Goal: Task Accomplishment & Management: Complete application form

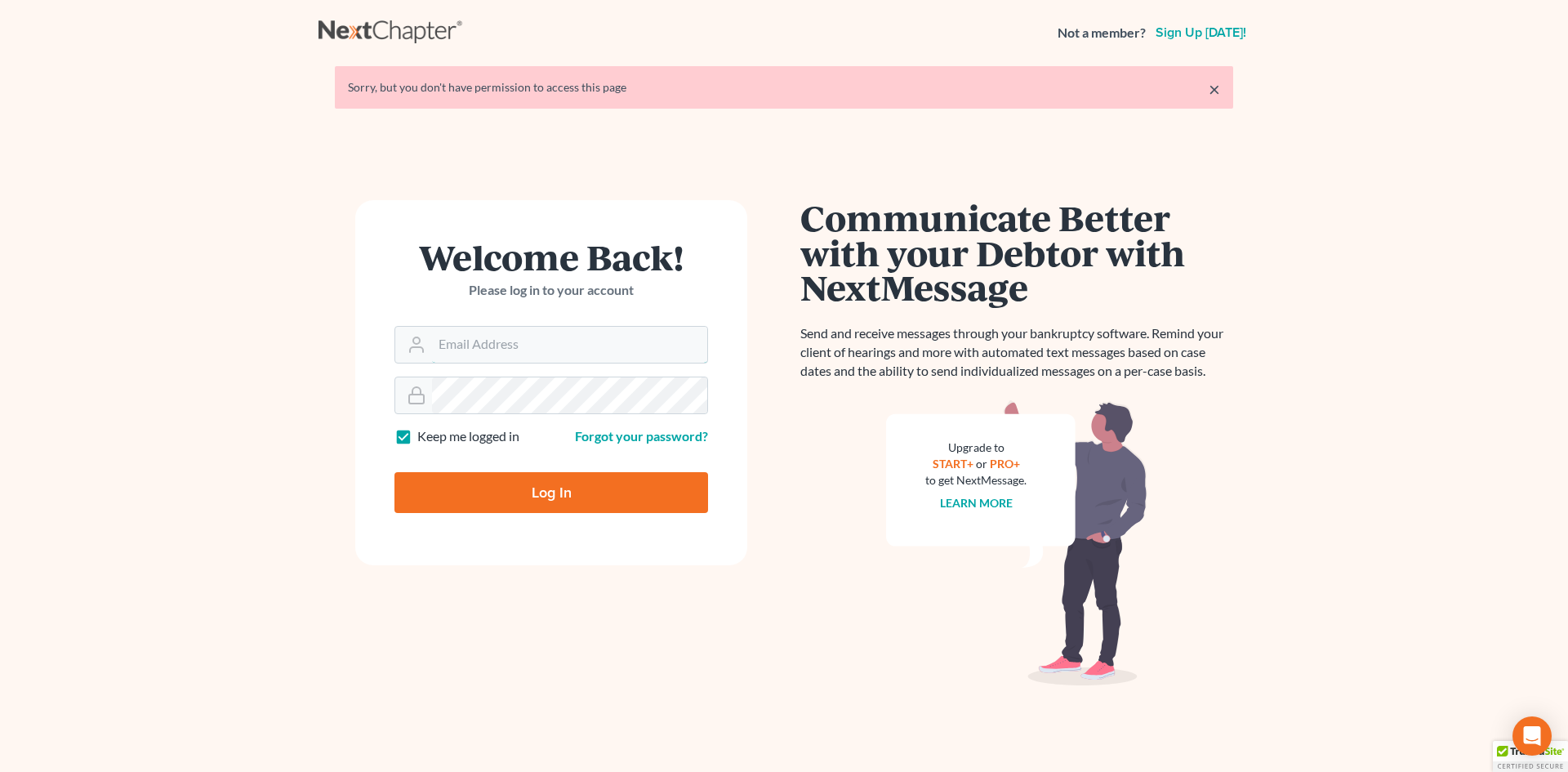
type input "[EMAIL_ADDRESS][DOMAIN_NAME]"
click at [560, 497] on input "Log In" at bounding box center [551, 493] width 314 height 41
type input "Thinking..."
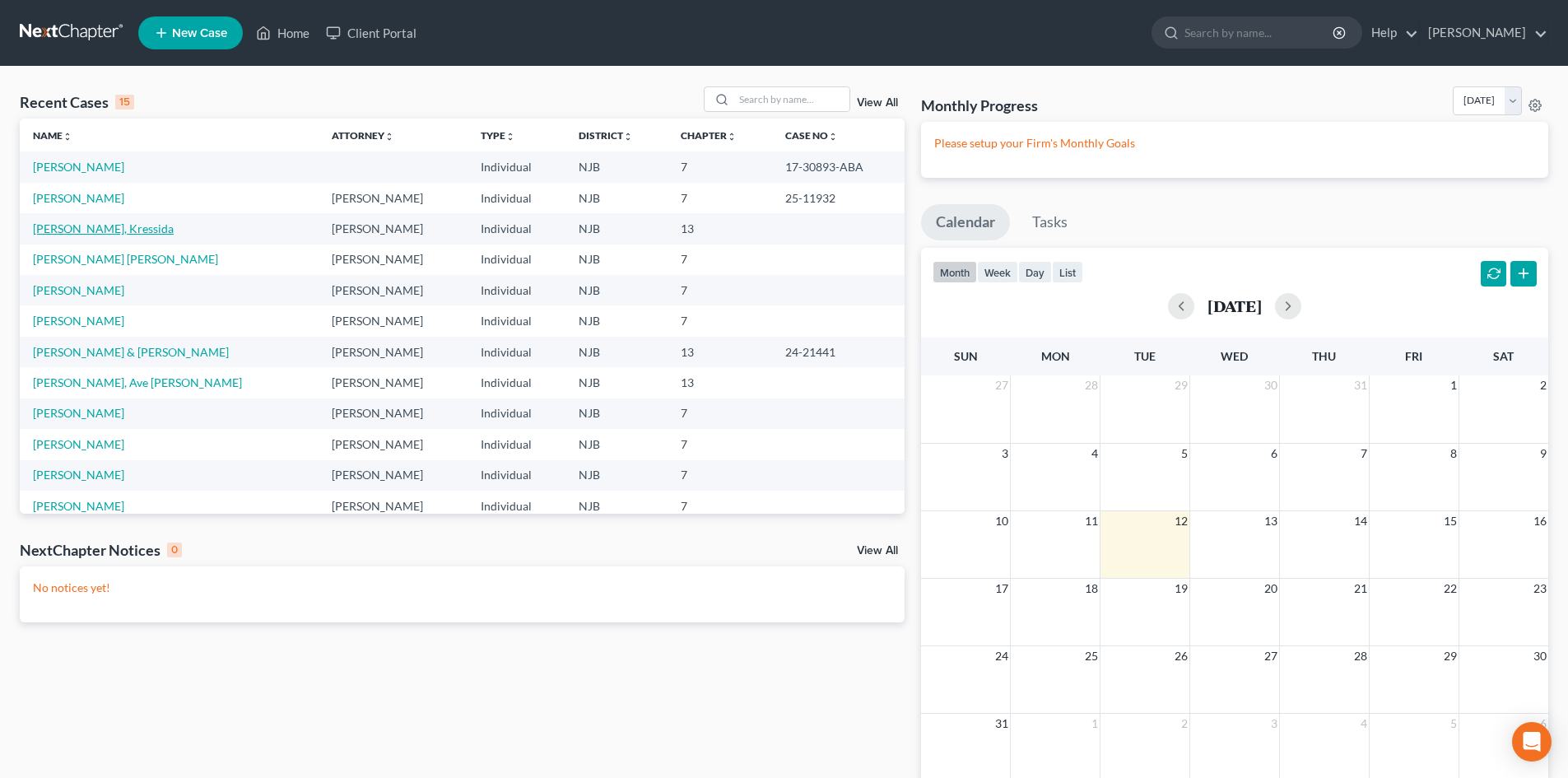
click at [98, 227] on link "Scott-Miller, Kressida" at bounding box center [102, 229] width 141 height 14
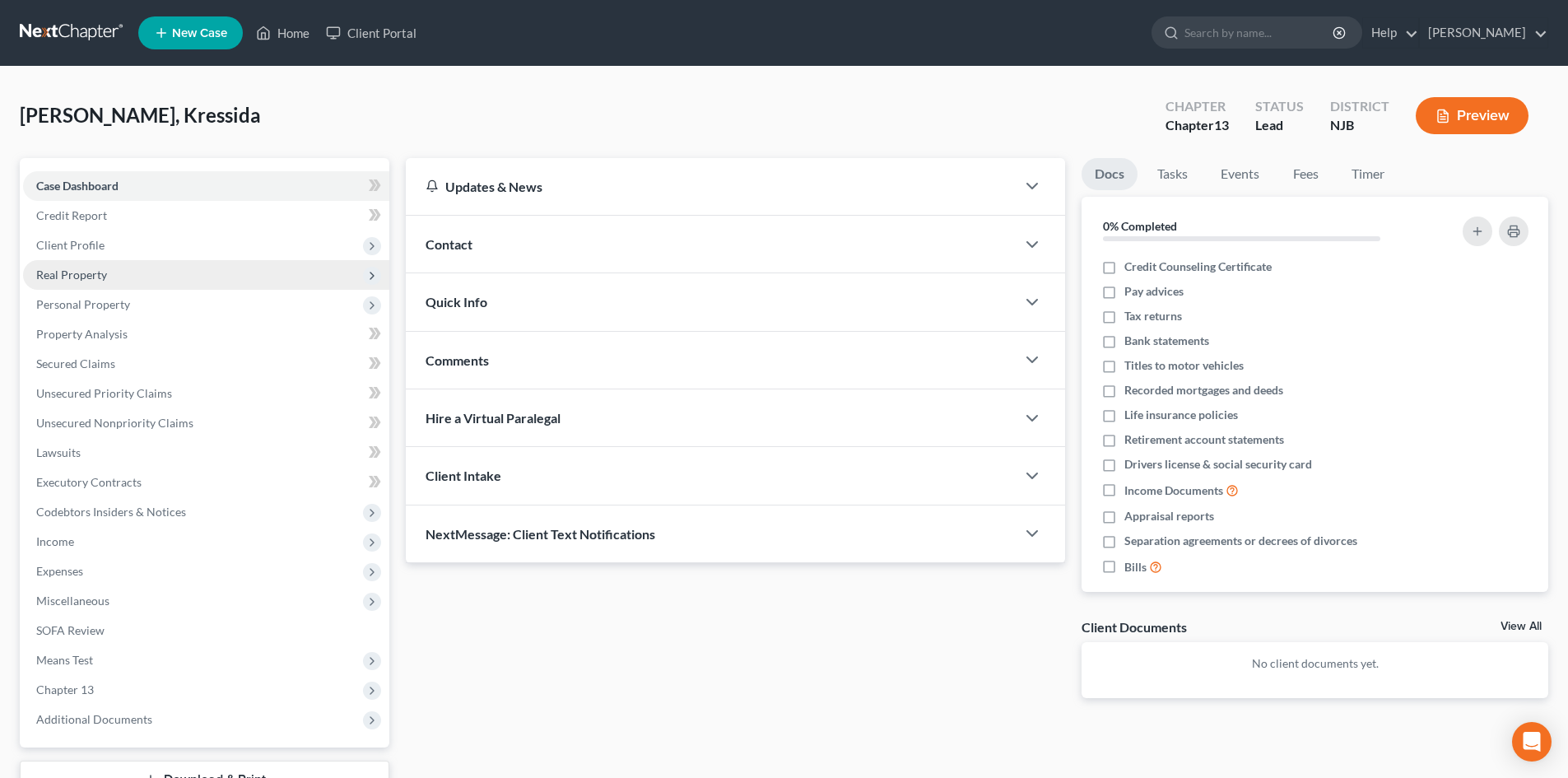
click at [65, 275] on span "Real Property" at bounding box center [72, 274] width 71 height 14
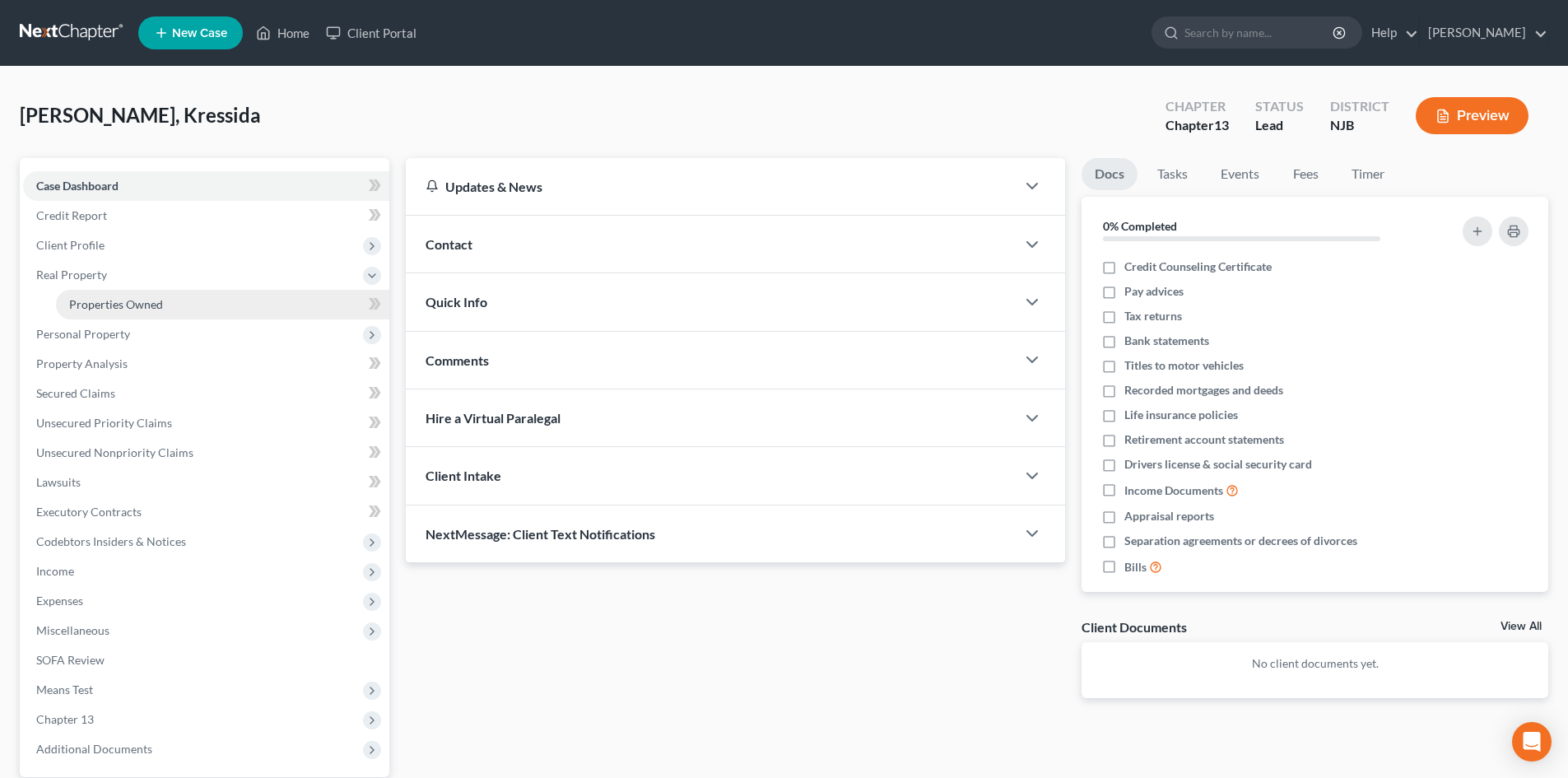
click at [122, 307] on span "Properties Owned" at bounding box center [115, 304] width 94 height 14
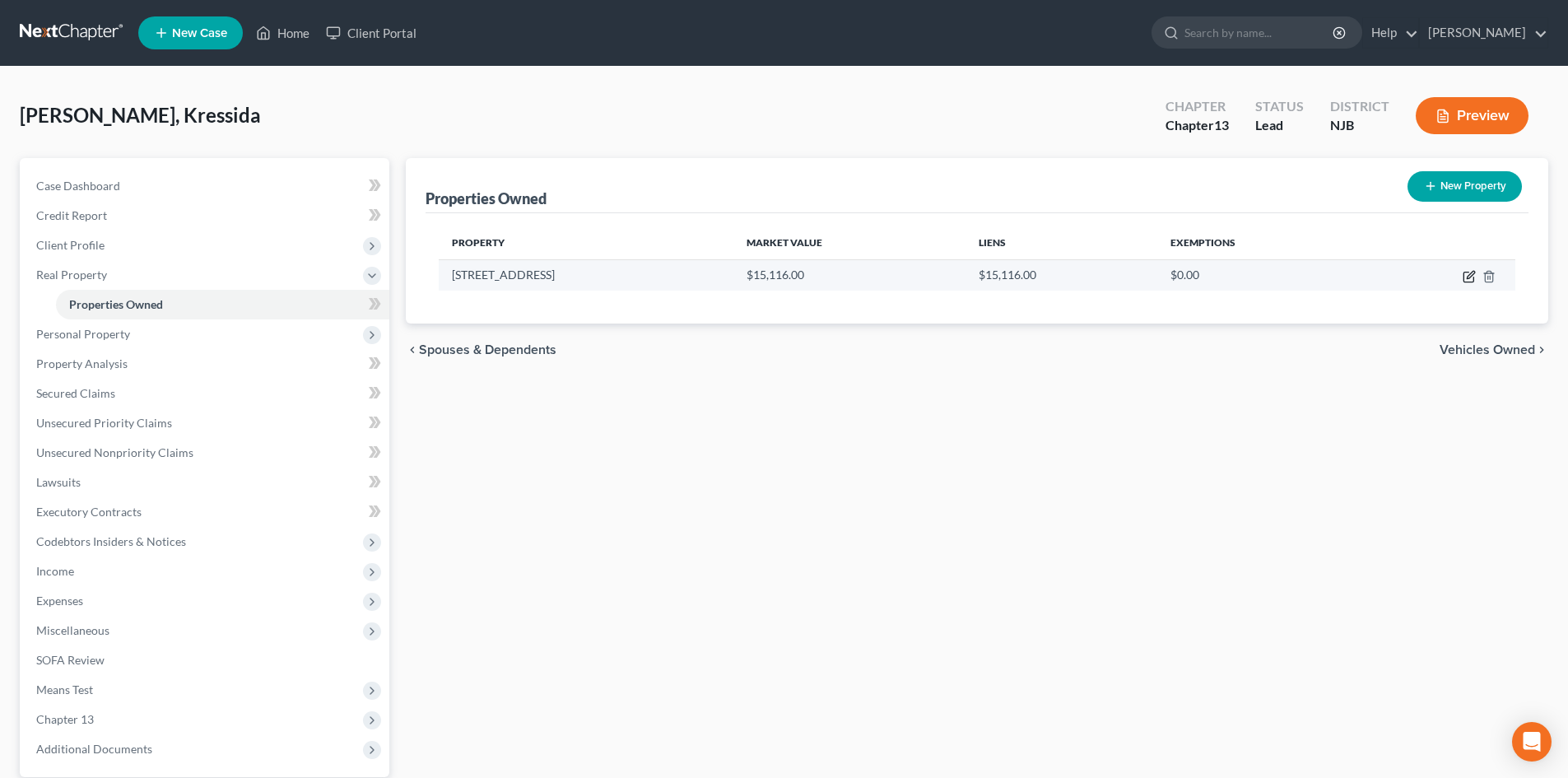
click at [1470, 277] on icon "button" at bounding box center [1470, 275] width 8 height 8
select select "33"
select select "0"
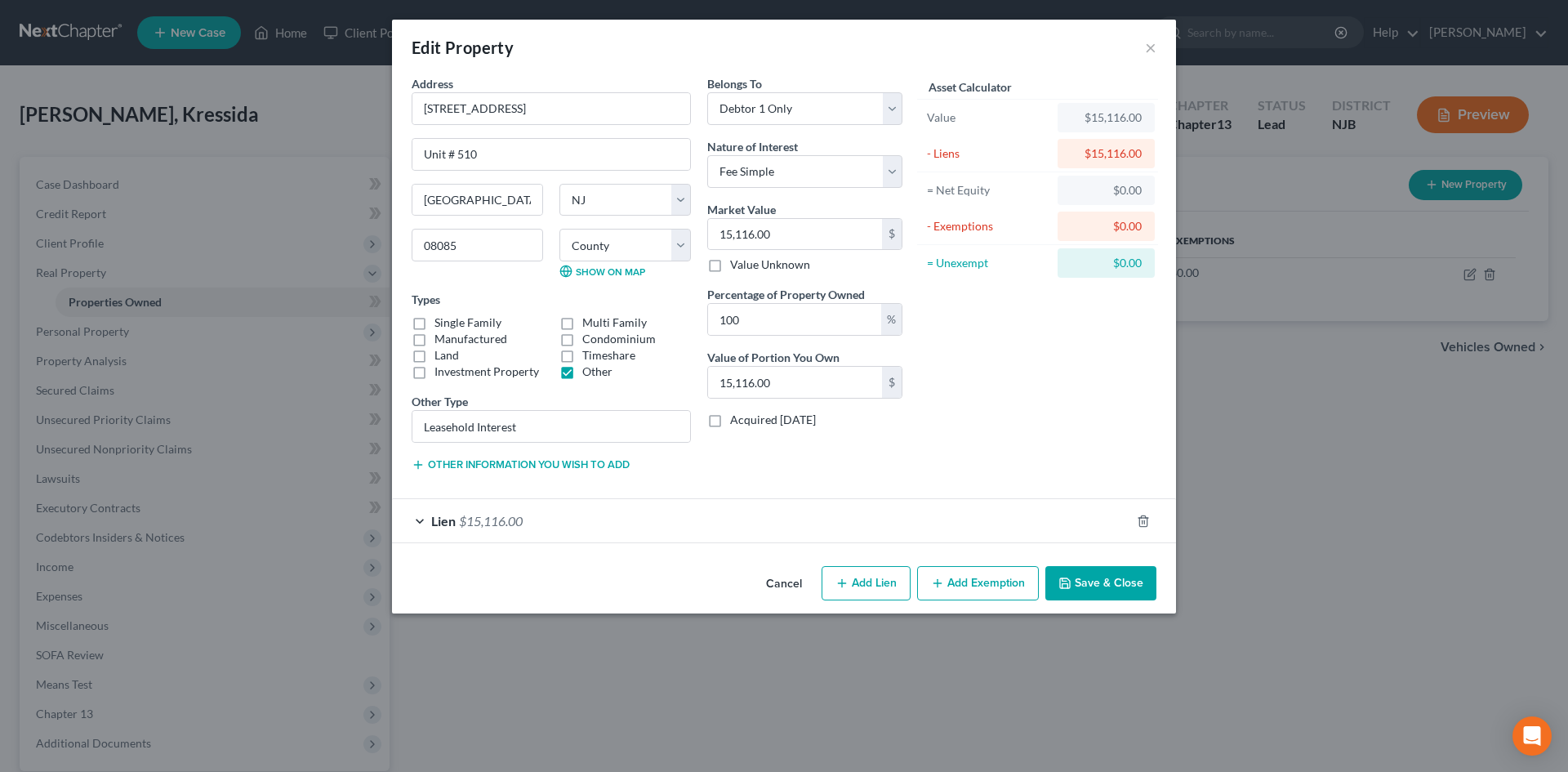
drag, startPoint x: 442, startPoint y: 518, endPoint x: 564, endPoint y: 539, distance: 123.8
click at [443, 518] on span "Lien" at bounding box center [443, 521] width 24 height 16
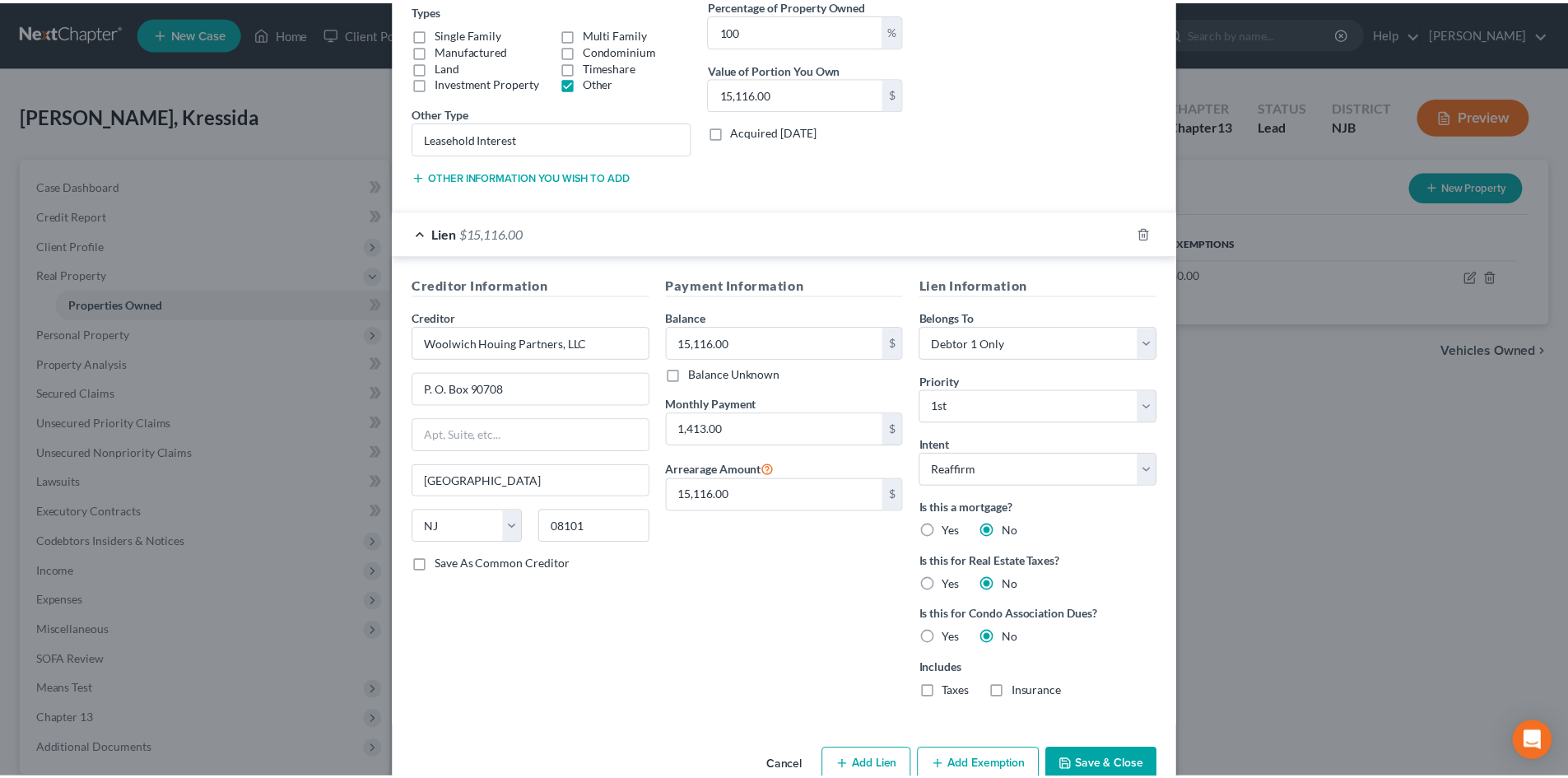
scroll to position [329, 0]
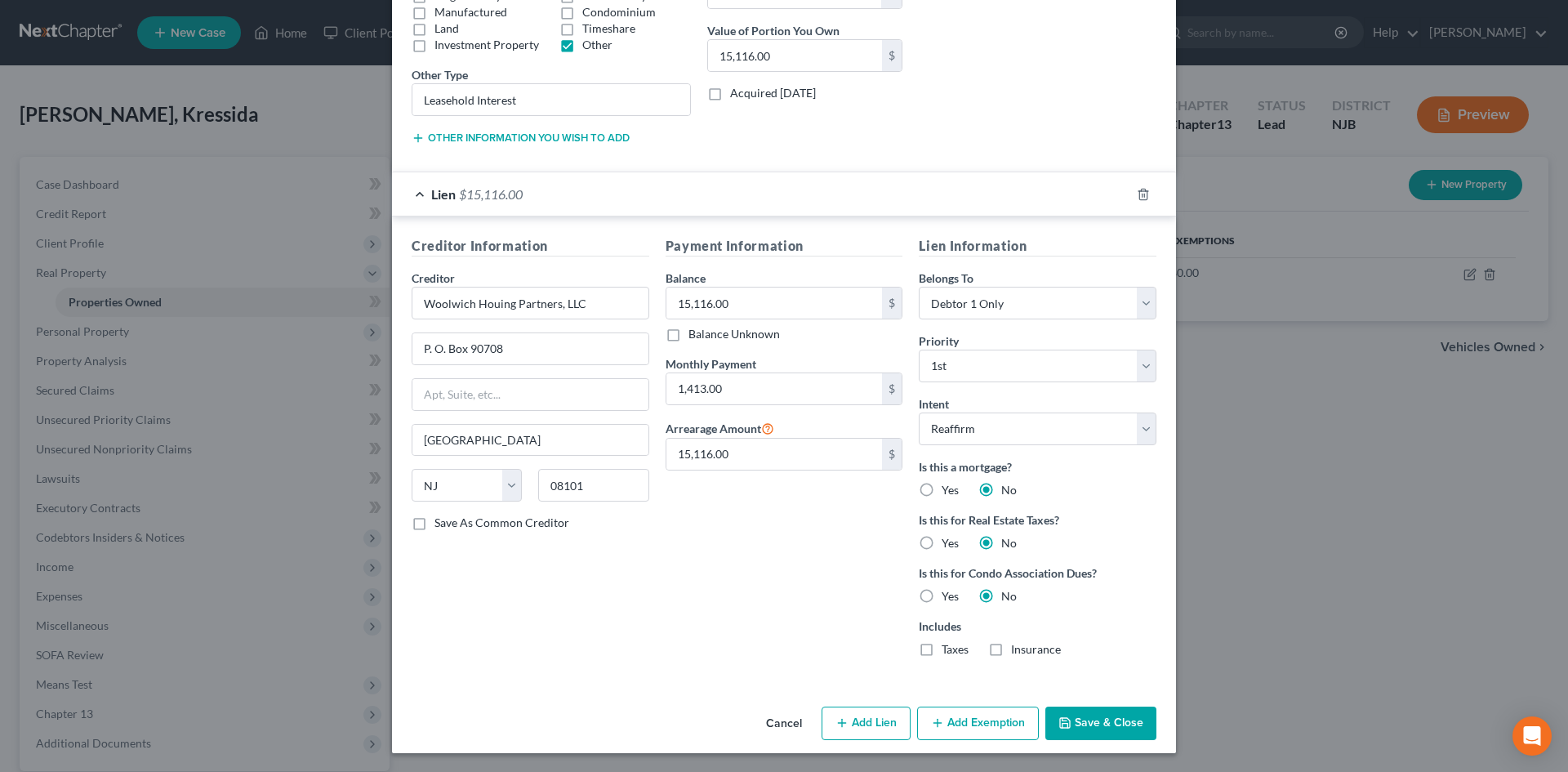
click at [1099, 719] on button "Save & Close" at bounding box center [1101, 723] width 112 height 34
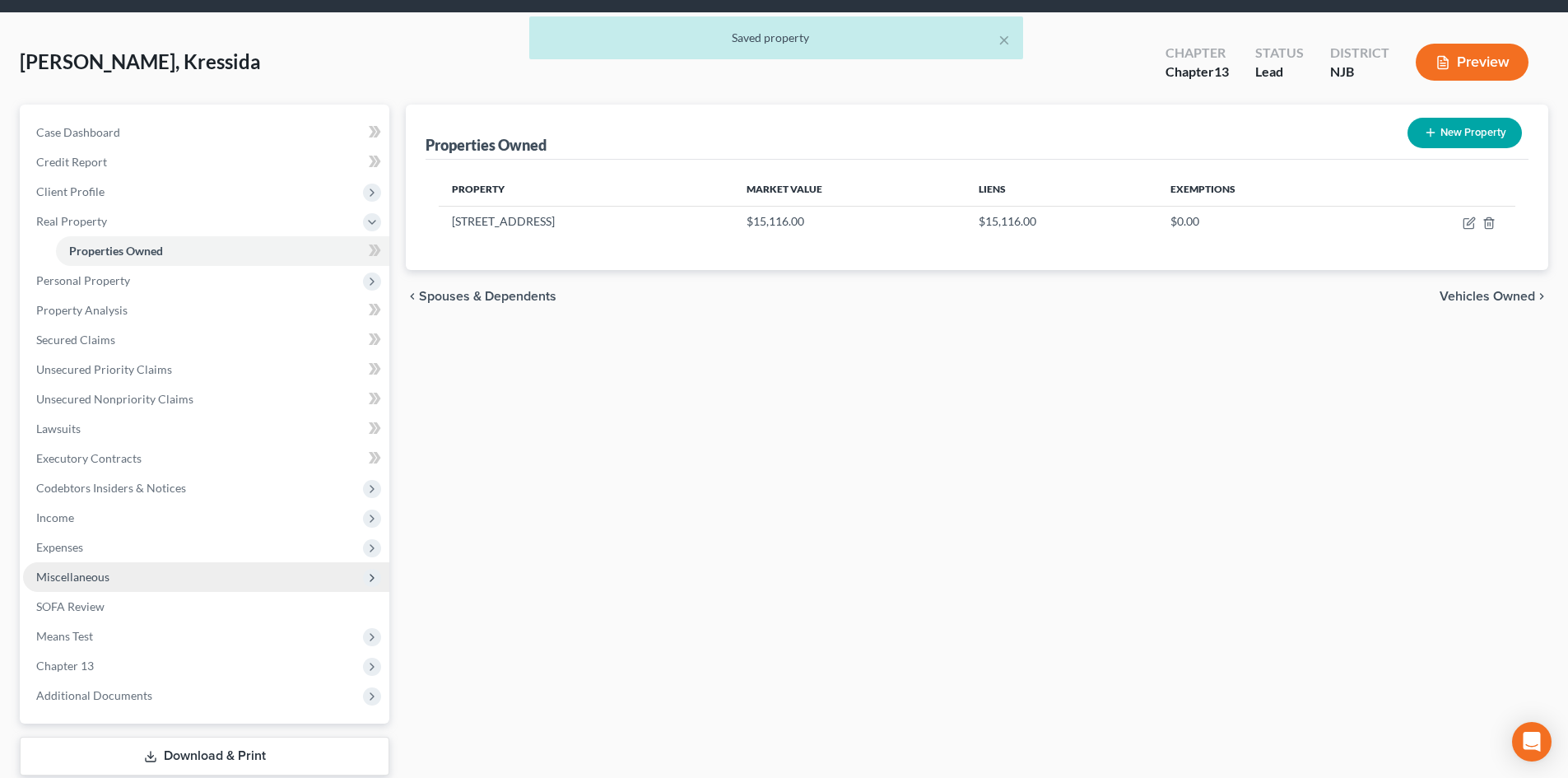
scroll to position [83, 0]
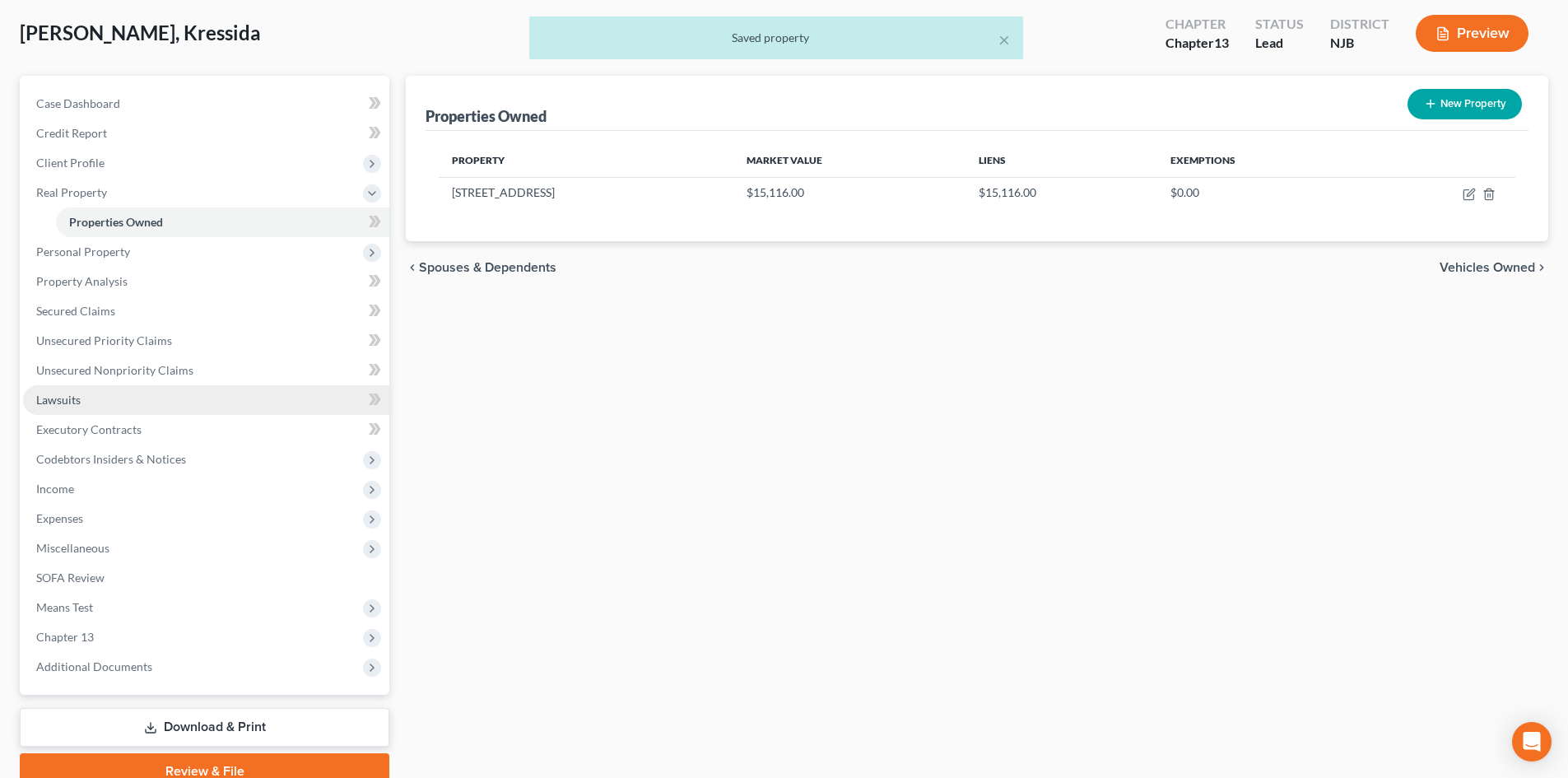
click at [74, 401] on span "Lawsuits" at bounding box center [58, 399] width 44 height 14
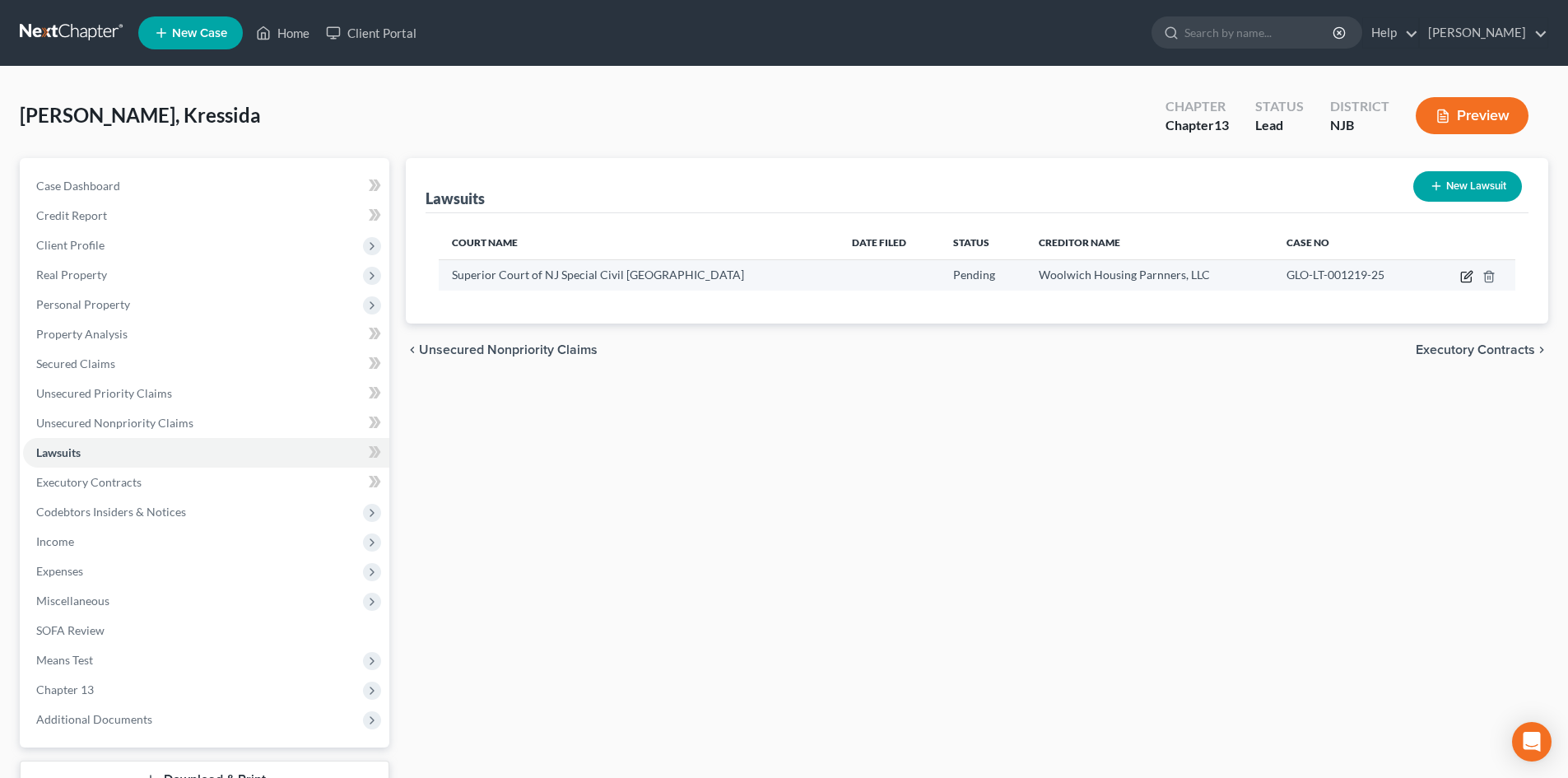
click at [1466, 276] on icon "button" at bounding box center [1468, 275] width 8 height 8
select select "33"
select select "0"
select select "4"
select select "33"
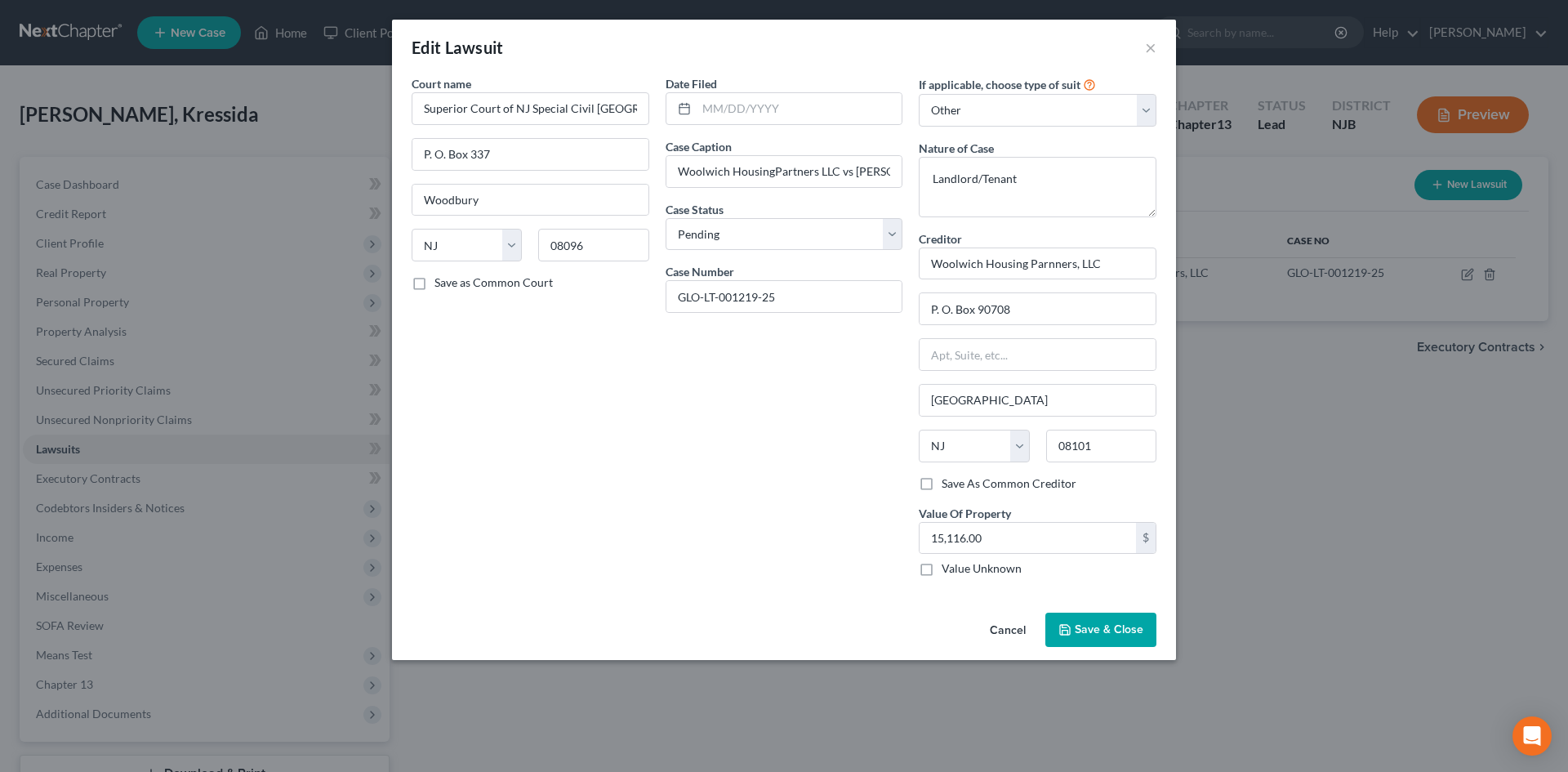
click at [1081, 628] on span "Save & Close" at bounding box center [1109, 629] width 68 height 14
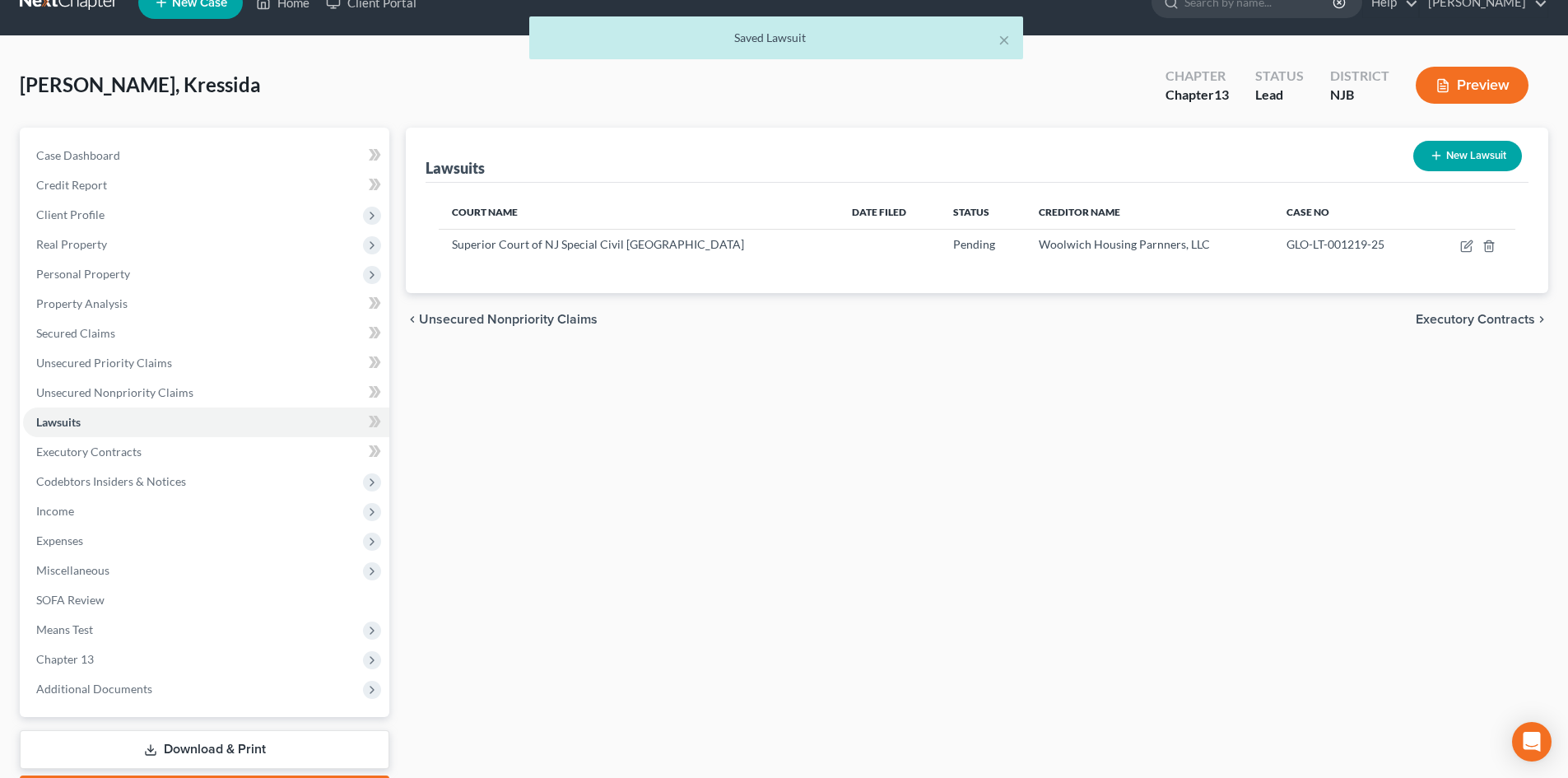
scroll to position [83, 0]
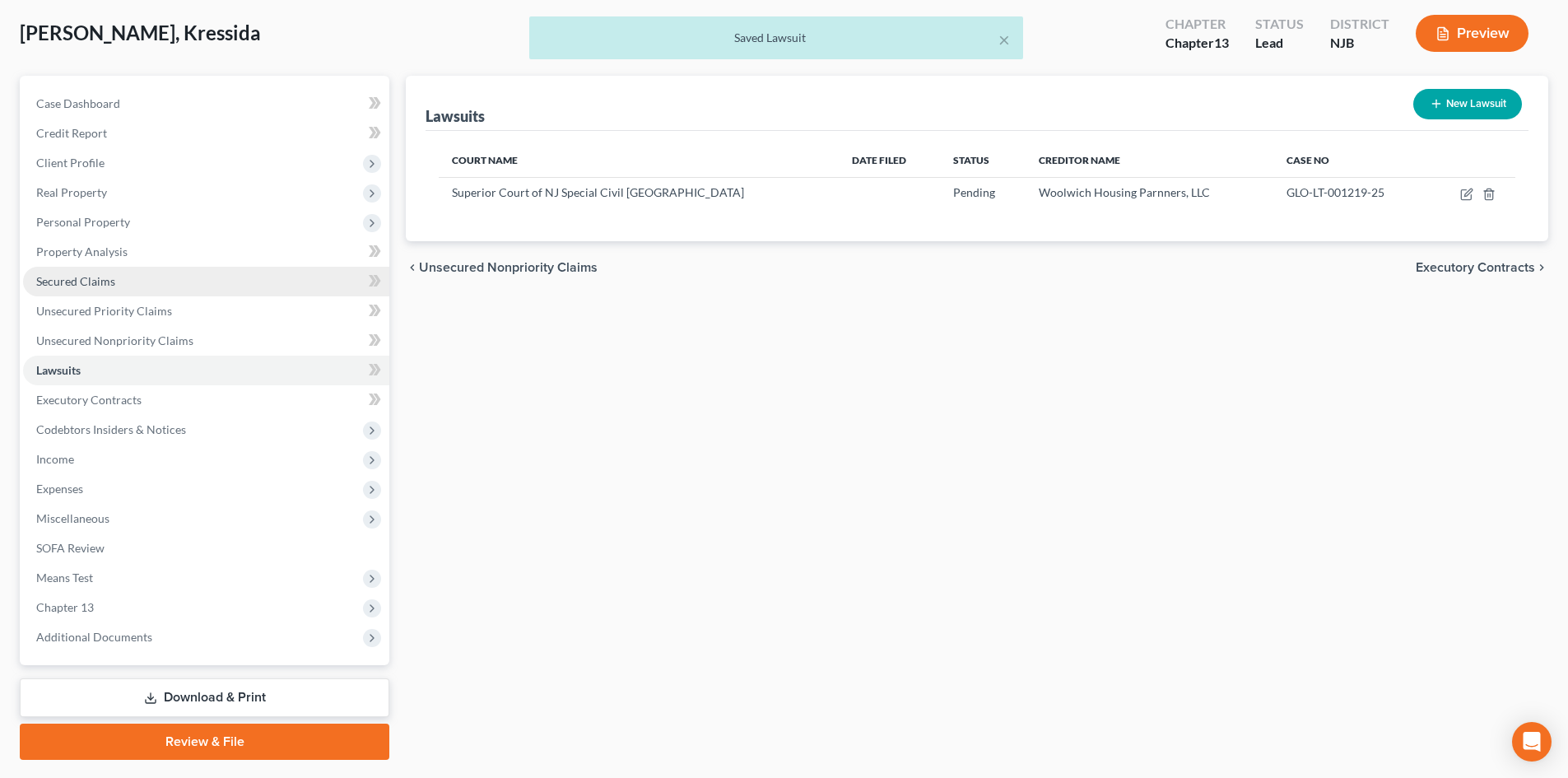
click at [65, 275] on span "Secured Claims" at bounding box center [76, 281] width 79 height 14
click at [65, 275] on ul "Case Dashboard Payments Invoices Payments Payments Credit Report Client Profile" at bounding box center [206, 370] width 367 height 563
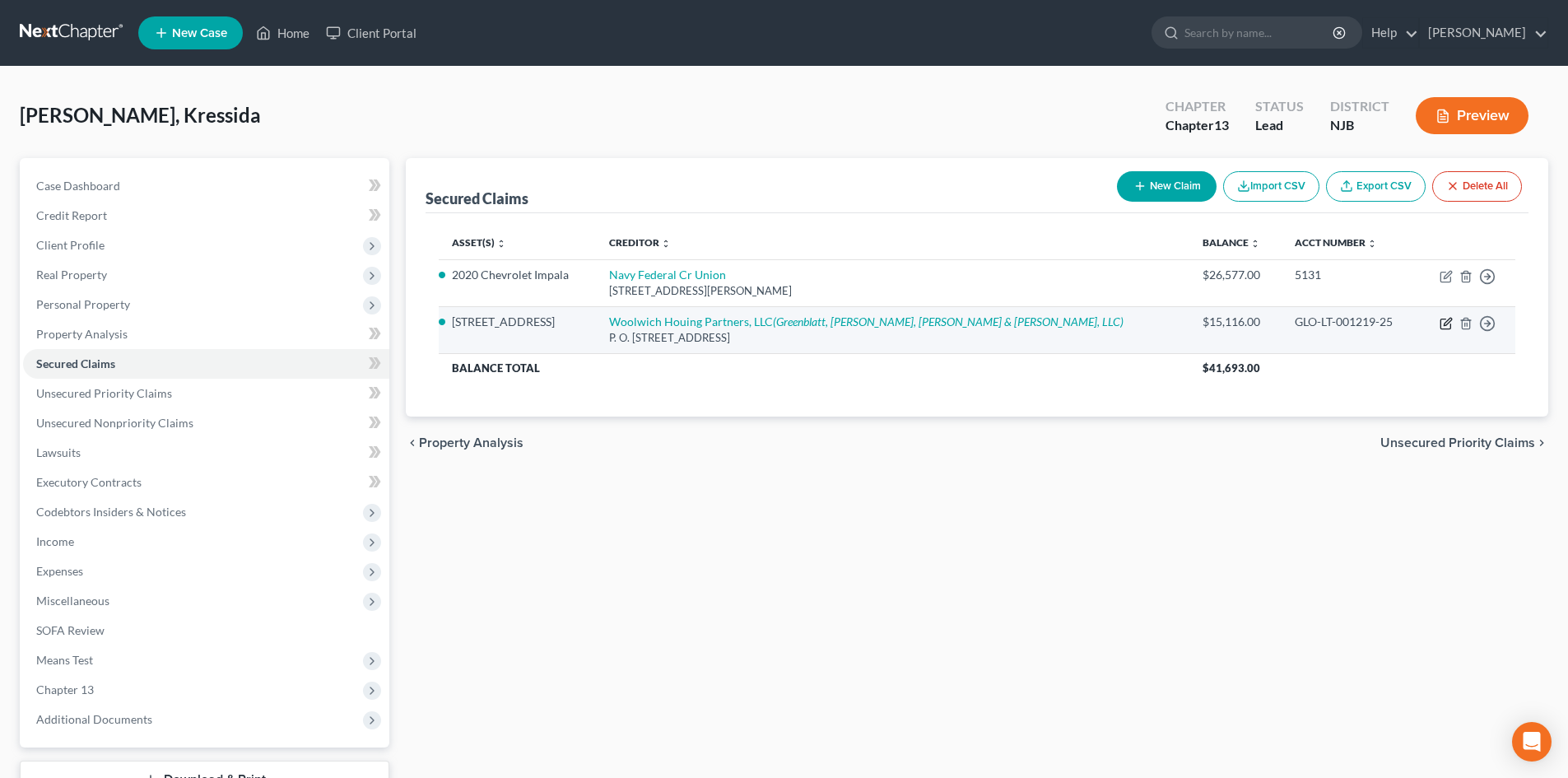
click at [1450, 322] on icon "button" at bounding box center [1446, 323] width 13 height 13
select select "33"
select select "2"
select select "0"
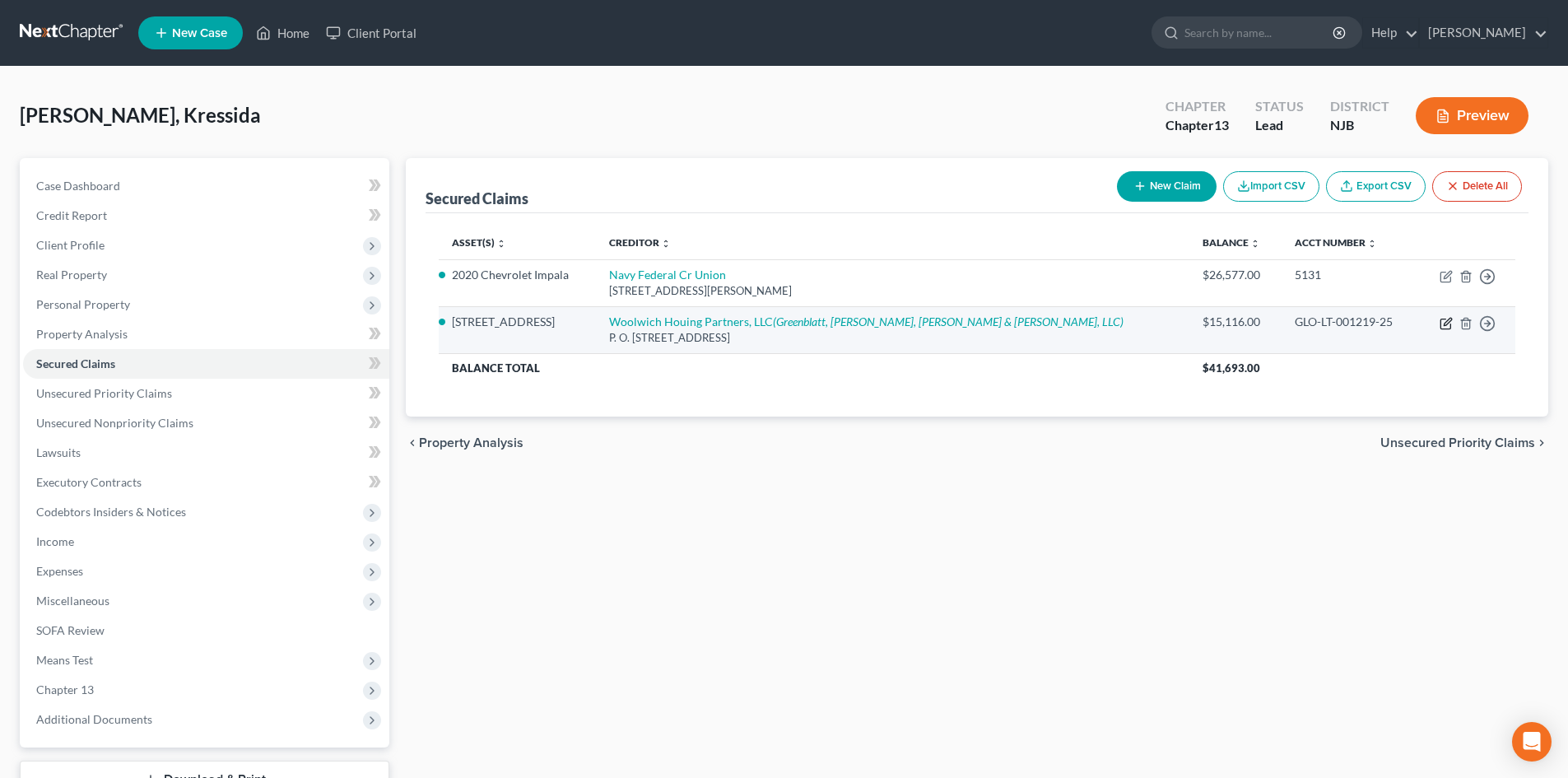
select select "0"
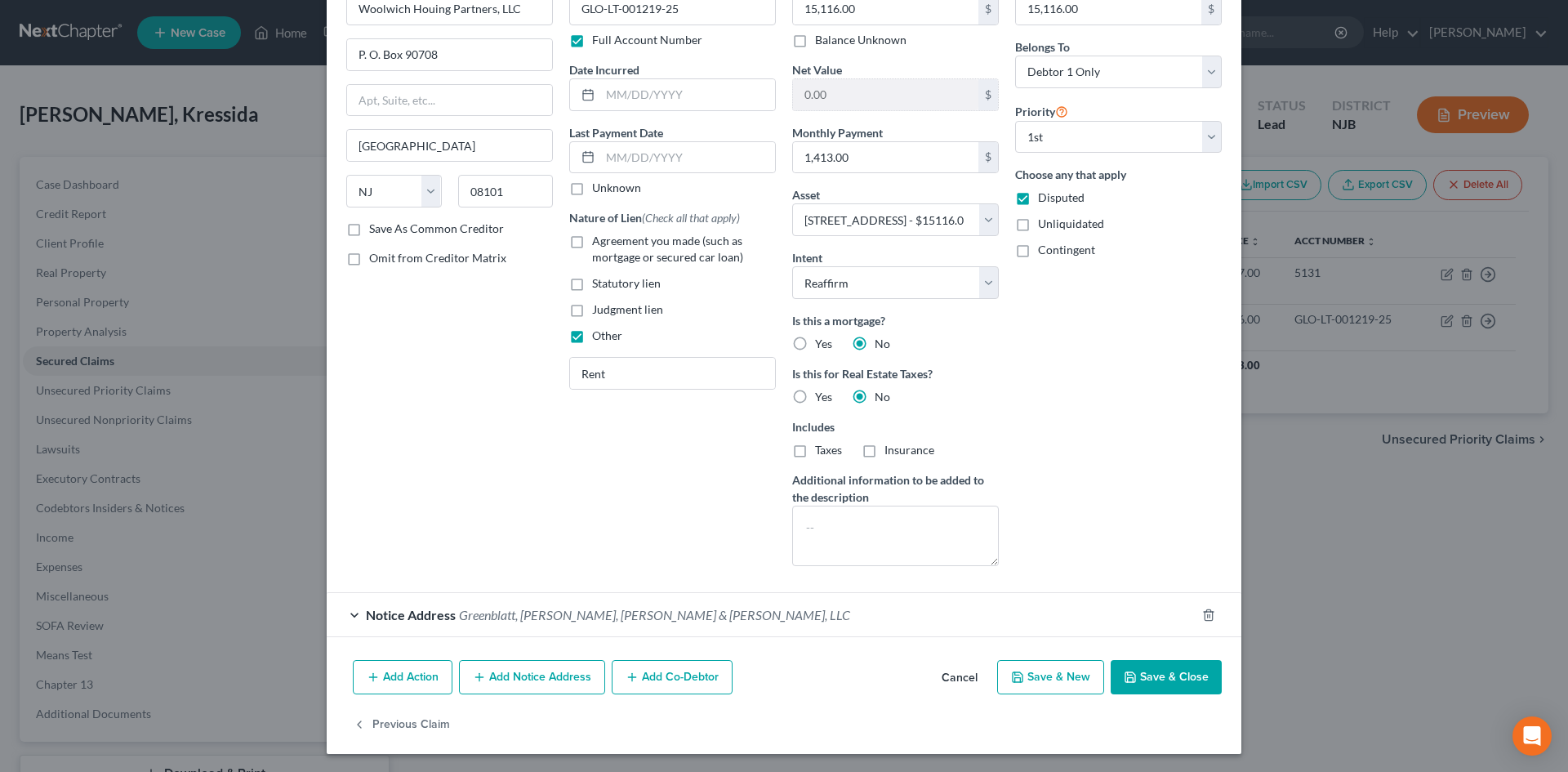
scroll to position [102, 0]
click at [351, 609] on div "Notice Address Greenblatt, Lieberman, Richards & Weishoff, LLC" at bounding box center [761, 613] width 870 height 43
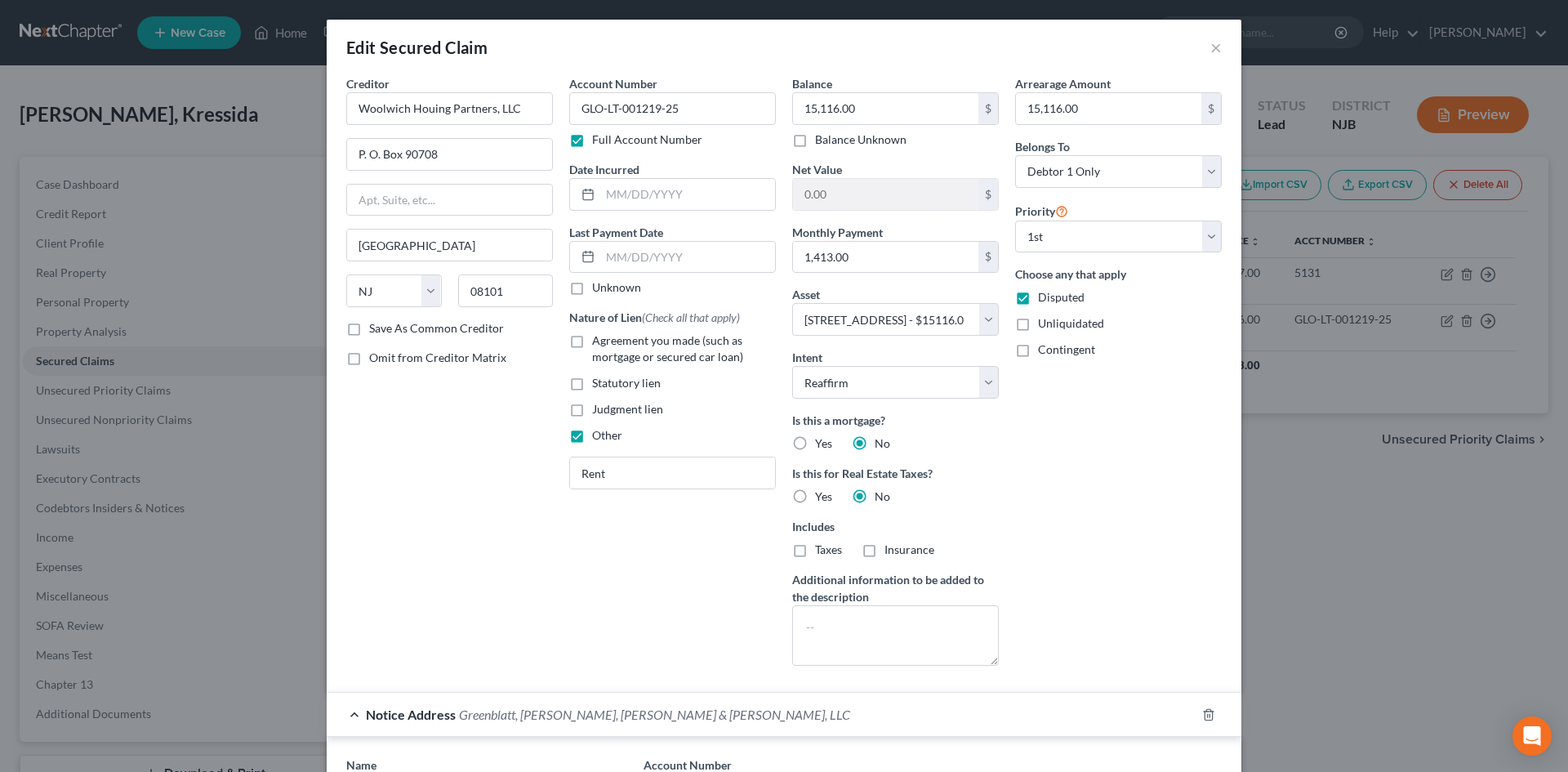
scroll to position [409, 0]
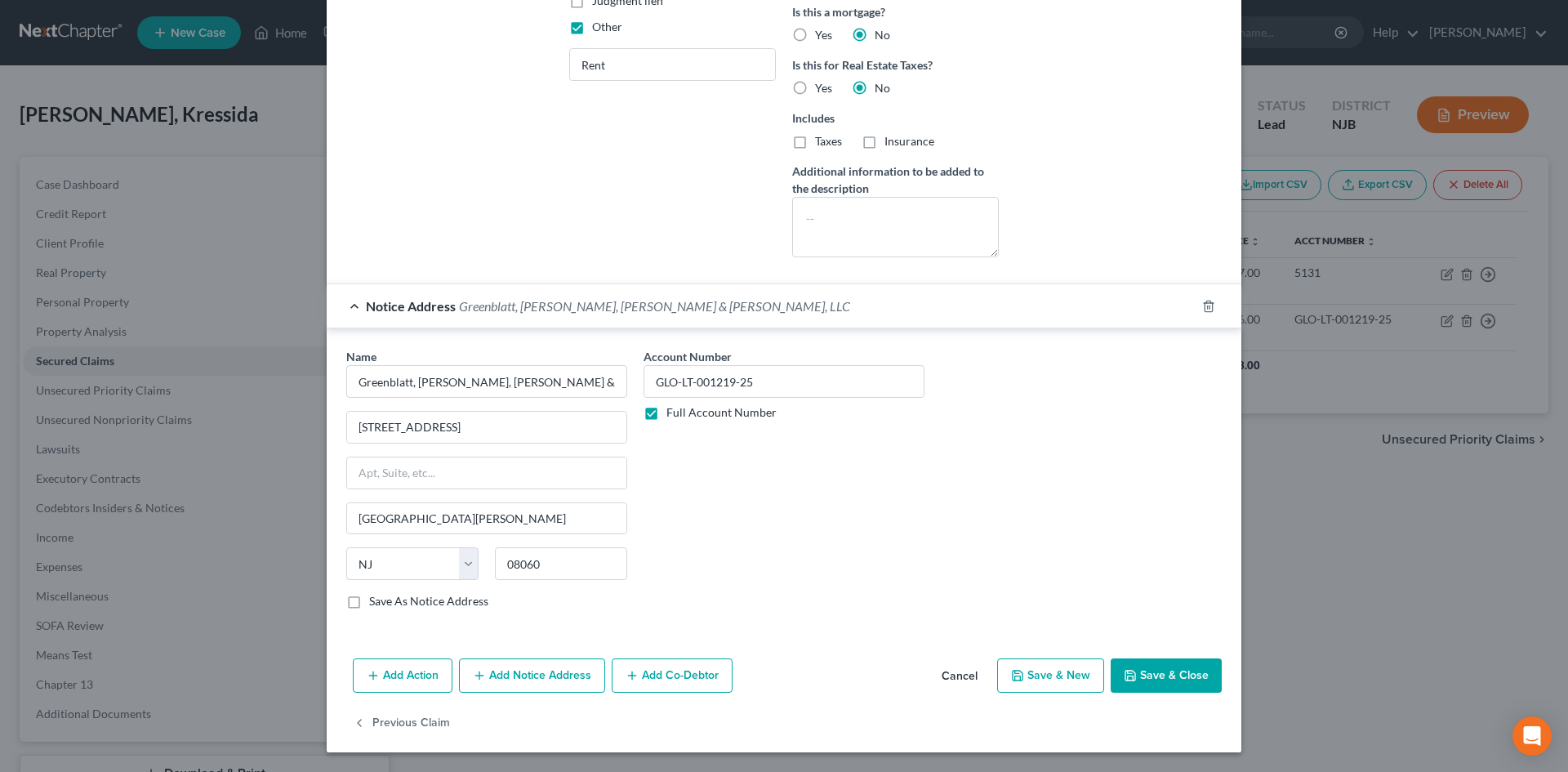
click at [1132, 666] on button "Save & Close" at bounding box center [1167, 675] width 112 height 34
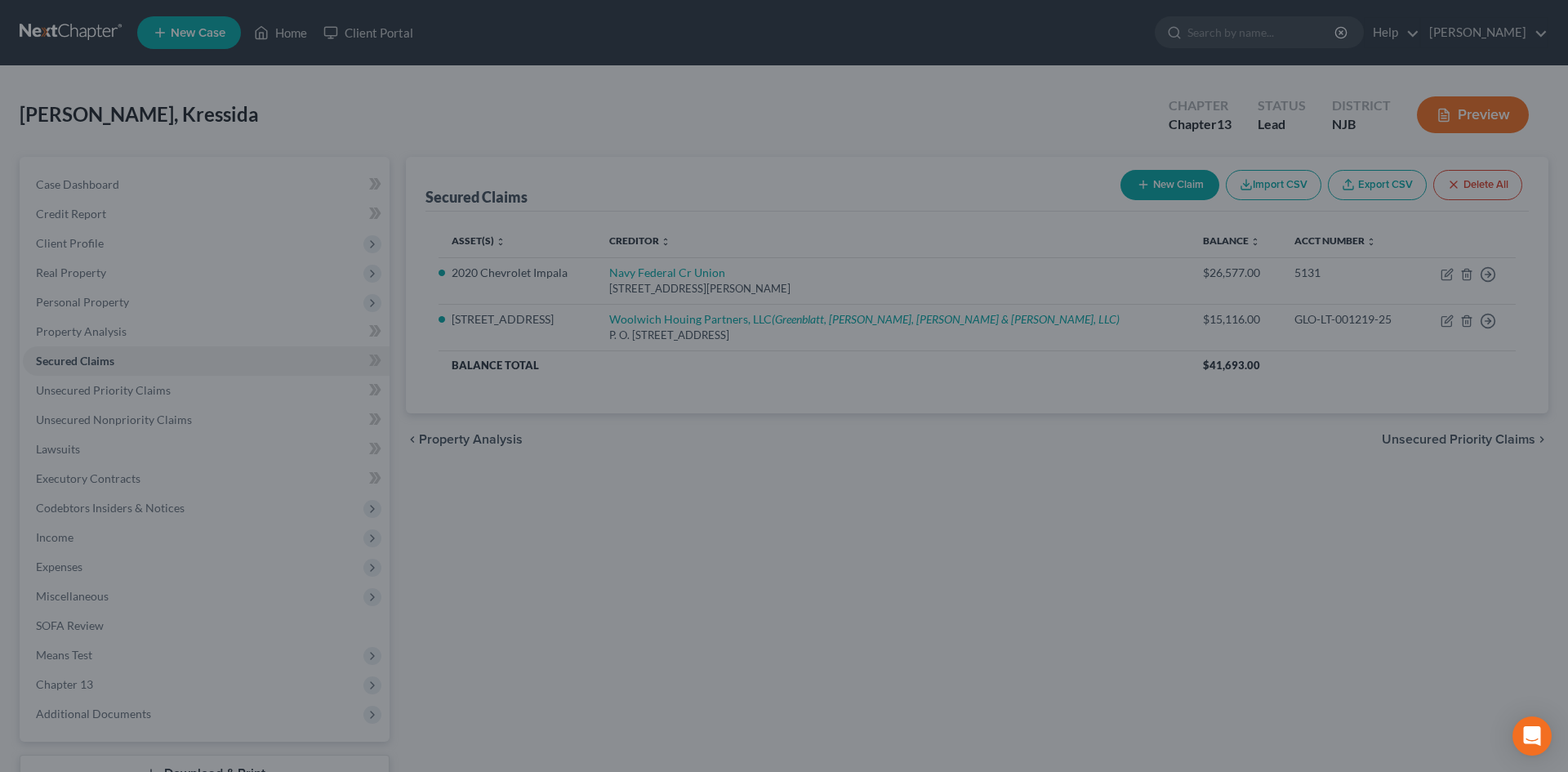
select select "2"
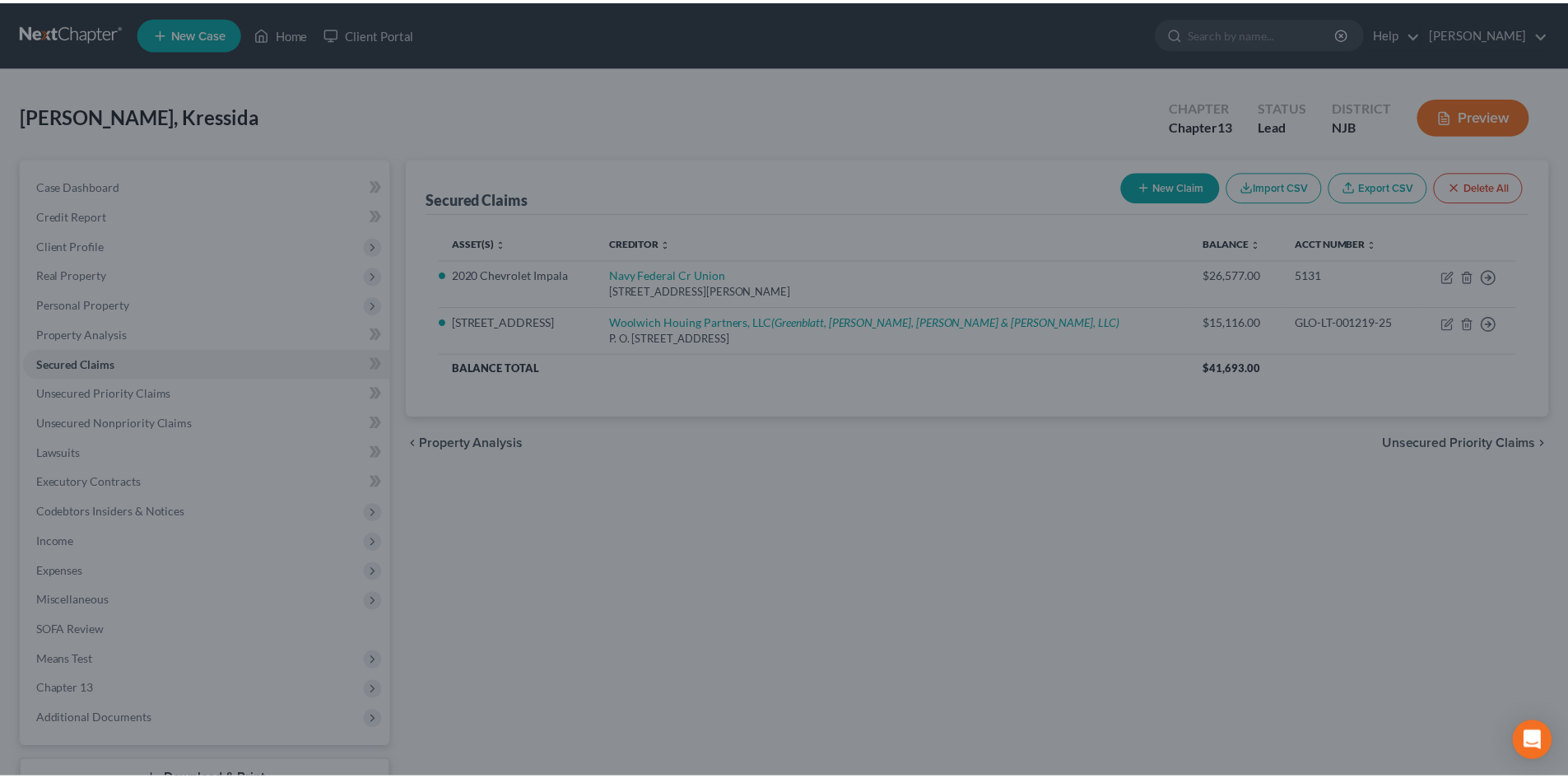
scroll to position [0, 0]
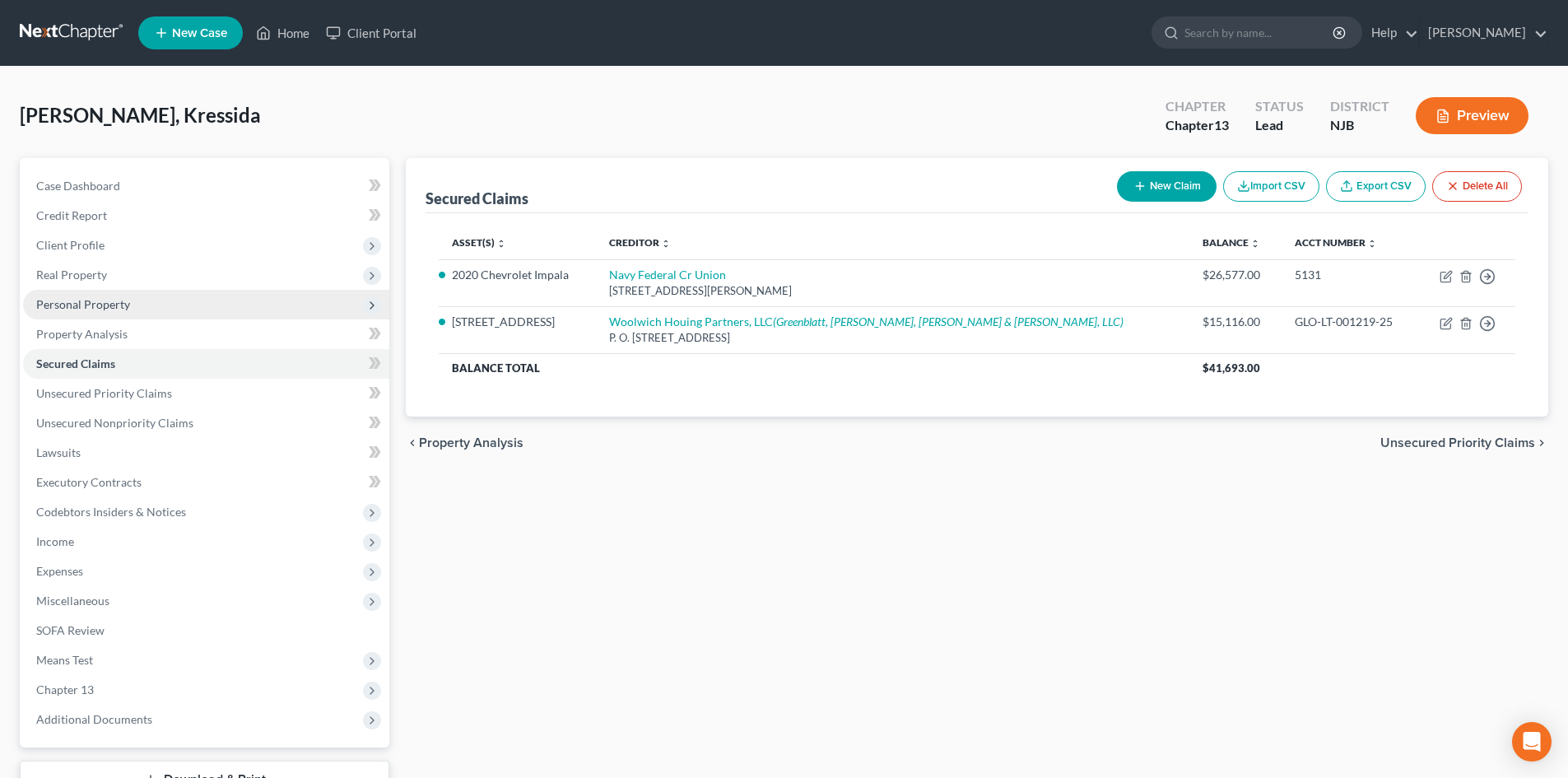
click at [81, 306] on span "Personal Property" at bounding box center [83, 304] width 94 height 14
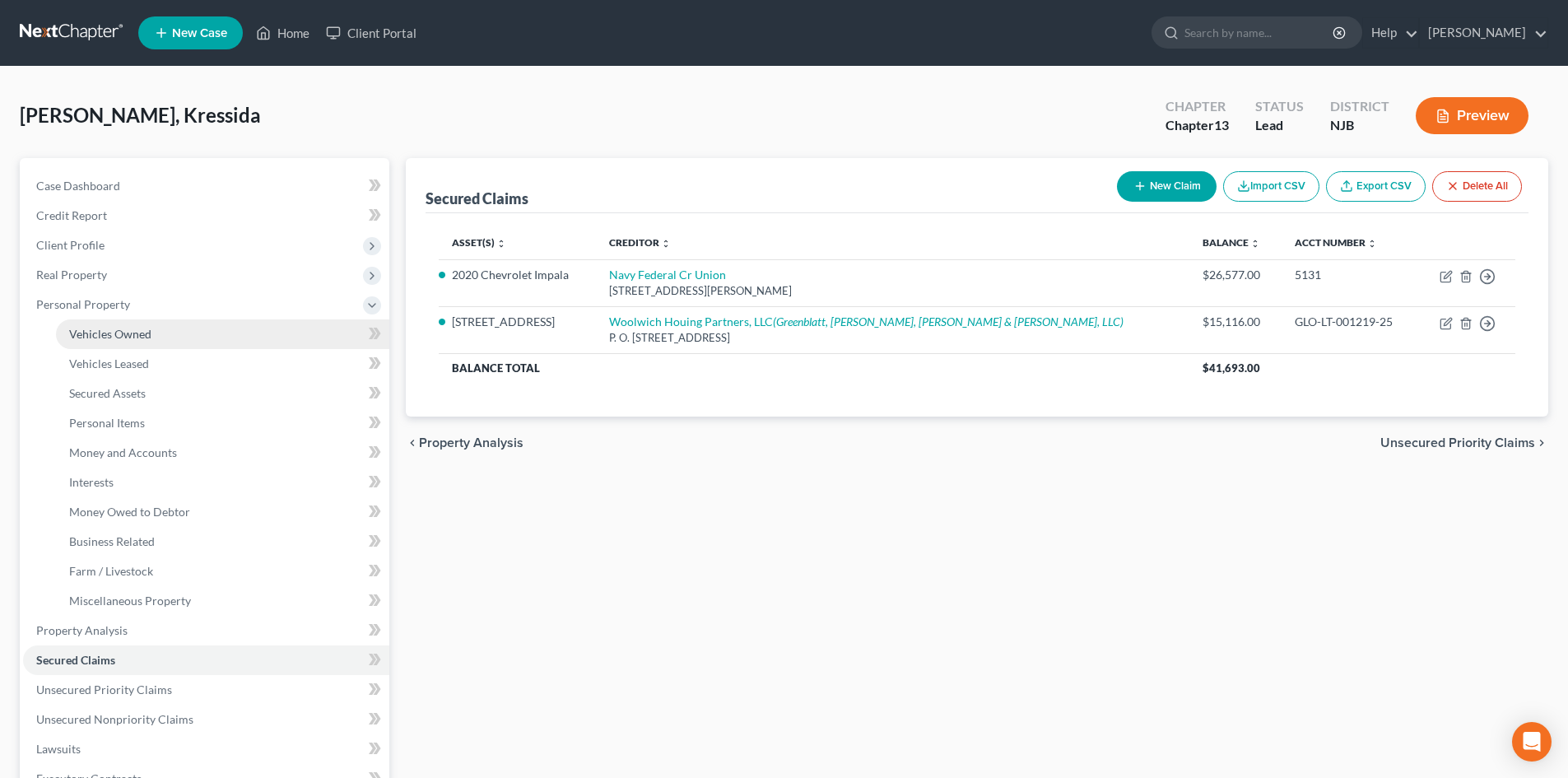
click at [107, 337] on span "Vehicles Owned" at bounding box center [110, 334] width 83 height 14
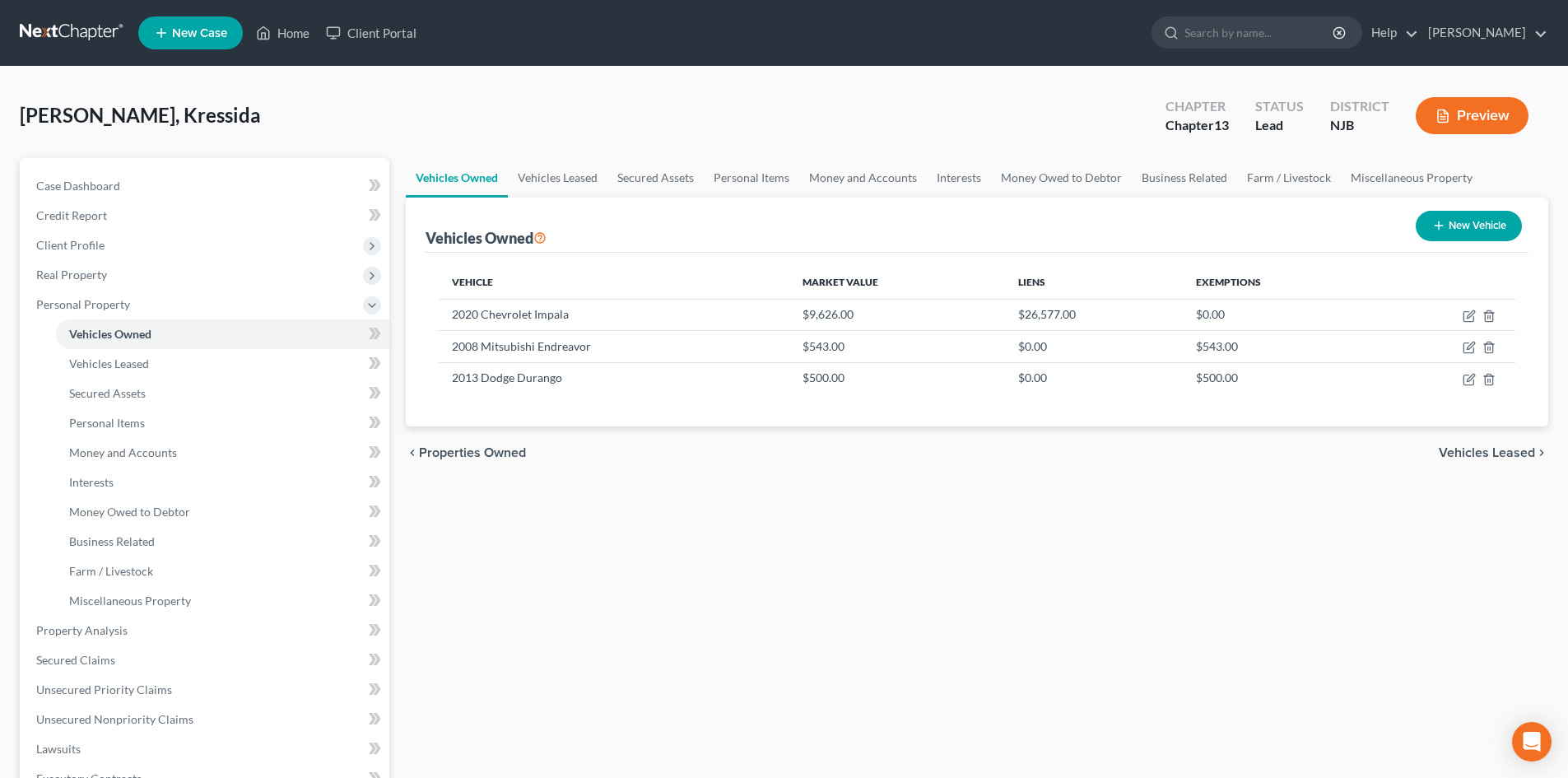
click at [1481, 230] on button "New Vehicle" at bounding box center [1468, 226] width 106 height 31
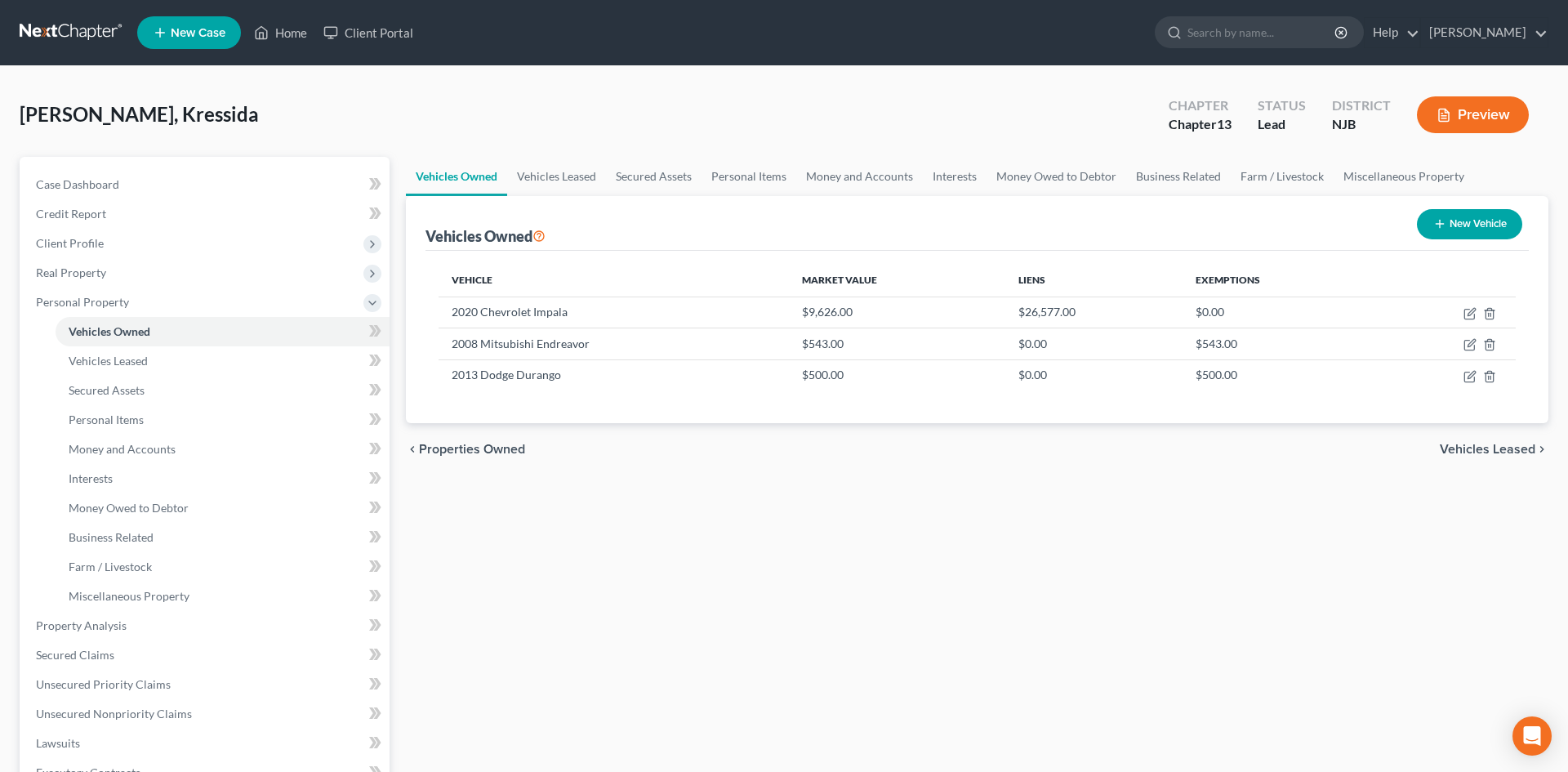
select select "0"
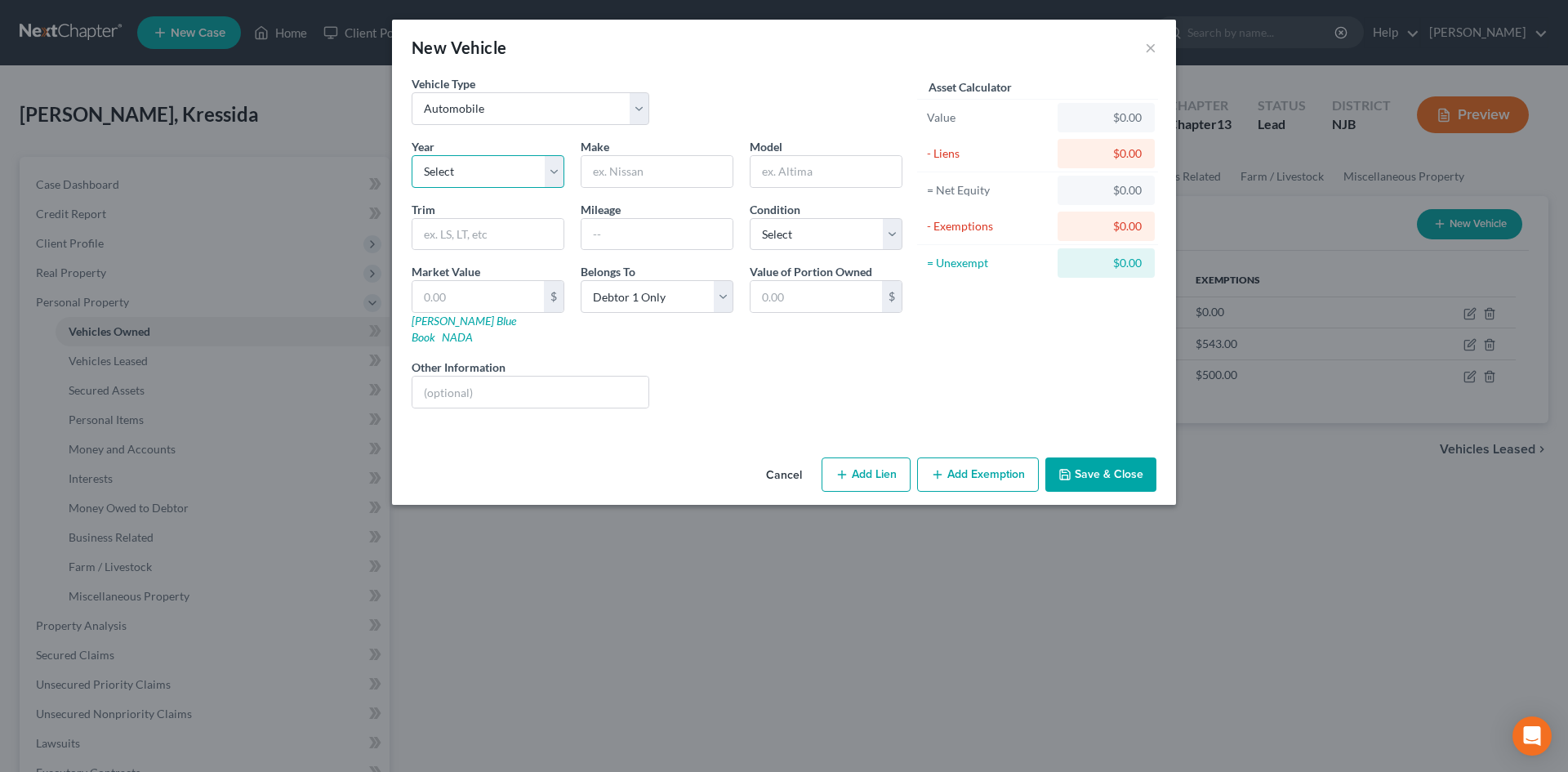
click at [467, 158] on select "Select 2026 2025 2024 2023 2022 2021 2020 2019 2018 2017 2016 2015 2014 2013 20…" at bounding box center [488, 171] width 153 height 32
select select "21"
click at [412, 156] on select "Select 2026 2025 2024 2023 2022 2021 2020 2019 2018 2017 2016 2015 2014 2013 20…" at bounding box center [488, 171] width 153 height 32
click at [628, 170] on input "text" at bounding box center [657, 172] width 151 height 31
type input "Jeep"
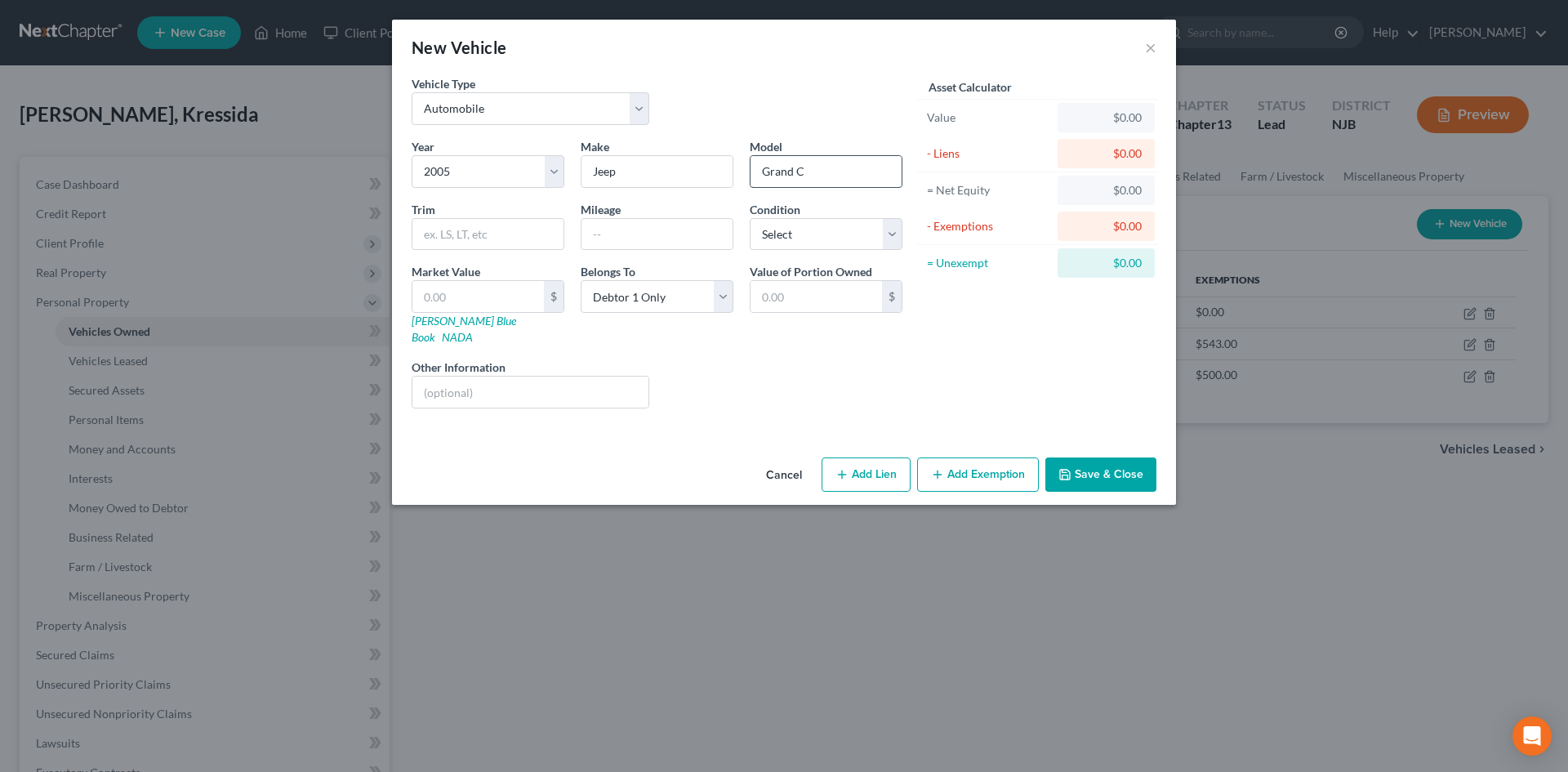
type input "Grand Cherokee"
click at [896, 215] on div "Condition Select Excellent Very Good Good Fair Poor" at bounding box center [826, 225] width 169 height 50
click at [893, 235] on select "Select Excellent Very Good Good Fair Poor" at bounding box center [827, 234] width 153 height 32
select select "4"
click at [750, 218] on select "Select Excellent Very Good Good Fair Poor" at bounding box center [827, 234] width 153 height 32
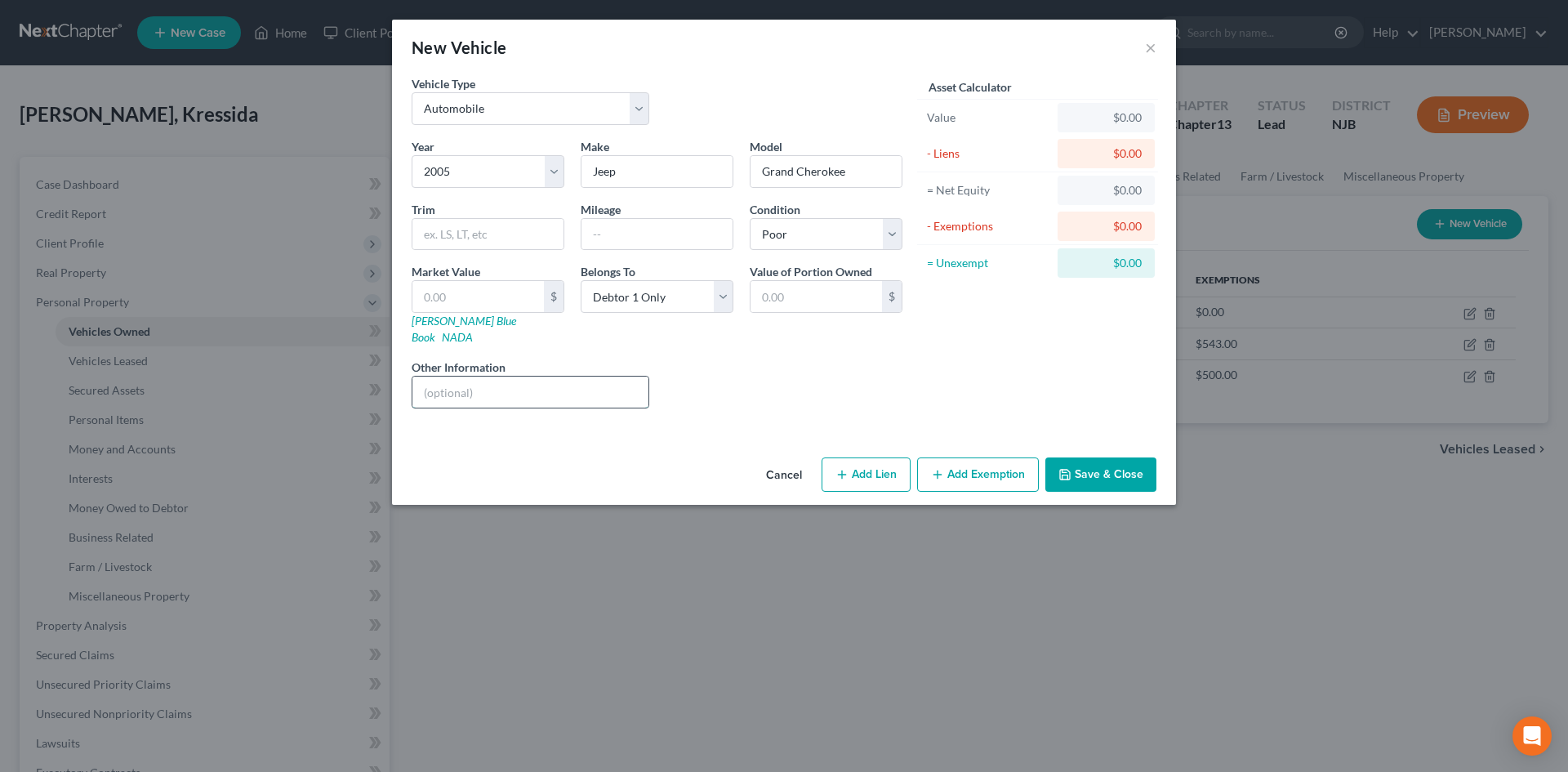
click at [508, 377] on input "text" at bounding box center [530, 392] width 236 height 31
type input "Sold for salvage in 2025."
click at [800, 295] on input "text" at bounding box center [816, 296] width 131 height 31
type input "400.00"
click at [1099, 458] on button "Save & Close" at bounding box center [1101, 475] width 112 height 34
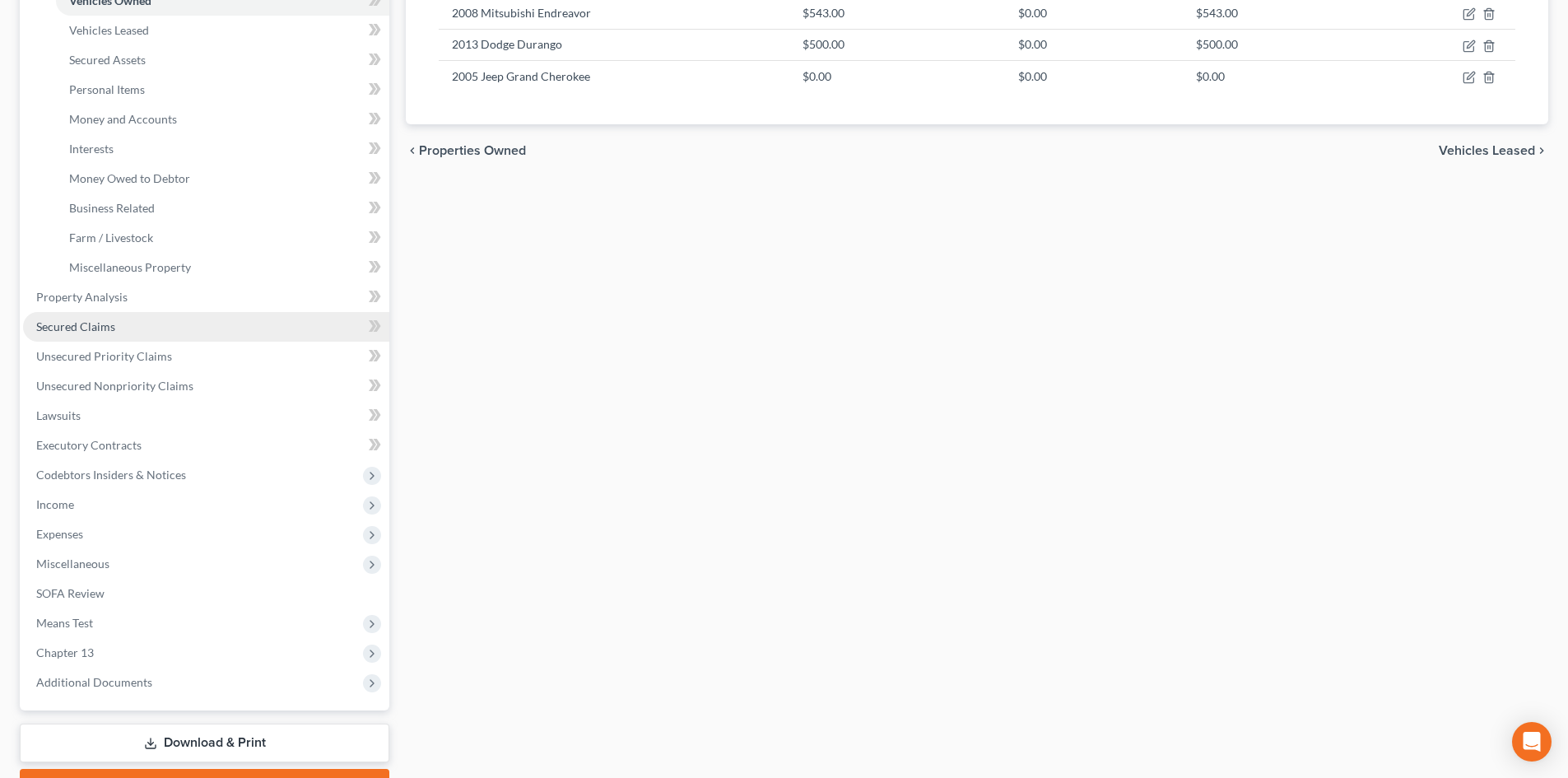
scroll to position [423, 0]
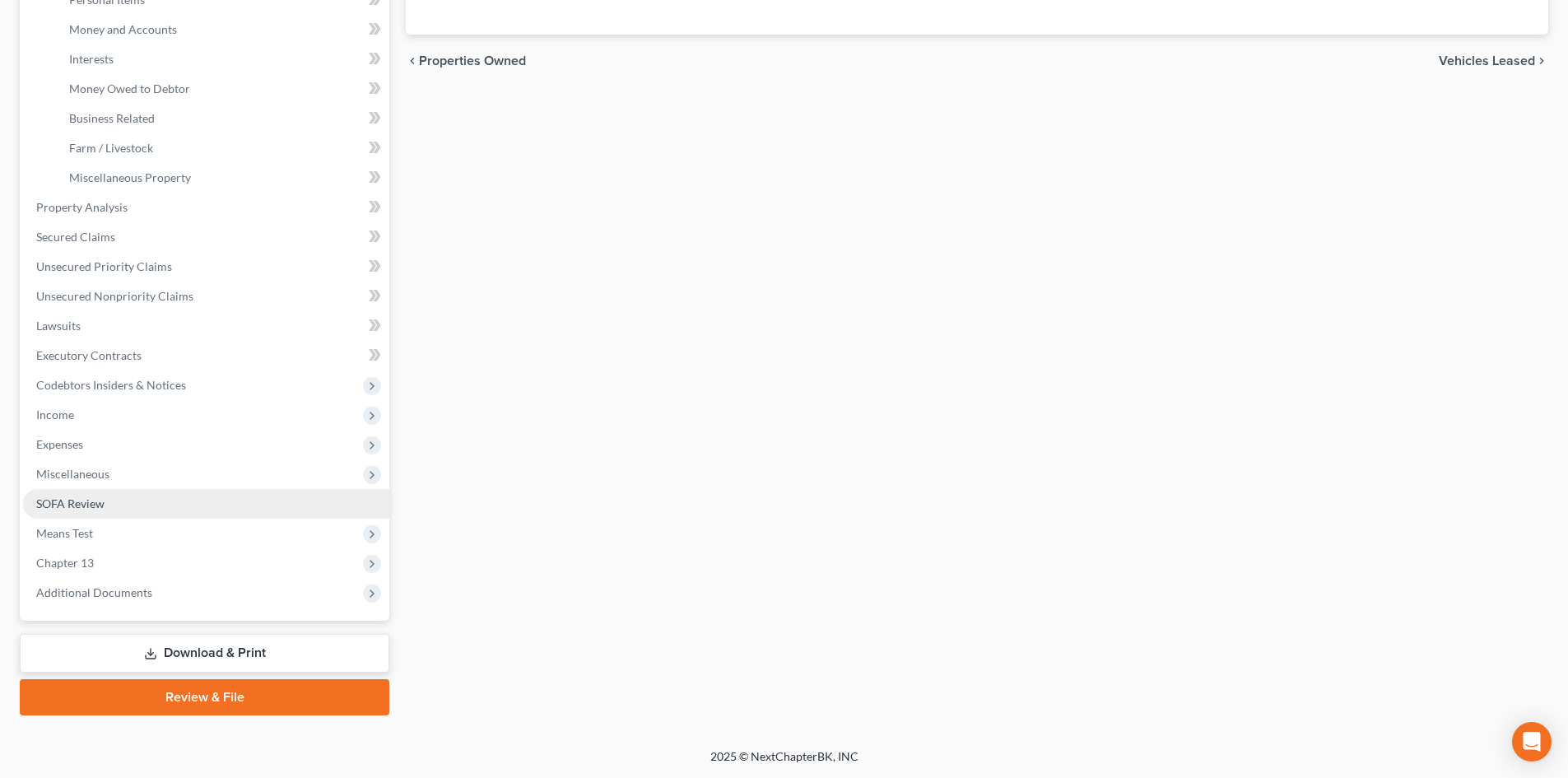
click at [83, 500] on span "SOFA Review" at bounding box center [70, 504] width 68 height 14
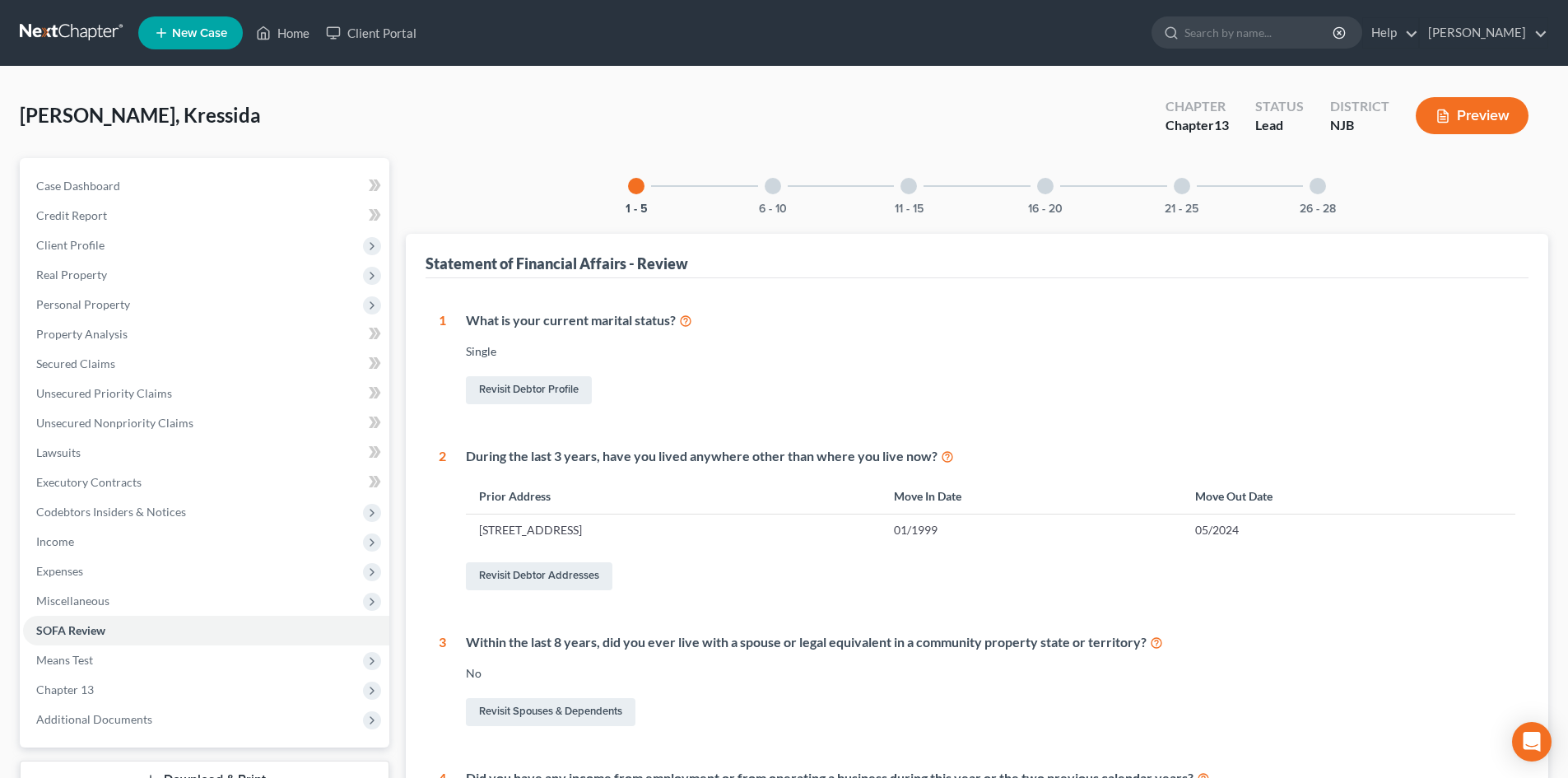
click at [771, 187] on div at bounding box center [773, 185] width 17 height 17
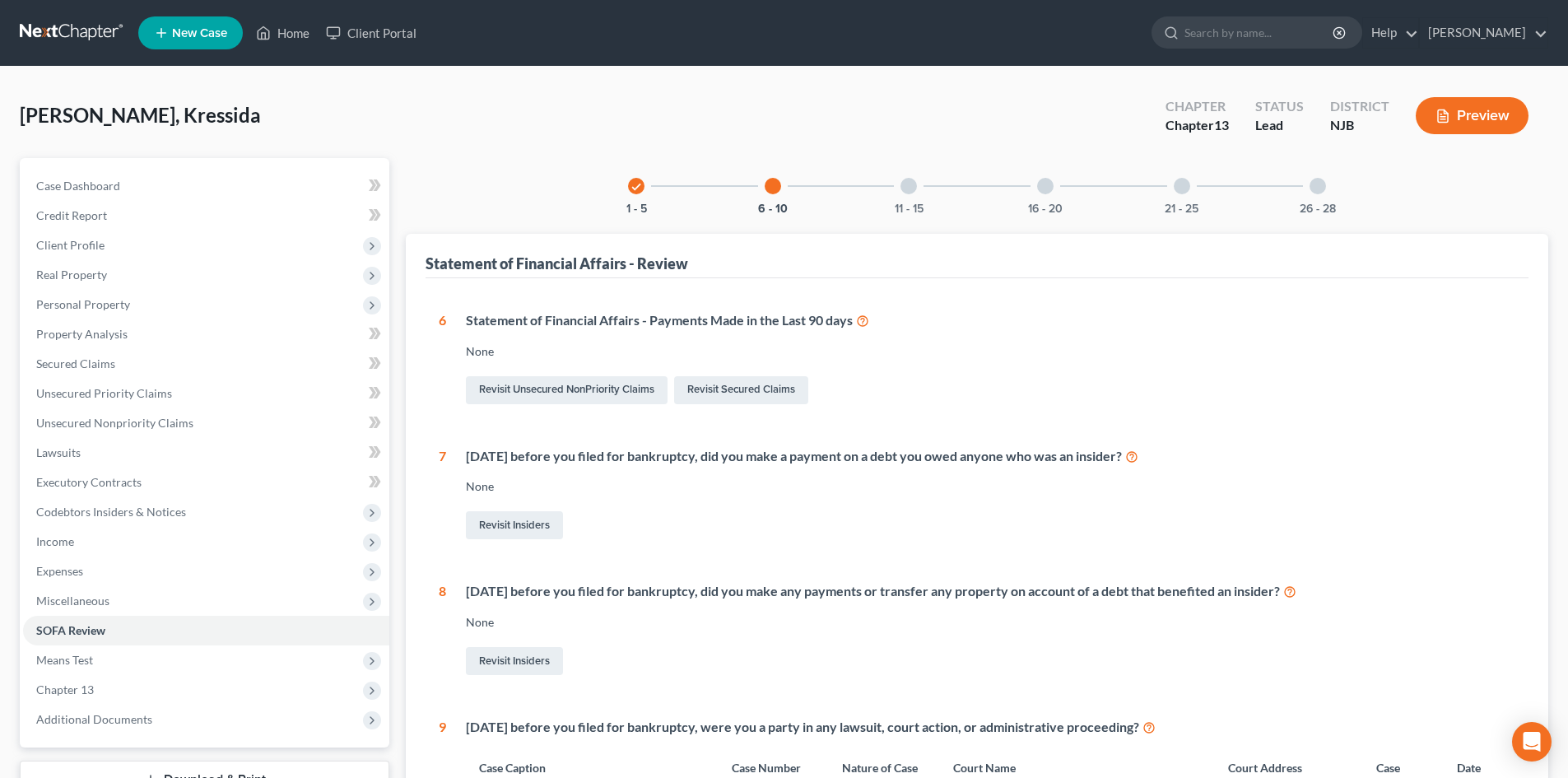
click at [906, 187] on div at bounding box center [909, 185] width 17 height 17
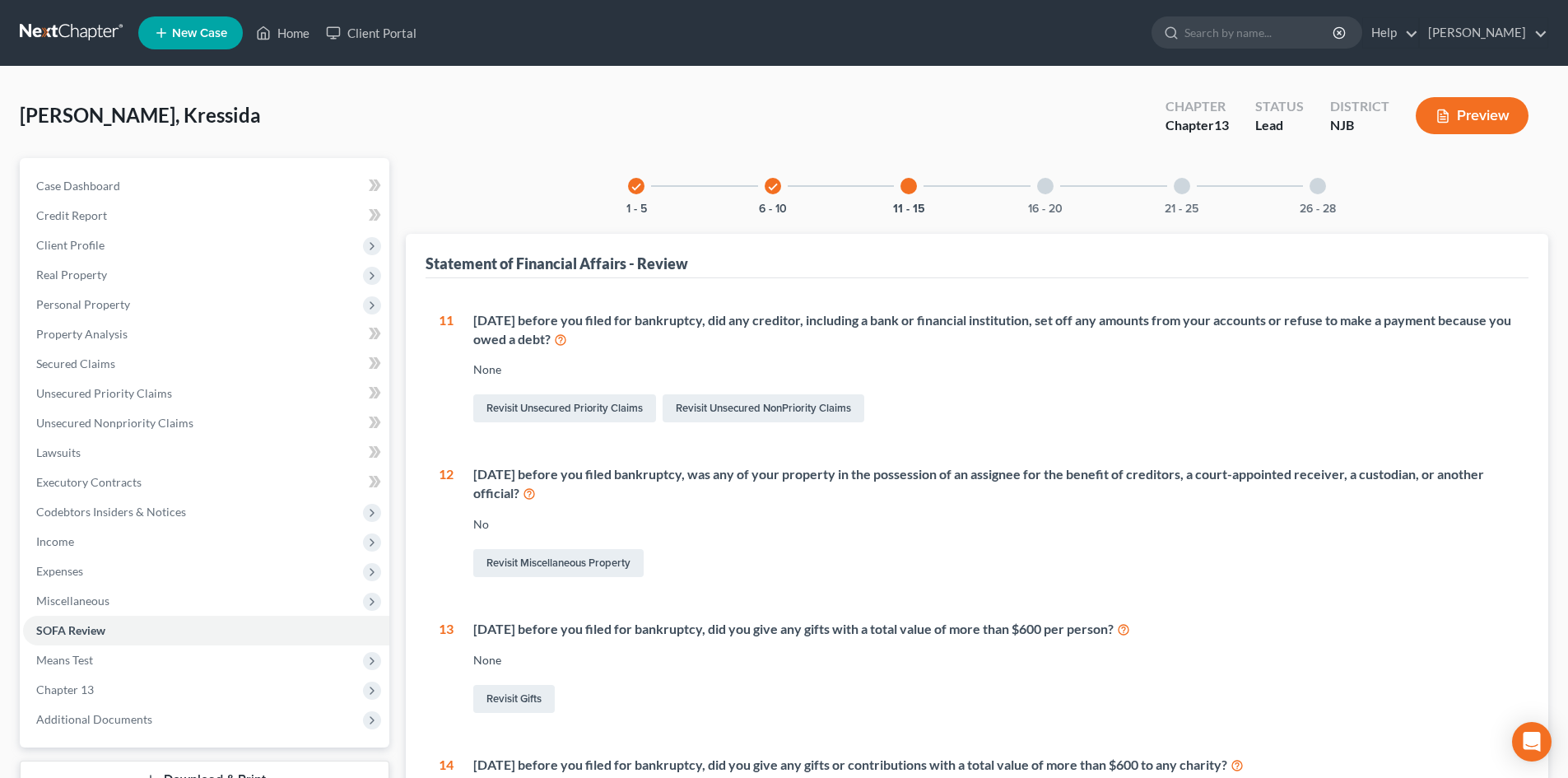
click at [1041, 182] on div at bounding box center [1045, 185] width 17 height 17
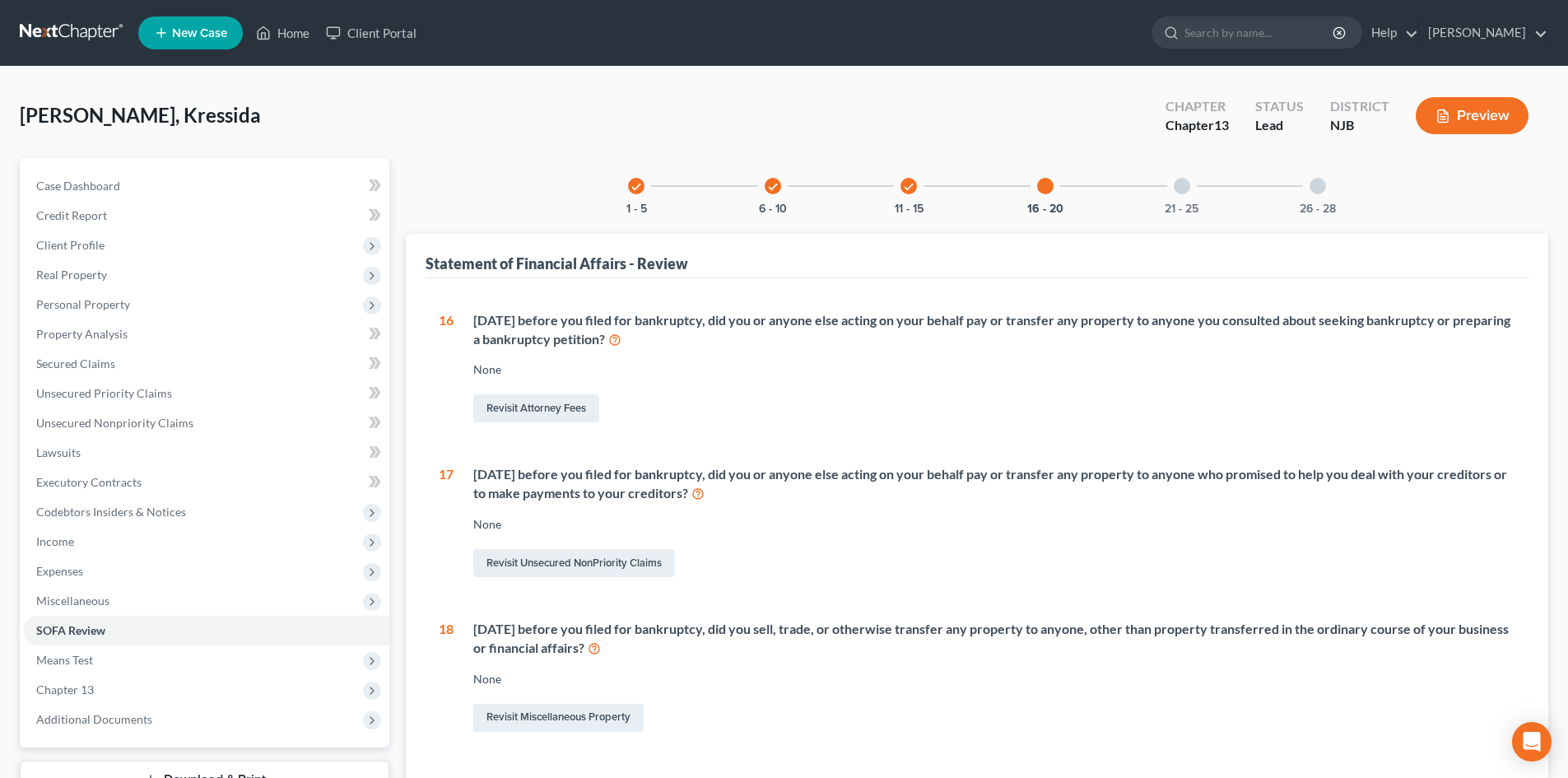
click at [1180, 186] on div at bounding box center [1182, 185] width 17 height 17
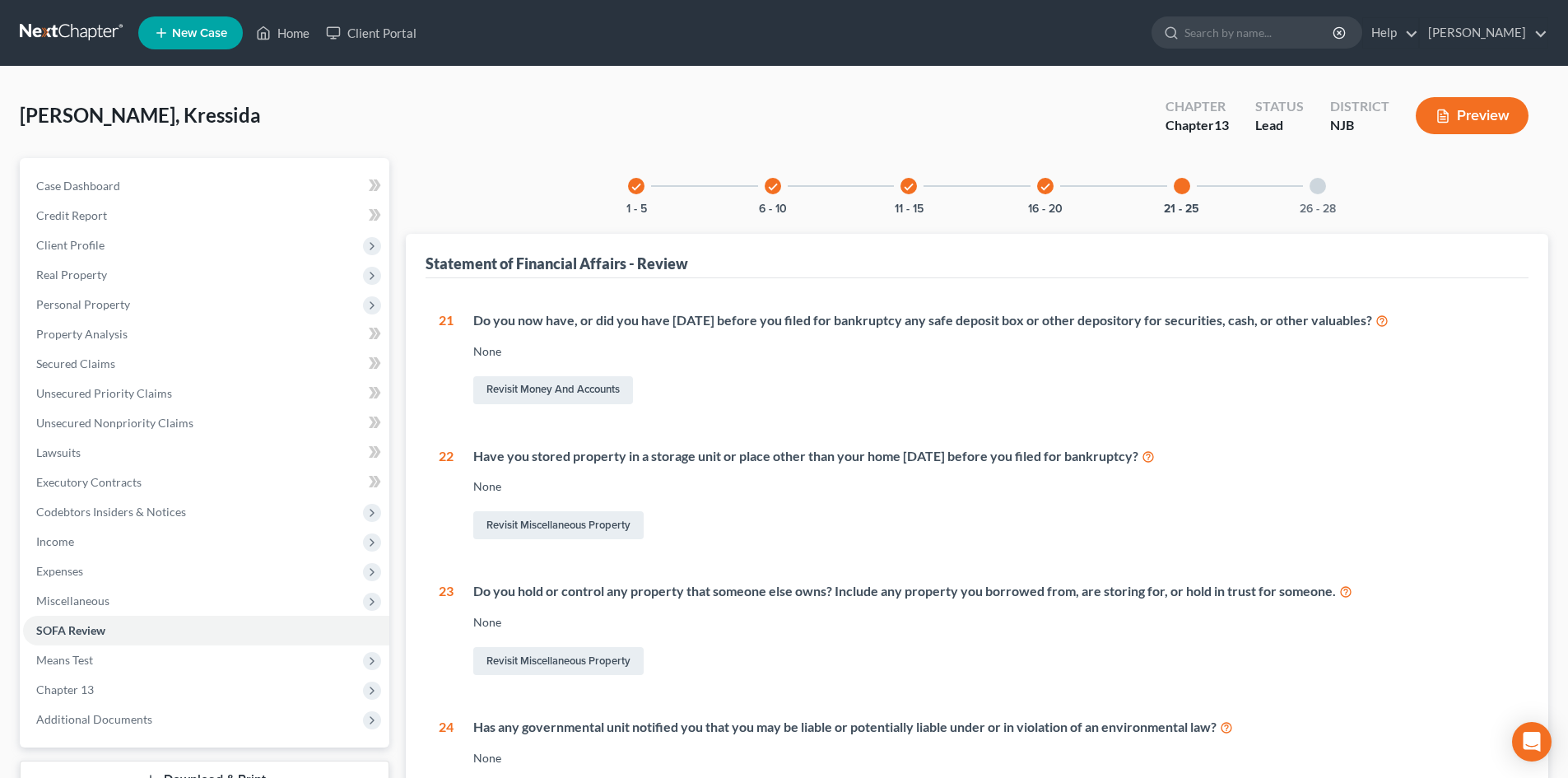
click at [1316, 183] on div at bounding box center [1318, 185] width 17 height 17
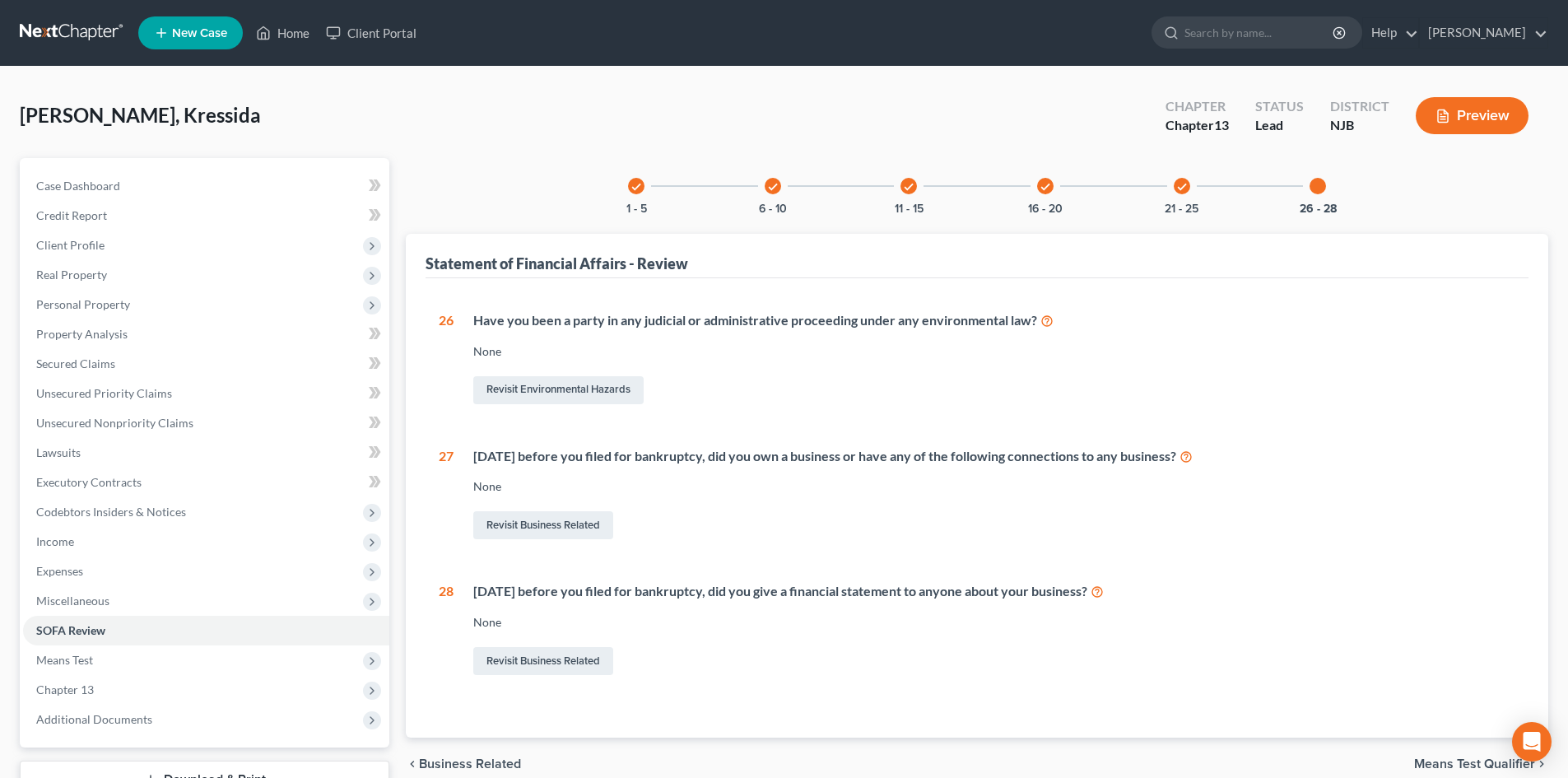
click at [1041, 184] on icon "check" at bounding box center [1046, 187] width 12 height 12
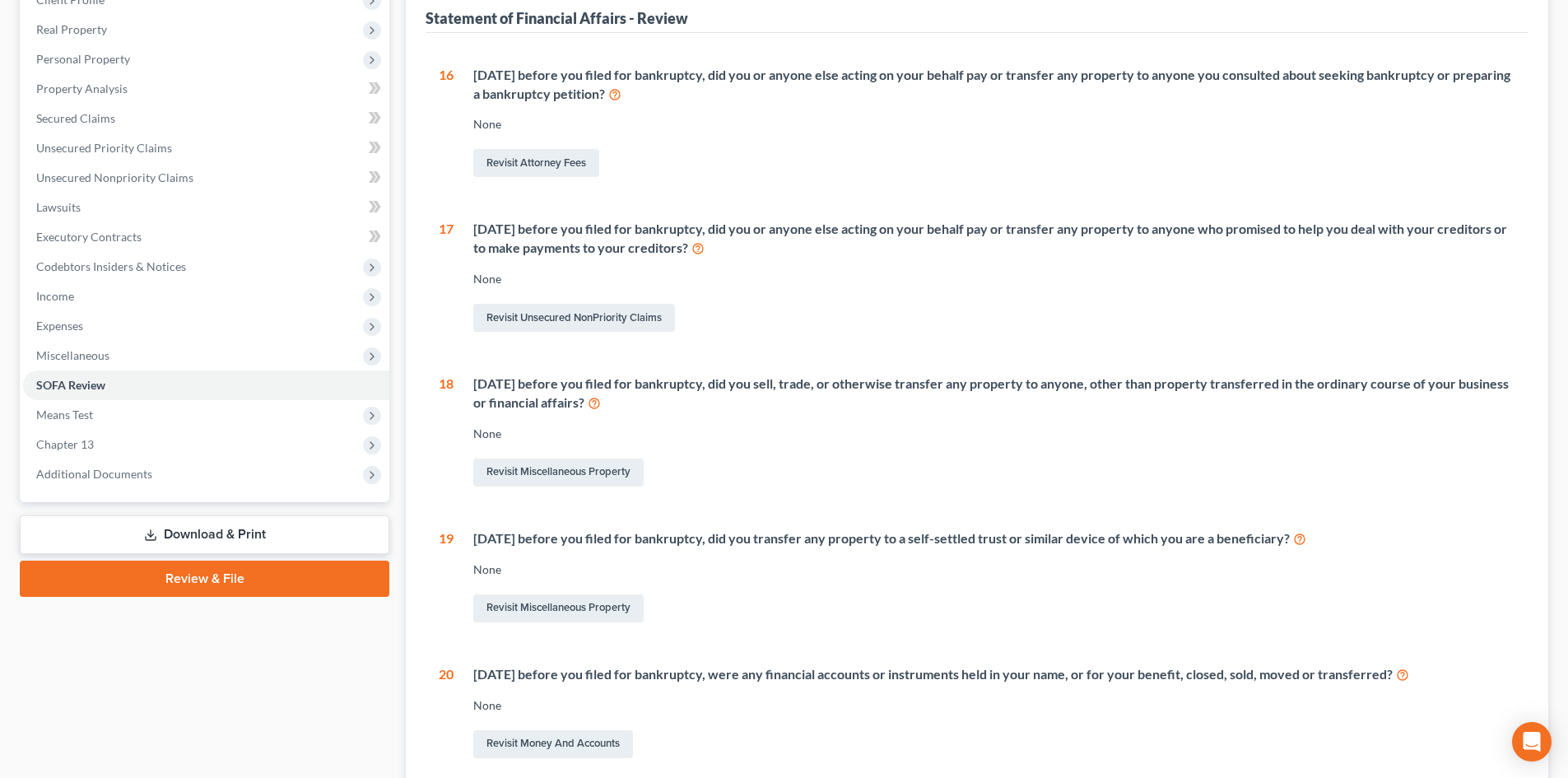
scroll to position [248, 0]
click at [574, 465] on link "Revisit Miscellaneous Property" at bounding box center [558, 470] width 170 height 28
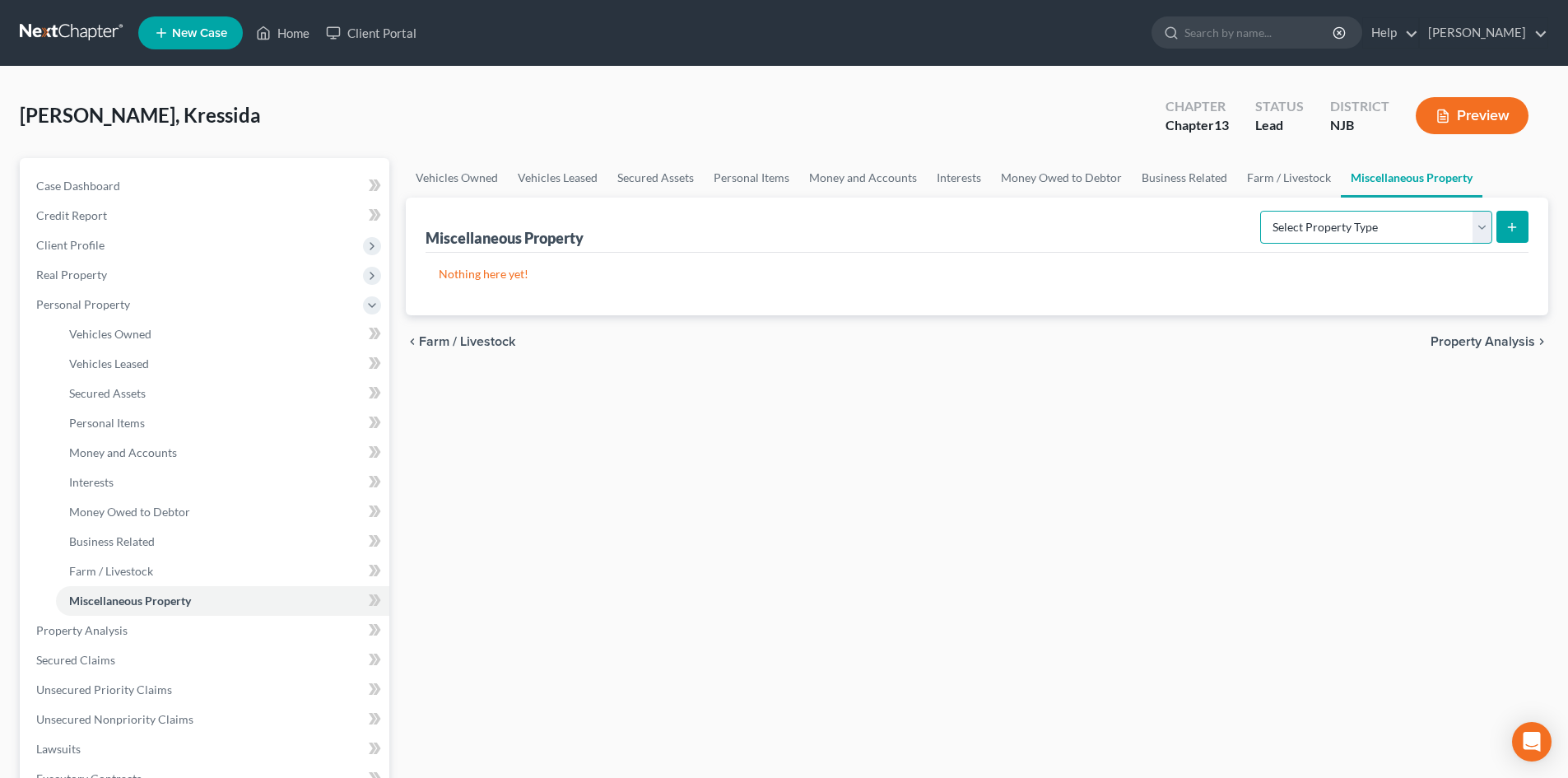
click at [1472, 225] on select "Select Property Type Assigned for Creditor Benefit Within 1 Year Holding for An…" at bounding box center [1377, 227] width 233 height 33
select select "transferred"
click at [1261, 211] on select "Select Property Type Assigned for Creditor Benefit Within 1 Year Holding for An…" at bounding box center [1377, 227] width 233 height 33
click at [1514, 226] on icon "submit" at bounding box center [1511, 227] width 13 height 13
select select "Ordinary (within 2 years)"
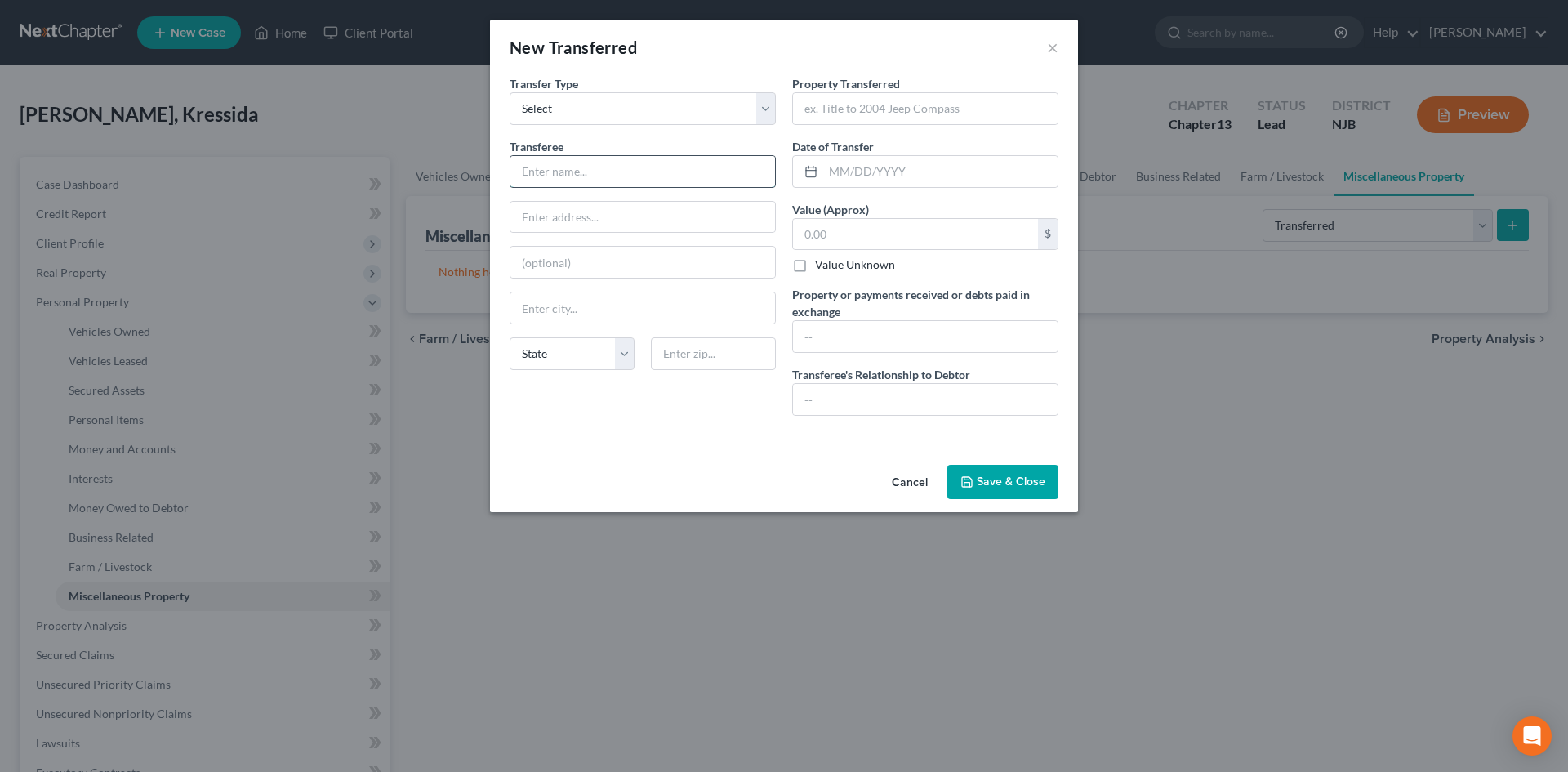
click at [668, 170] on input "text" at bounding box center [643, 172] width 265 height 31
type input "Auto Parts Retailer"
click at [972, 116] on input "text" at bounding box center [925, 109] width 265 height 31
type input "2005 Jeep Grand Cherokee"
type input "2005"
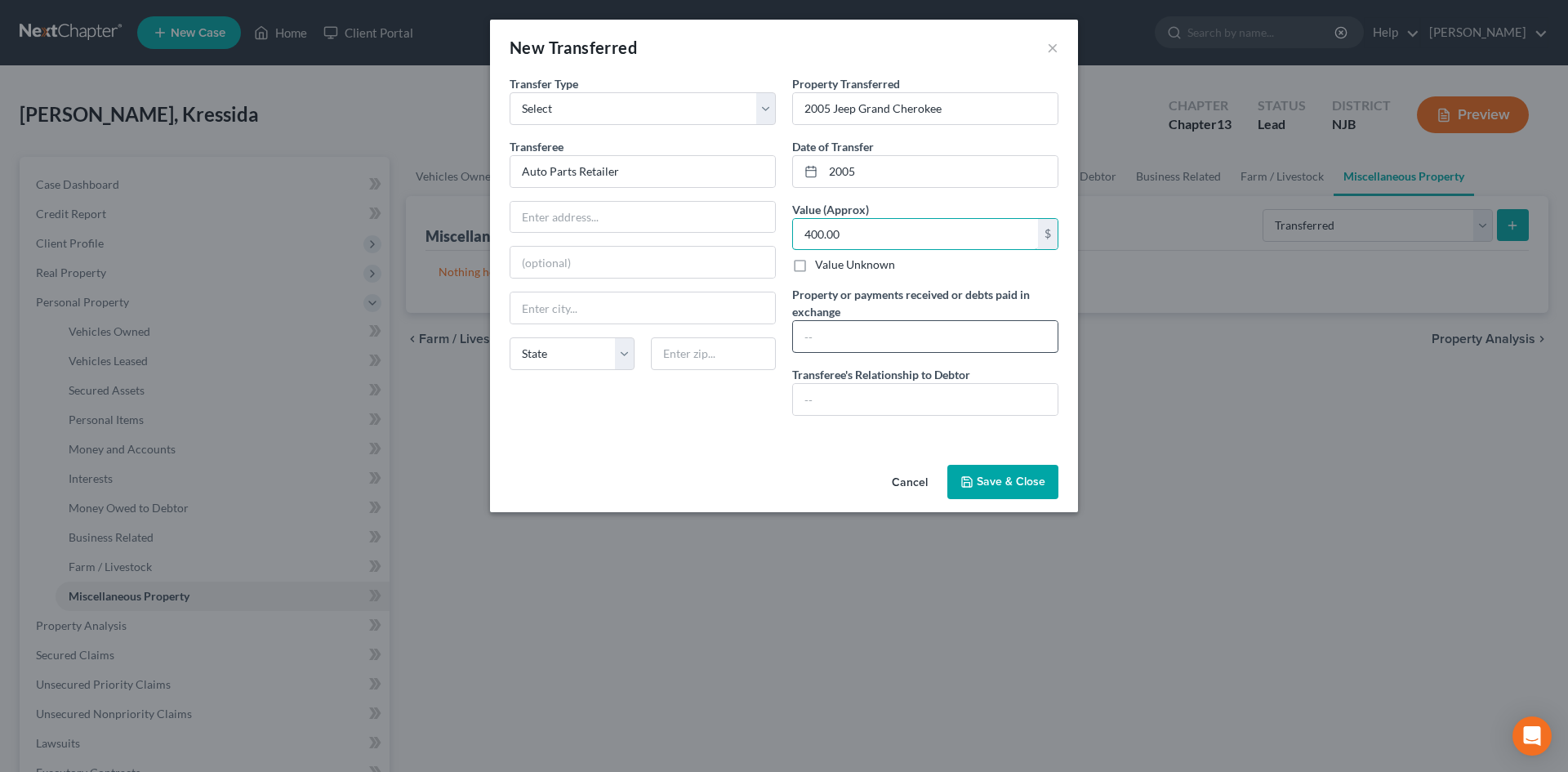
type input "400.00"
click at [896, 344] on input "text" at bounding box center [925, 337] width 265 height 31
type input "400.00"
click at [887, 391] on input "text" at bounding box center [925, 400] width 265 height 31
type input "None."
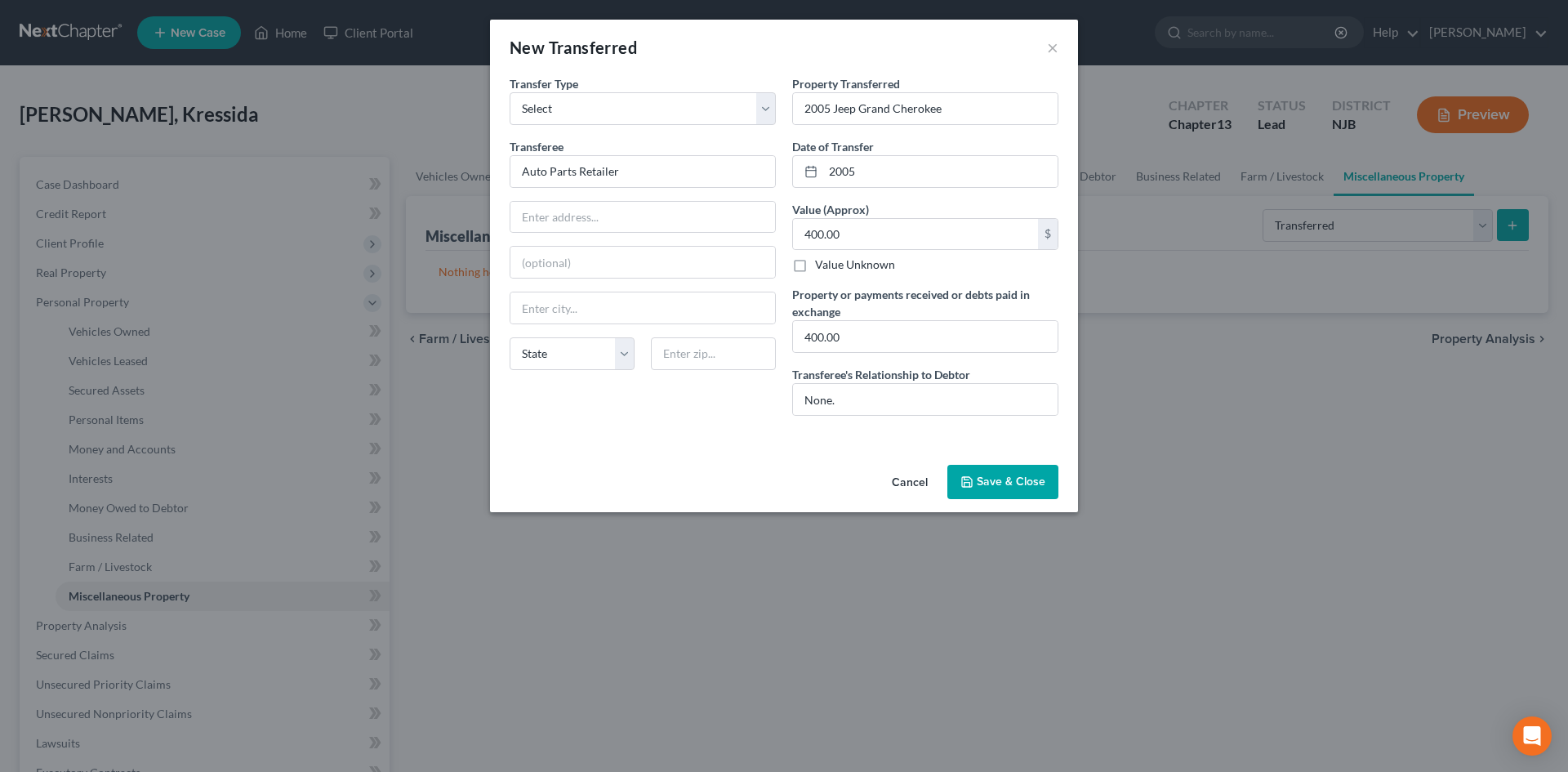
click at [983, 475] on button "Save & Close" at bounding box center [1004, 481] width 112 height 34
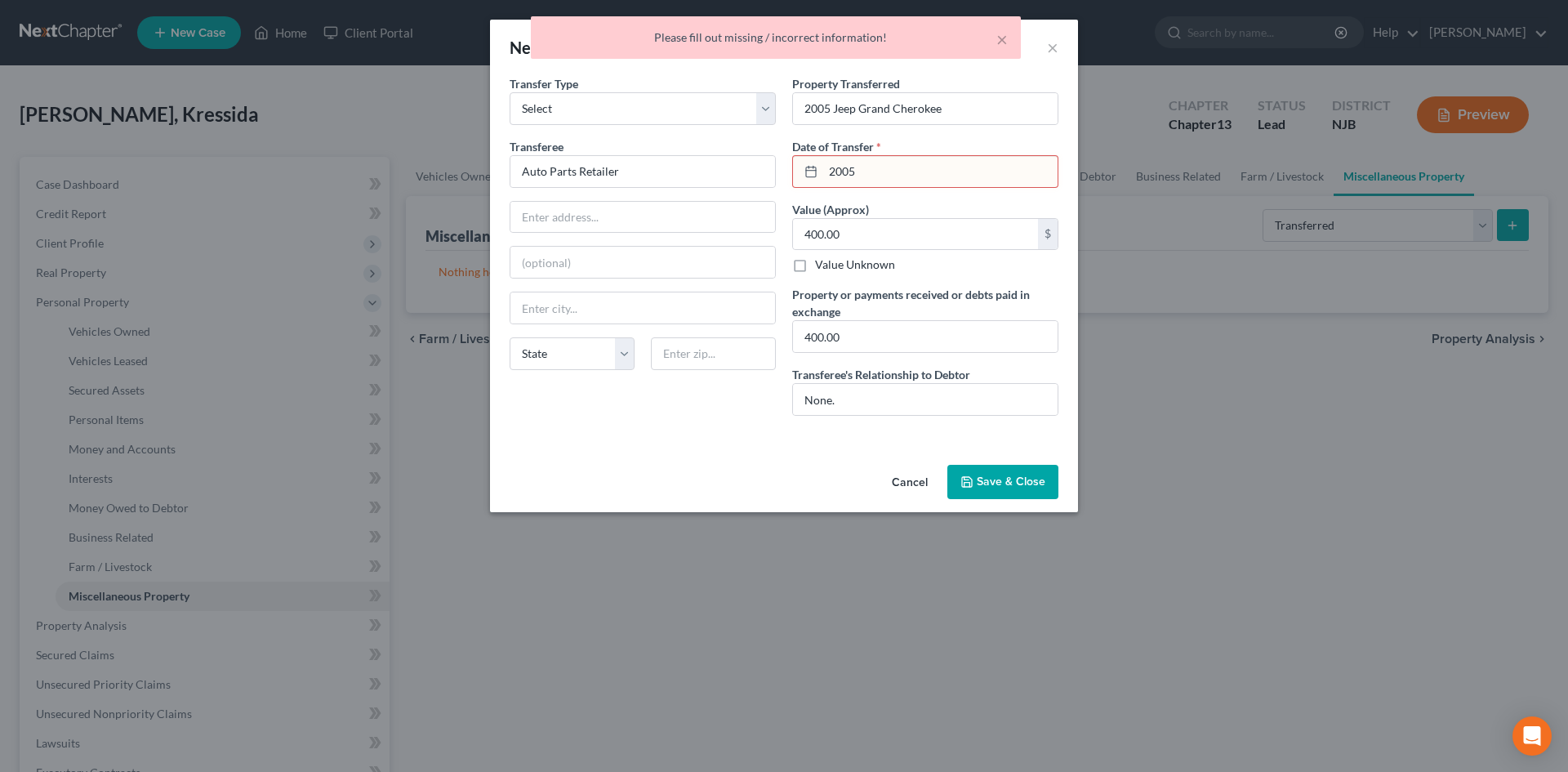
click at [889, 171] on input "2005" at bounding box center [941, 172] width 235 height 31
type input "2"
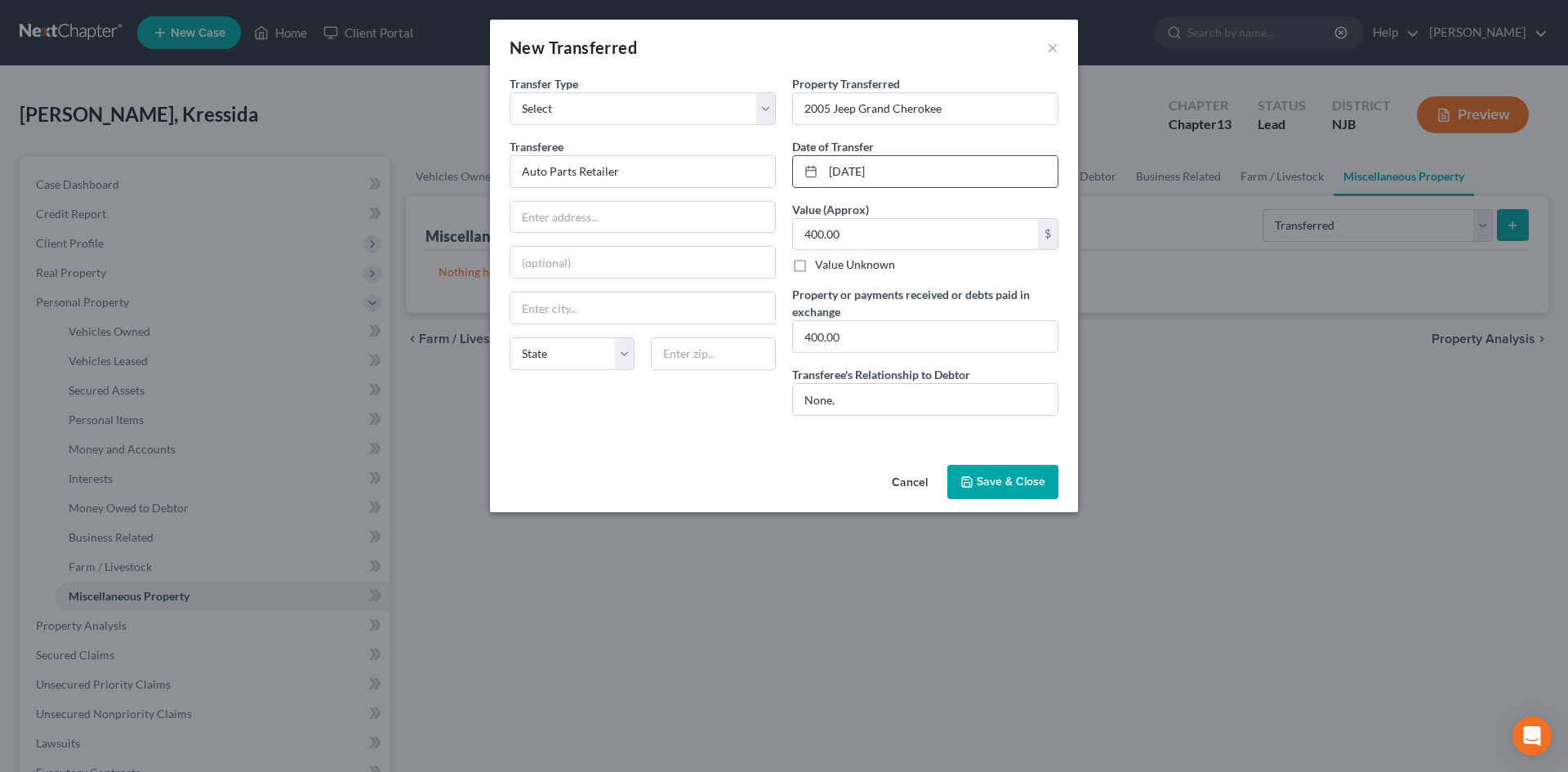
type input "01/01/2025"
click at [1004, 491] on button "Save & Close" at bounding box center [1004, 481] width 112 height 34
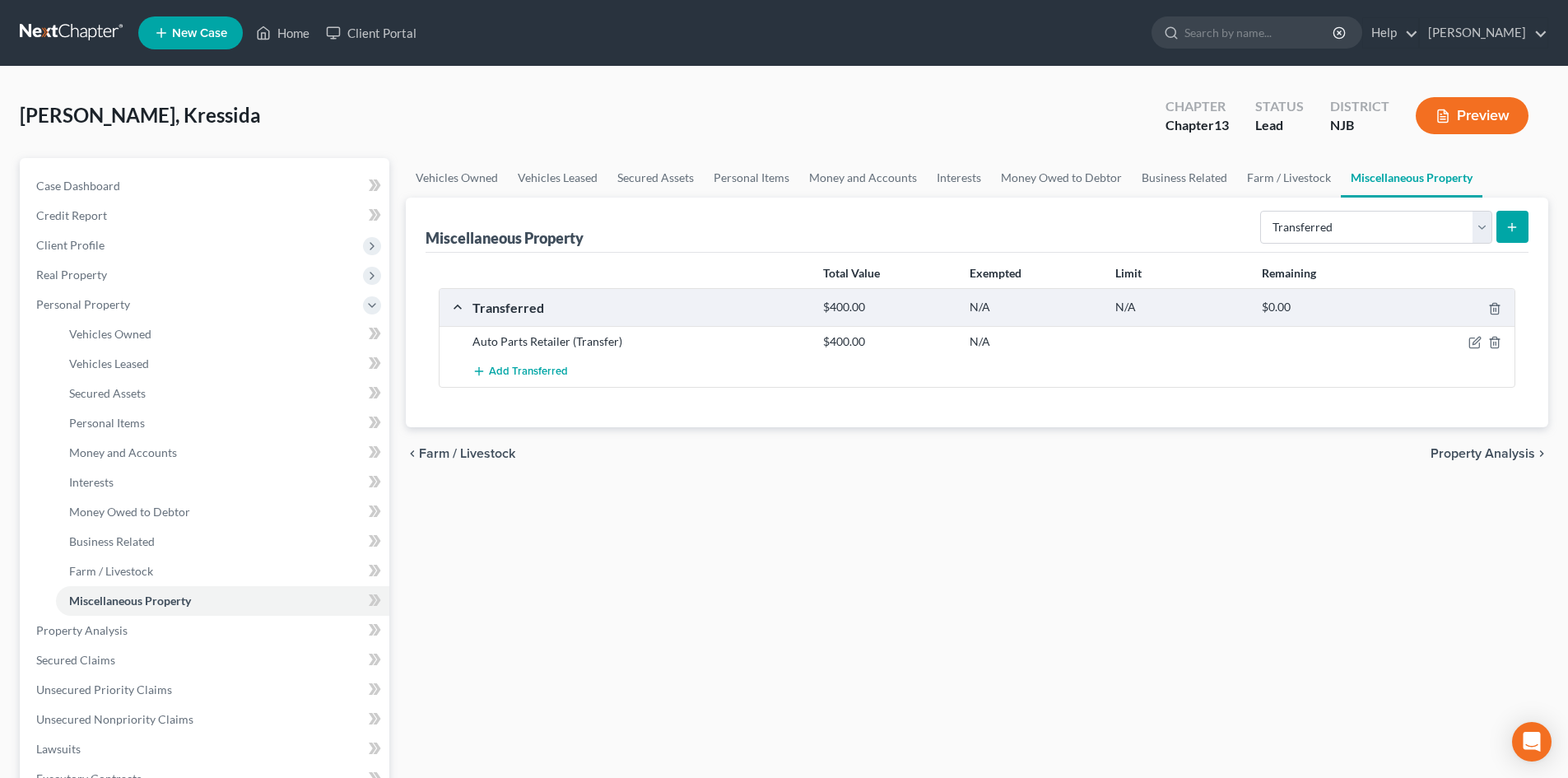
click at [1455, 119] on button "Preview" at bounding box center [1471, 116] width 112 height 37
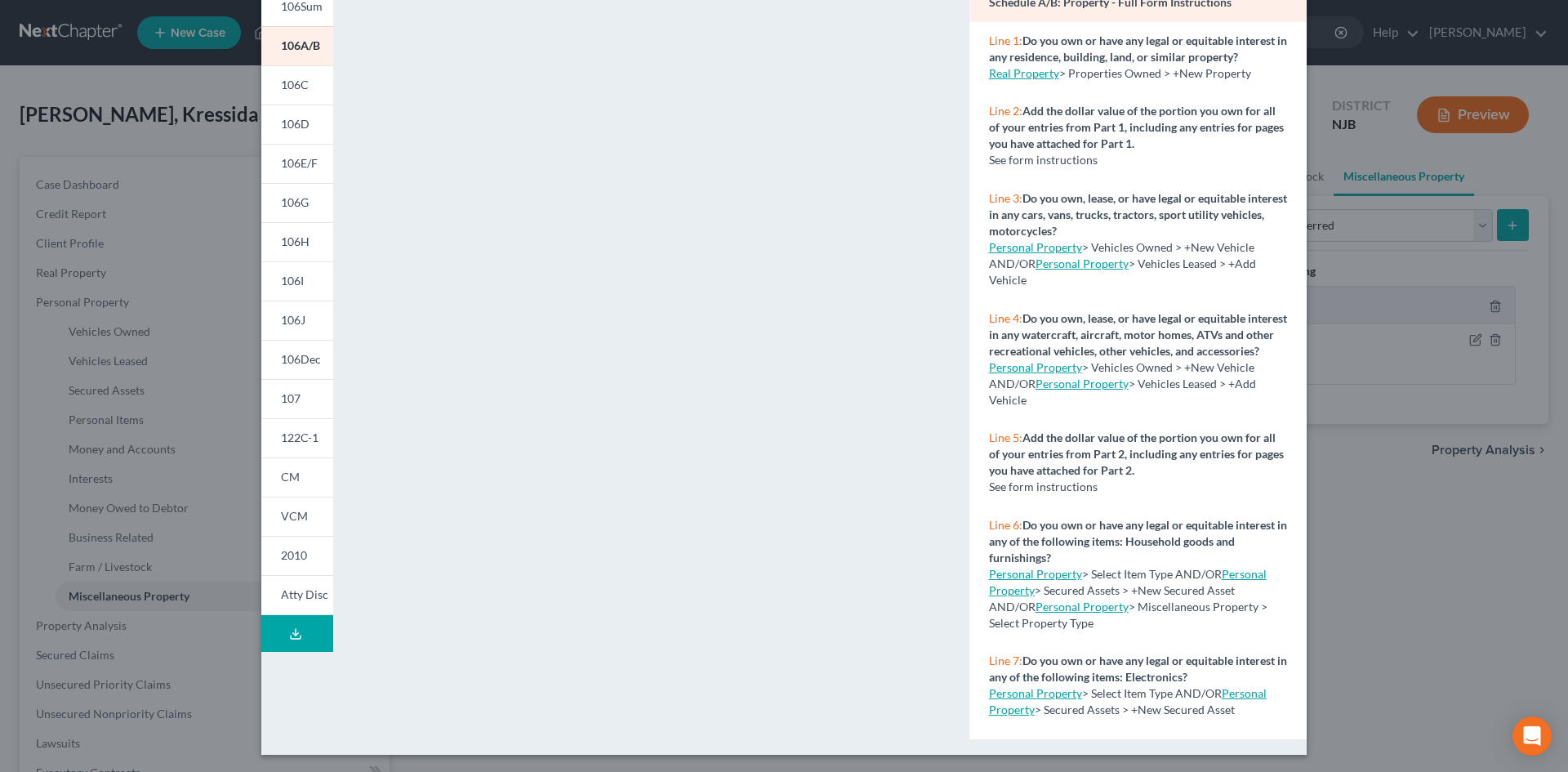
scroll to position [150, 0]
drag, startPoint x: 290, startPoint y: 588, endPoint x: 294, endPoint y: 597, distance: 9.8
click at [292, 591] on span "Atty Disc" at bounding box center [304, 592] width 47 height 14
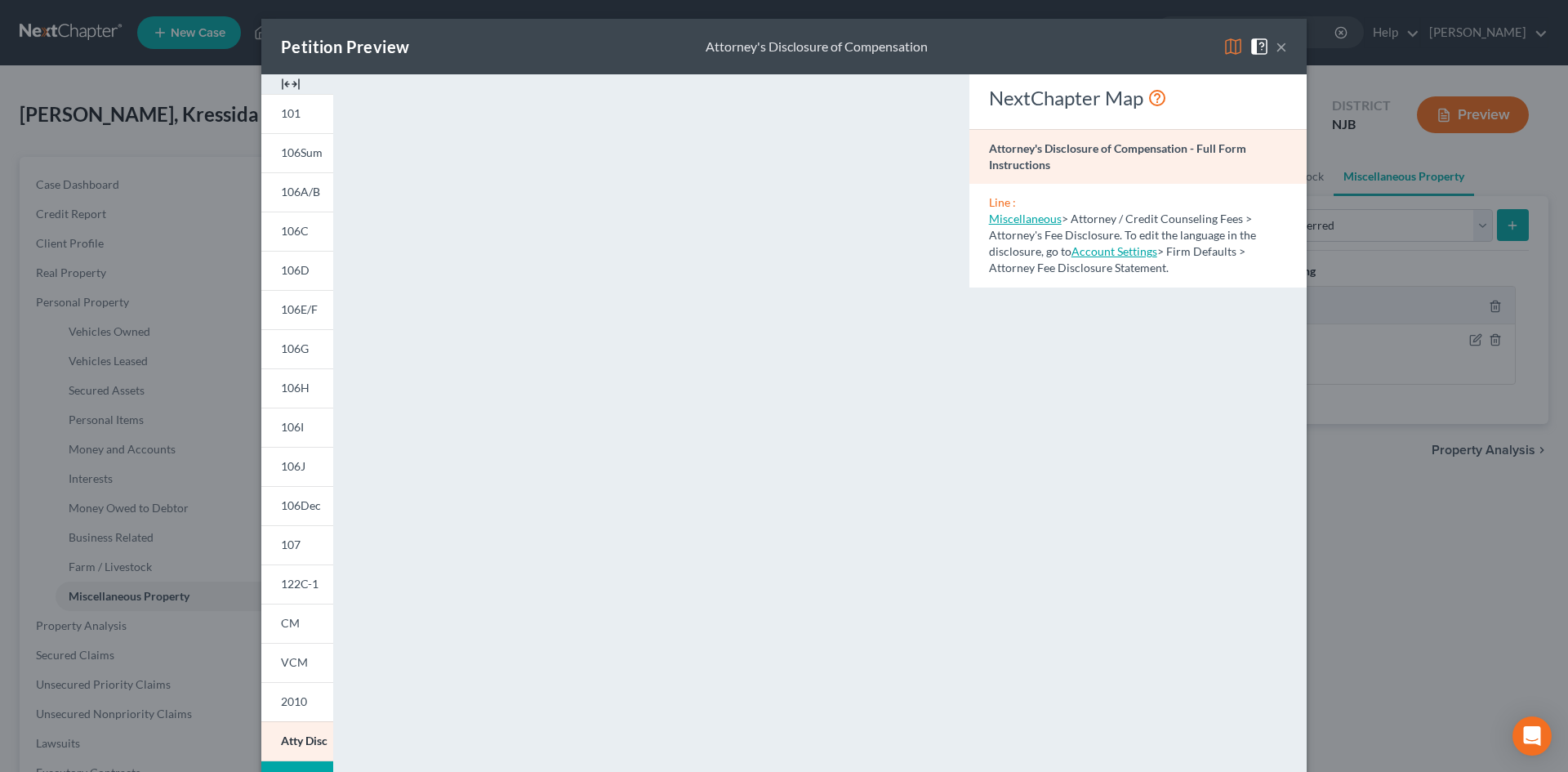
scroll to position [0, 0]
click at [297, 661] on span "VCM" at bounding box center [294, 663] width 27 height 14
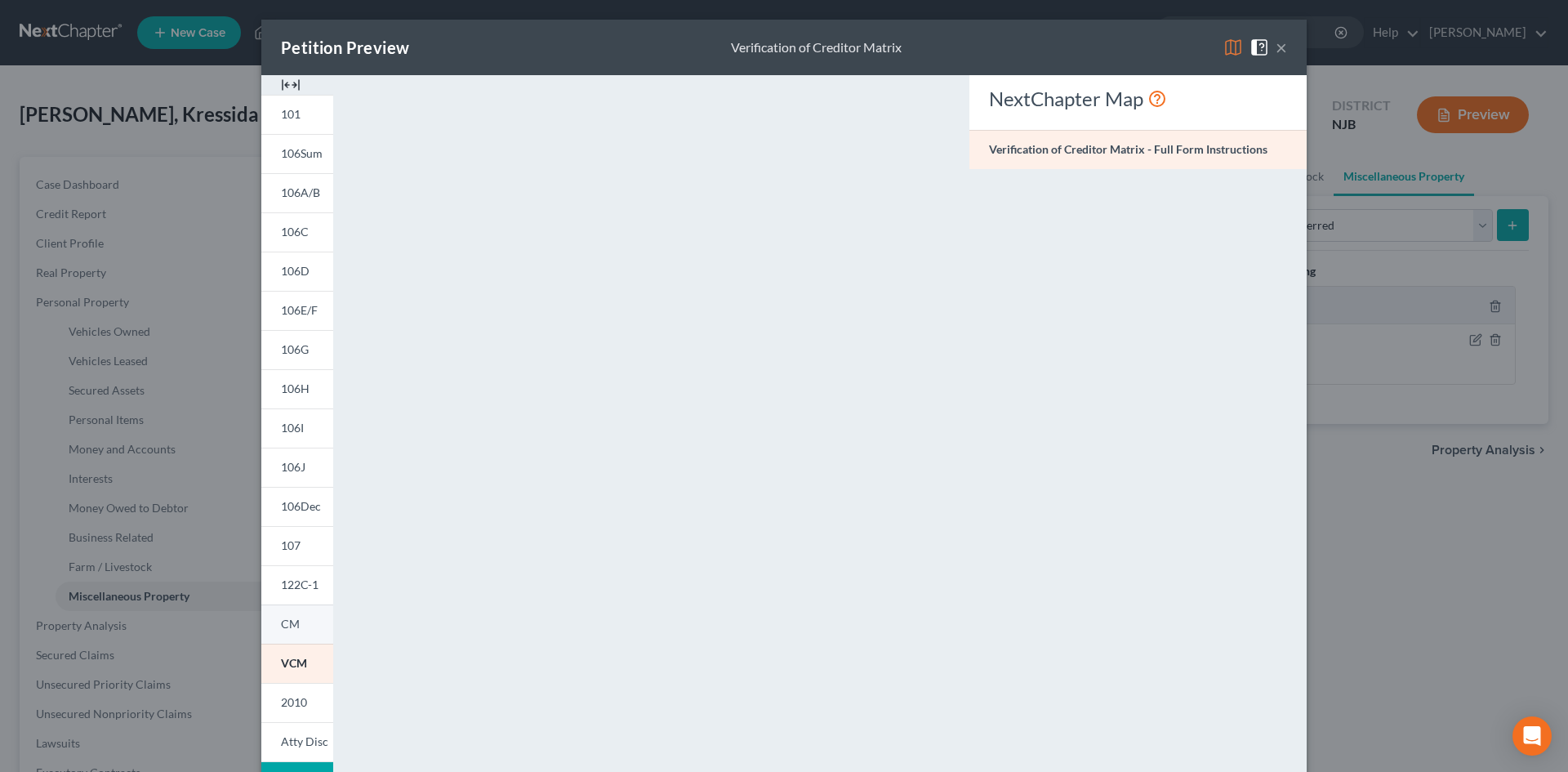
click at [284, 628] on span "CM" at bounding box center [290, 624] width 19 height 14
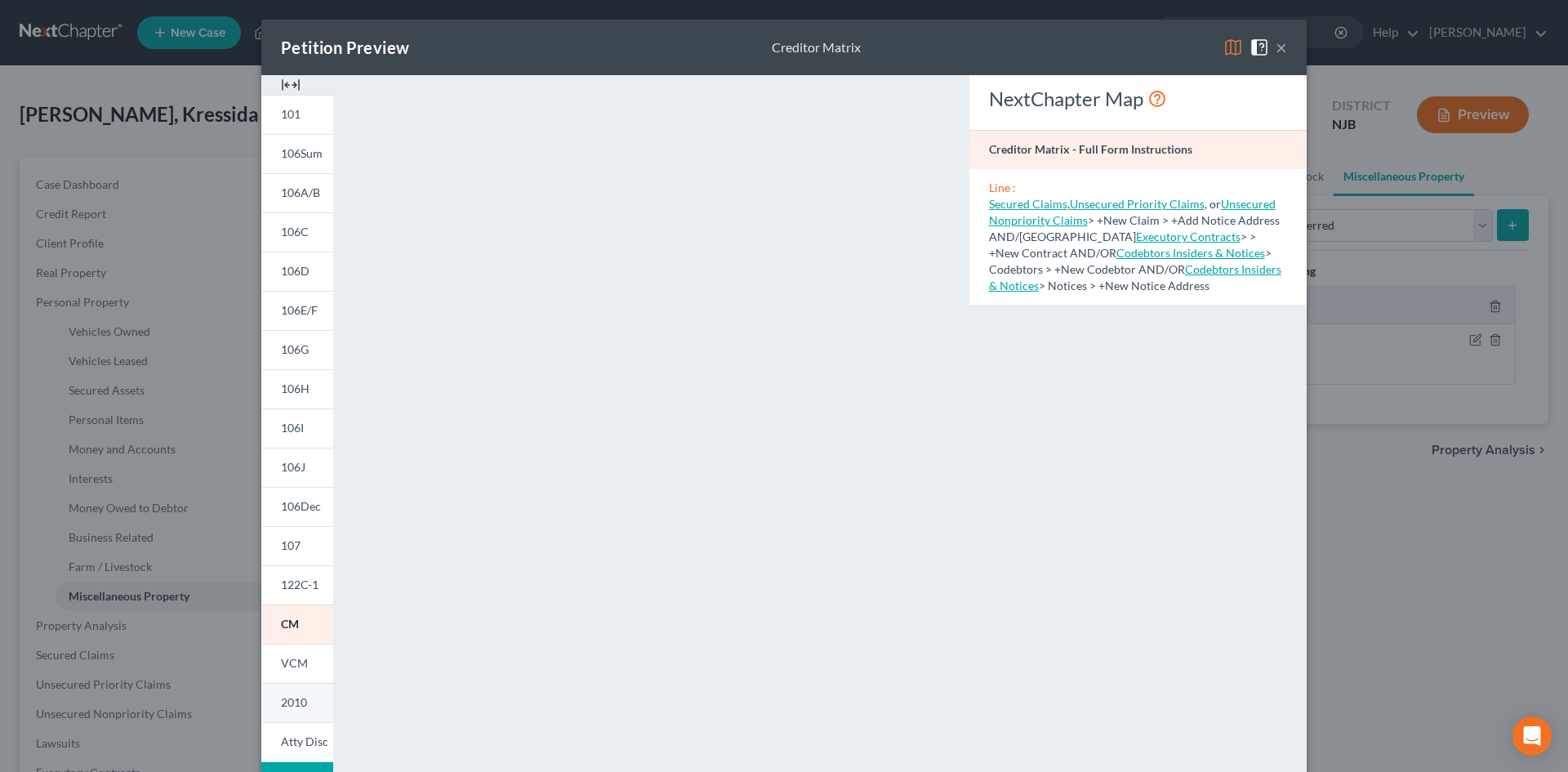
click at [290, 709] on span "2010" at bounding box center [293, 703] width 26 height 14
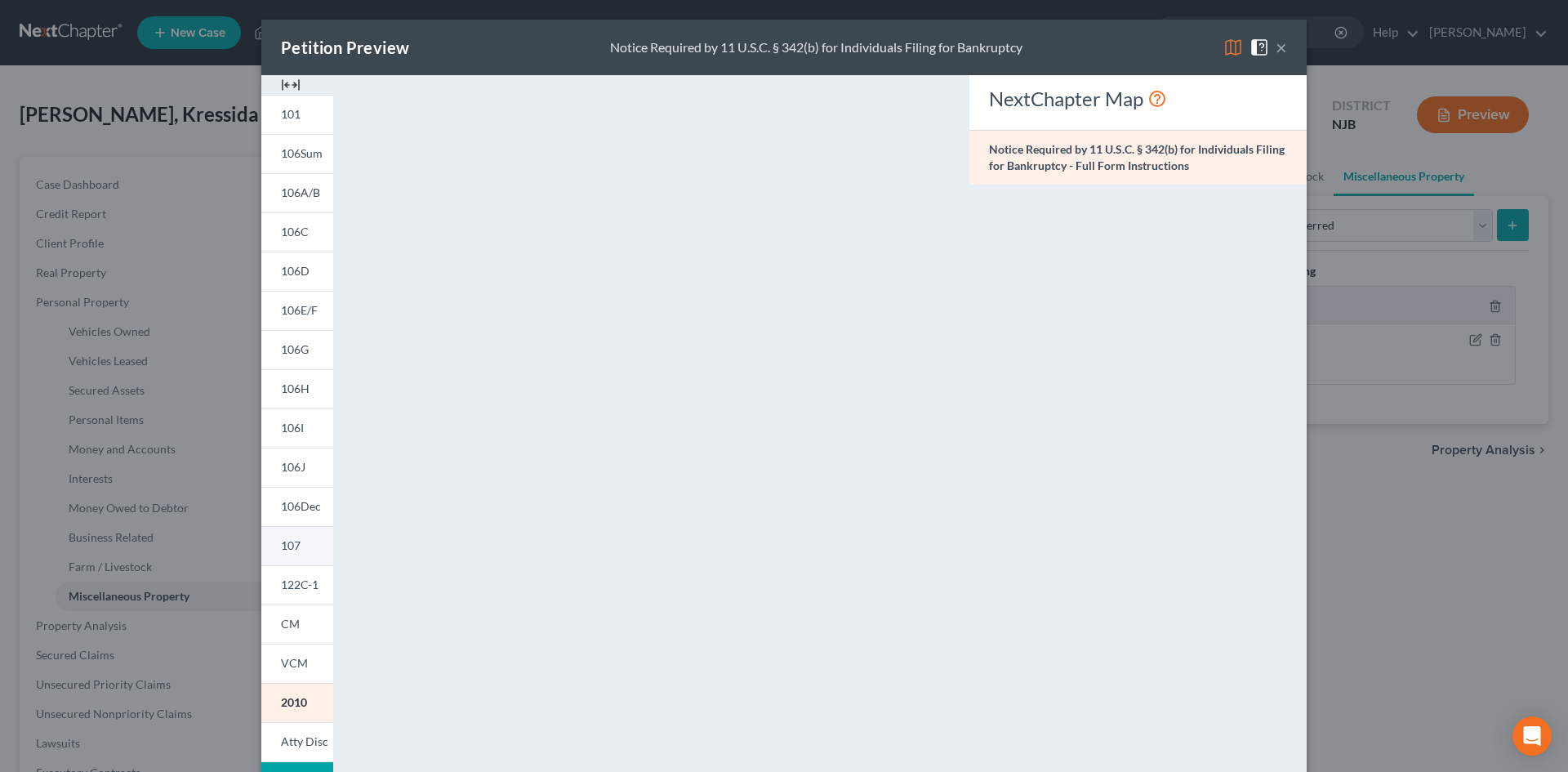
click at [300, 558] on link "107" at bounding box center [296, 546] width 71 height 39
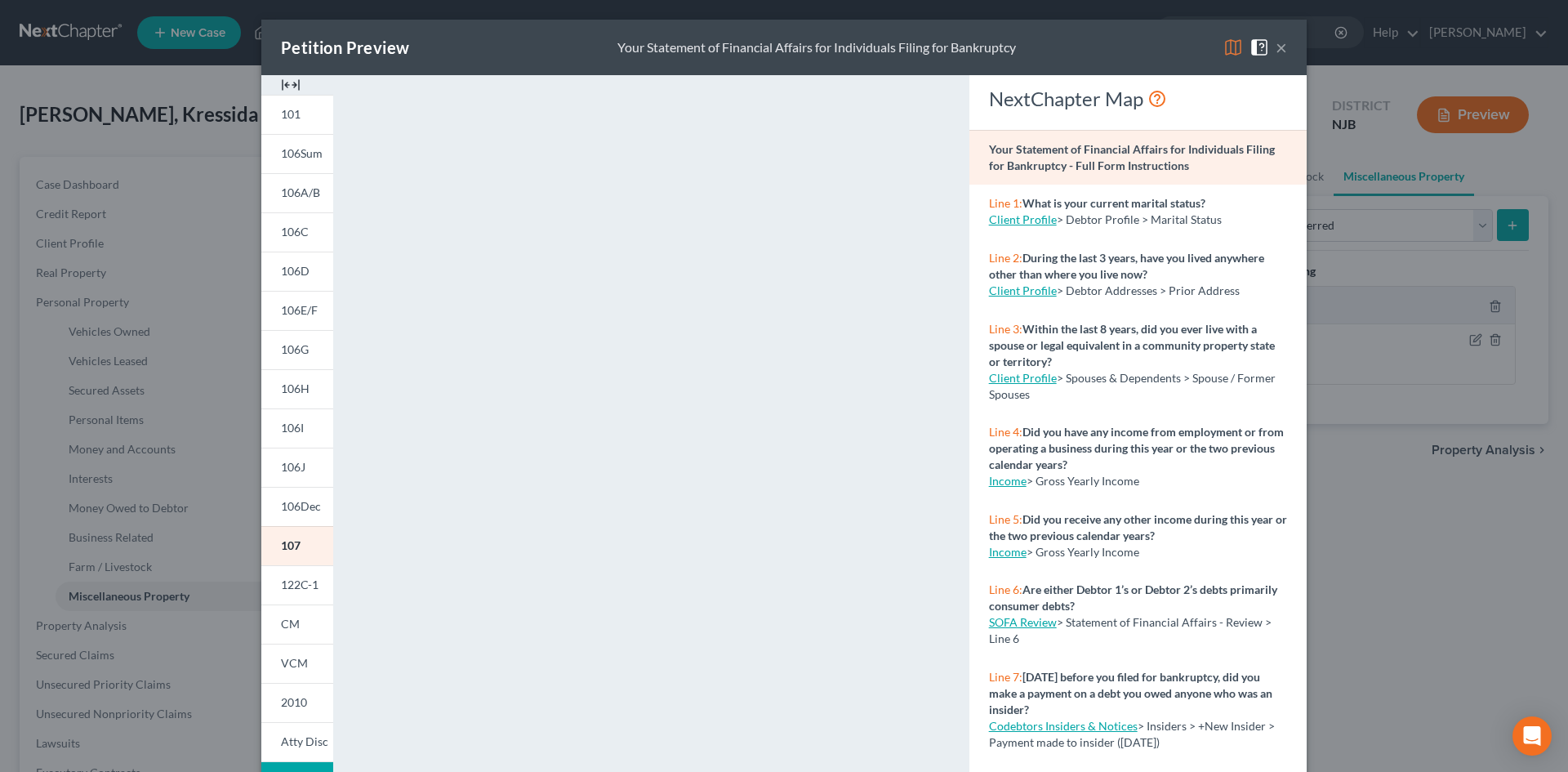
click at [1280, 47] on button "×" at bounding box center [1281, 47] width 12 height 20
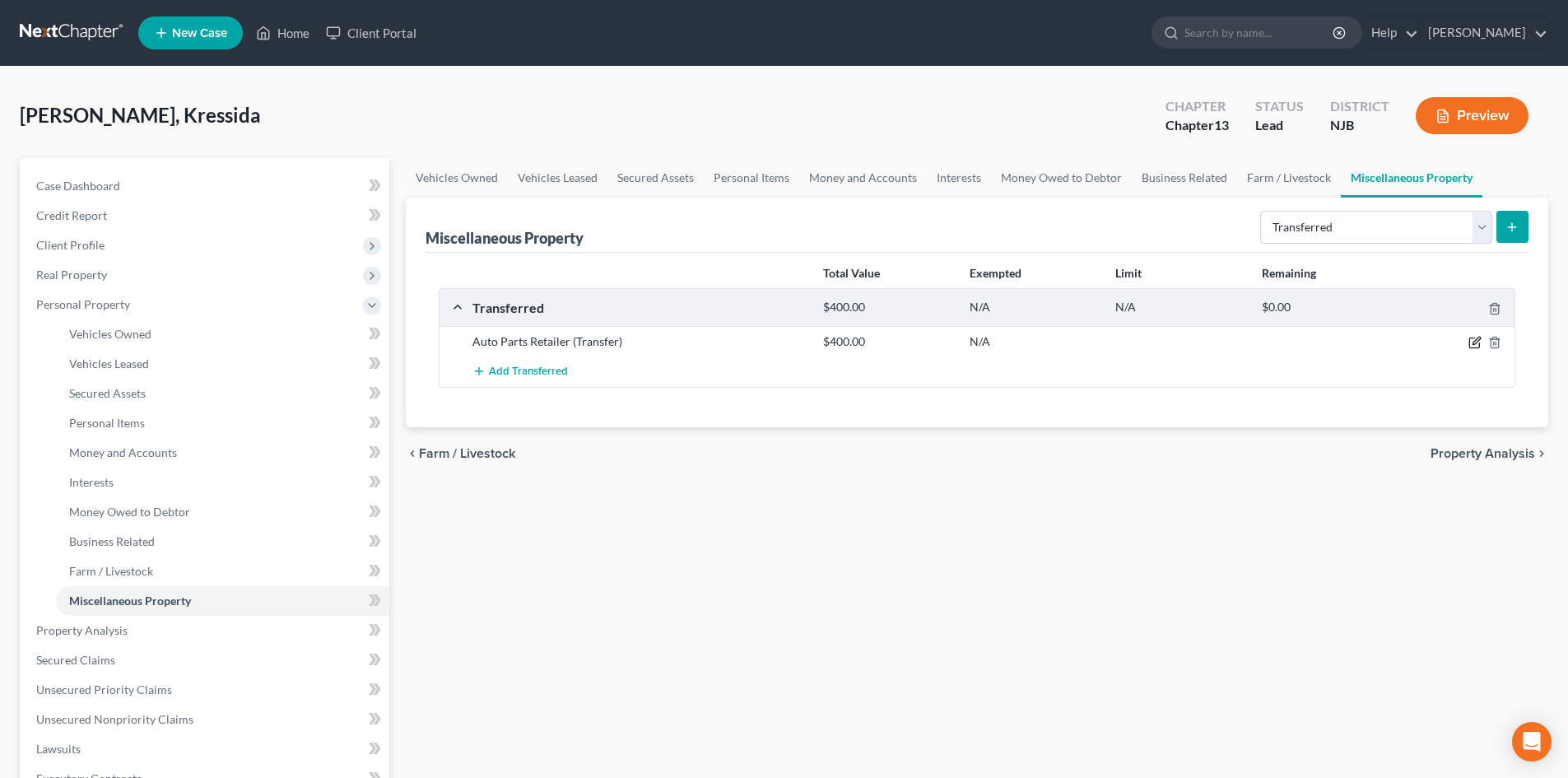
click at [1471, 342] on icon "button" at bounding box center [1474, 342] width 13 height 13
select select "Ordinary (within 2 years)"
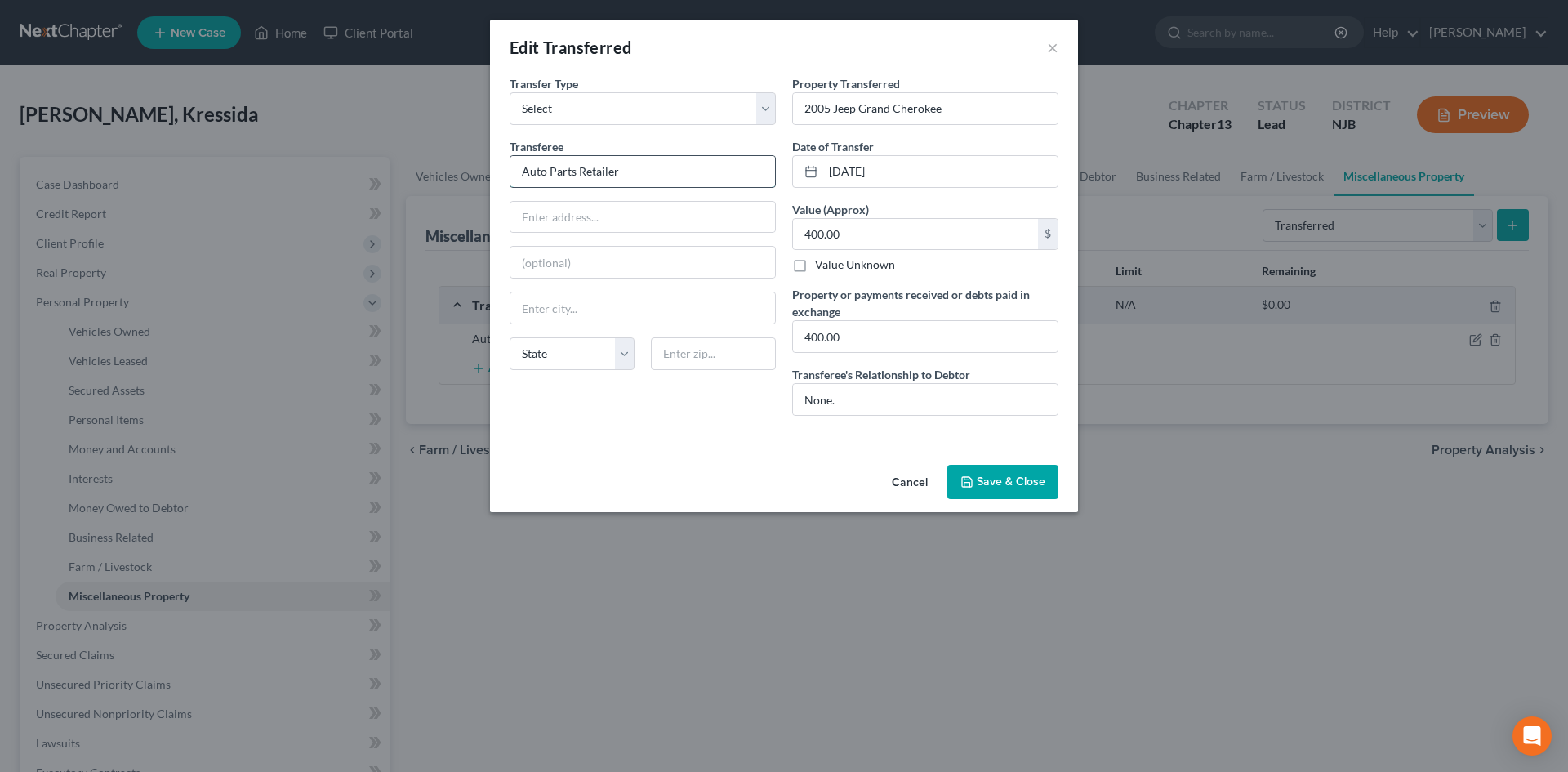
click at [638, 176] on input "Auto Parts Retailer" at bounding box center [643, 172] width 265 height 31
click at [633, 312] on input "text" at bounding box center [643, 308] width 265 height 31
click at [578, 359] on select "State AL AK AR AZ CA CO CT DE DC FL GA GU HI ID IL IN IA KS KY LA ME MD MA MI M…" at bounding box center [572, 353] width 125 height 32
select select "7"
click at [510, 338] on select "State AL AK AR AZ CA CO CT DE DC FL GA GU HI ID IL IN IA KS KY LA ME MD MA MI M…" at bounding box center [572, 353] width 125 height 32
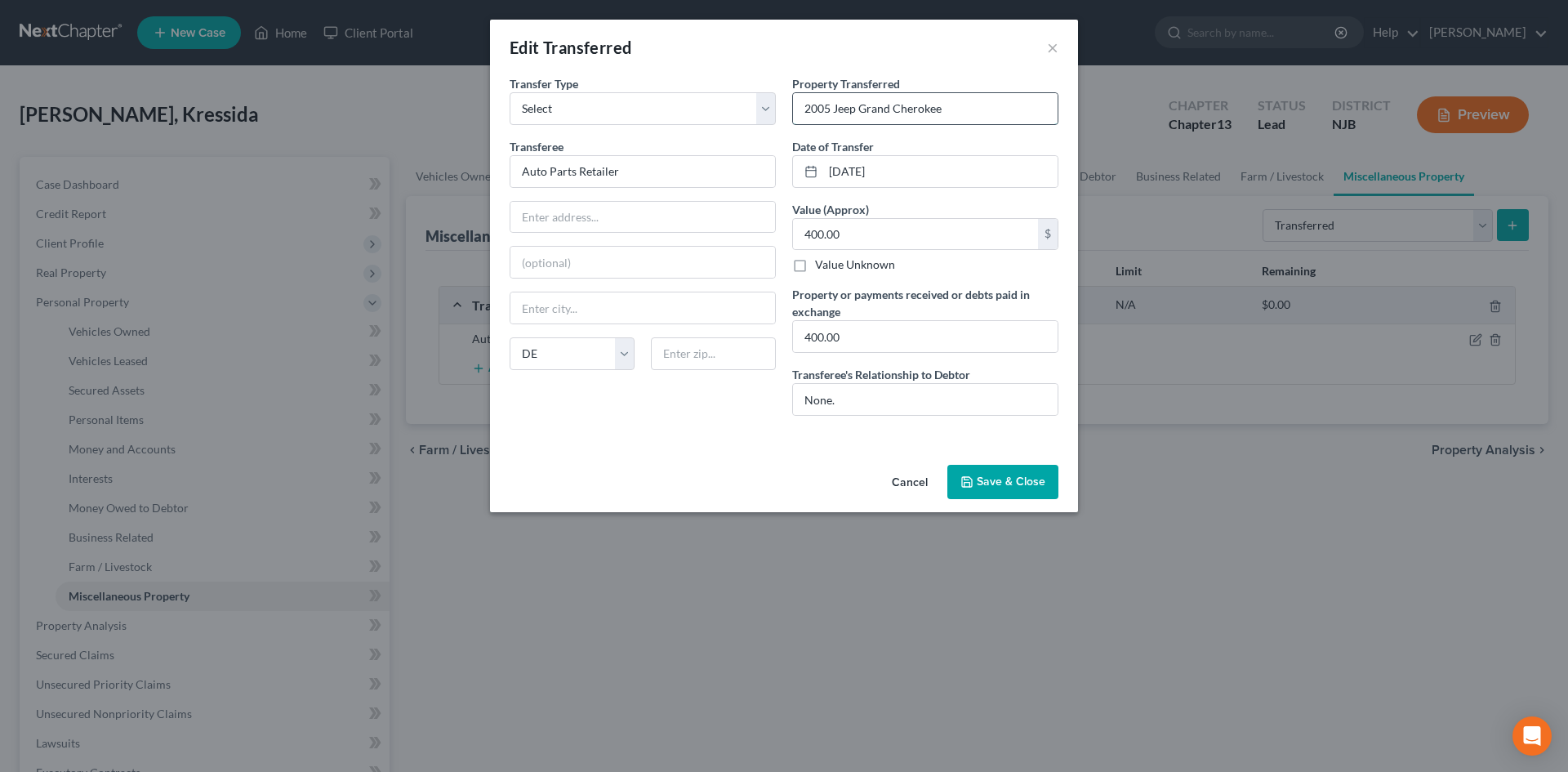
click at [984, 105] on input "2005 Jeep Grand Cherokee" at bounding box center [925, 109] width 265 height 31
type input "2005 Jeep Grand Cherokee with blown engine and broken transmission, sold for pa…"
click at [1003, 483] on button "Save & Close" at bounding box center [1004, 481] width 112 height 34
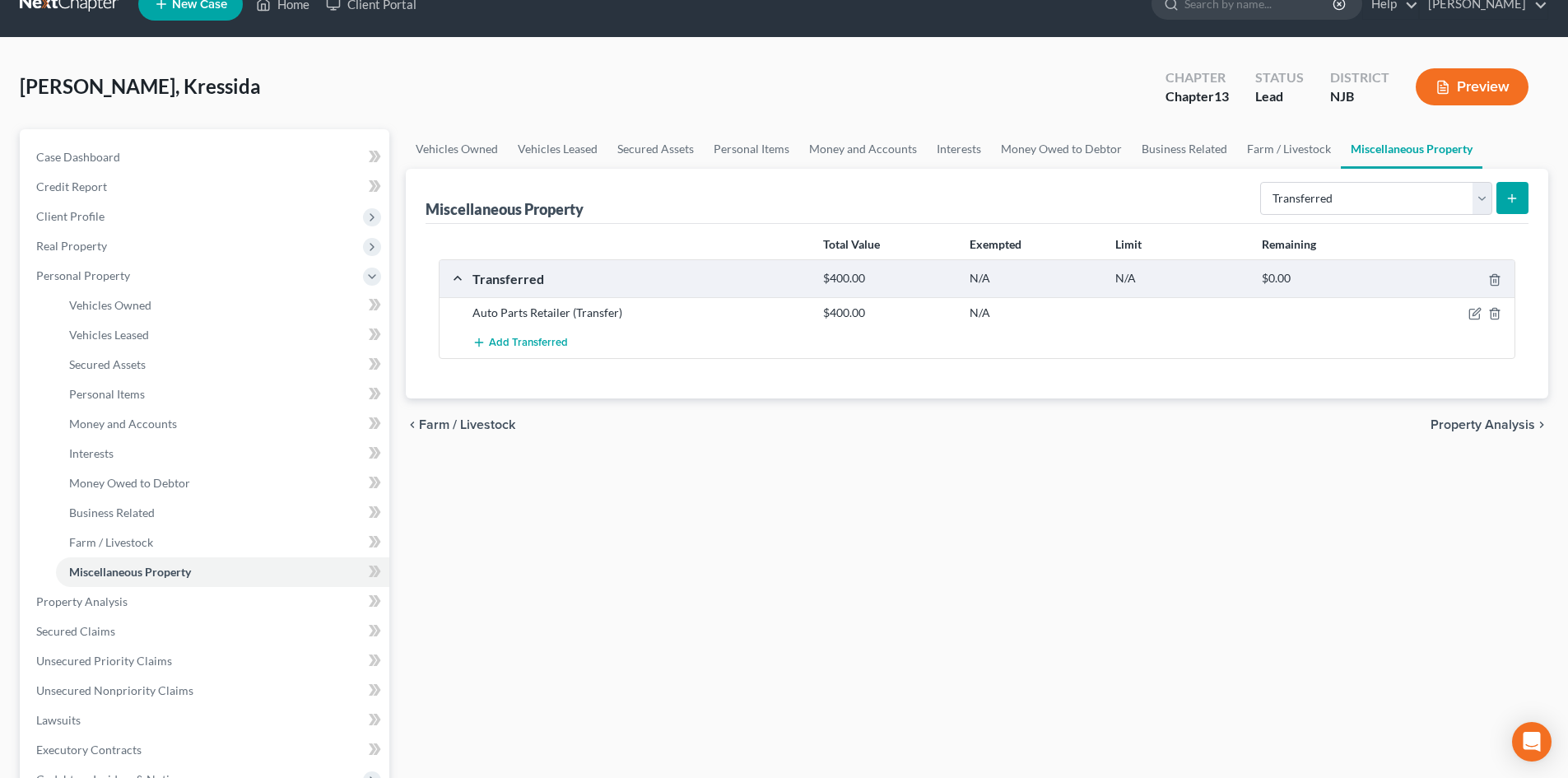
scroll to position [0, 0]
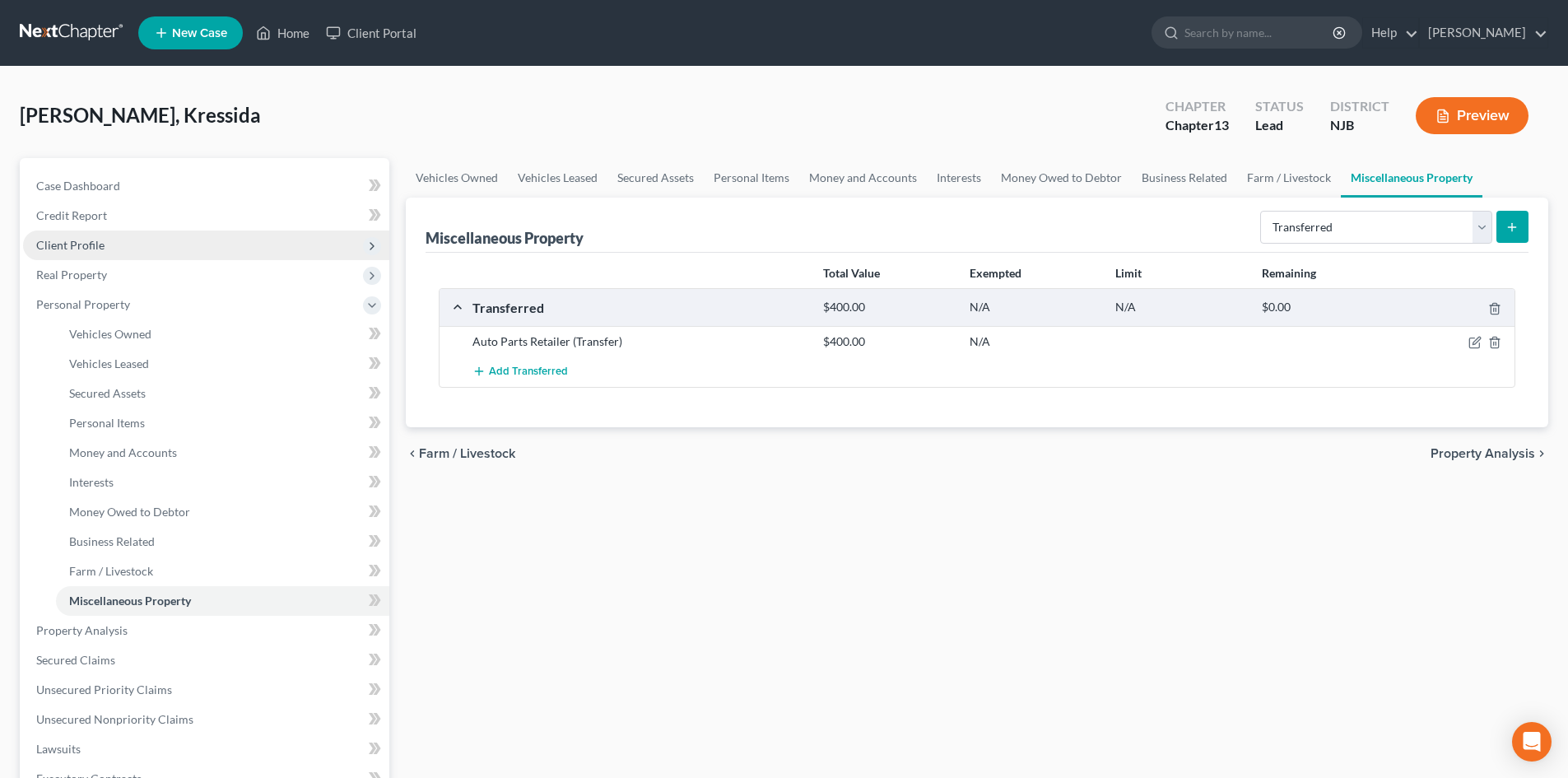
click at [94, 242] on span "Client Profile" at bounding box center [70, 245] width 68 height 14
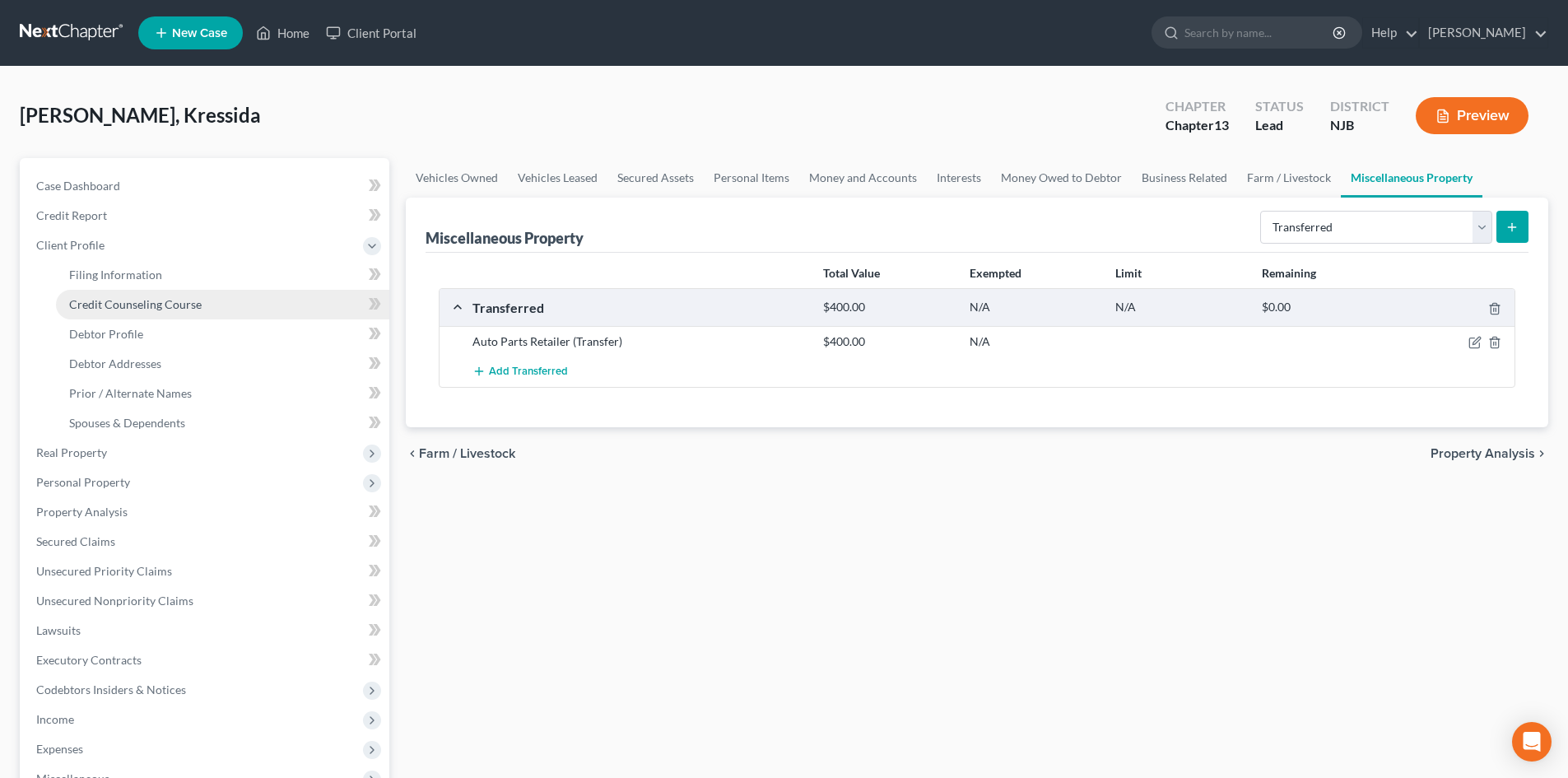
click at [164, 310] on span "Credit Counseling Course" at bounding box center [135, 304] width 132 height 14
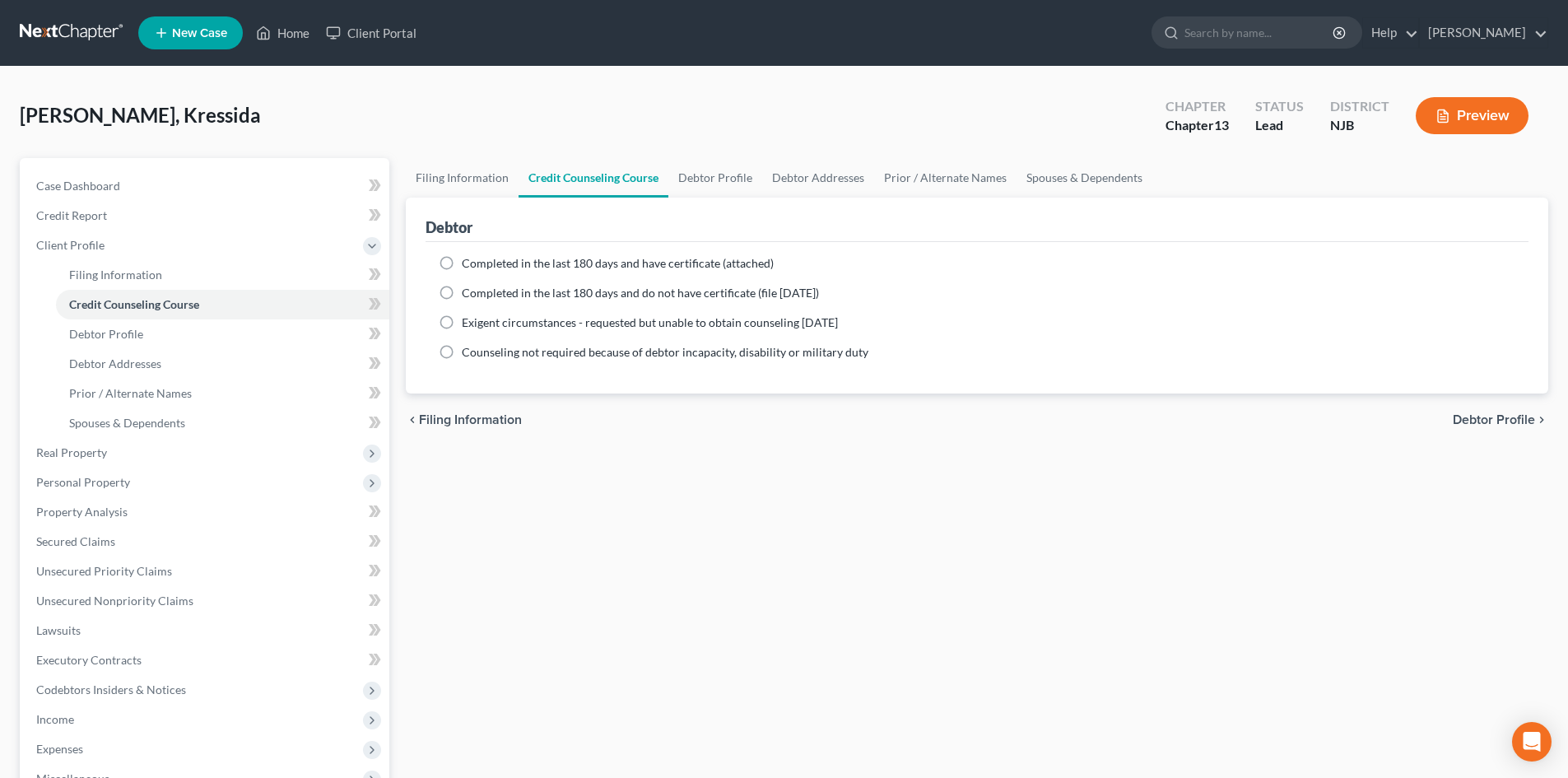
click at [462, 260] on label "Completed in the last 180 days and have certificate (attached)" at bounding box center [618, 263] width 312 height 17
click at [468, 260] on input "Completed in the last 180 days and have certificate (attached)" at bounding box center [473, 260] width 11 height 11
radio input "true"
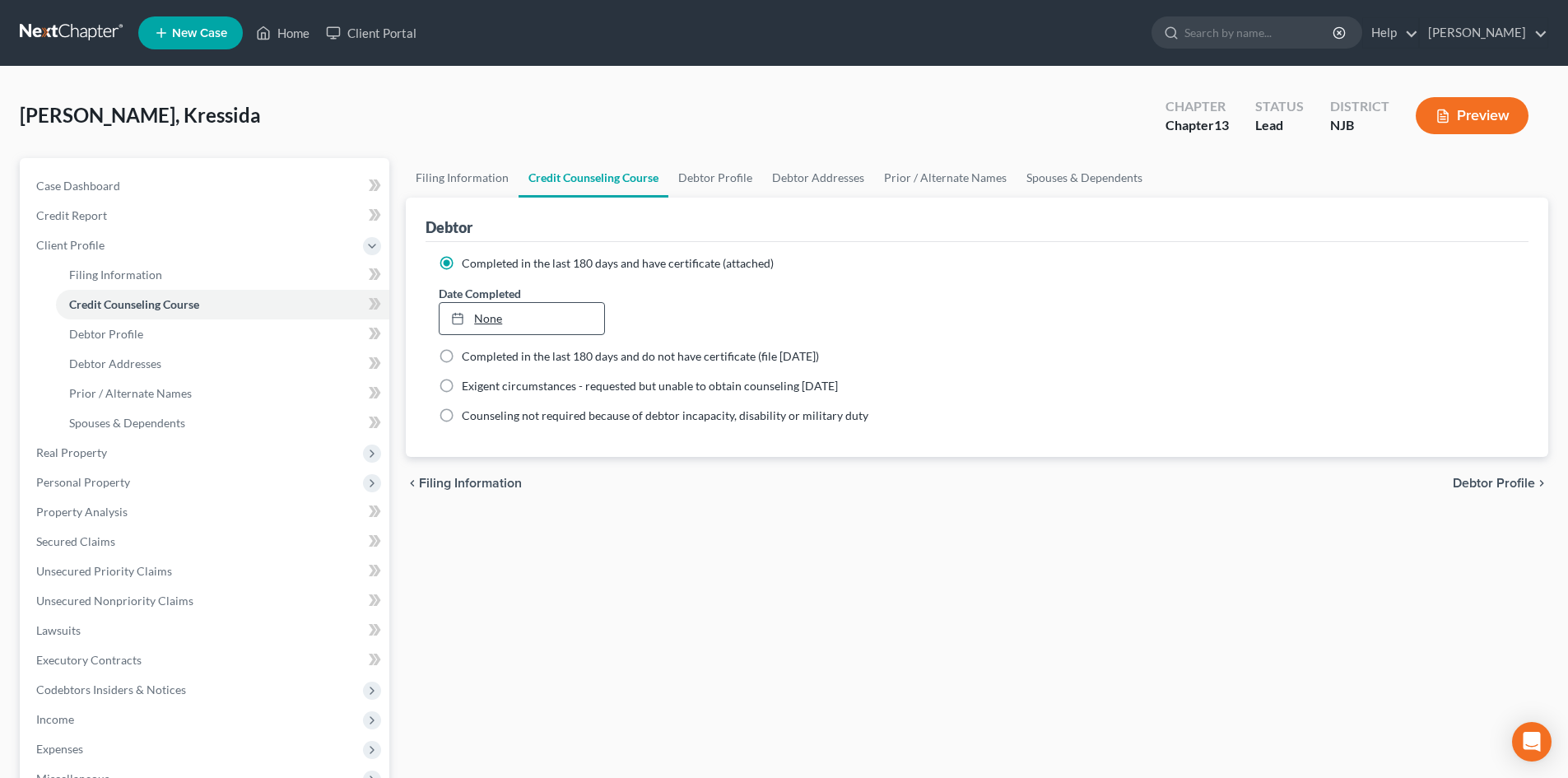
click at [484, 319] on link "None" at bounding box center [521, 318] width 164 height 32
type input "8/12/2025"
click at [1504, 482] on span "Debtor Profile" at bounding box center [1494, 483] width 83 height 13
select select "0"
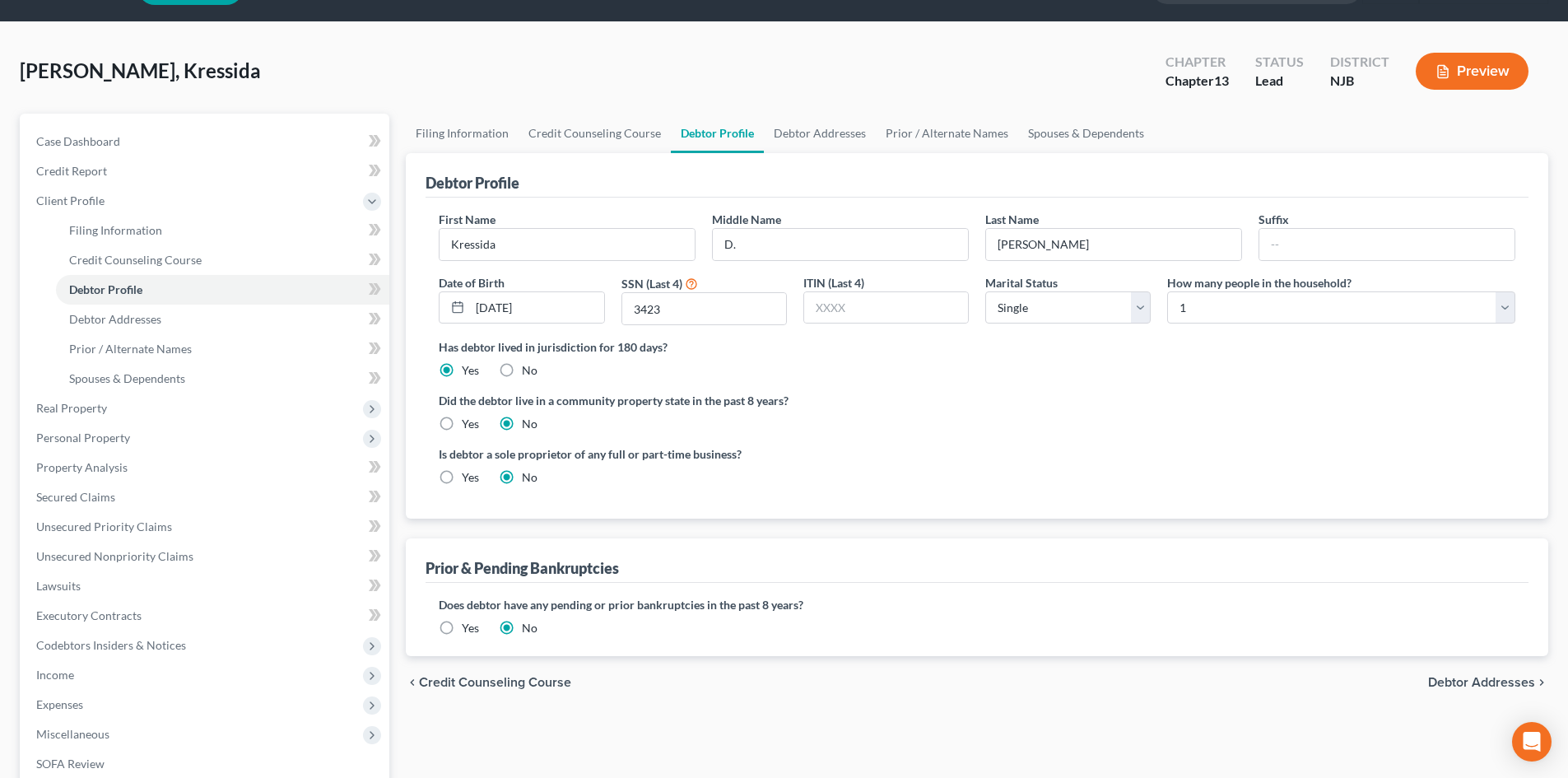
scroll to position [83, 0]
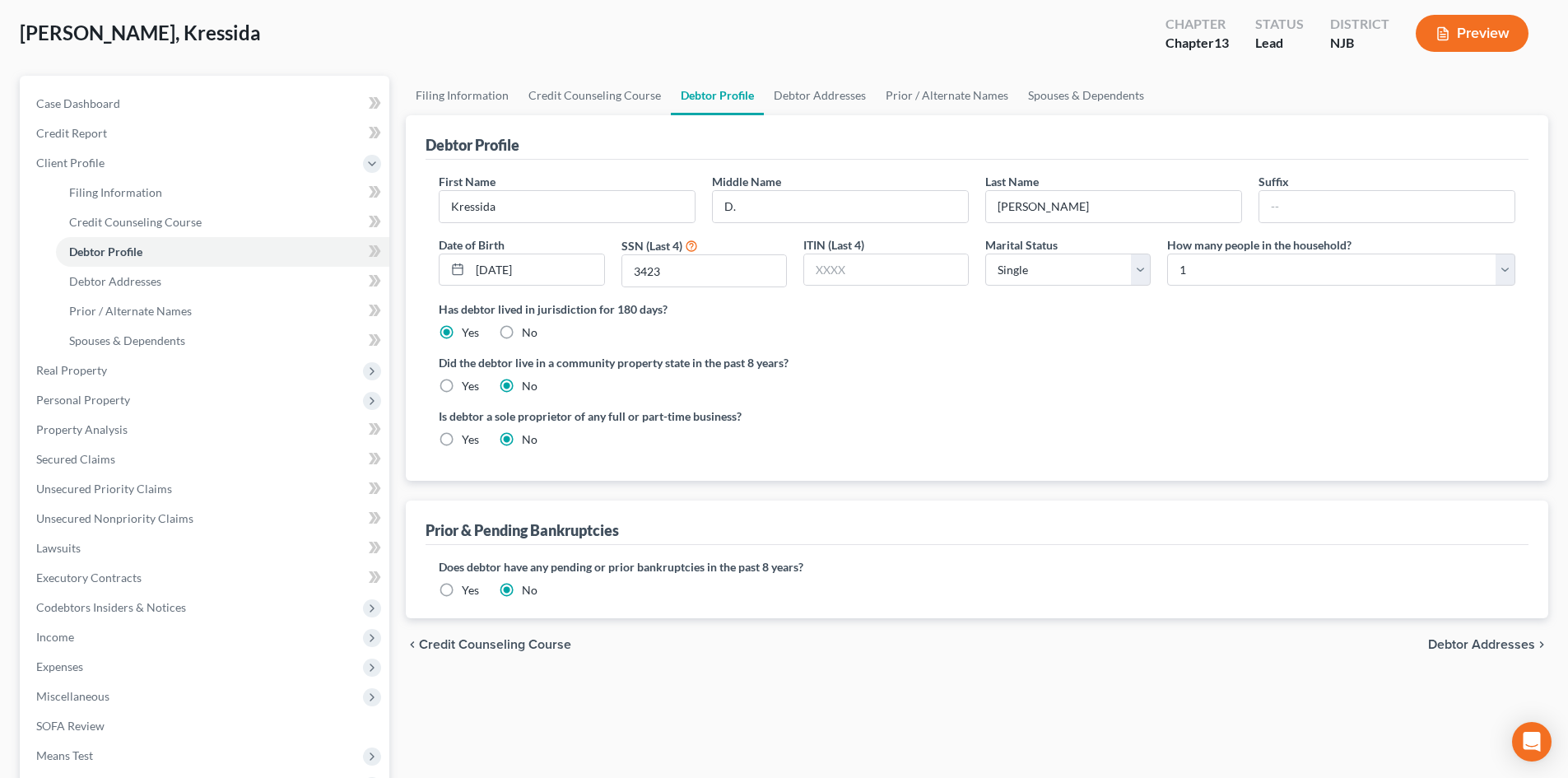
click at [1463, 649] on span "Debtor Addresses" at bounding box center [1481, 644] width 107 height 13
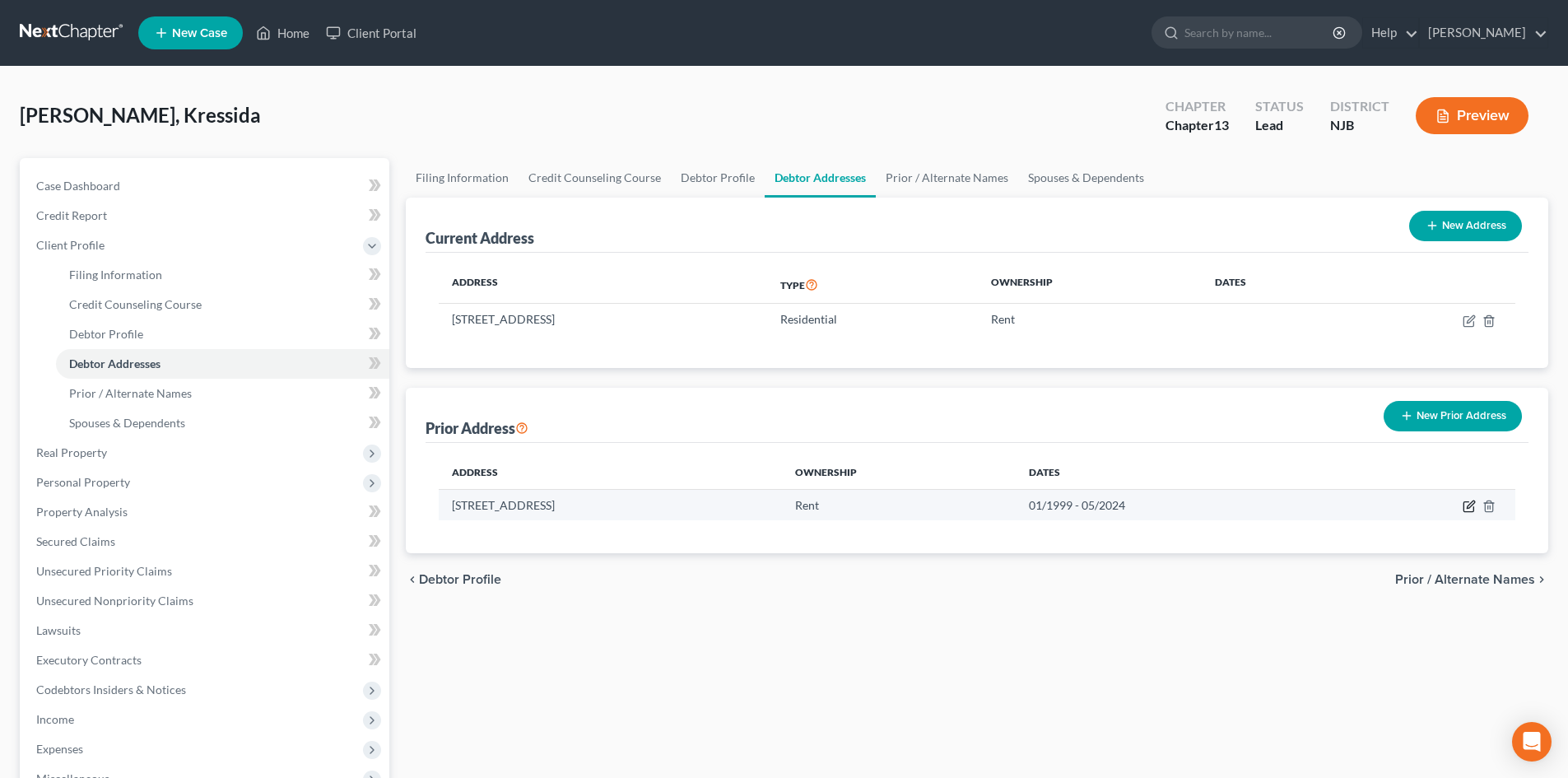
click at [1467, 502] on icon "button" at bounding box center [1468, 507] width 10 height 10
select select "33"
select select "5"
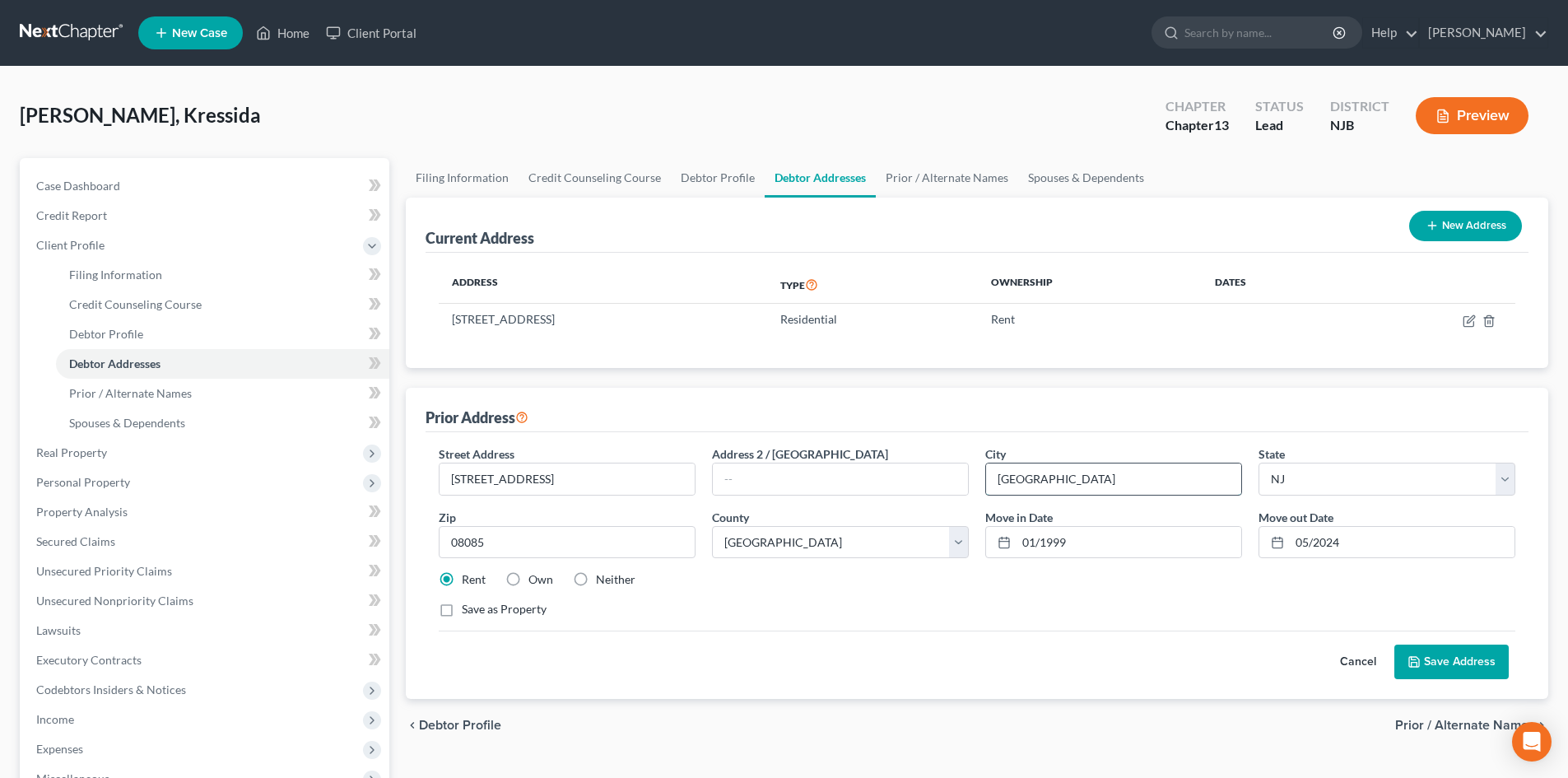
drag, startPoint x: 1119, startPoint y: 481, endPoint x: 999, endPoint y: 482, distance: 120.0
click at [999, 482] on input "Swedesboro" at bounding box center [1113, 479] width 255 height 32
type input "Bridgeton"
type input "08302"
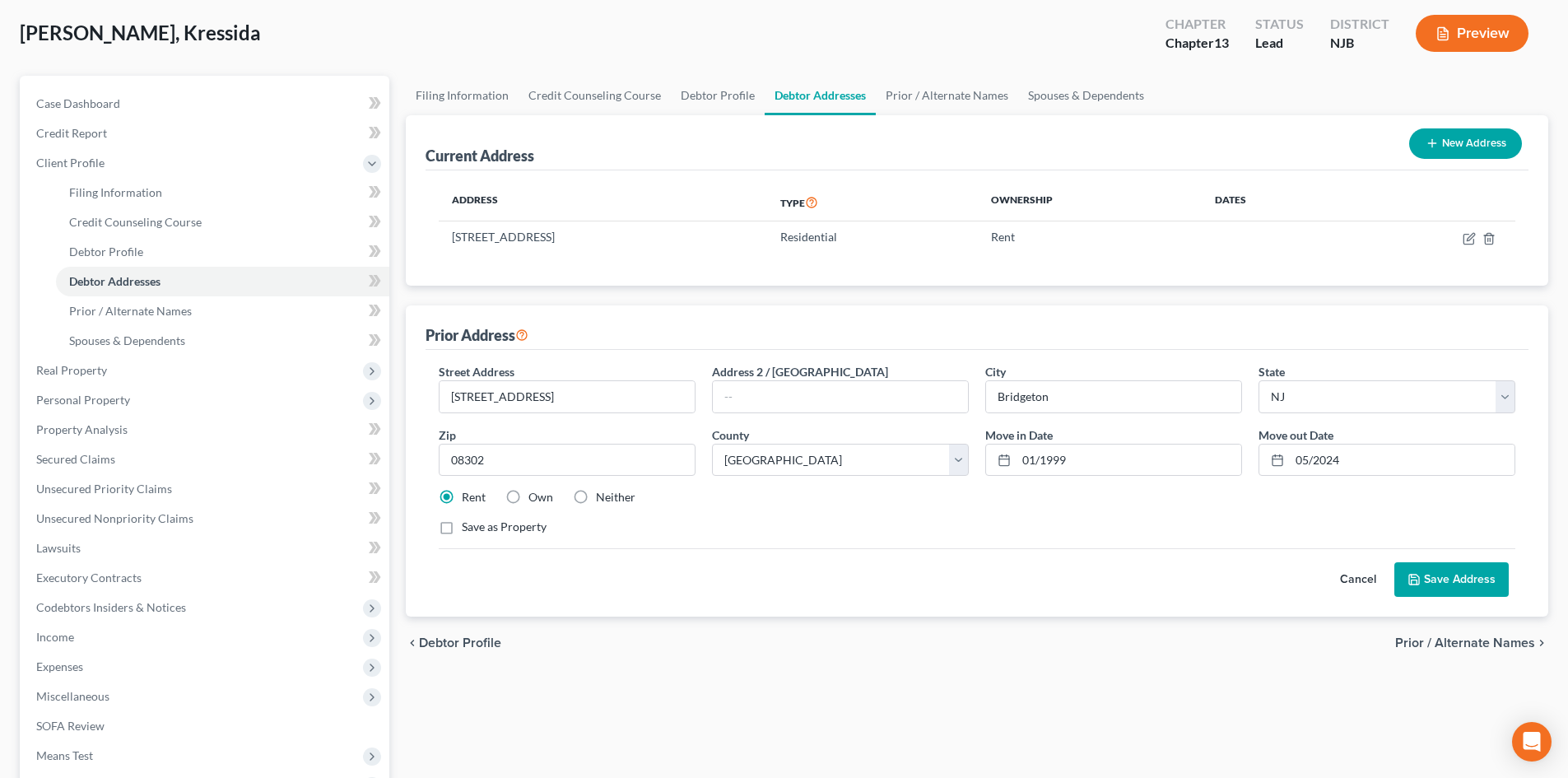
click at [1461, 575] on button "Save Address" at bounding box center [1452, 579] width 114 height 35
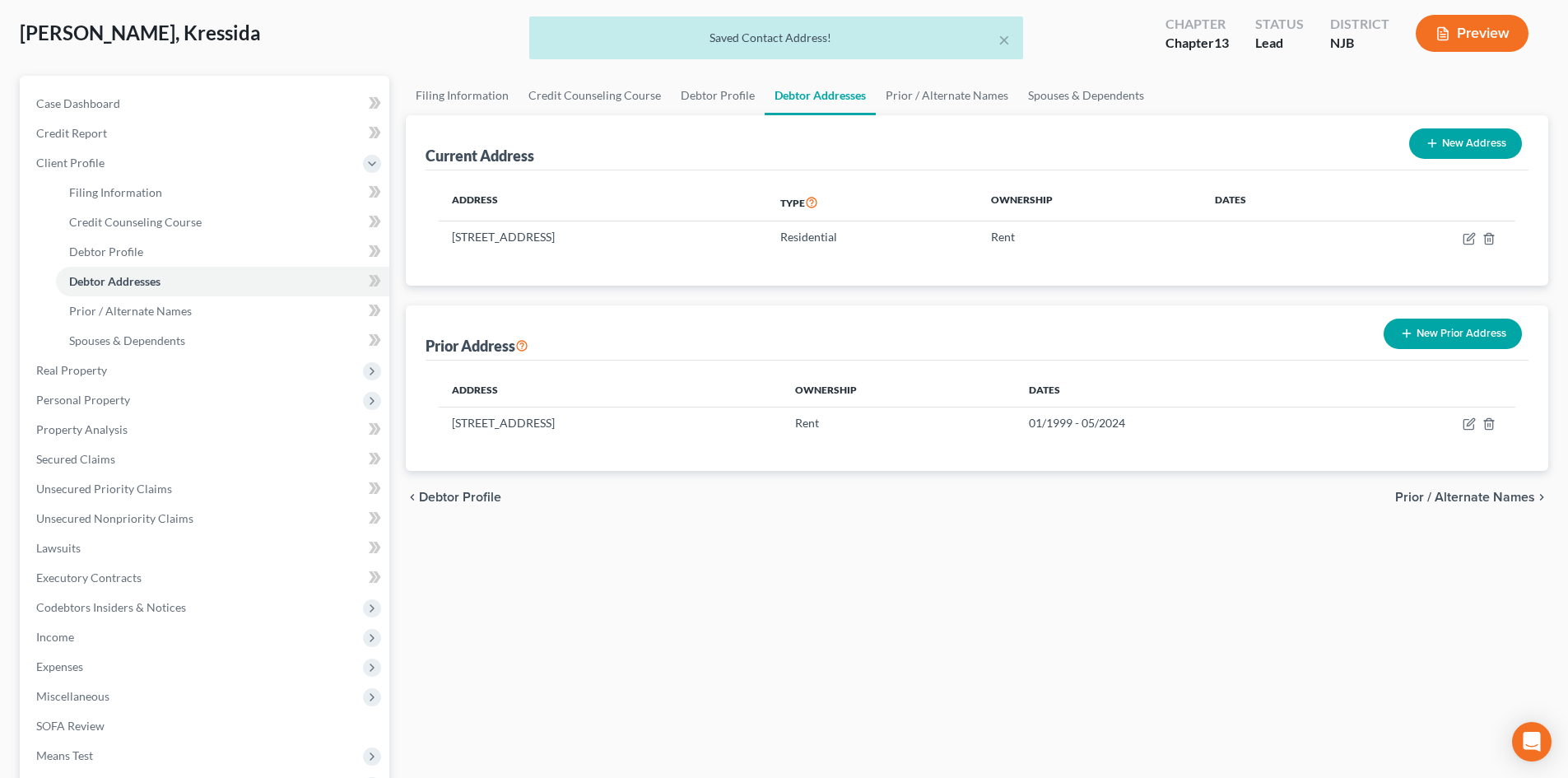
click at [1475, 497] on span "Prior / Alternate Names" at bounding box center [1466, 497] width 140 height 13
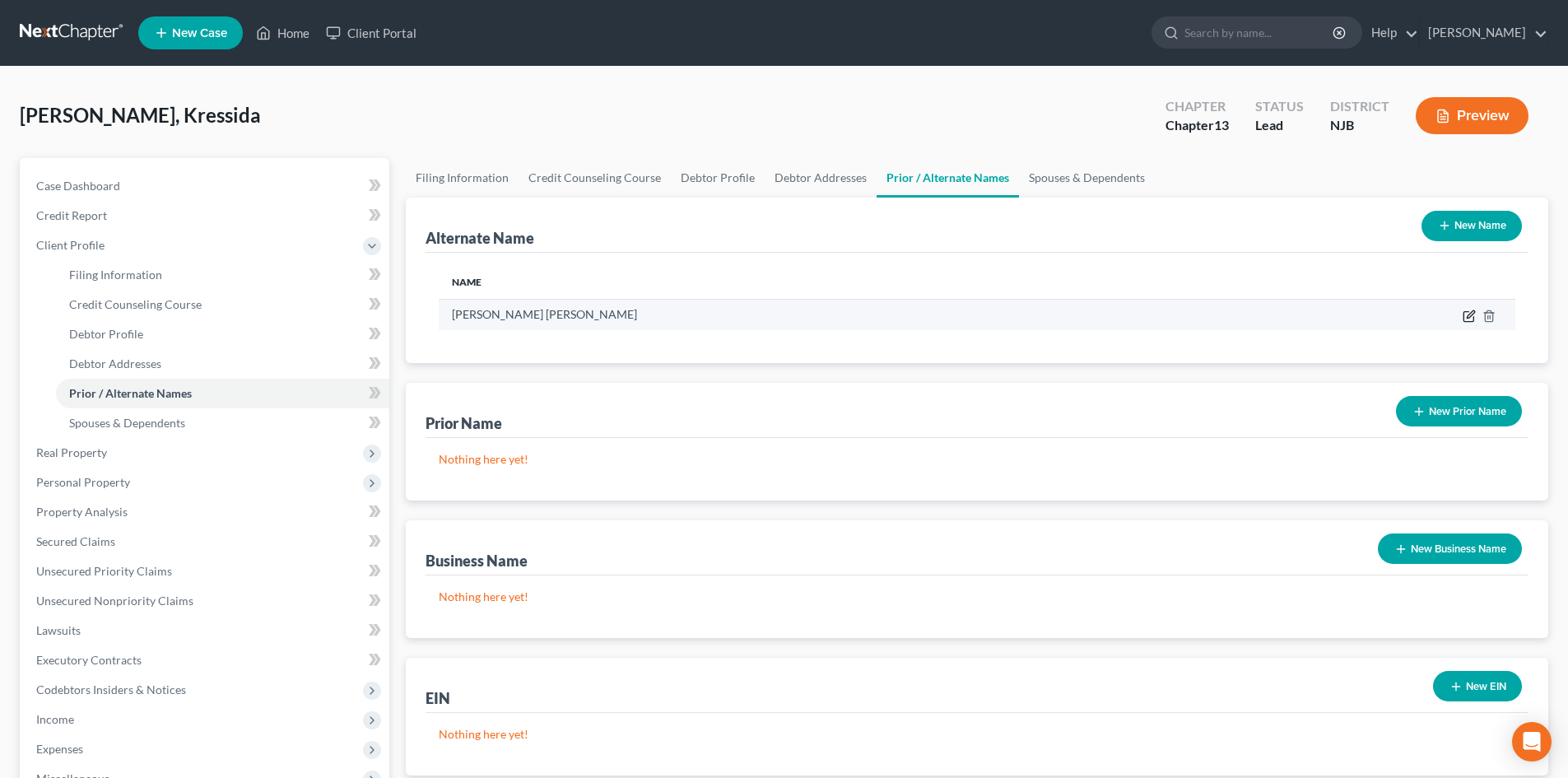
click at [1472, 312] on icon at bounding box center [1470, 315] width 8 height 8
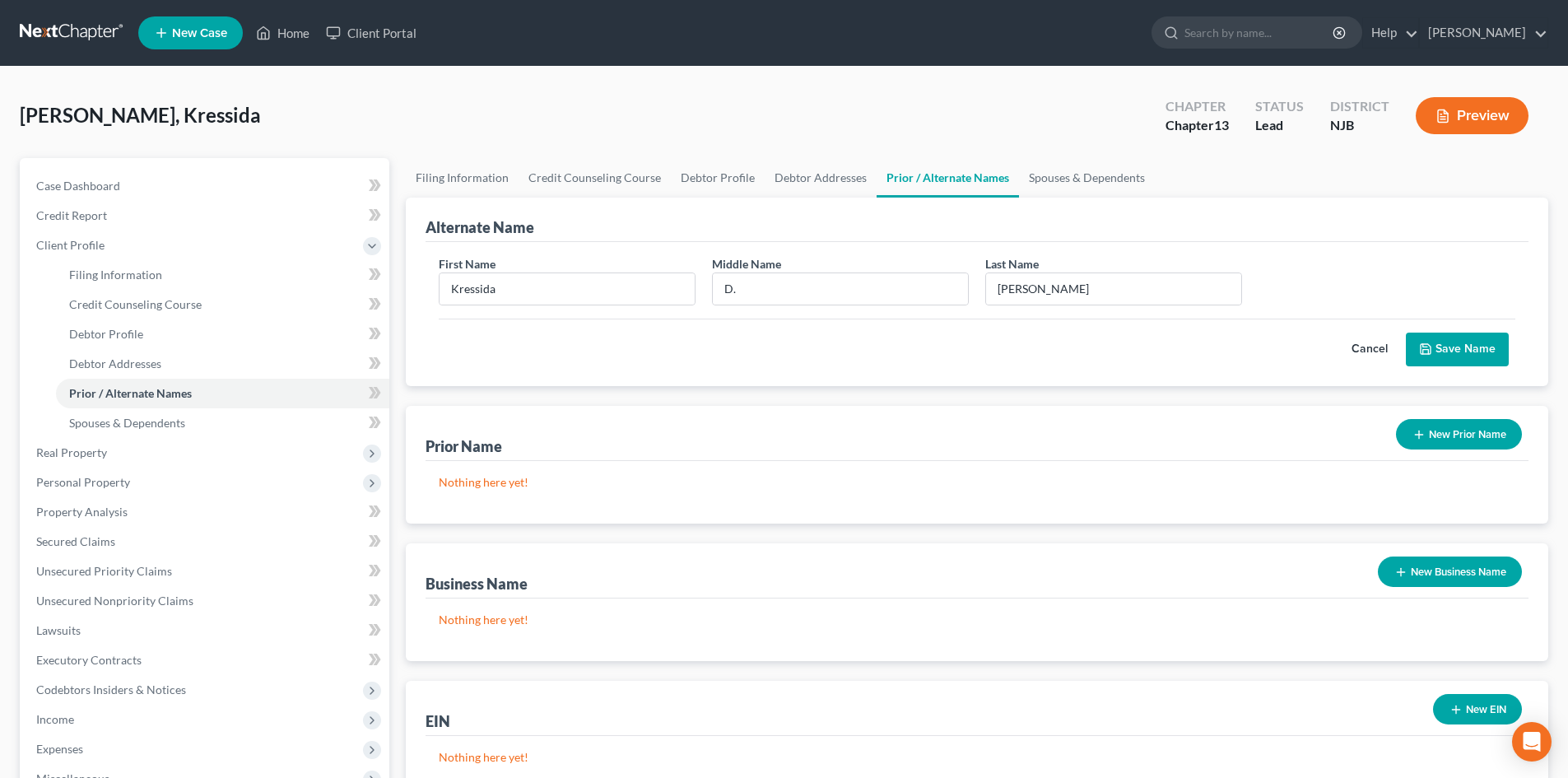
click at [1466, 352] on button "Save Name" at bounding box center [1457, 349] width 102 height 35
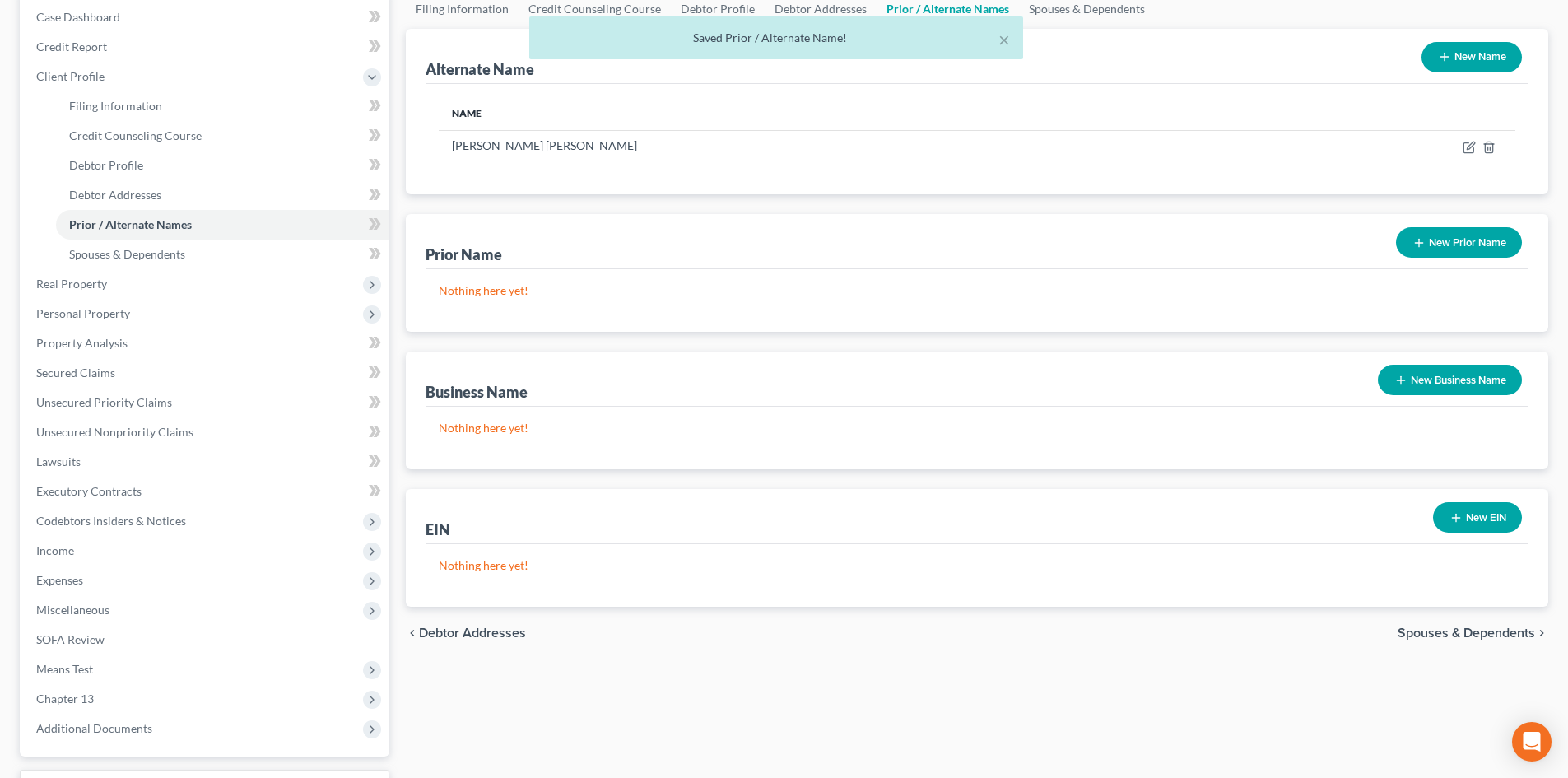
scroll to position [305, 0]
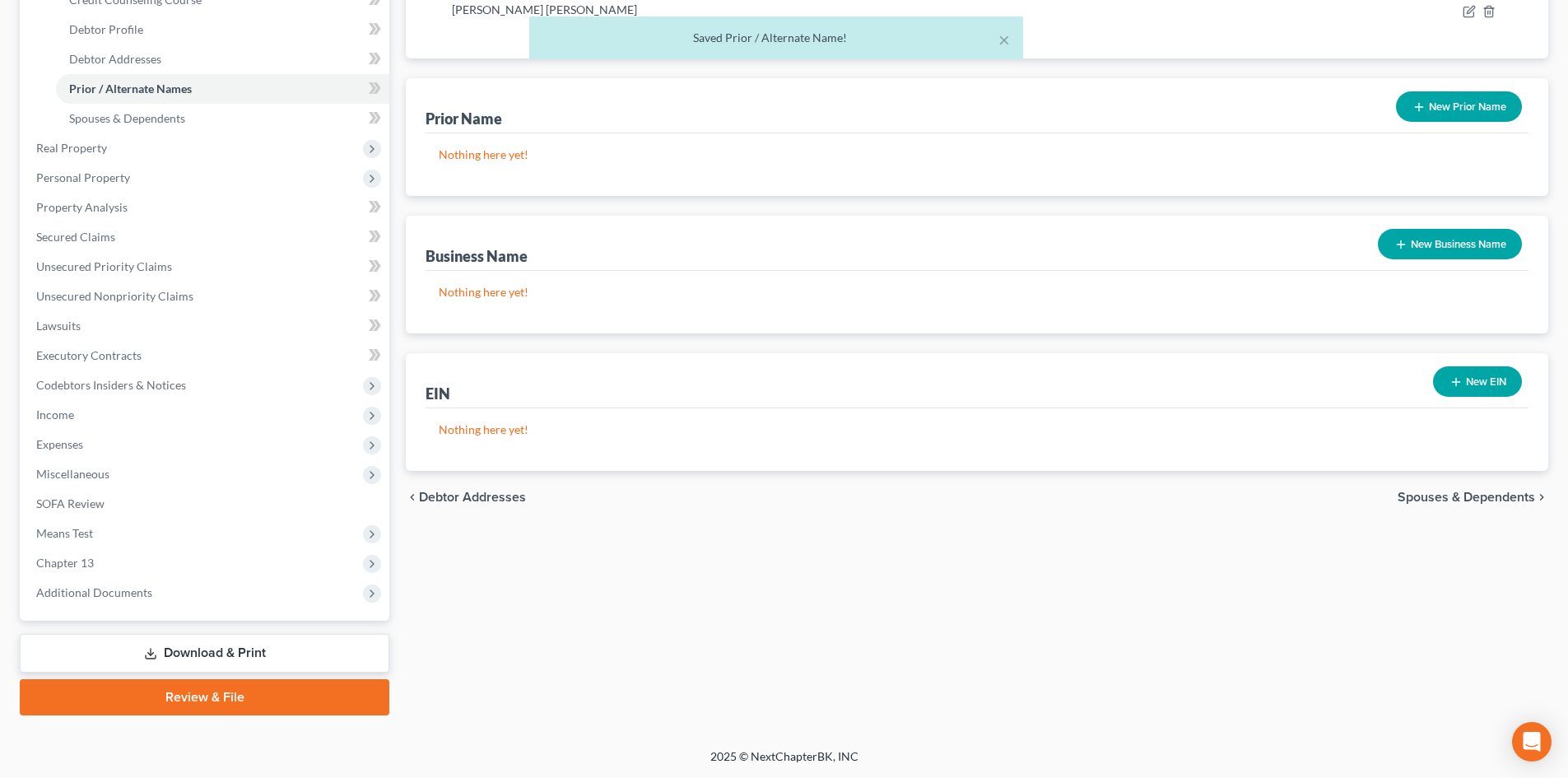
click at [1490, 495] on span "Spouses & Dependents" at bounding box center [1466, 497] width 137 height 13
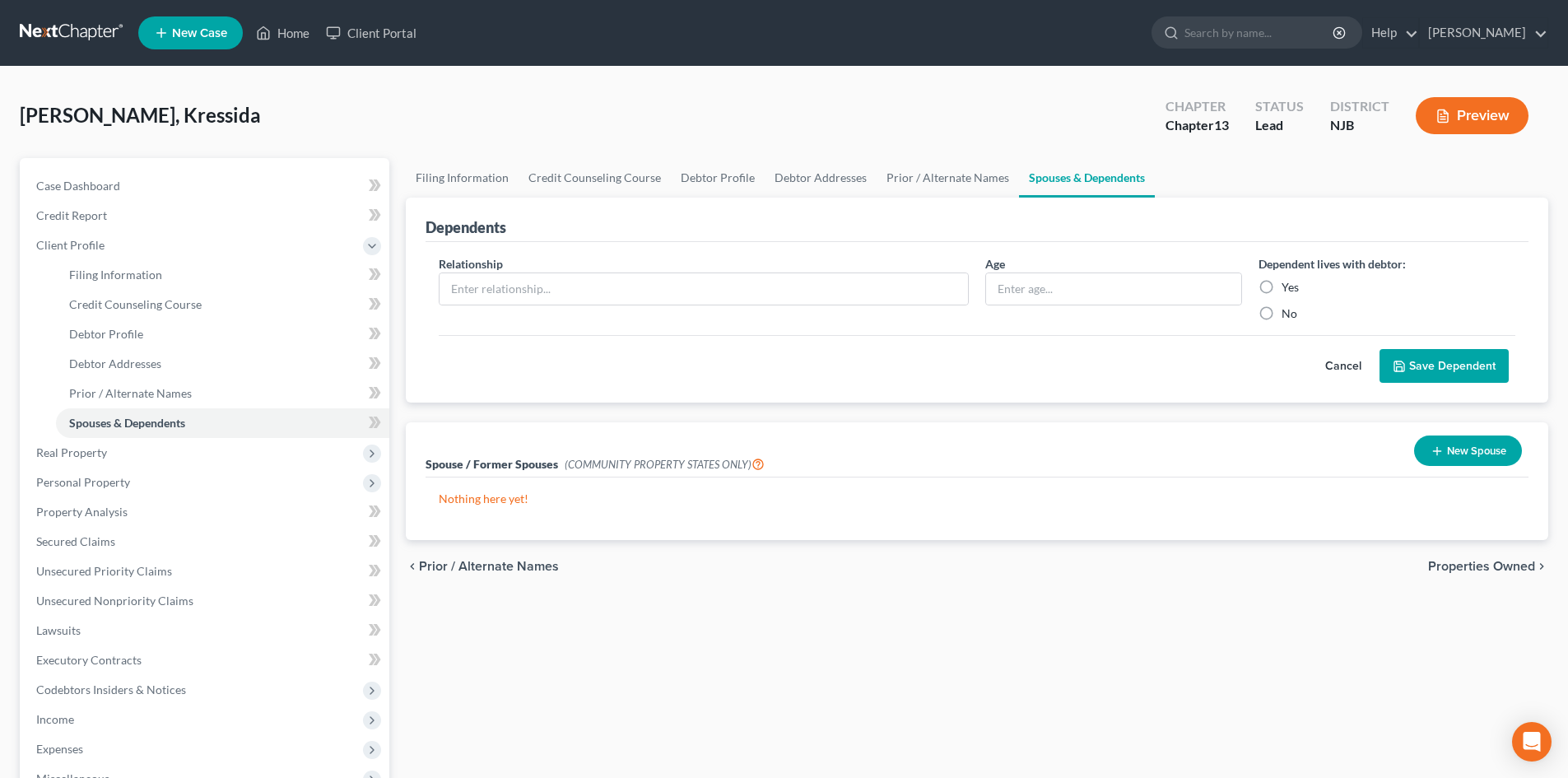
click at [1430, 571] on span "Properties Owned" at bounding box center [1481, 566] width 107 height 13
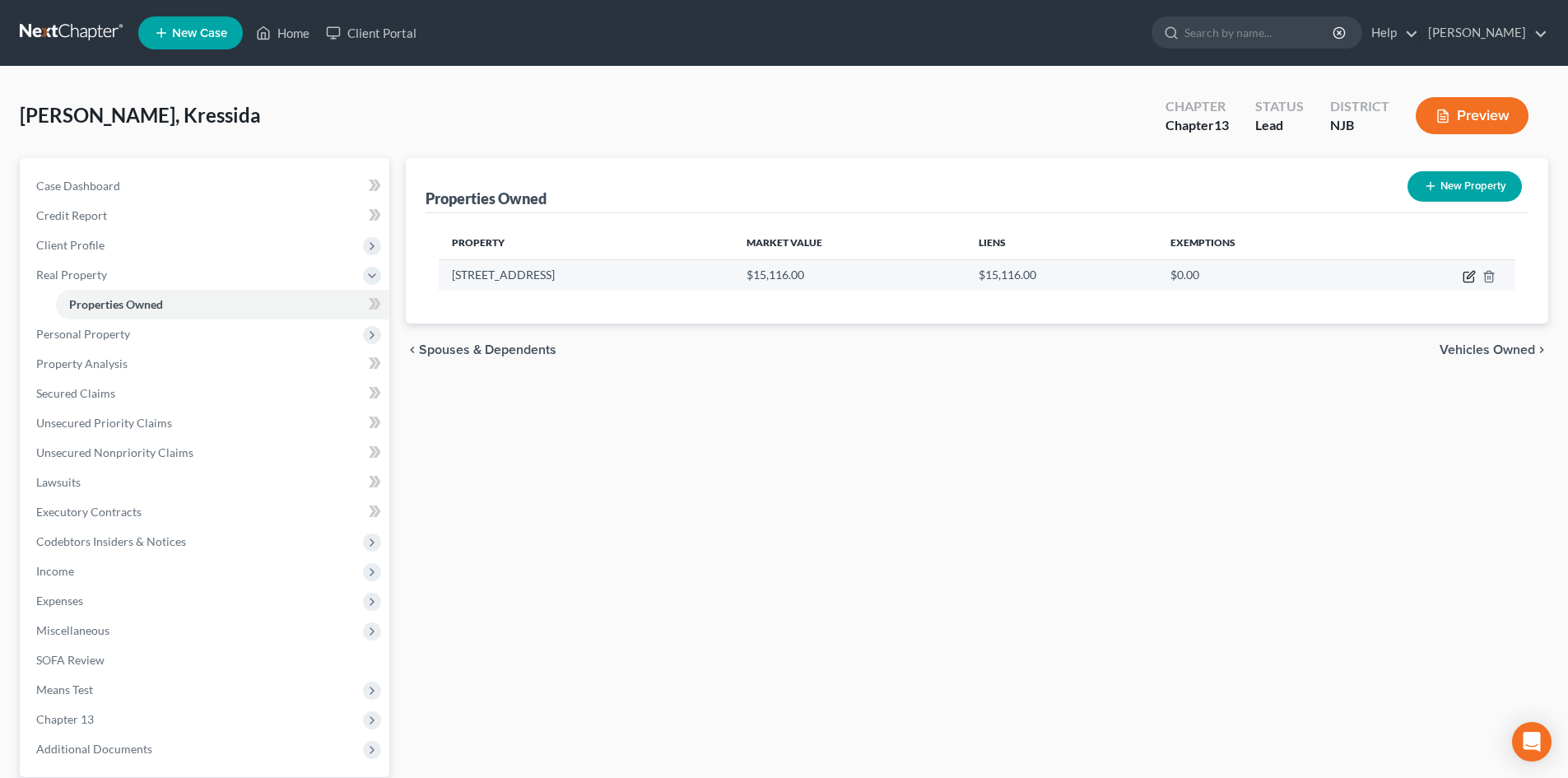
click at [1466, 280] on icon "button" at bounding box center [1468, 276] width 13 height 13
select select "33"
select select "7"
select select "0"
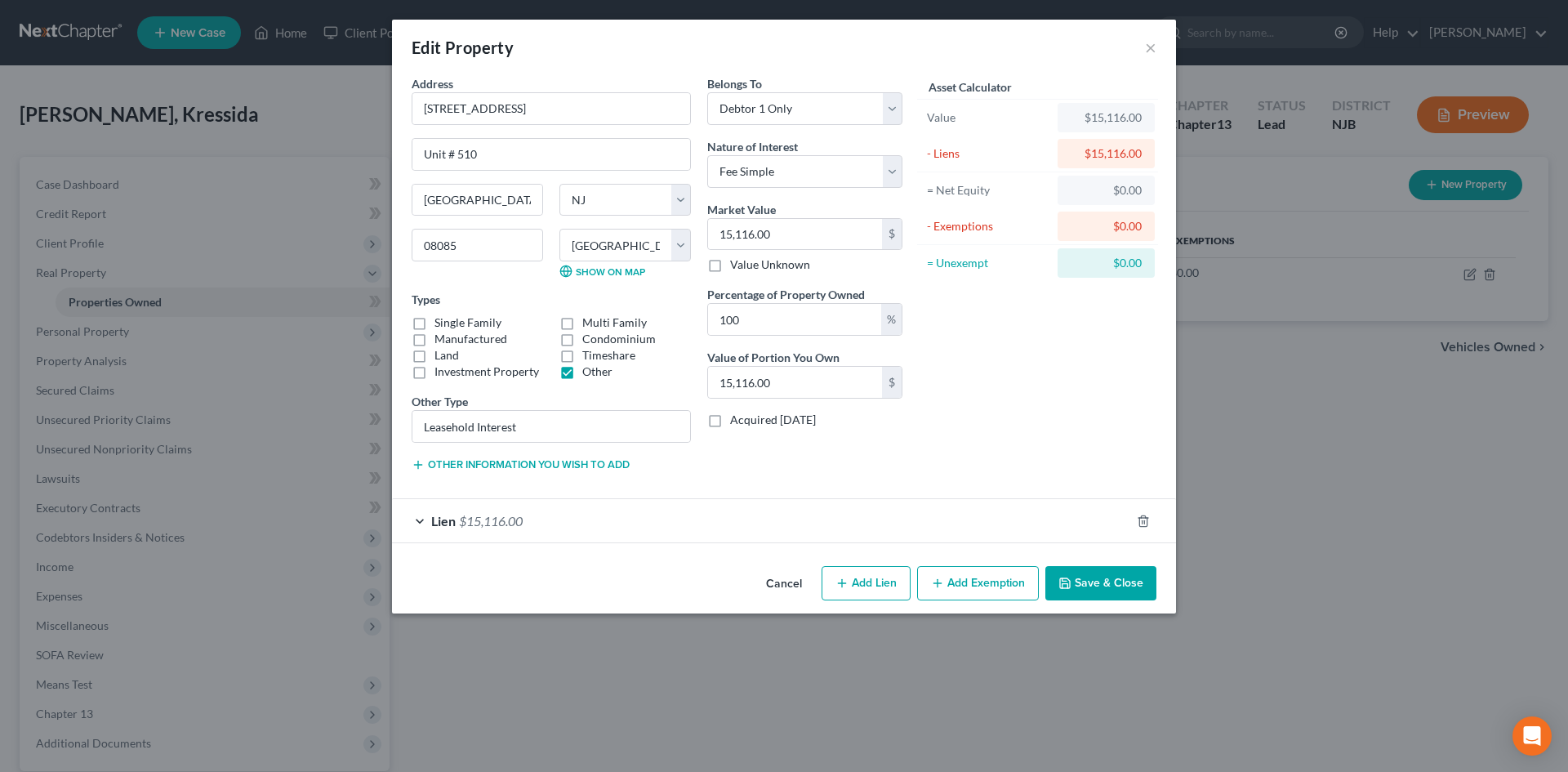
click at [1103, 591] on button "Save & Close" at bounding box center [1101, 583] width 112 height 34
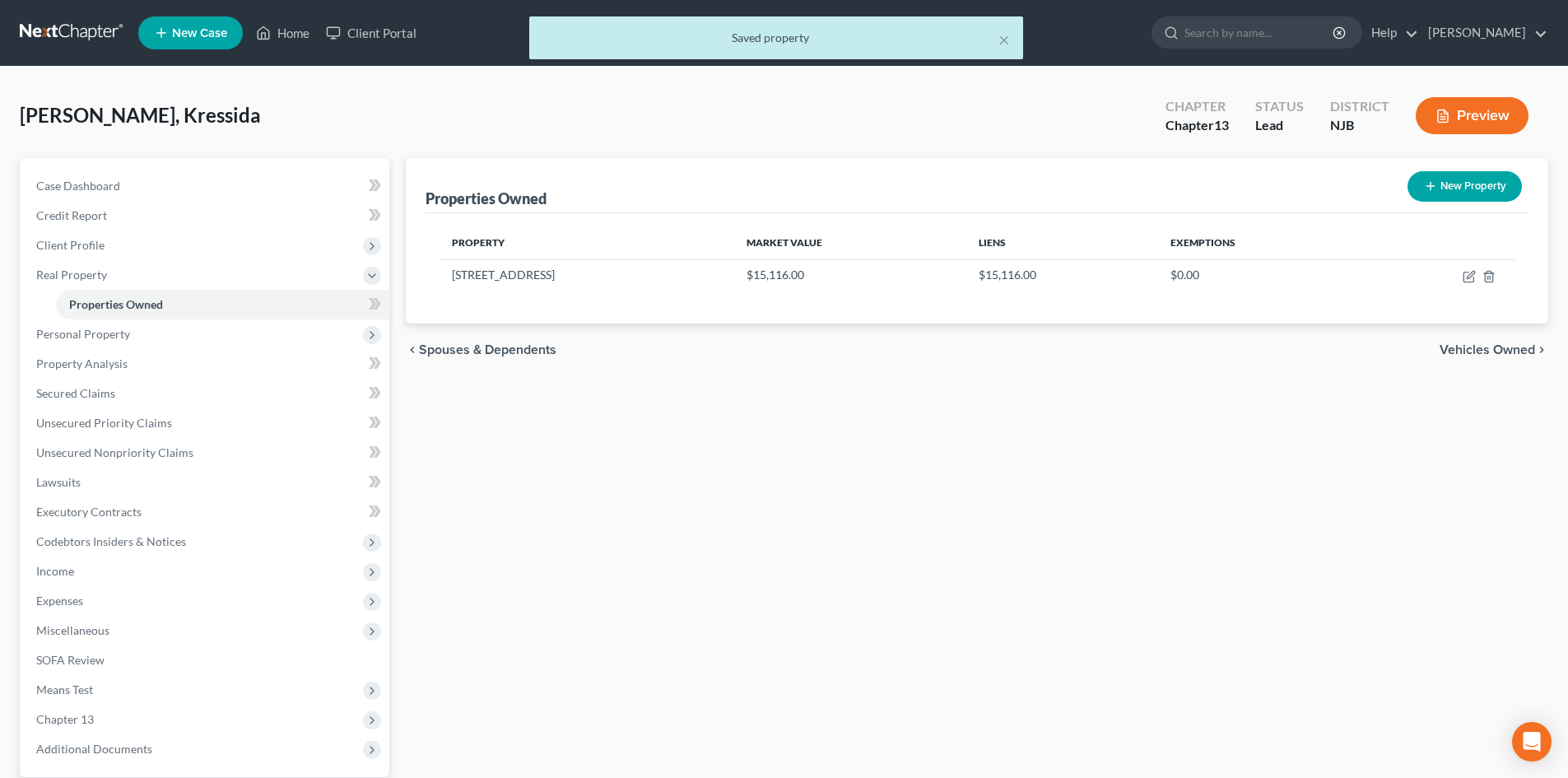
click at [1463, 349] on span "Vehicles Owned" at bounding box center [1487, 349] width 96 height 13
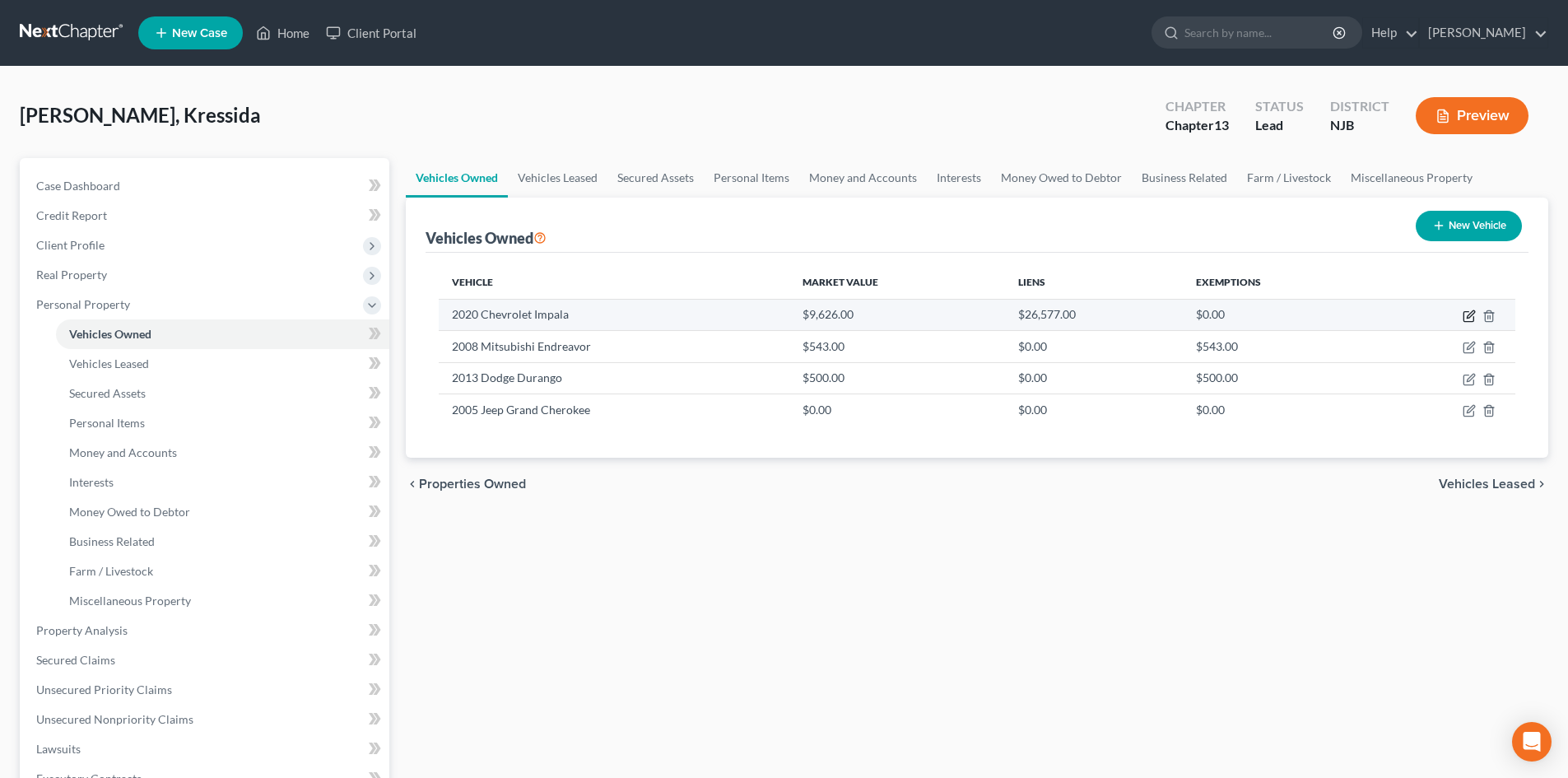
click at [1468, 317] on icon "button" at bounding box center [1468, 316] width 13 height 13
select select "0"
select select "6"
select select "3"
select select "0"
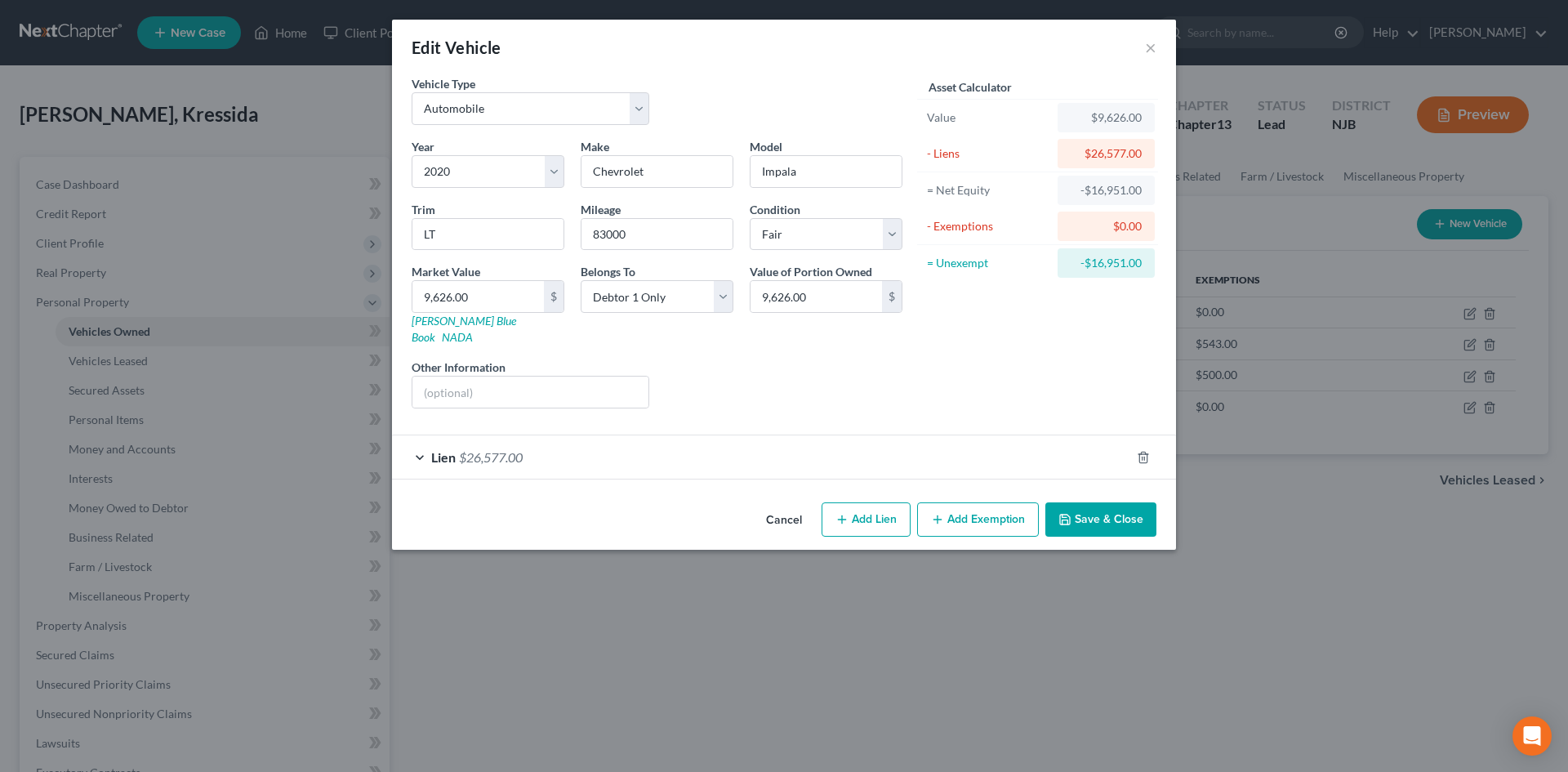
click at [455, 449] on span "Lien" at bounding box center [443, 457] width 24 height 16
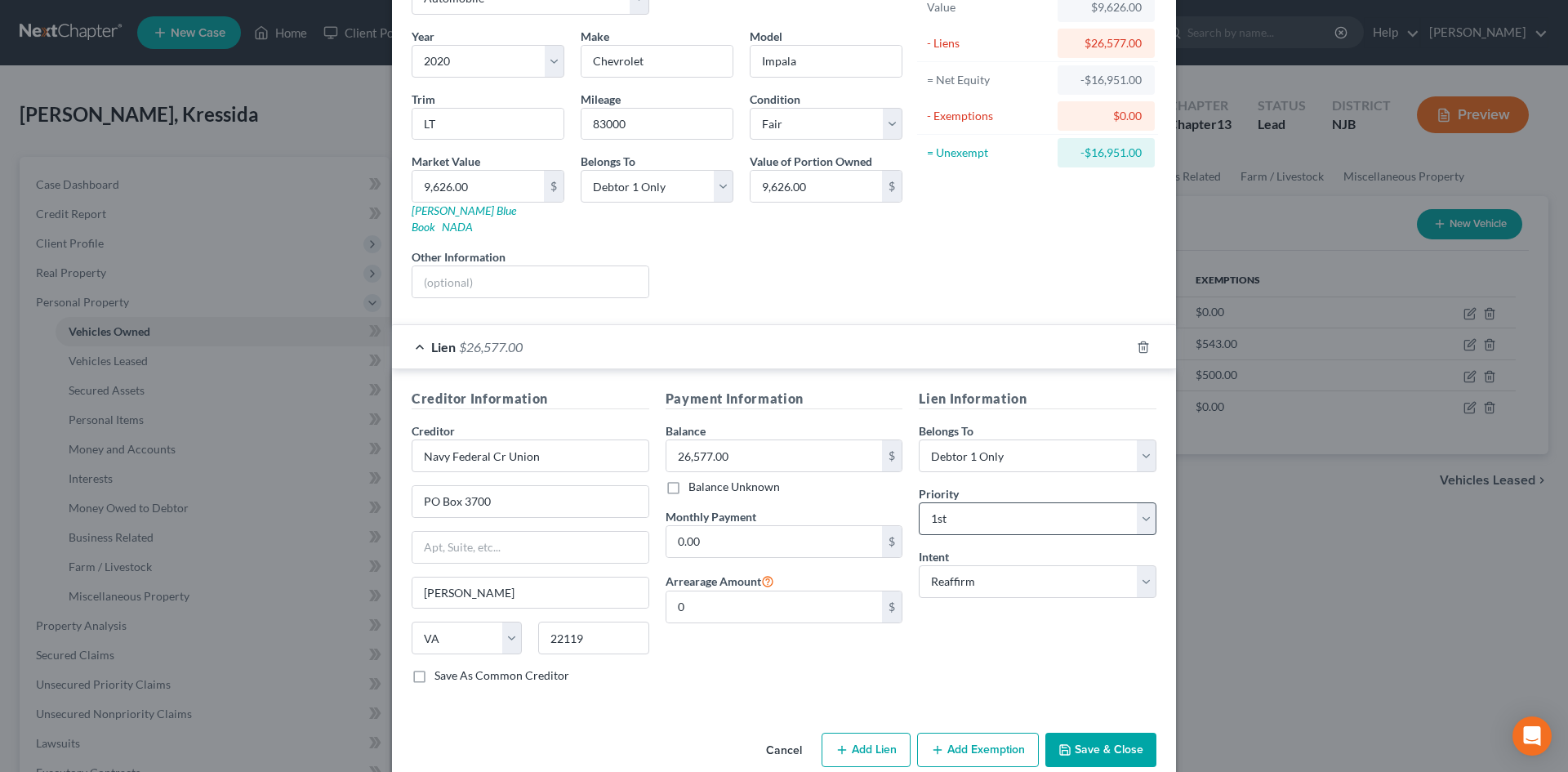
scroll to position [121, 0]
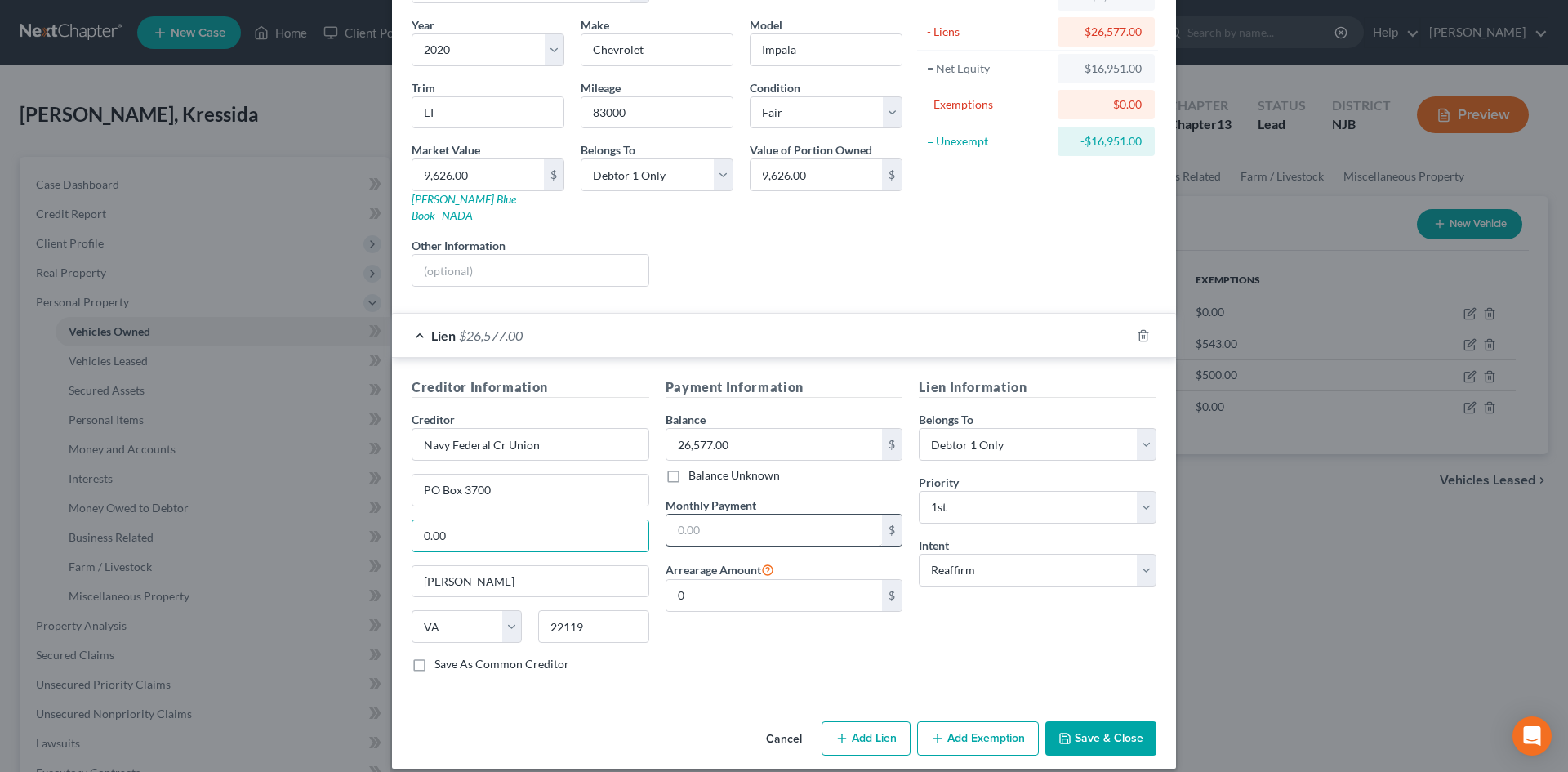
type input "0.00"
click at [717, 526] on input "text" at bounding box center [774, 530] width 216 height 31
type input "260.00"
click at [1095, 723] on button "Save & Close" at bounding box center [1101, 738] width 112 height 34
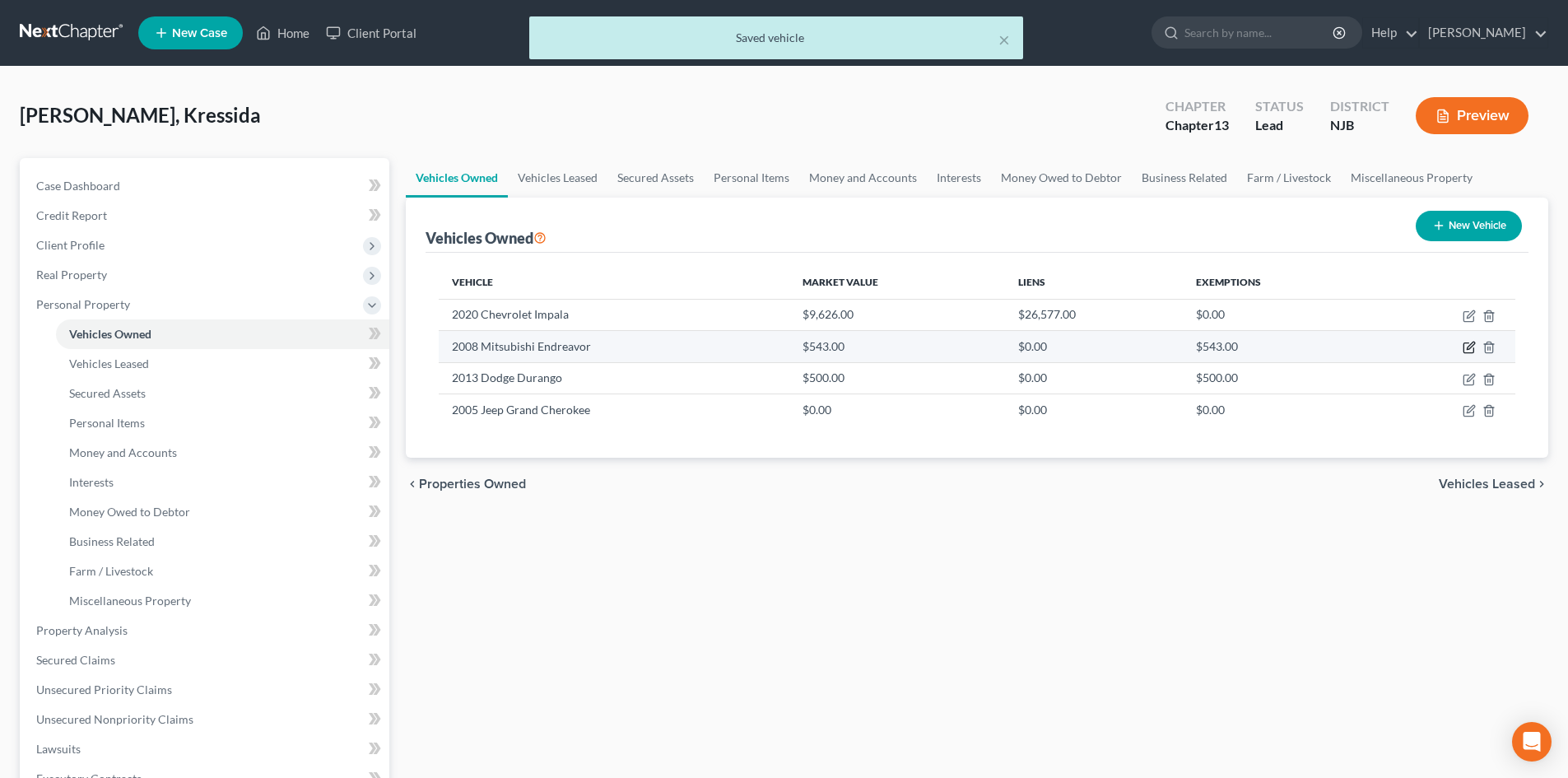
click at [1468, 342] on icon "button" at bounding box center [1468, 347] width 13 height 13
select select "0"
select select "18"
select select "3"
select select "0"
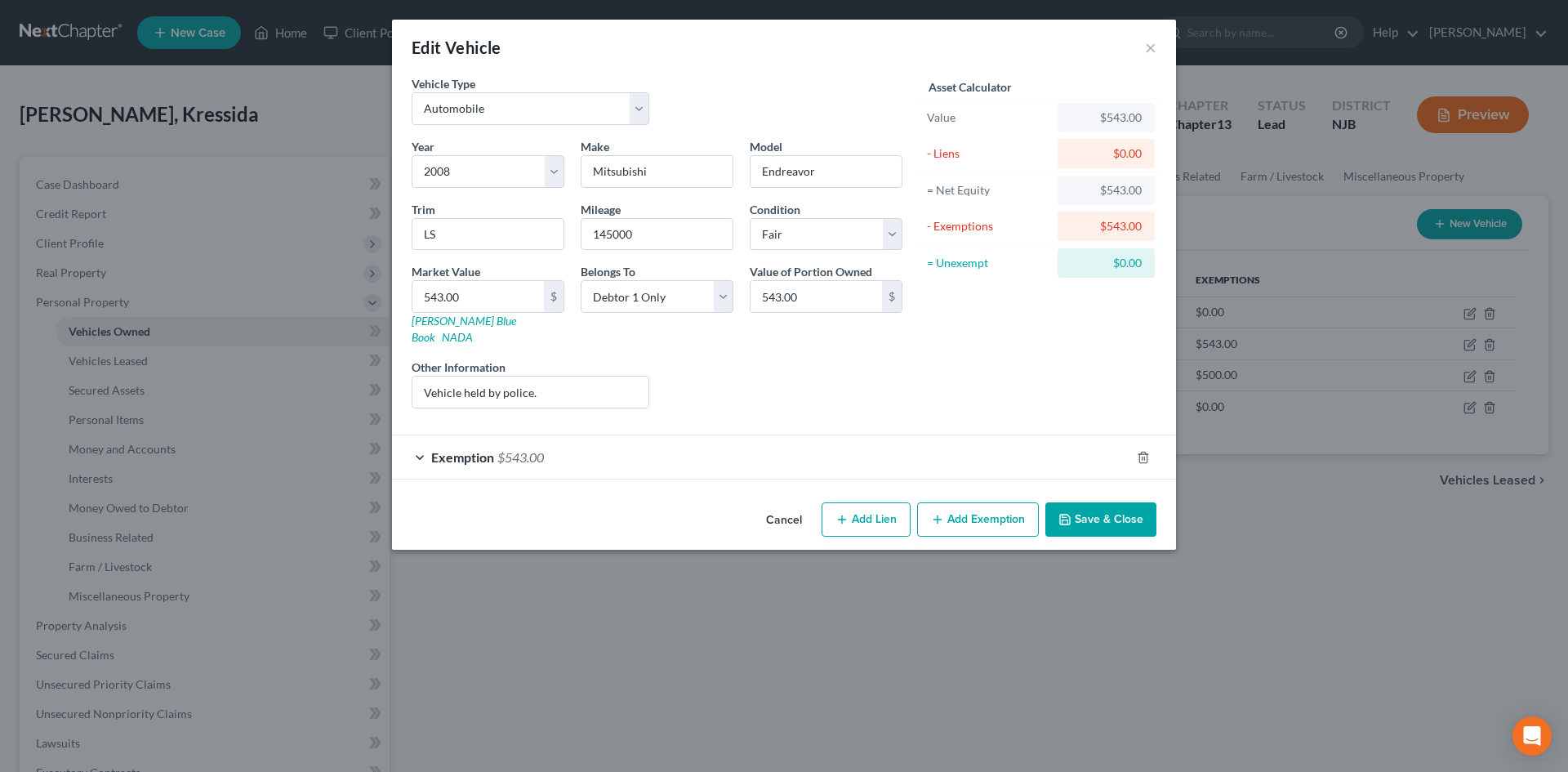
click at [1108, 505] on button "Save & Close" at bounding box center [1101, 520] width 112 height 34
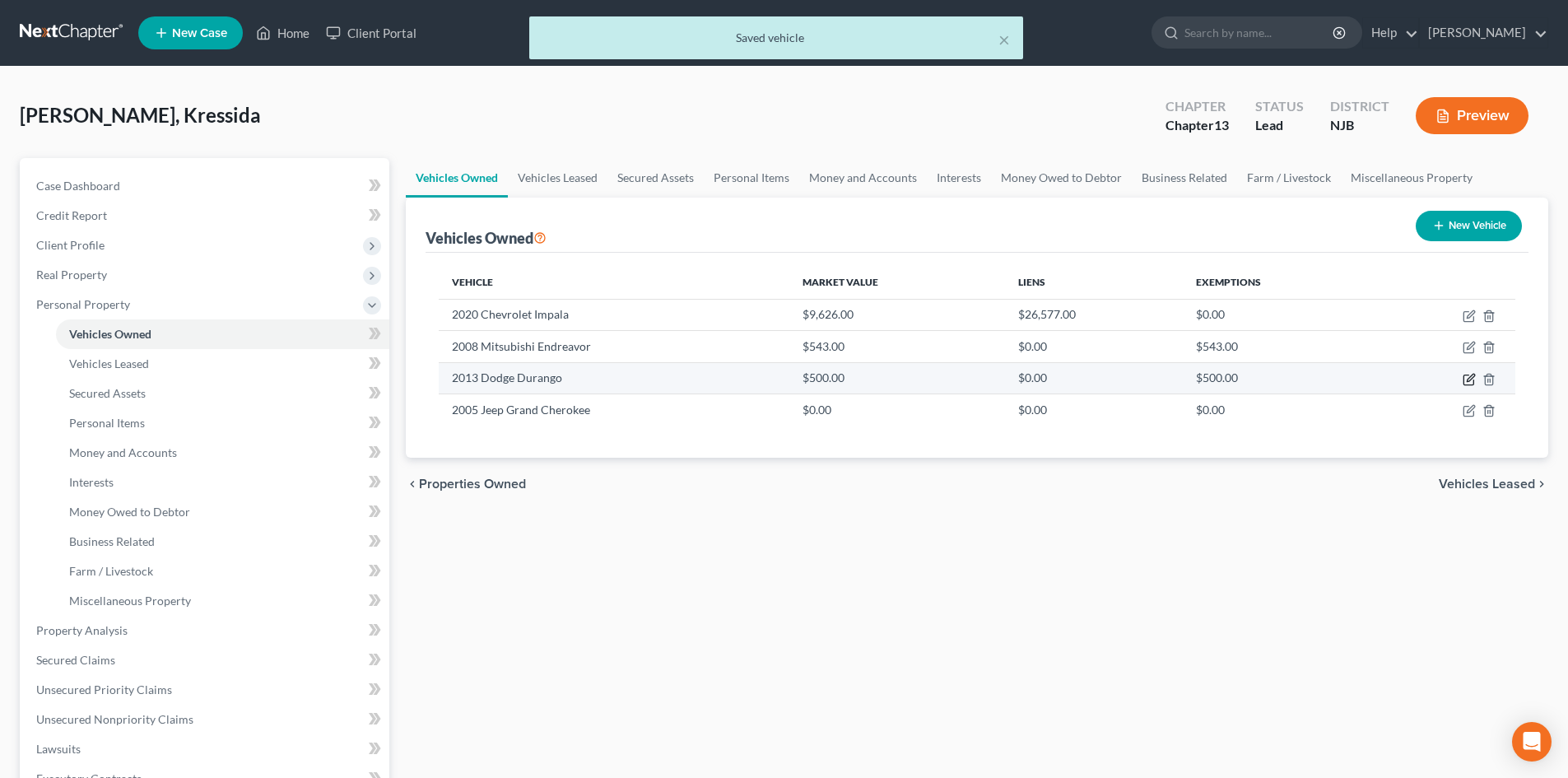
click at [1470, 382] on icon "button" at bounding box center [1468, 379] width 13 height 13
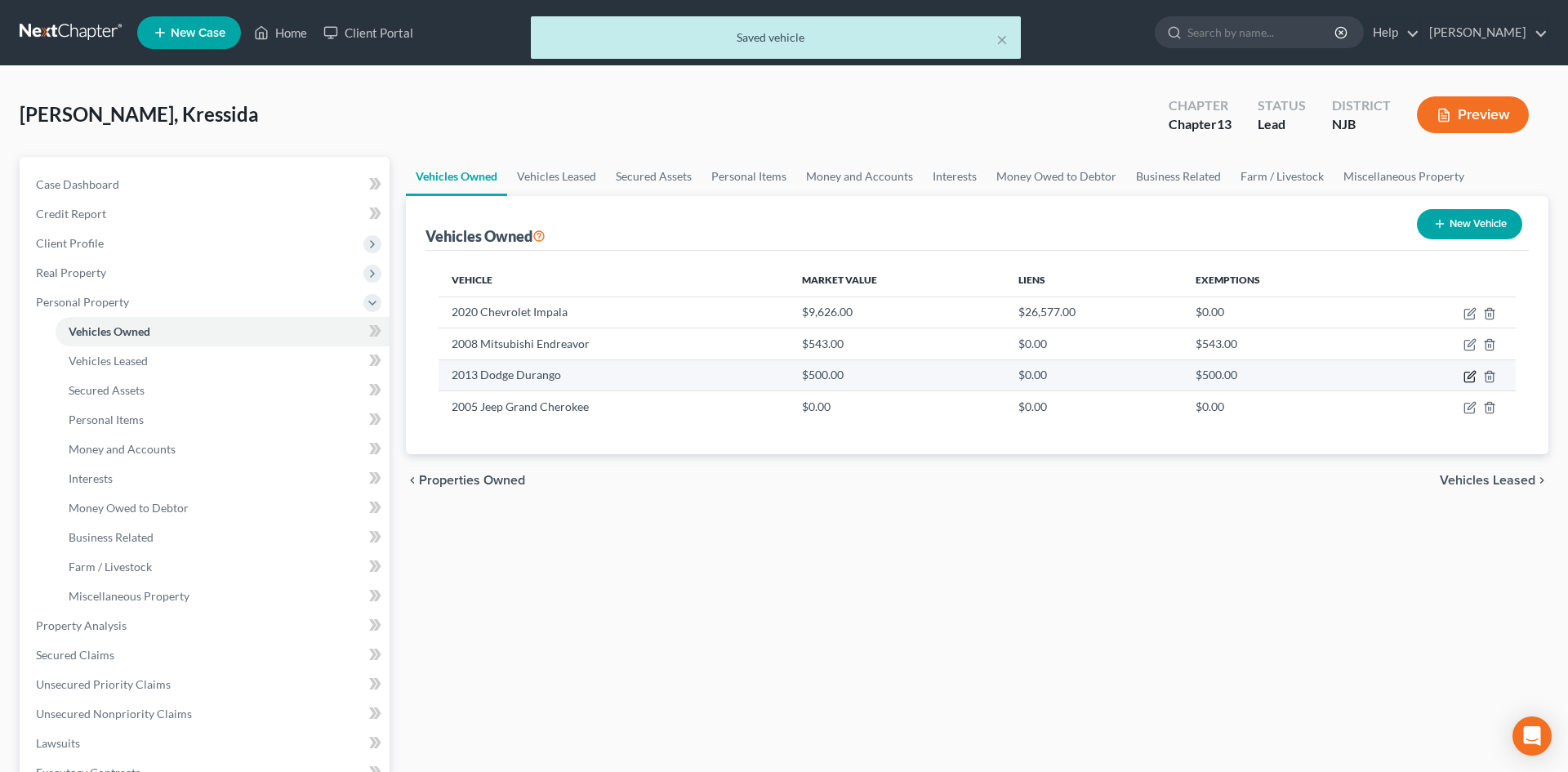
select select "0"
select select "13"
select select "4"
select select "0"
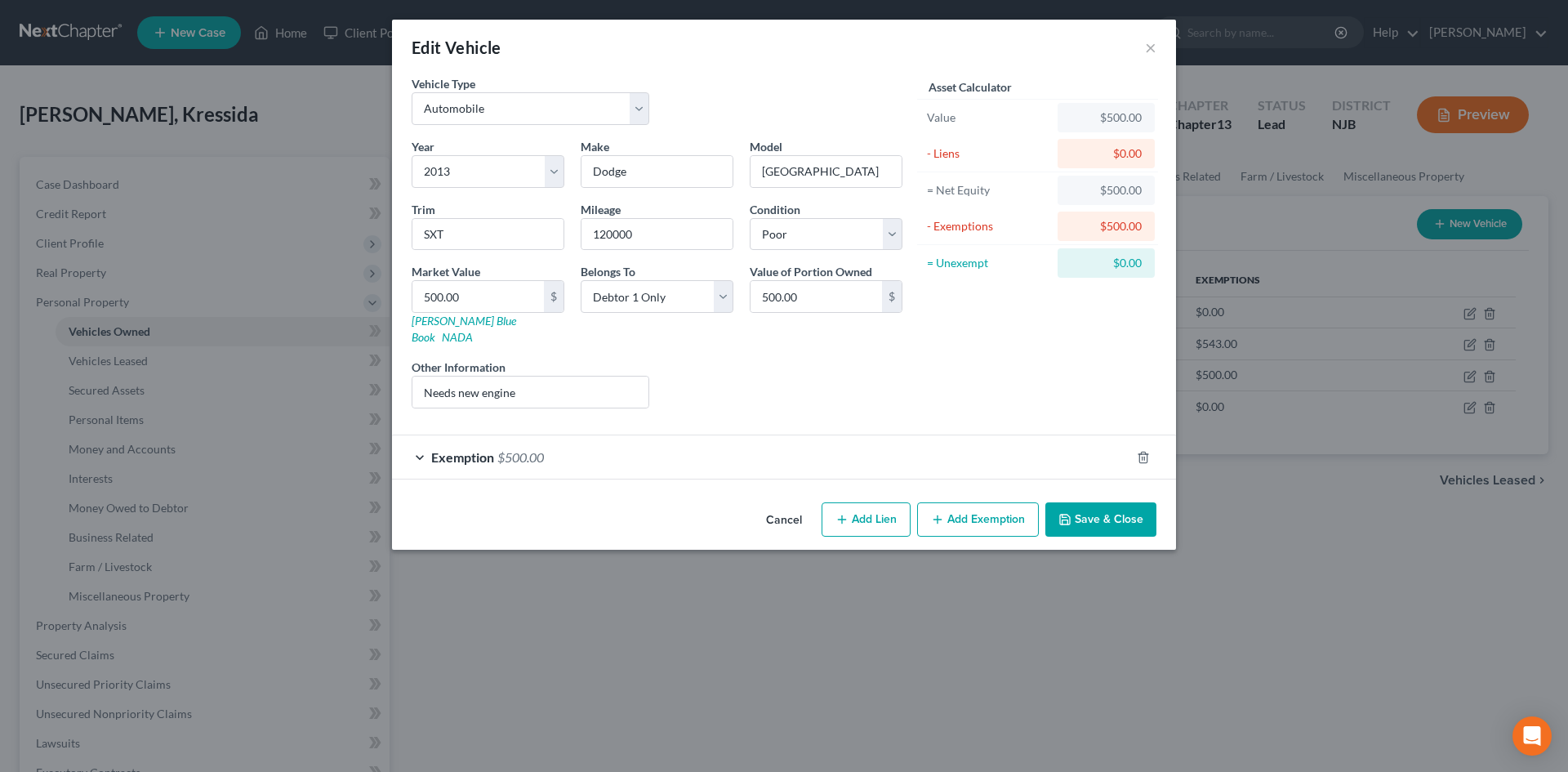
click at [431, 449] on span "Exemption" at bounding box center [463, 457] width 63 height 16
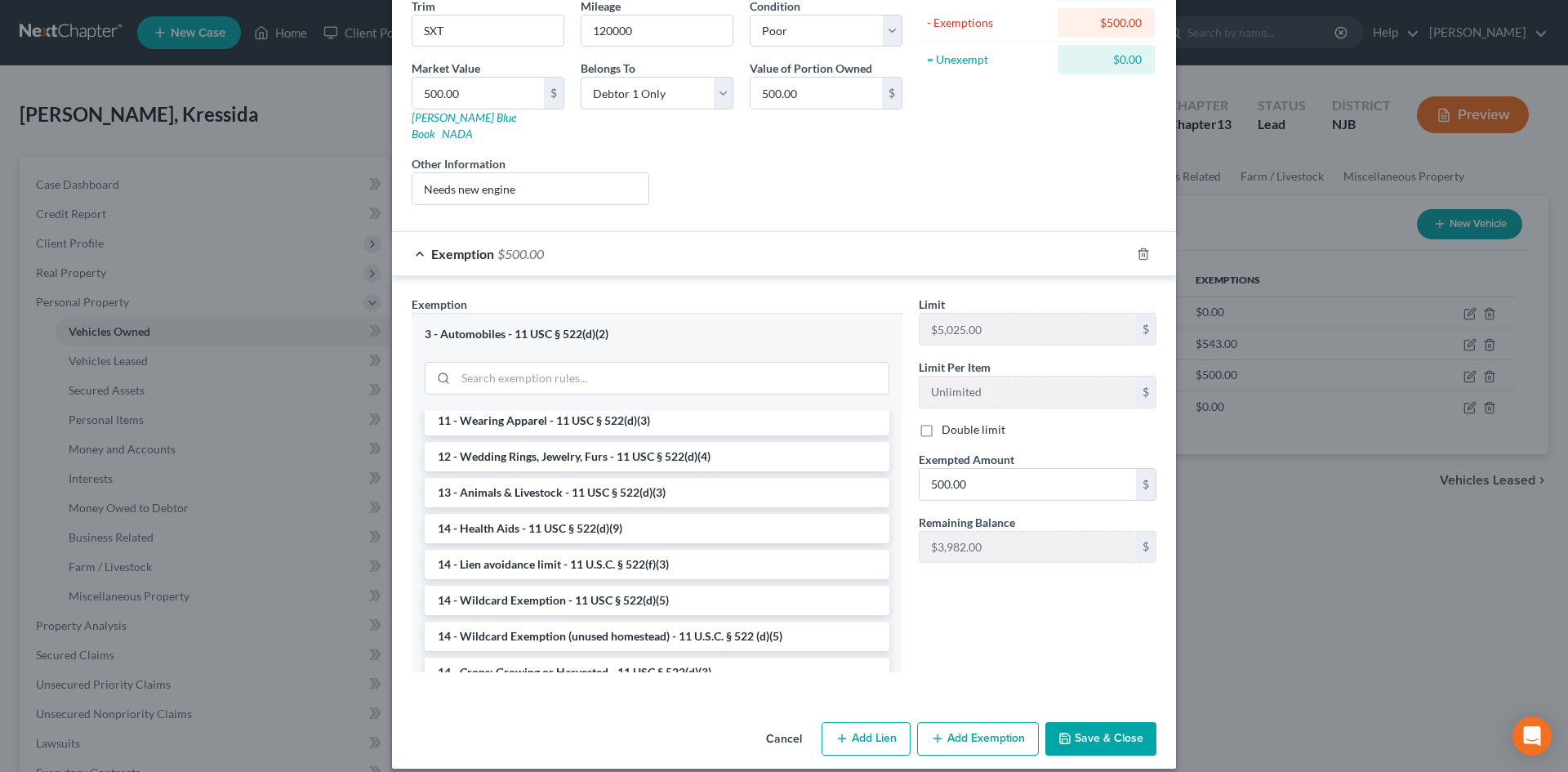
scroll to position [246, 0]
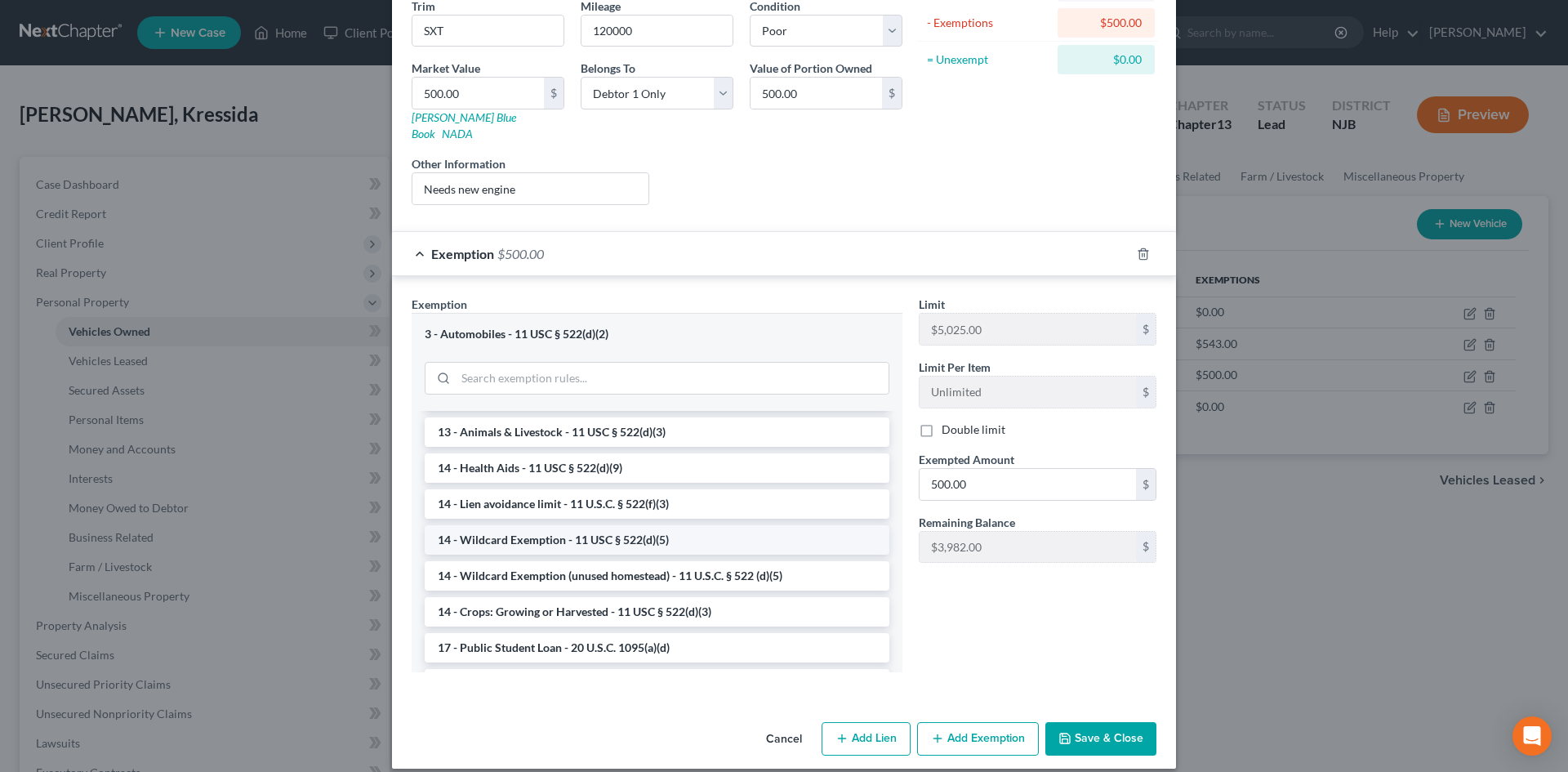
click at [518, 525] on li "14 - Wildcard Exemption - 11 USC § 522(d)(5)" at bounding box center [656, 540] width 465 height 29
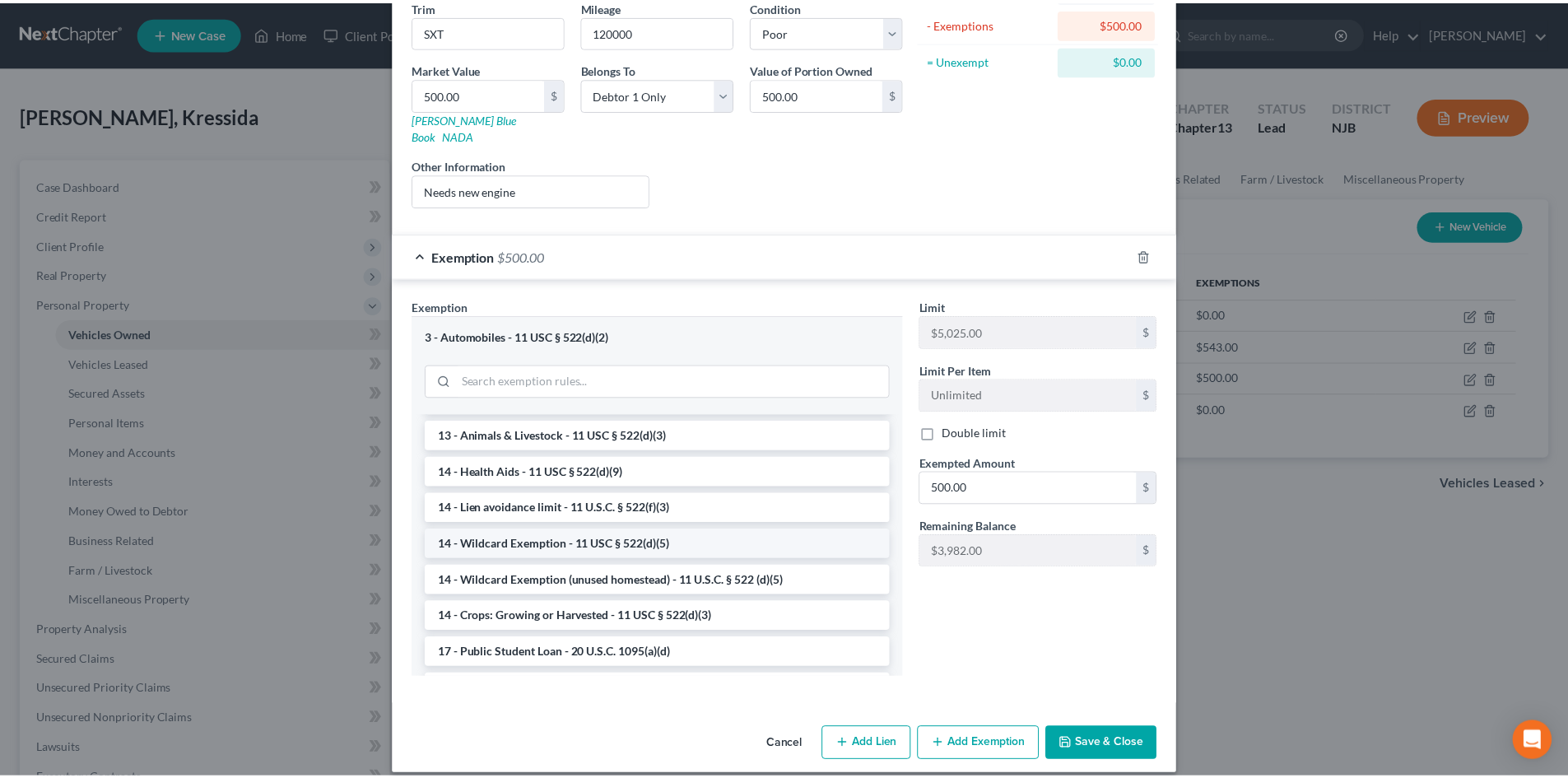
scroll to position [96, 0]
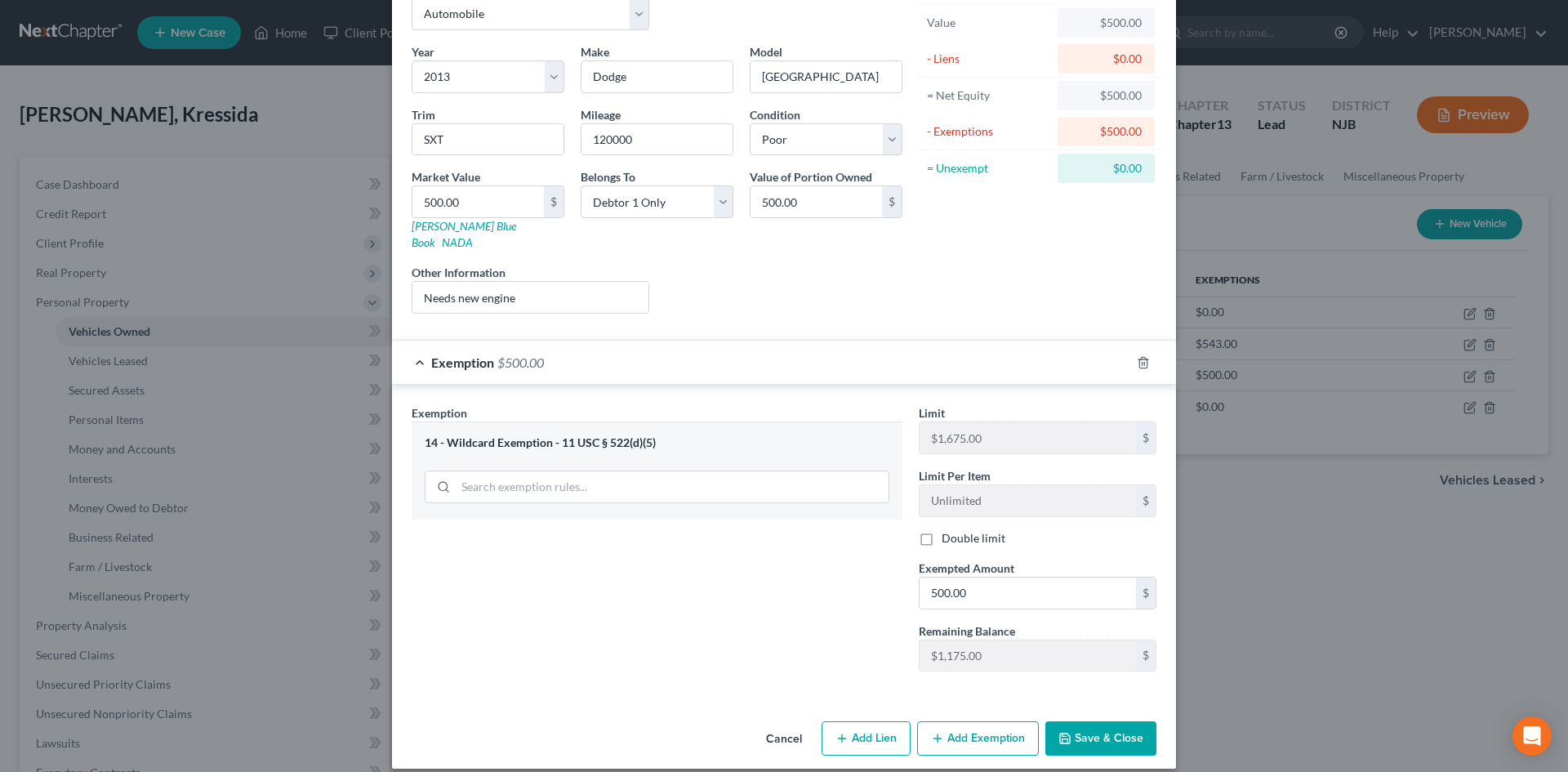
click at [1093, 721] on button "Save & Close" at bounding box center [1101, 738] width 112 height 34
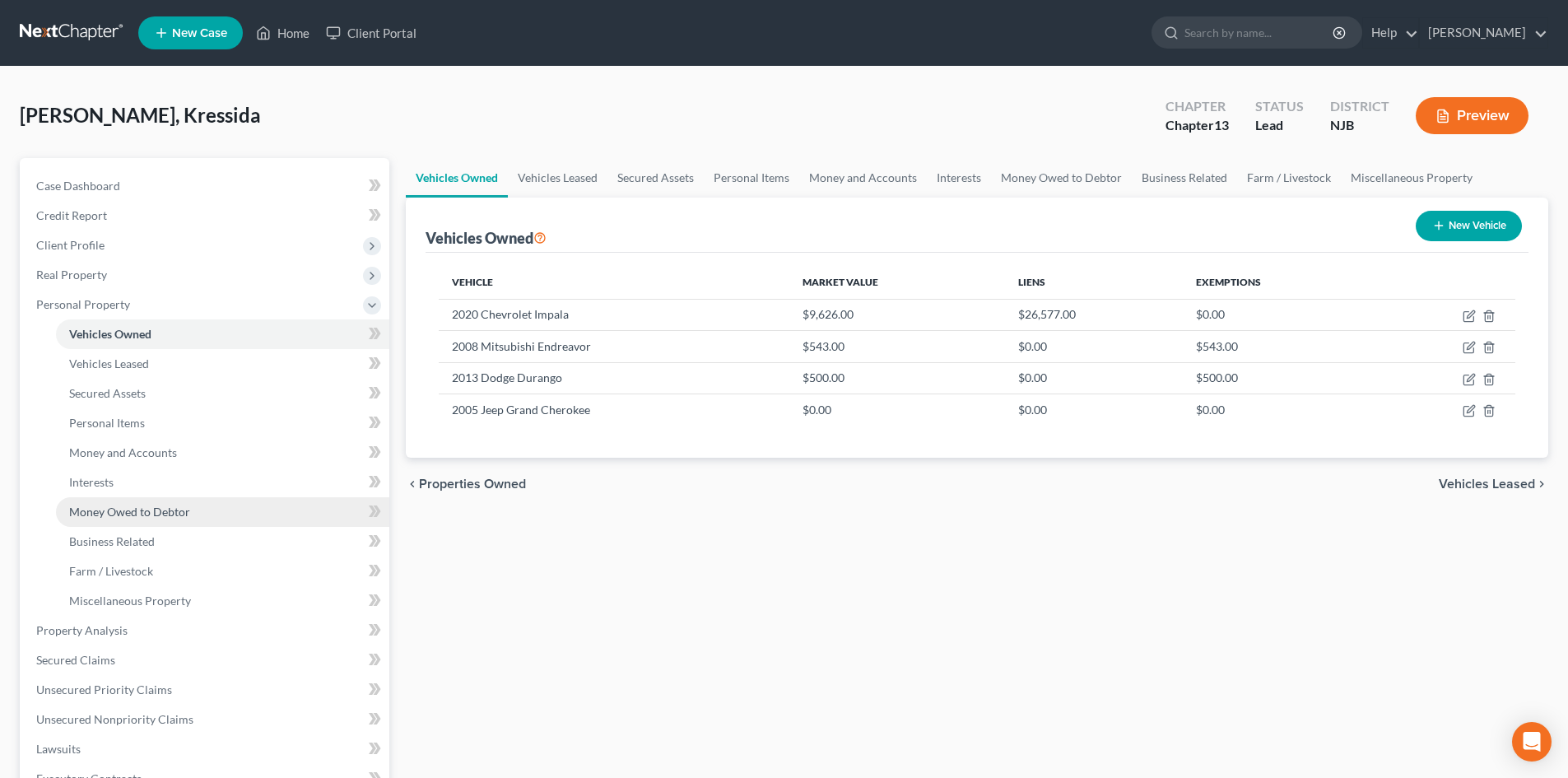
click at [163, 508] on span "Money Owed to Debtor" at bounding box center [129, 512] width 121 height 14
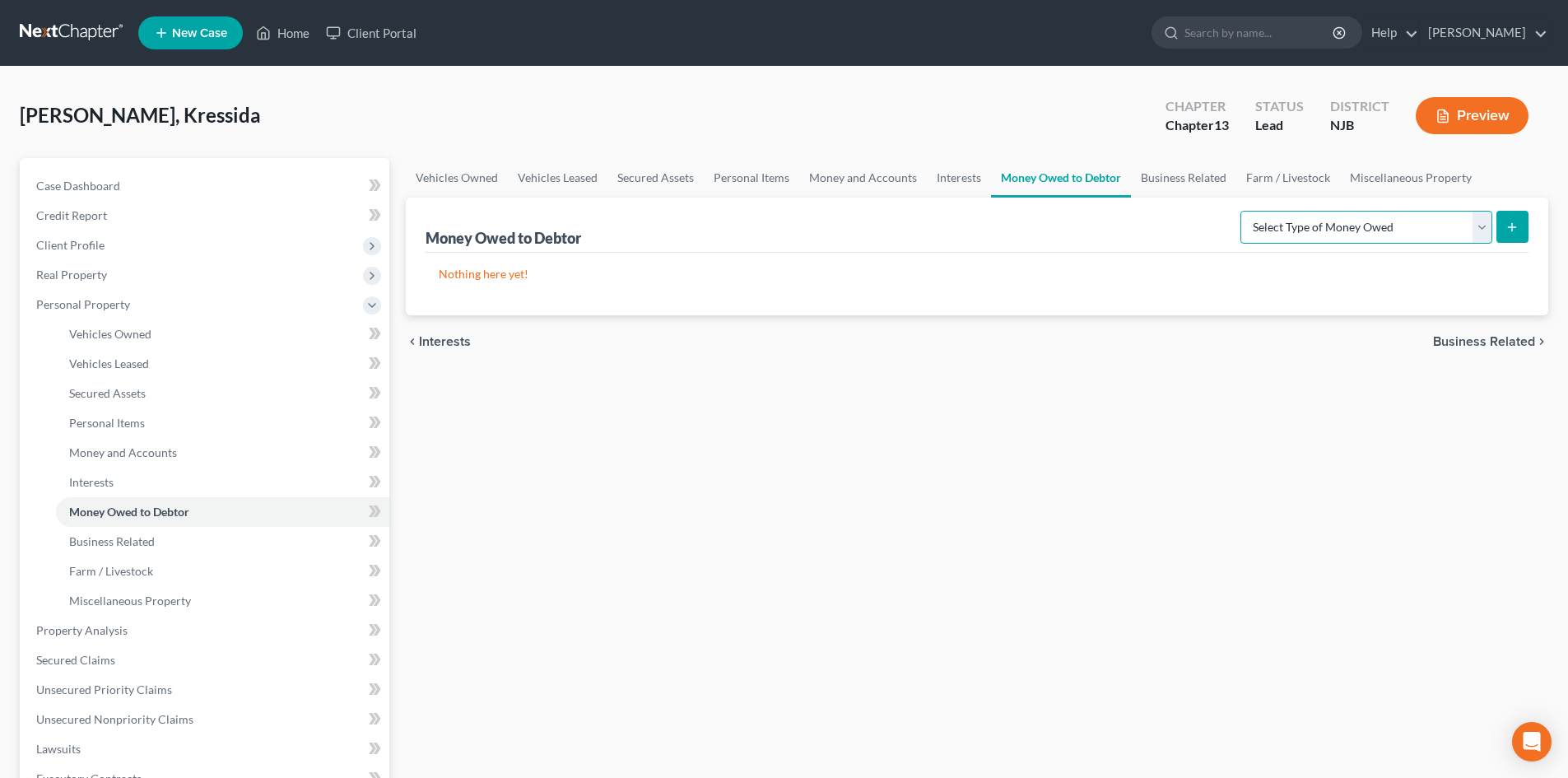
click at [1484, 222] on select "Select Type of Money Owed Accounts Receivable Alimony Child Support Claims Agai…" at bounding box center [1367, 227] width 252 height 33
select select "claims_against_third_parties"
click at [1243, 211] on select "Select Type of Money Owed Accounts Receivable Alimony Child Support Claims Agai…" at bounding box center [1367, 227] width 252 height 33
click at [1520, 229] on button "submit" at bounding box center [1512, 227] width 33 height 33
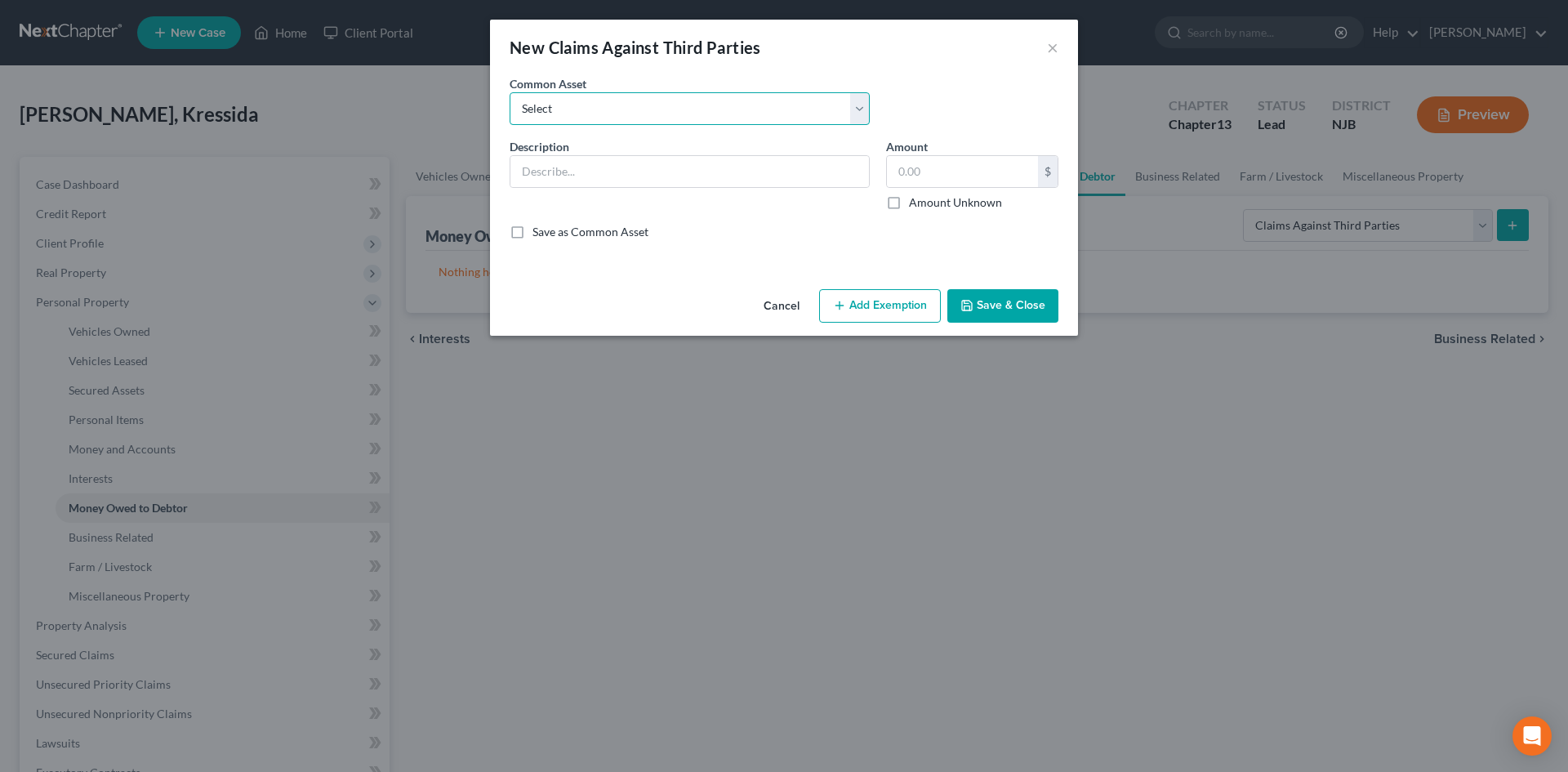
click at [587, 108] on select "Select Class Action vs. Capital One for Data Breach" at bounding box center [690, 108] width 360 height 32
click at [942, 81] on div "Common Asset Select Class Action vs. Capital One for Data Breach" at bounding box center [784, 107] width 565 height 63
click at [613, 174] on input "text" at bounding box center [690, 172] width 359 height 31
type input "Complaint against Maserati of Monmouth"
type input "19,000.00"
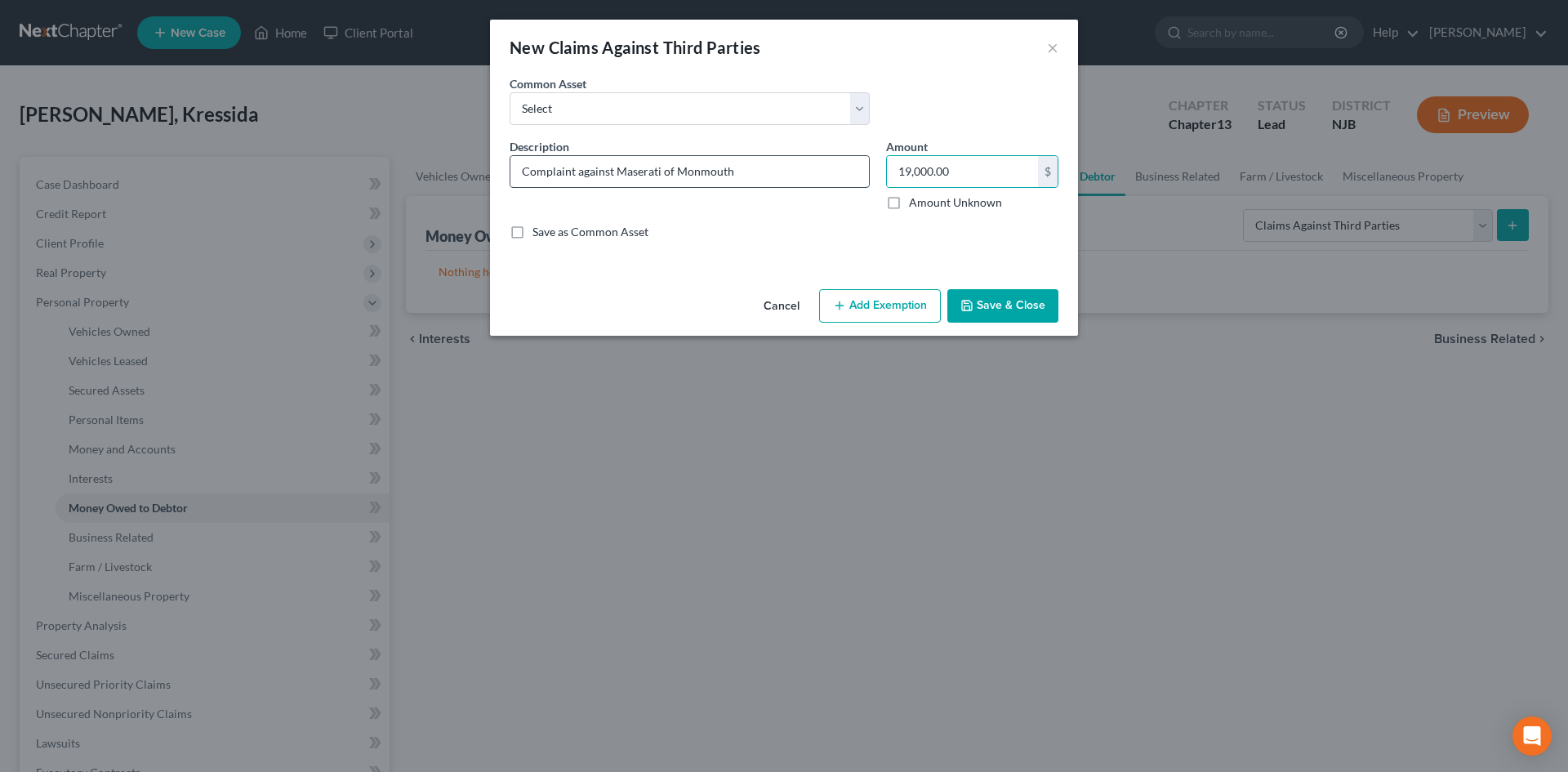
click at [757, 171] on input "Complaint against Maserati of Monmouth" at bounding box center [690, 172] width 359 height 31
type input "Complaint against Maserati of Monmouth. Collectability uncertain."
click at [978, 310] on button "Save & Close" at bounding box center [1004, 306] width 112 height 34
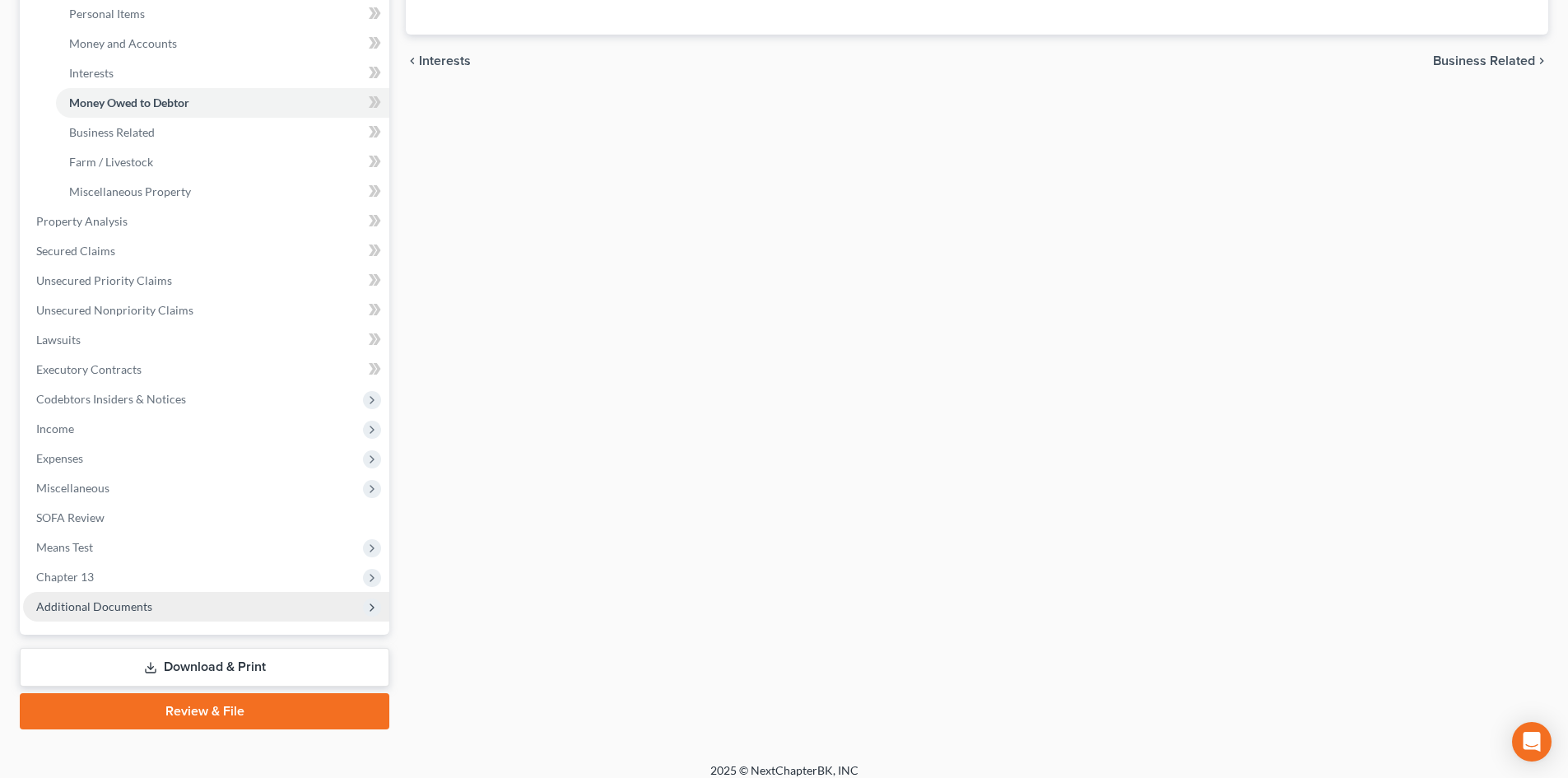
scroll to position [423, 0]
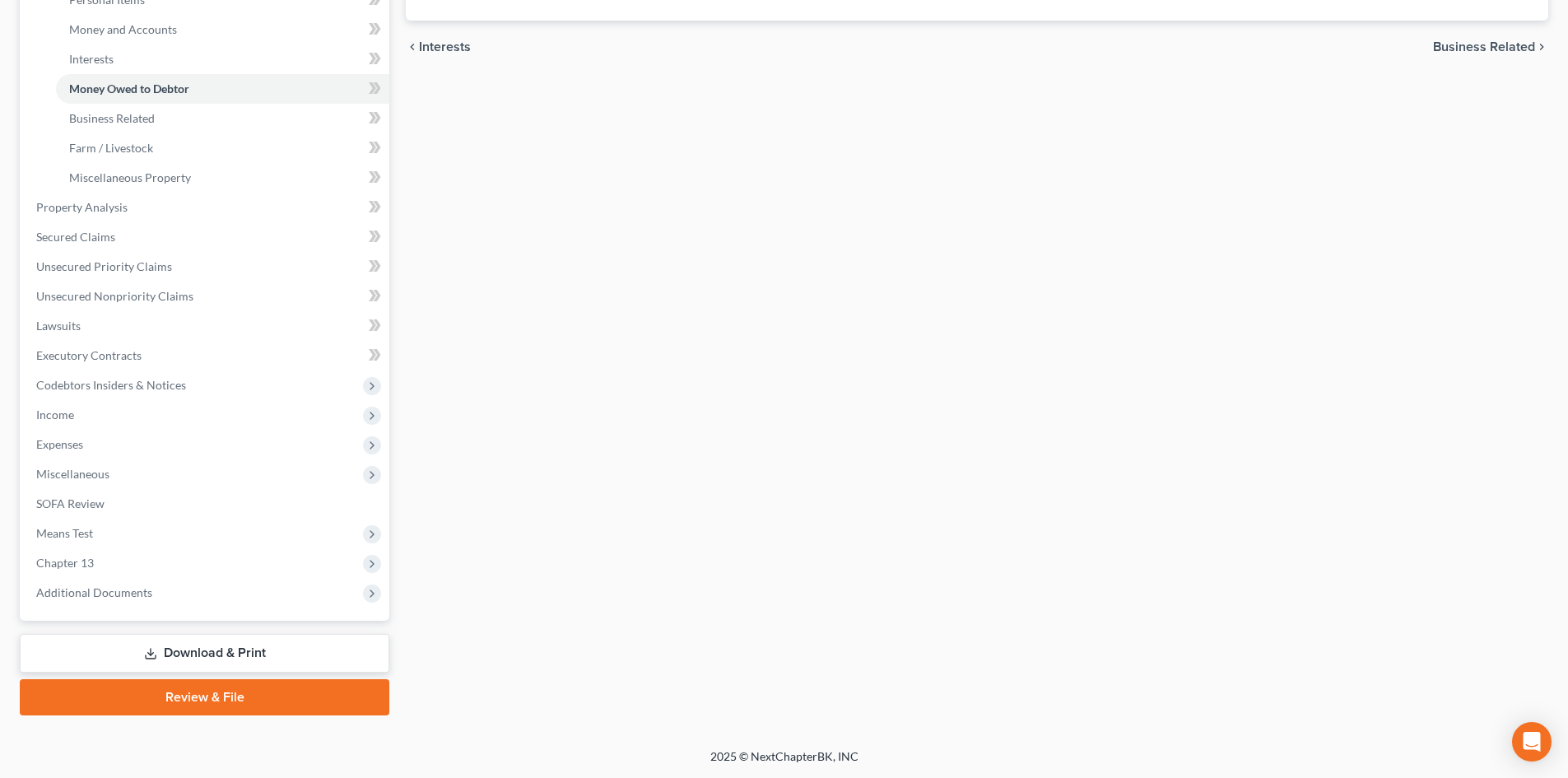
click at [244, 656] on link "Download & Print" at bounding box center [204, 653] width 370 height 38
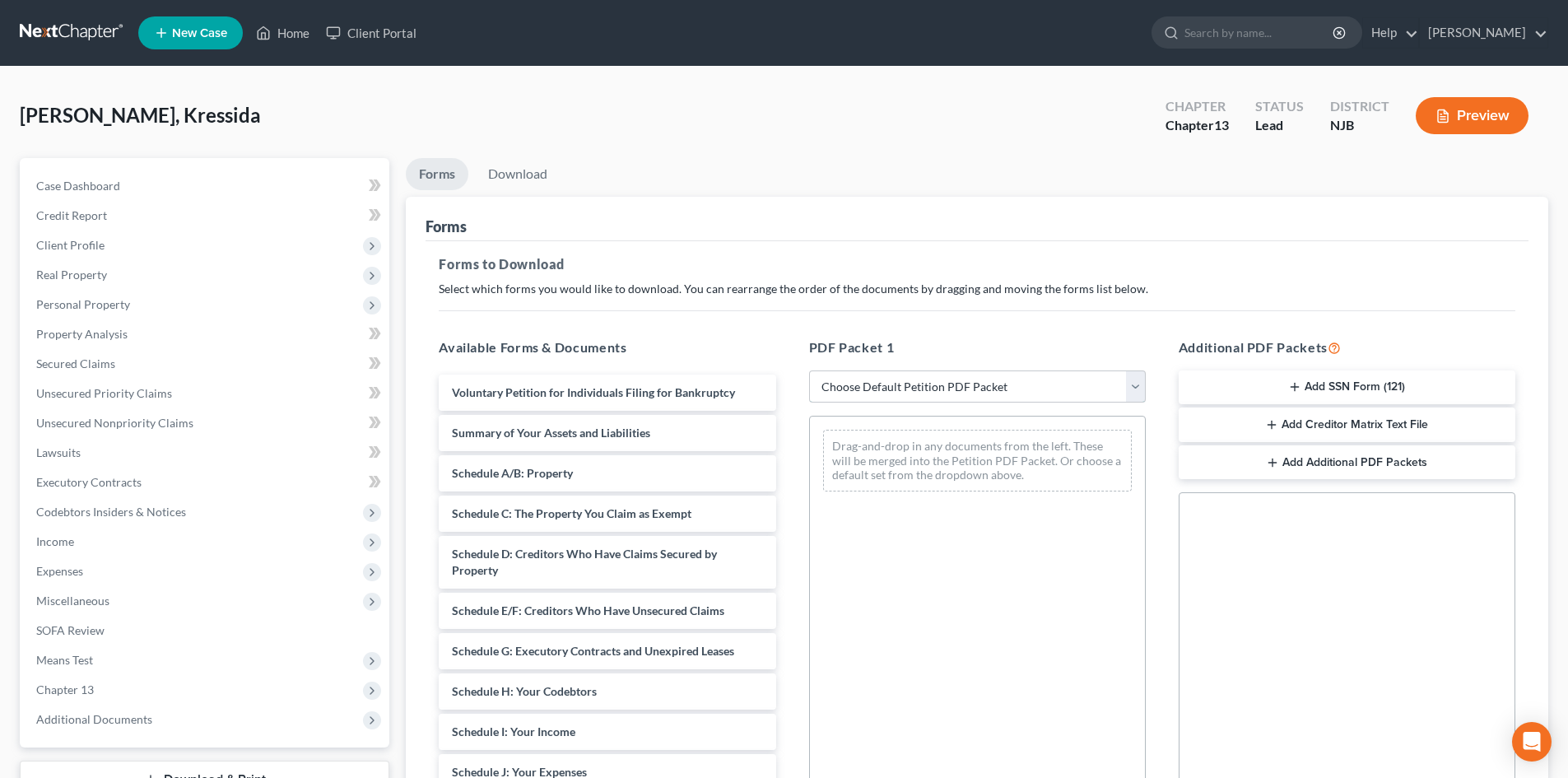
click at [1132, 384] on select "Choose Default Petition PDF Packet Complete Bankruptcy Petition (all forms and …" at bounding box center [978, 387] width 337 height 33
select select "1"
click at [809, 371] on select "Choose Default Petition PDF Packet Complete Bankruptcy Petition (all forms and …" at bounding box center [978, 387] width 337 height 33
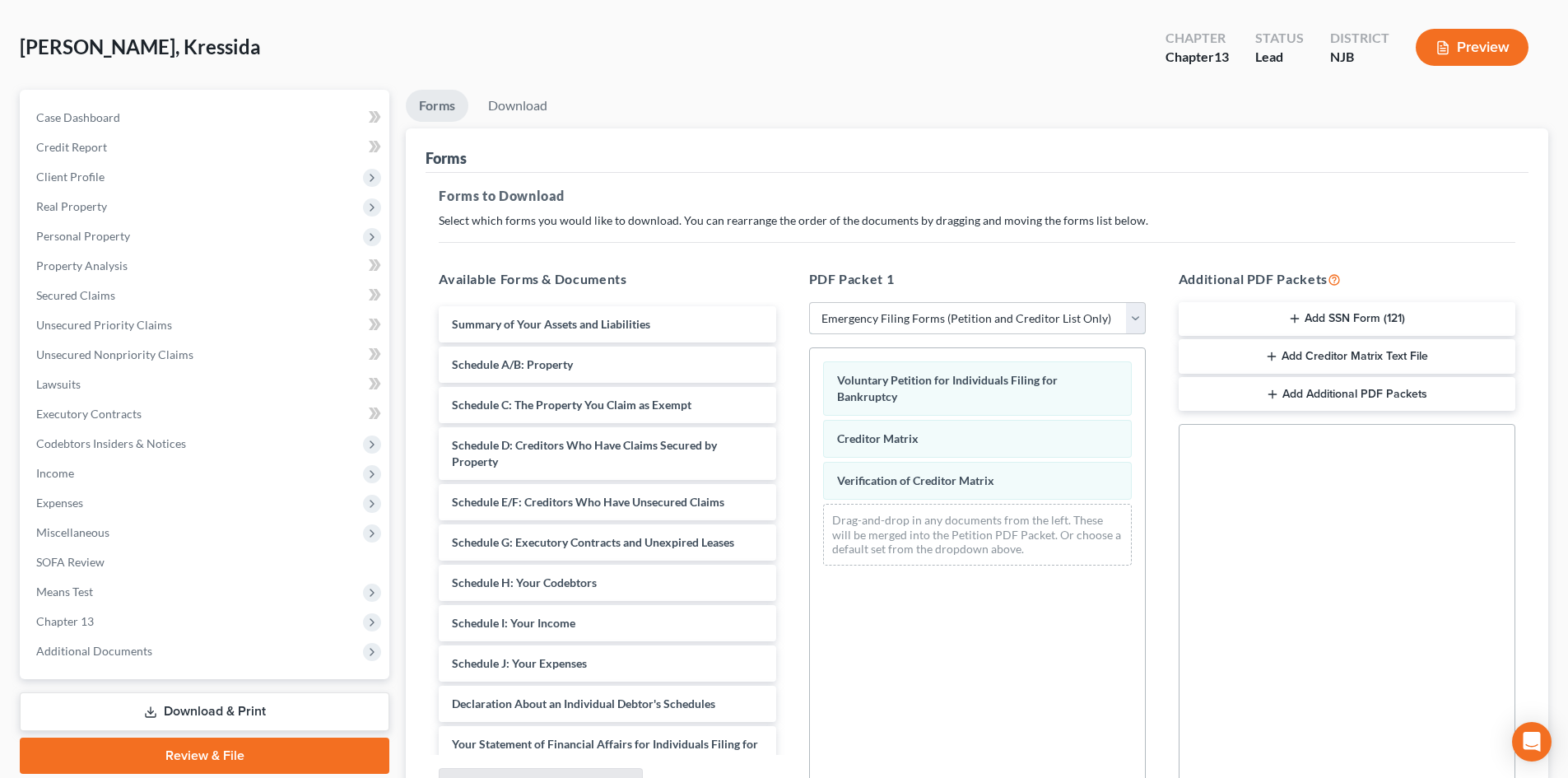
scroll to position [239, 0]
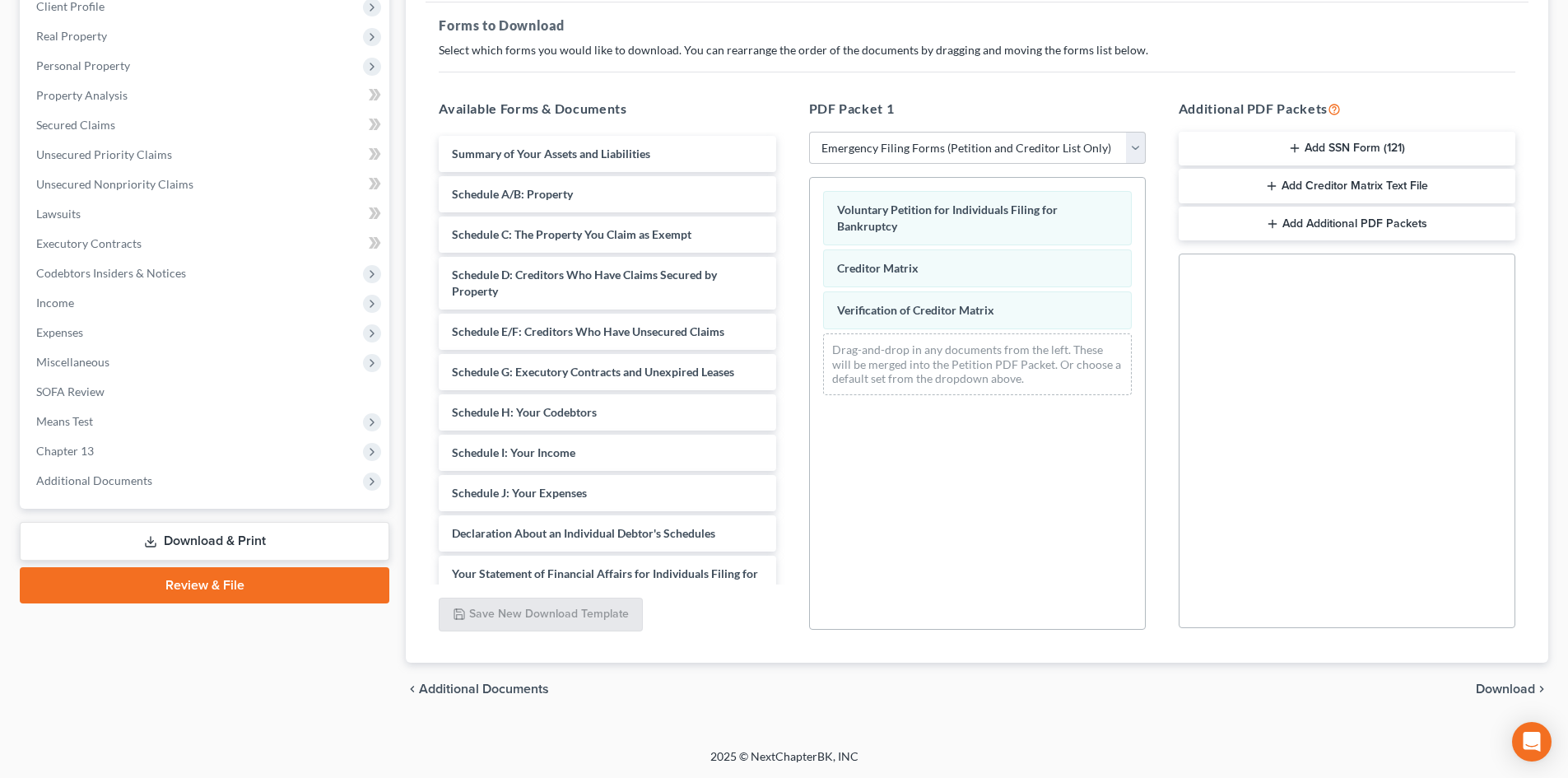
click at [1369, 146] on button "Add SSN Form (121)" at bounding box center [1347, 149] width 337 height 35
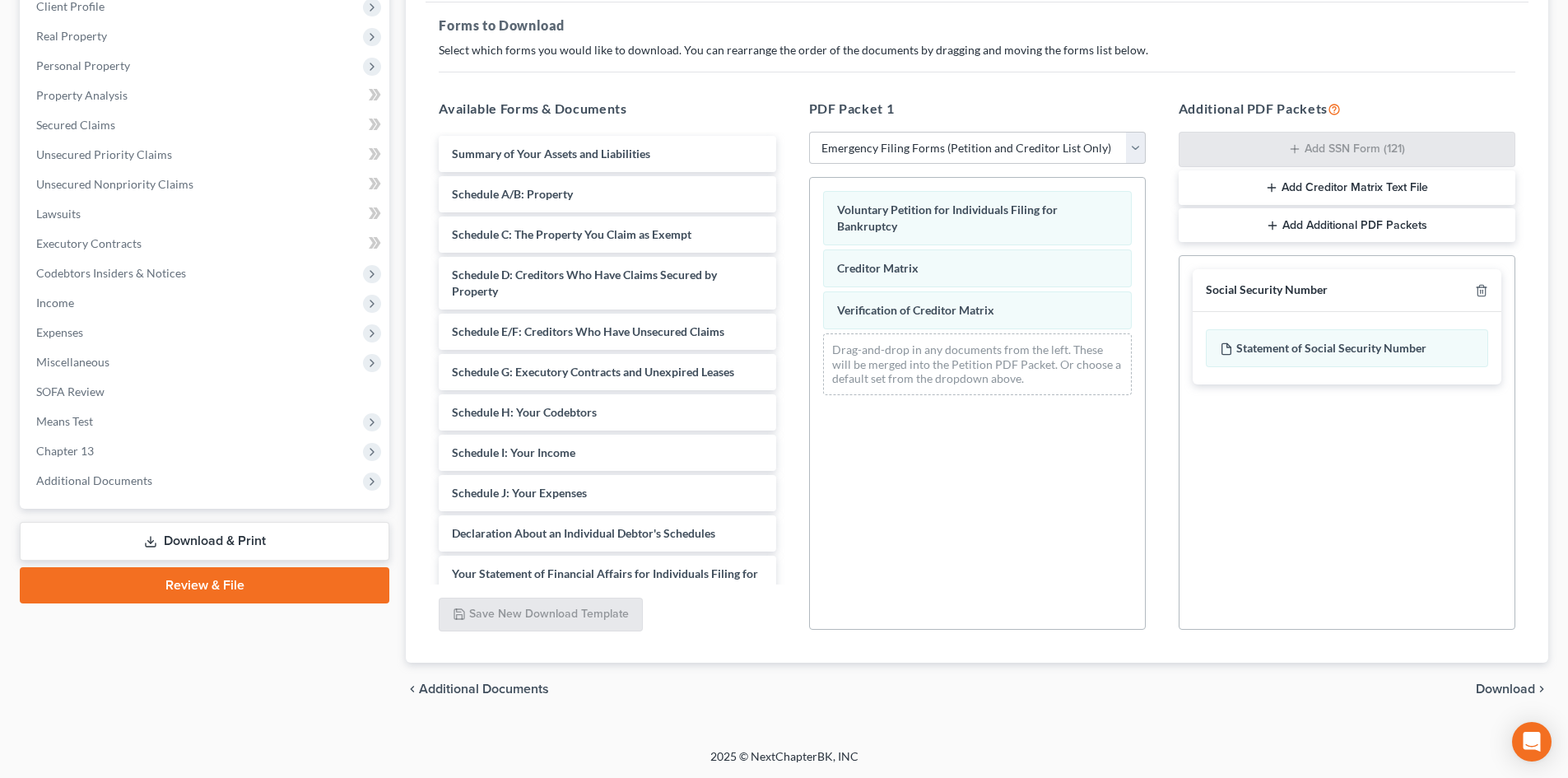
click at [1366, 179] on button "Add Creditor Matrix Text File" at bounding box center [1347, 187] width 337 height 35
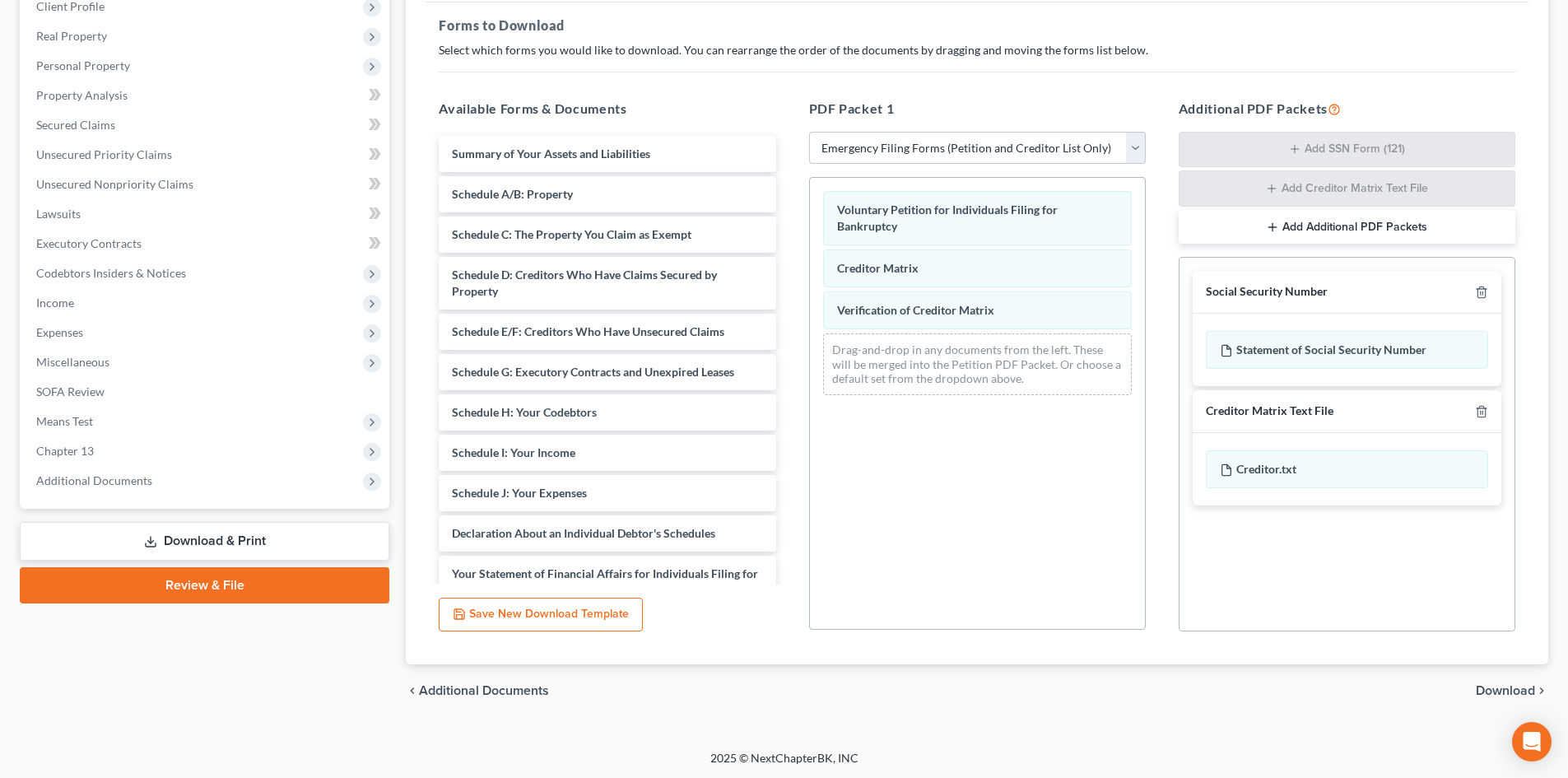
click at [1511, 692] on span "Download" at bounding box center [1505, 690] width 59 height 13
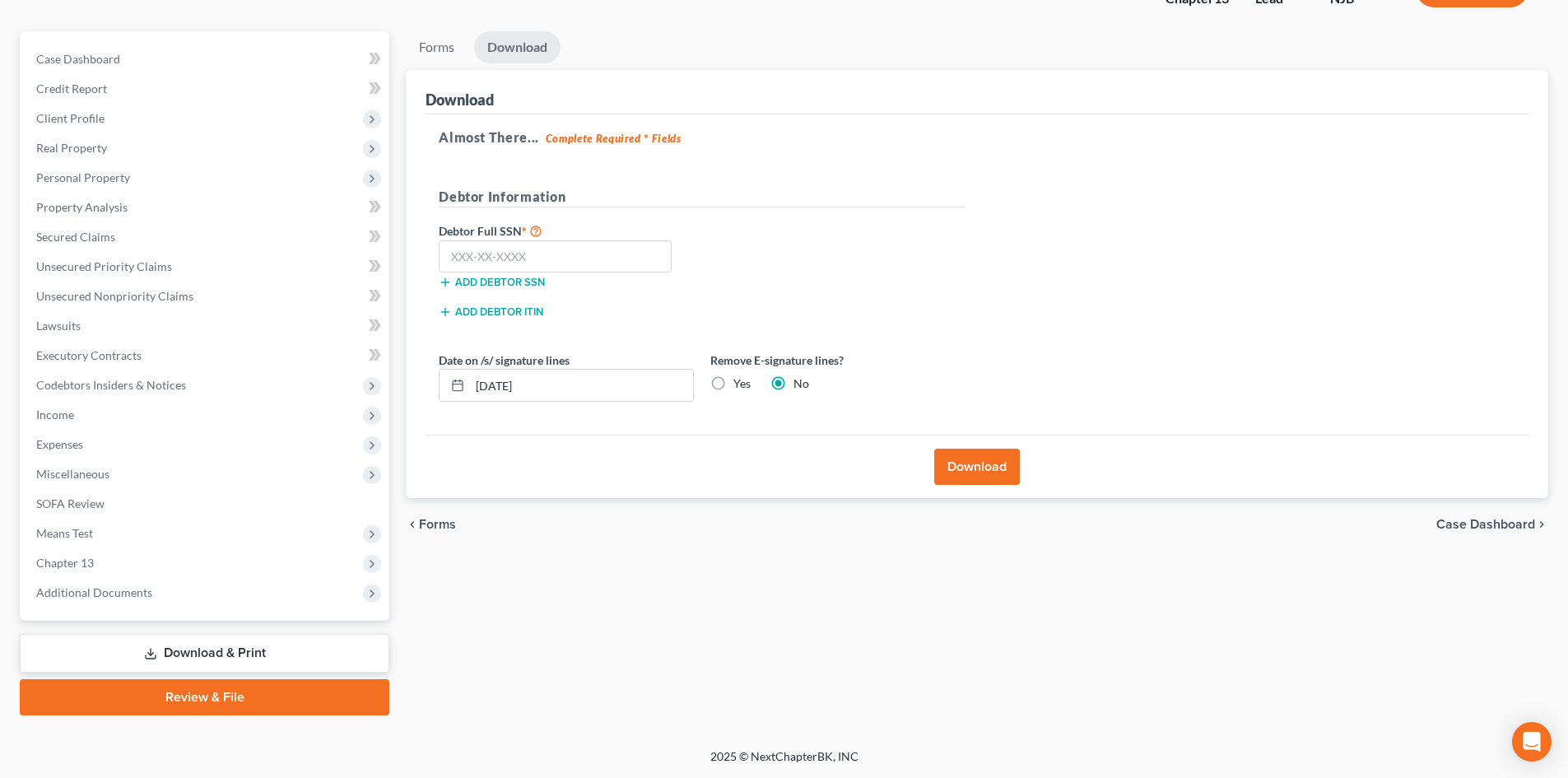
scroll to position [127, 0]
click at [554, 260] on input "text" at bounding box center [555, 256] width 233 height 33
type input "146-76-3423"
click at [972, 465] on button "Download" at bounding box center [977, 466] width 86 height 36
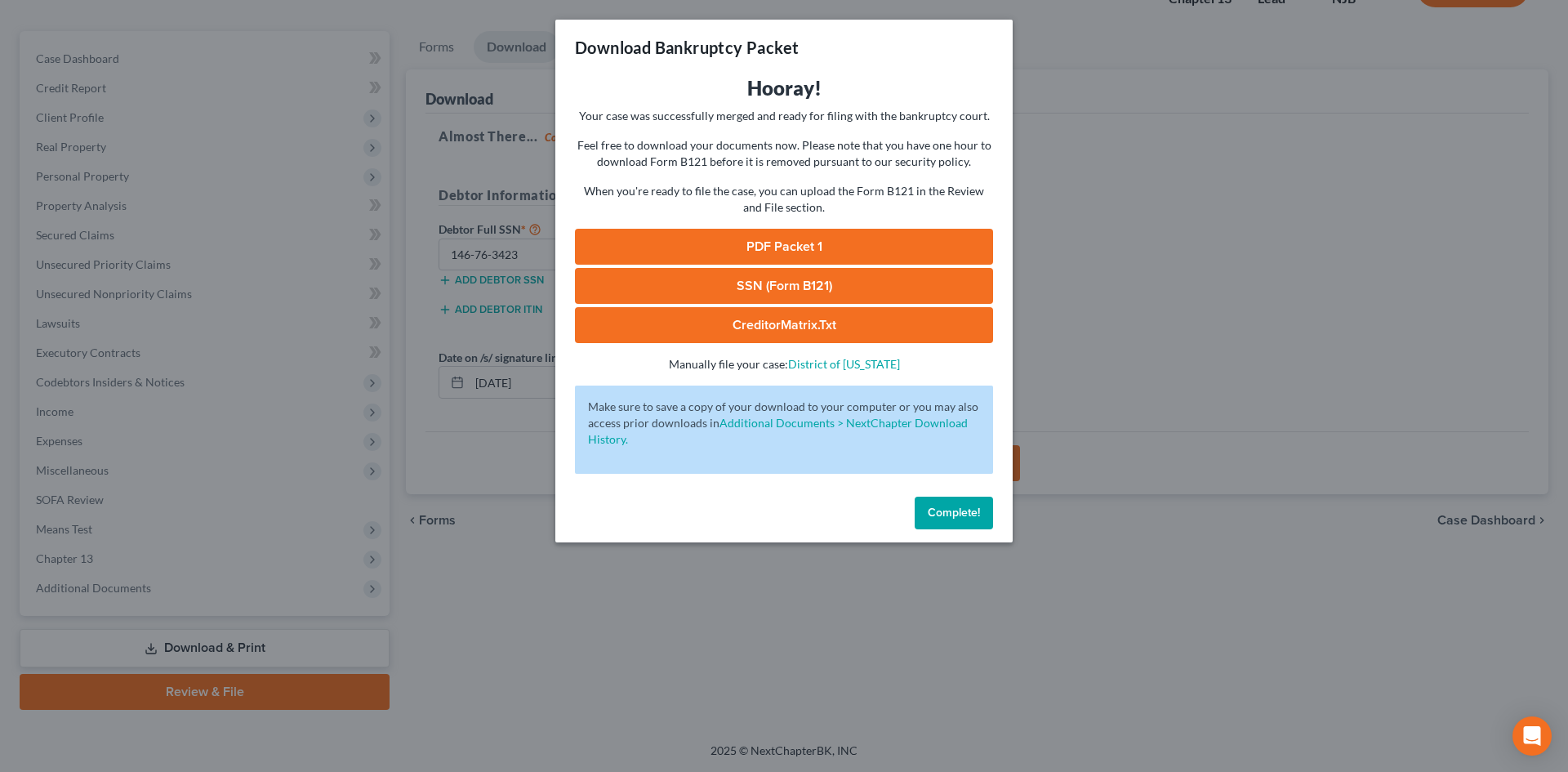
click at [774, 240] on link "PDF Packet 1" at bounding box center [784, 247] width 419 height 36
click at [778, 283] on link "SSN (Form B121)" at bounding box center [784, 286] width 419 height 36
drag, startPoint x: 767, startPoint y: 320, endPoint x: 766, endPoint y: 344, distance: 24.0
click at [767, 320] on link "CreditorMatrix.txt" at bounding box center [784, 325] width 419 height 36
click at [939, 522] on button "Complete!" at bounding box center [954, 513] width 78 height 32
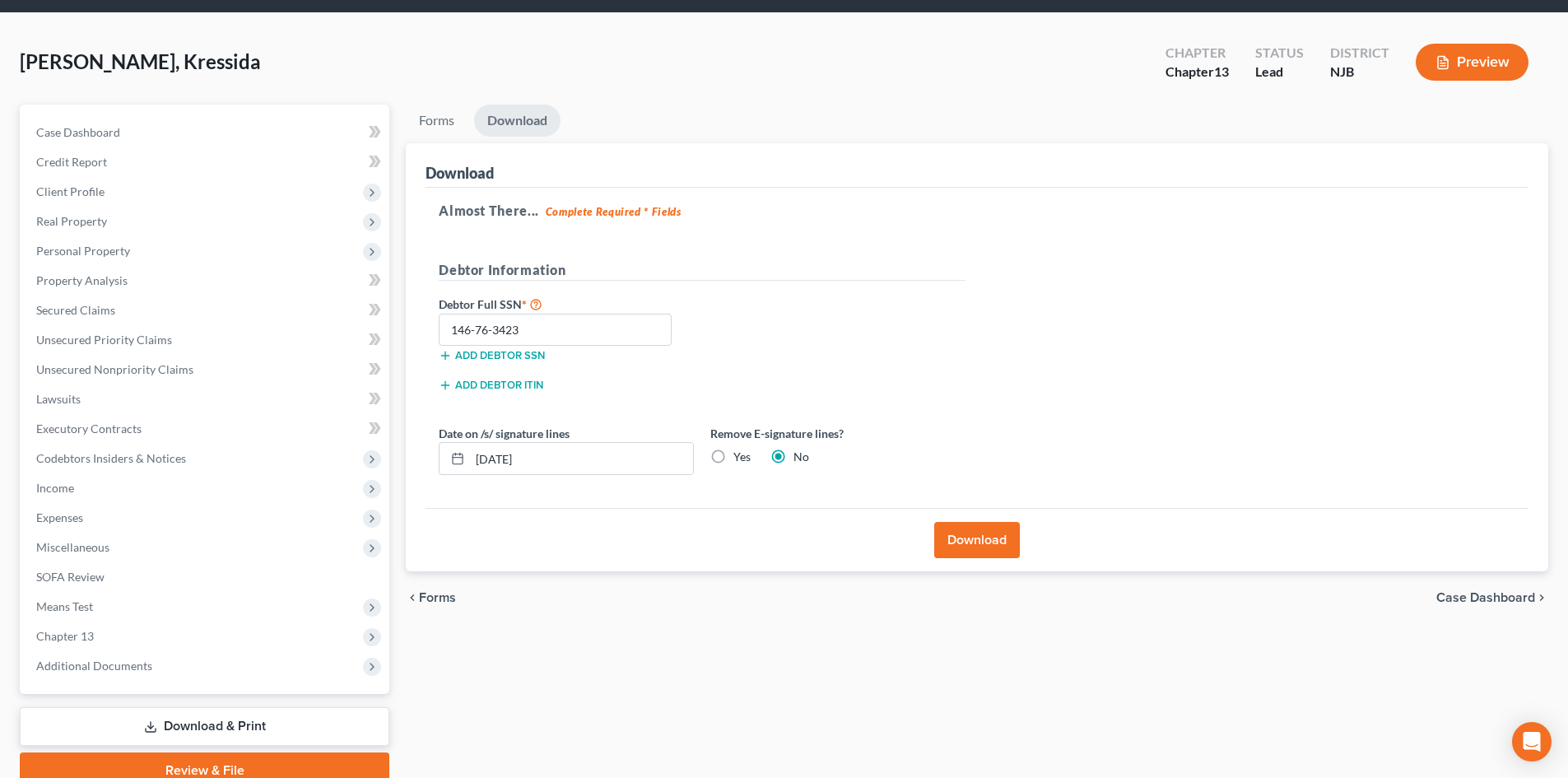
scroll to position [83, 0]
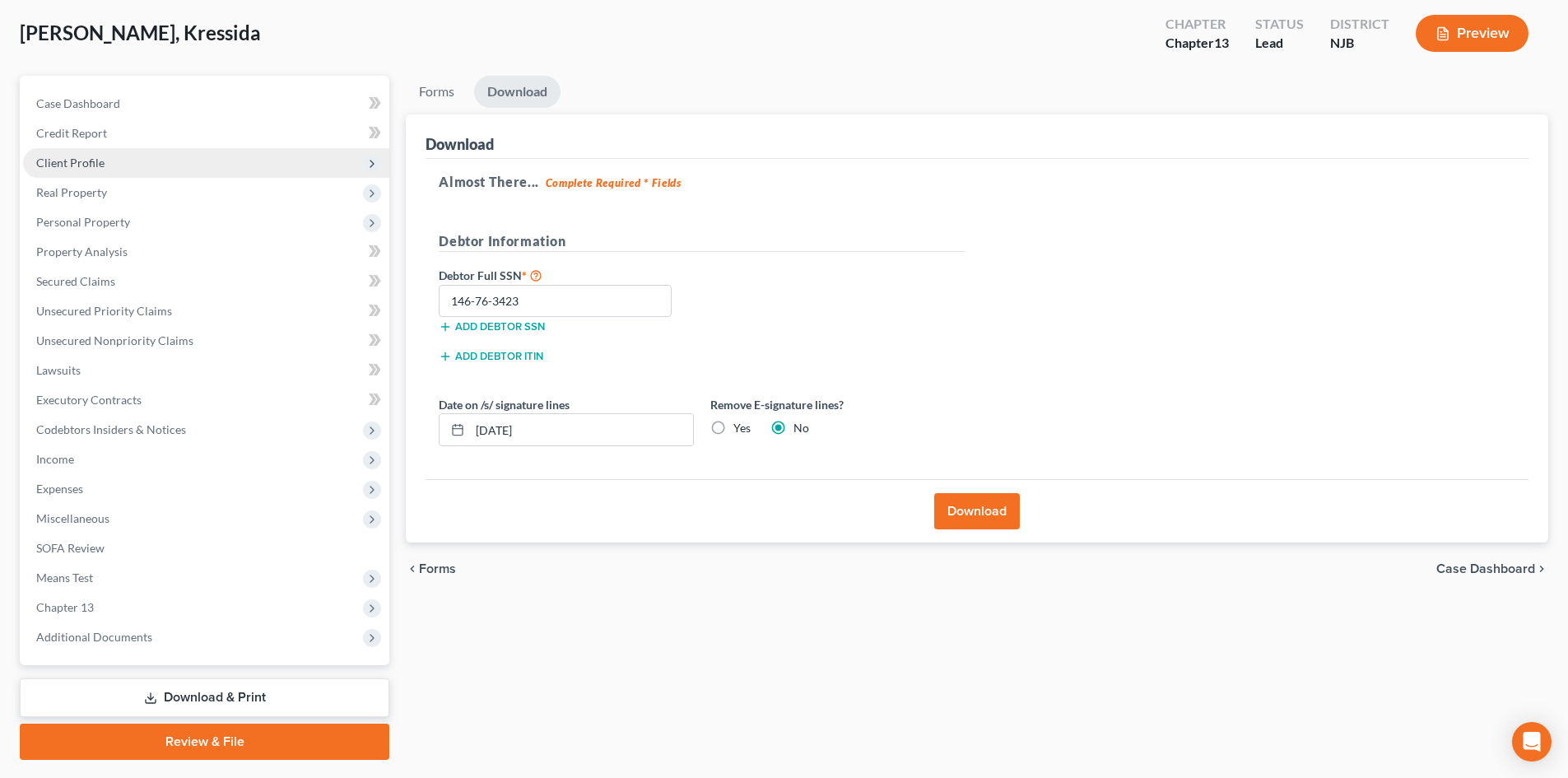
click at [76, 161] on span "Client Profile" at bounding box center [70, 163] width 68 height 14
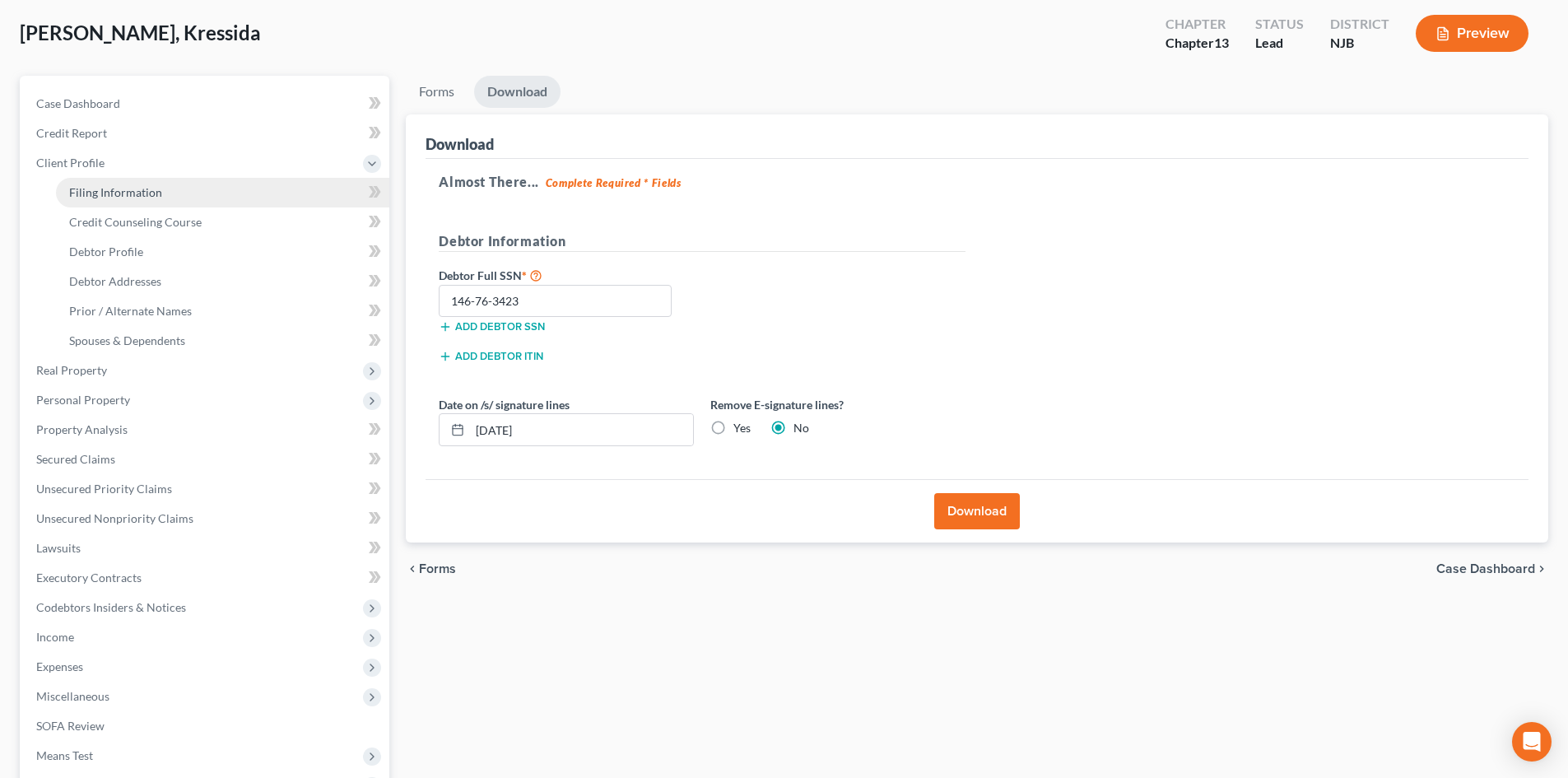
click at [132, 192] on span "Filing Information" at bounding box center [115, 192] width 93 height 14
select select "1"
select select "0"
select select "3"
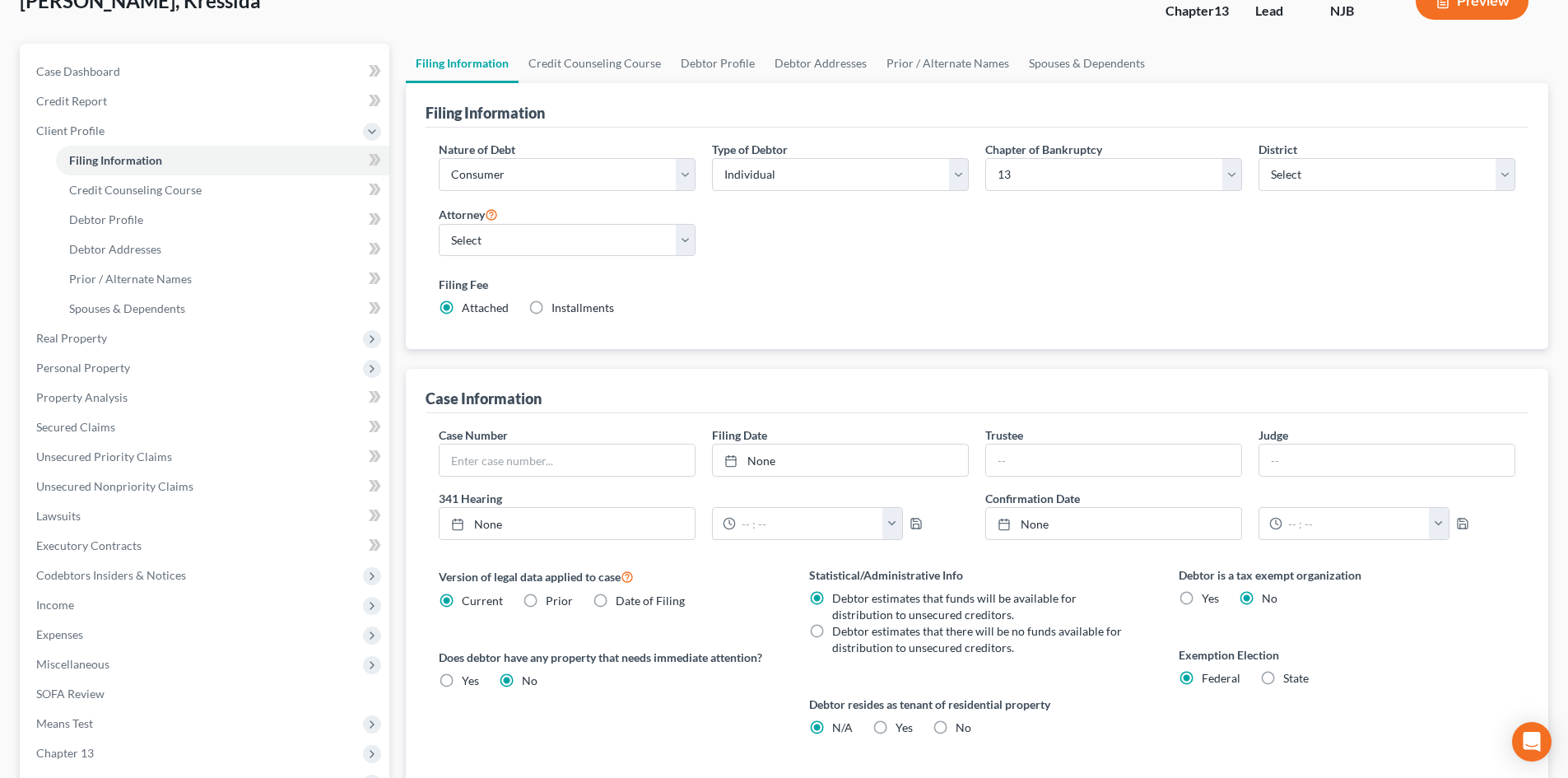
scroll to position [248, 0]
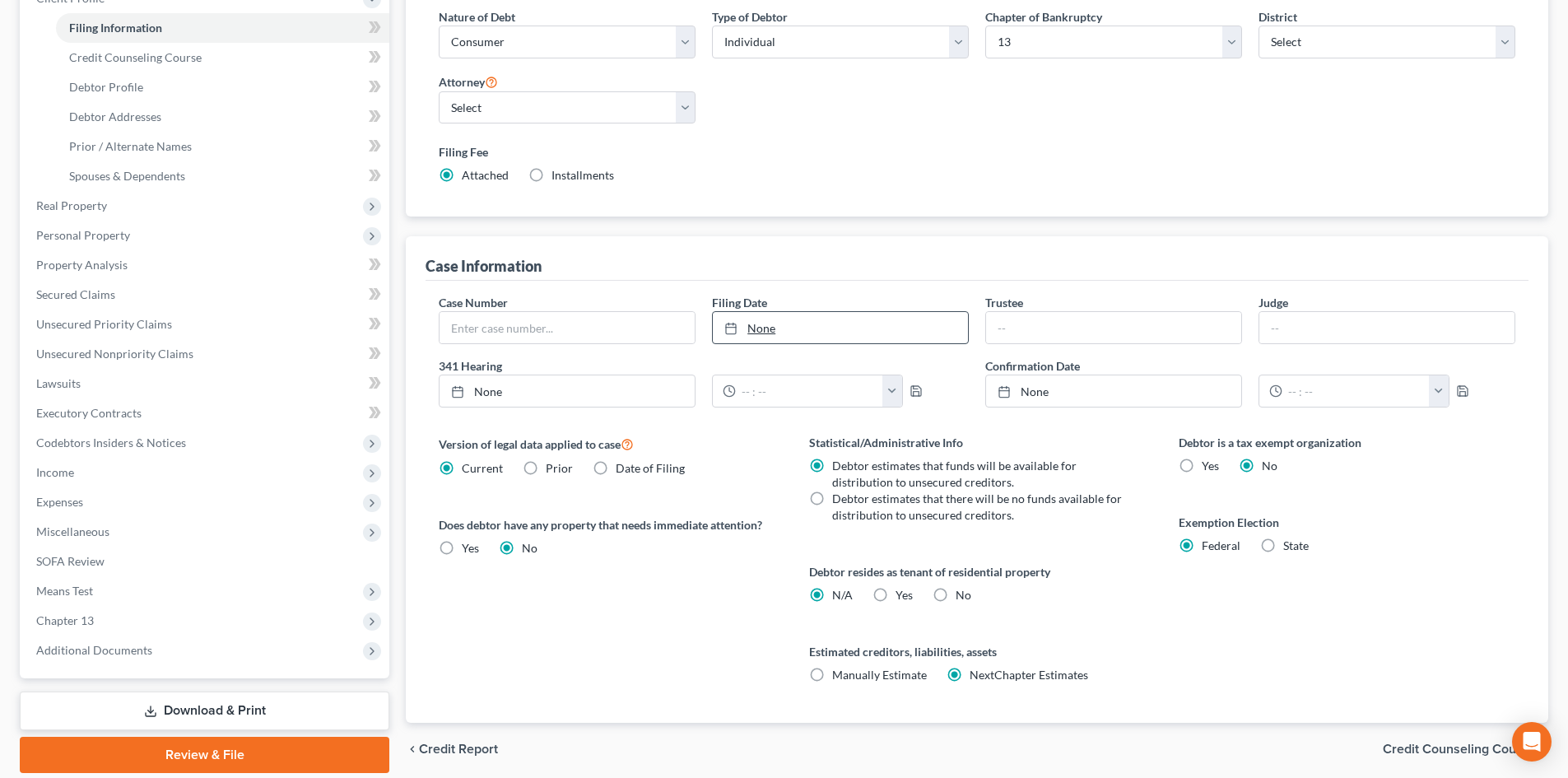
click at [756, 327] on link "None" at bounding box center [840, 328] width 255 height 32
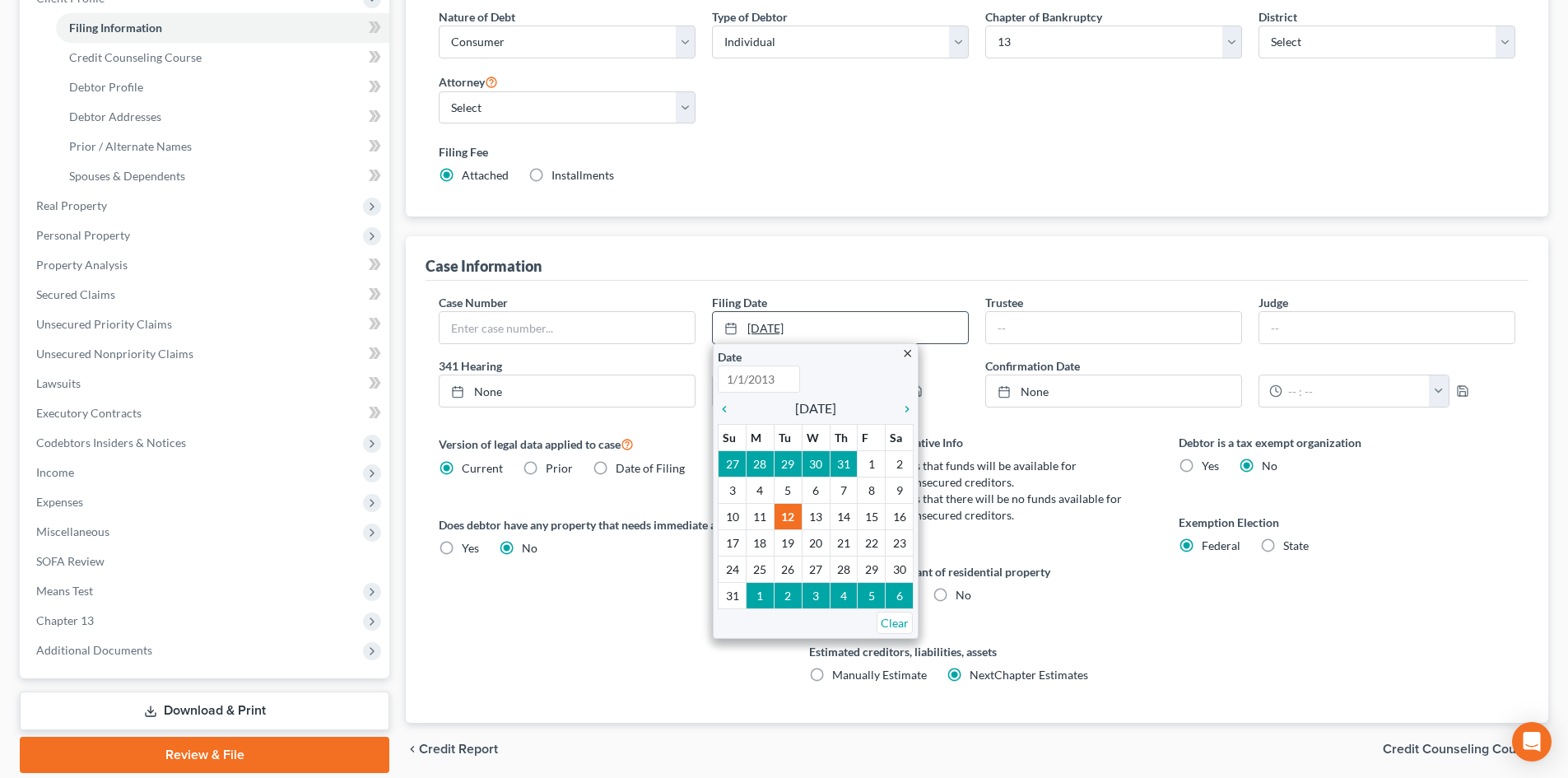
type input "8/12/2025"
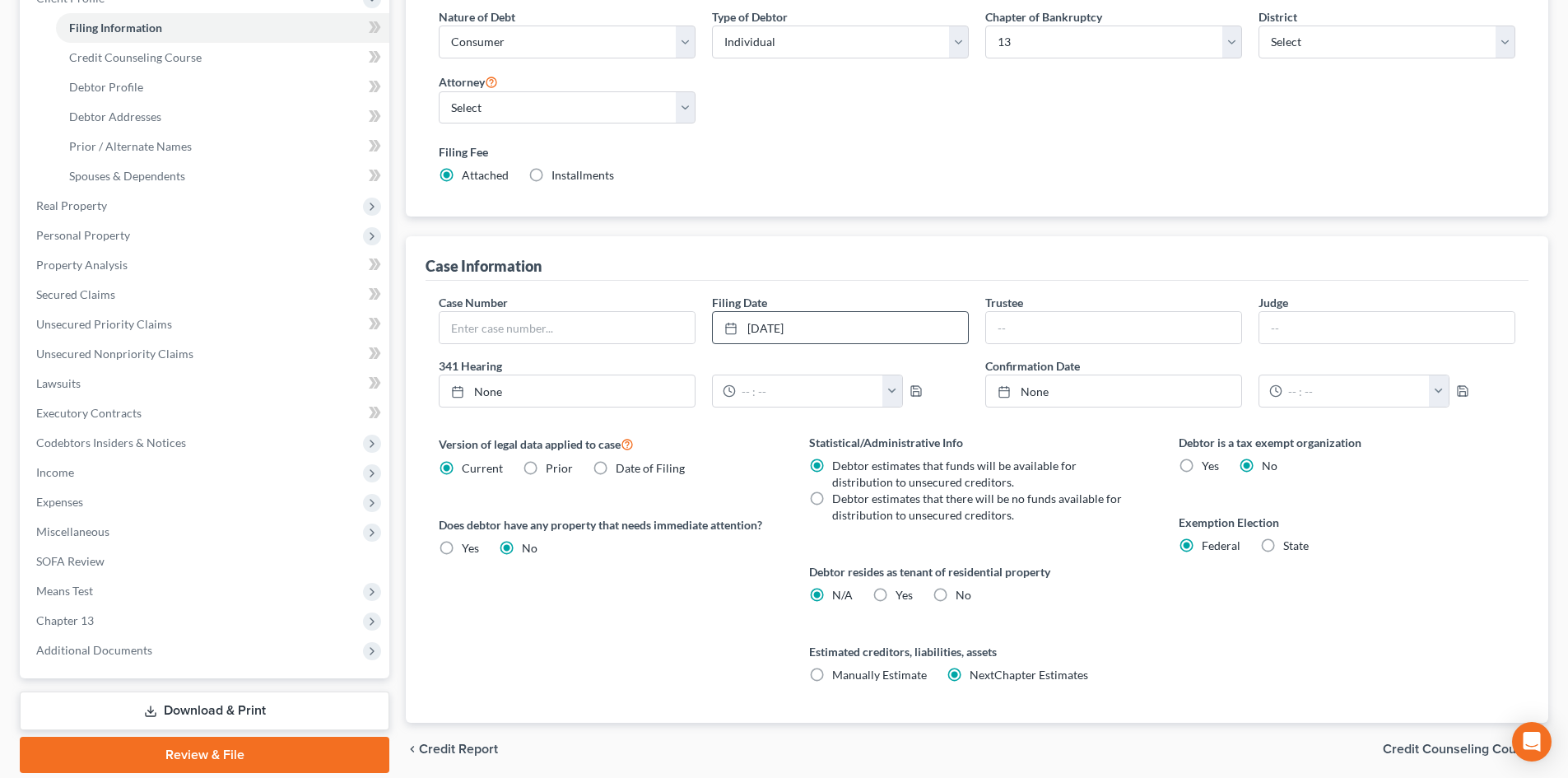
click at [896, 595] on label "Yes Yes" at bounding box center [905, 595] width 18 height 17
click at [902, 595] on input "Yes Yes" at bounding box center [907, 592] width 11 height 11
radio input "true"
radio input "false"
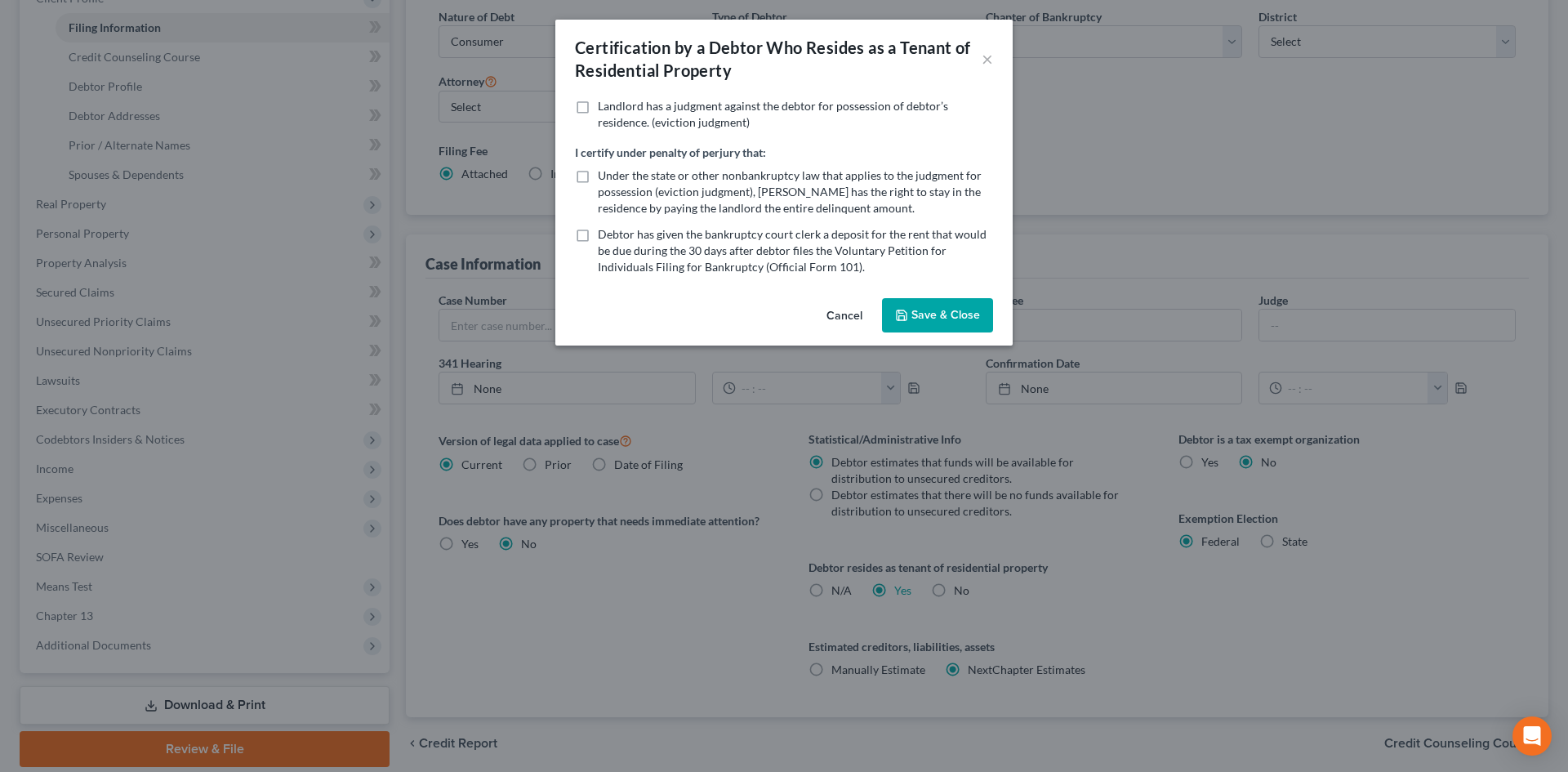
click at [952, 319] on button "Save & Close" at bounding box center [938, 315] width 112 height 34
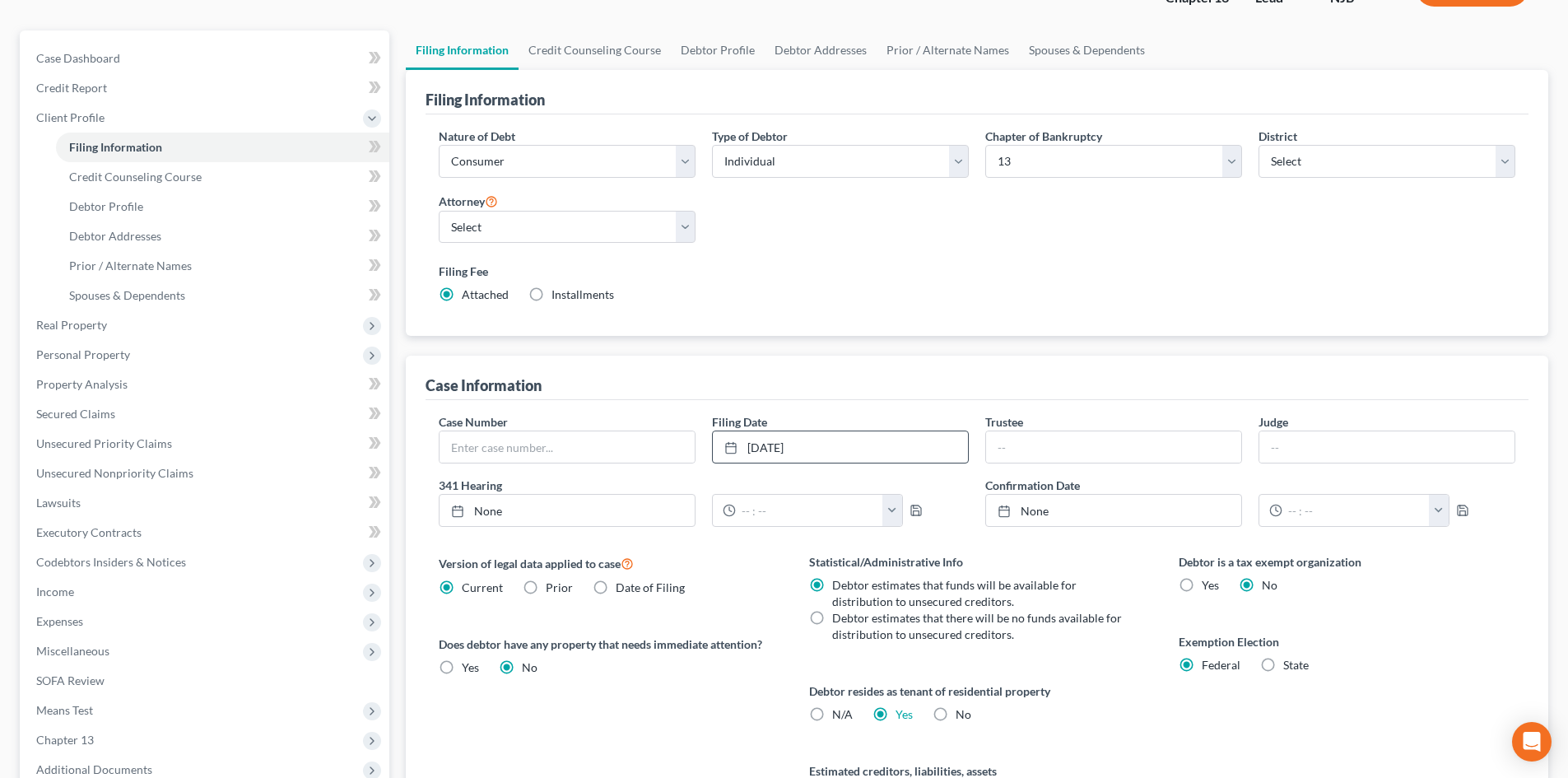
scroll to position [83, 0]
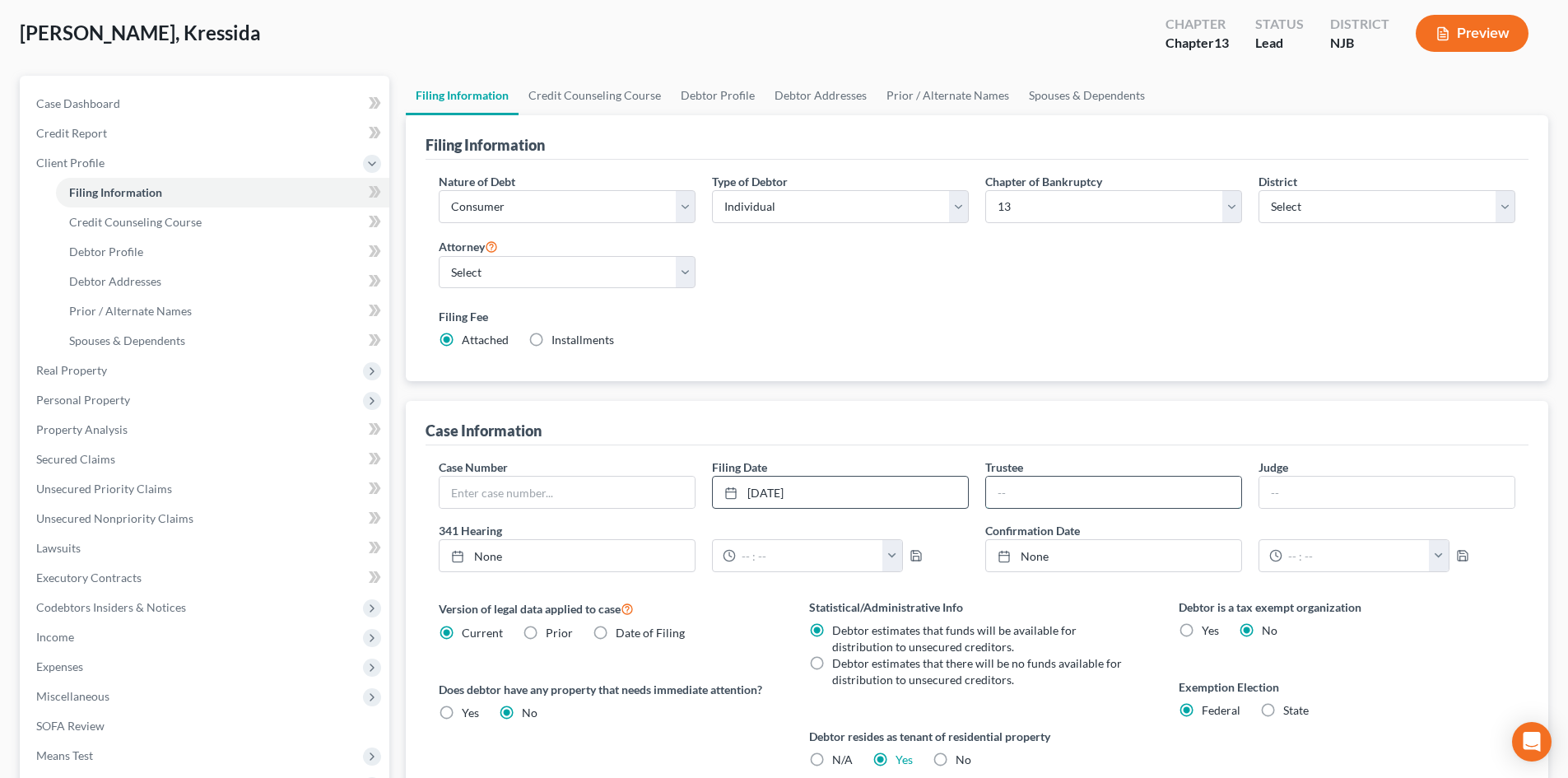
click at [1045, 490] on input "text" at bounding box center [1113, 493] width 255 height 32
type input "Andrew B. Finberg"
click at [552, 341] on label "Installments Installments" at bounding box center [582, 340] width 62 height 17
click at [558, 341] on input "Installments Installments" at bounding box center [563, 337] width 11 height 11
radio input "true"
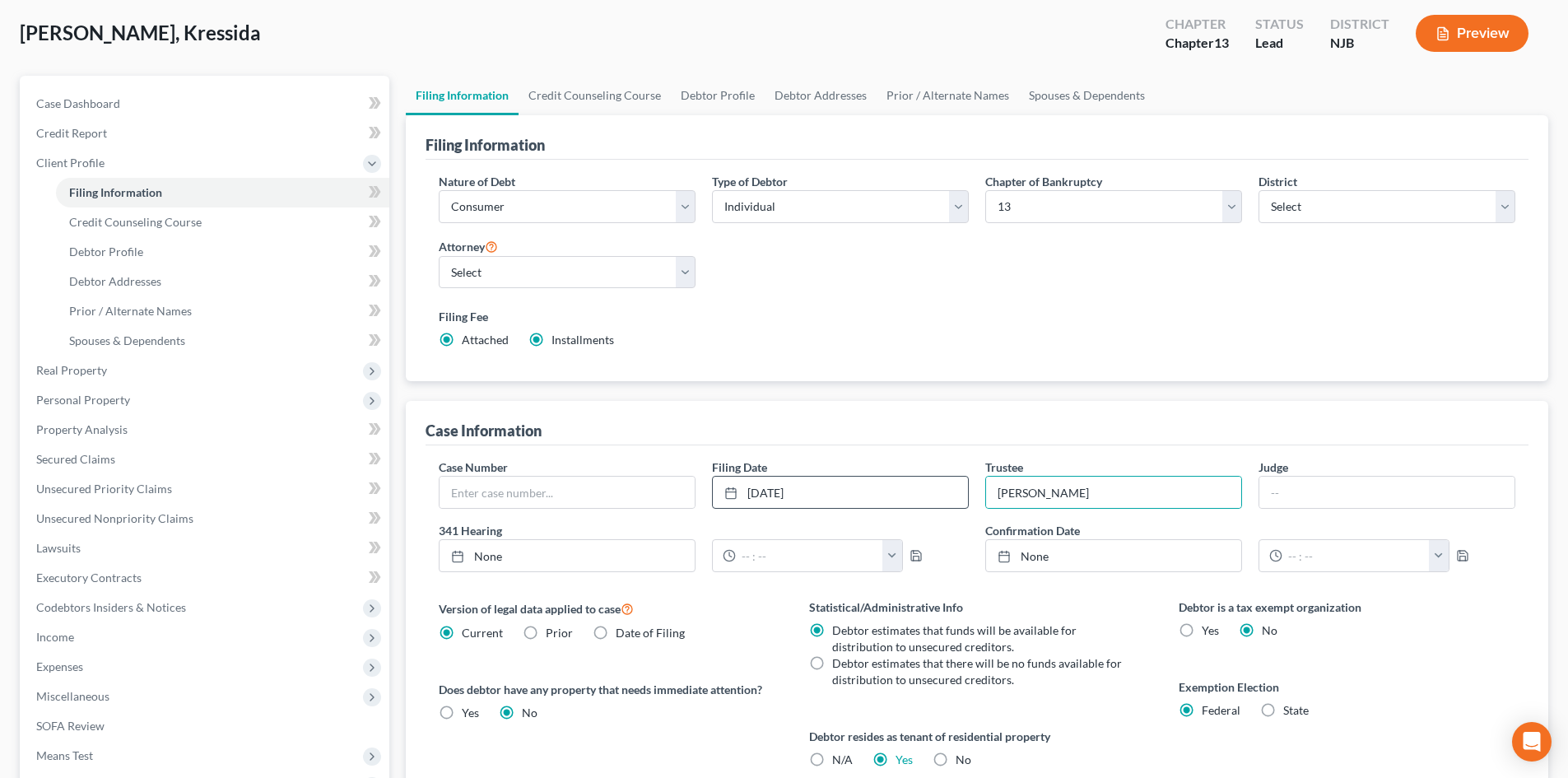
radio input "false"
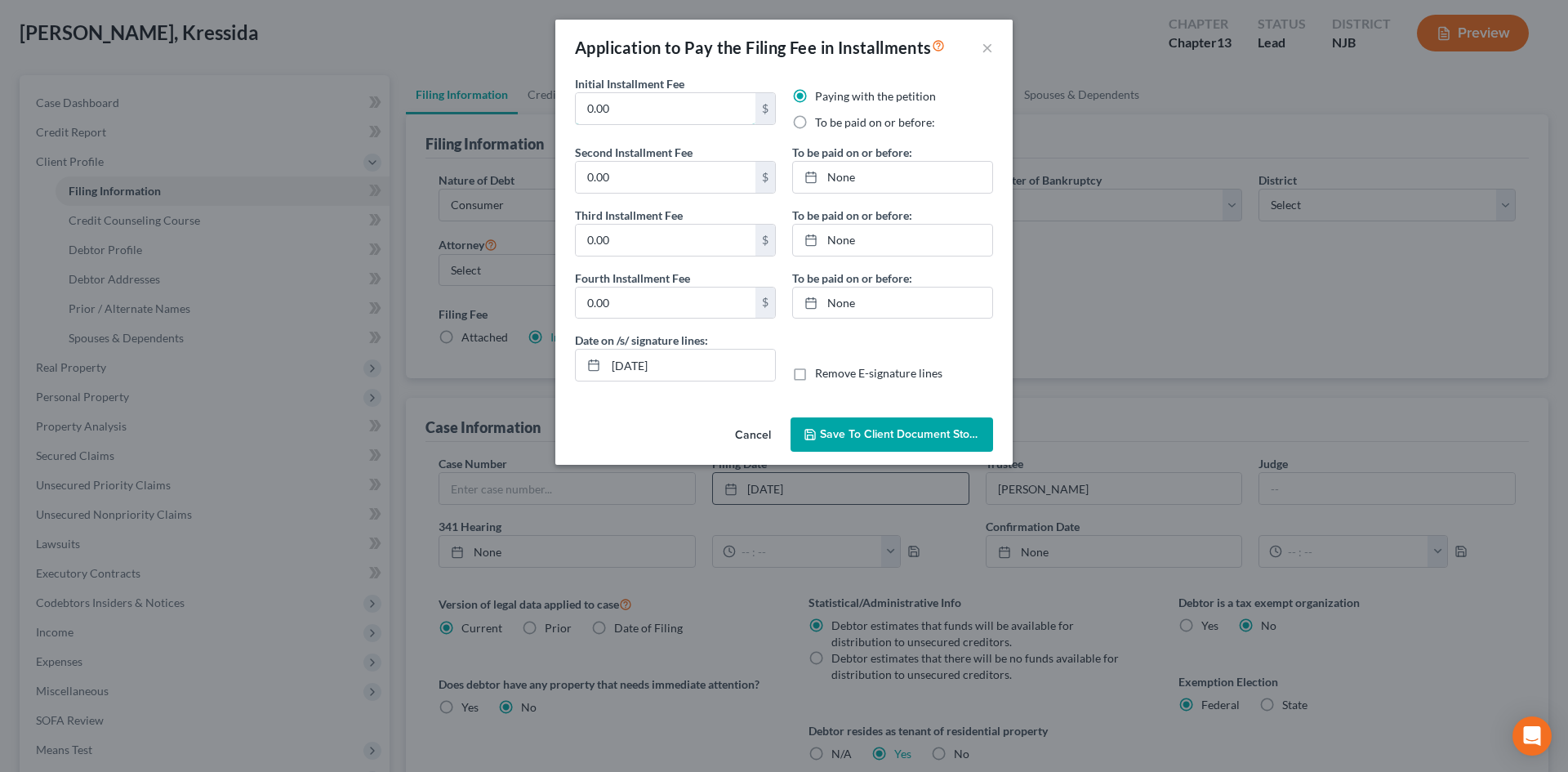
drag, startPoint x: 633, startPoint y: 108, endPoint x: 490, endPoint y: 107, distance: 143.0
click at [490, 107] on div "Application to Pay the Filing Fee in Installments × Initial Installment Fee 0.0…" at bounding box center [784, 386] width 1568 height 772
type input "78.25"
click at [858, 170] on link "None" at bounding box center [893, 177] width 200 height 31
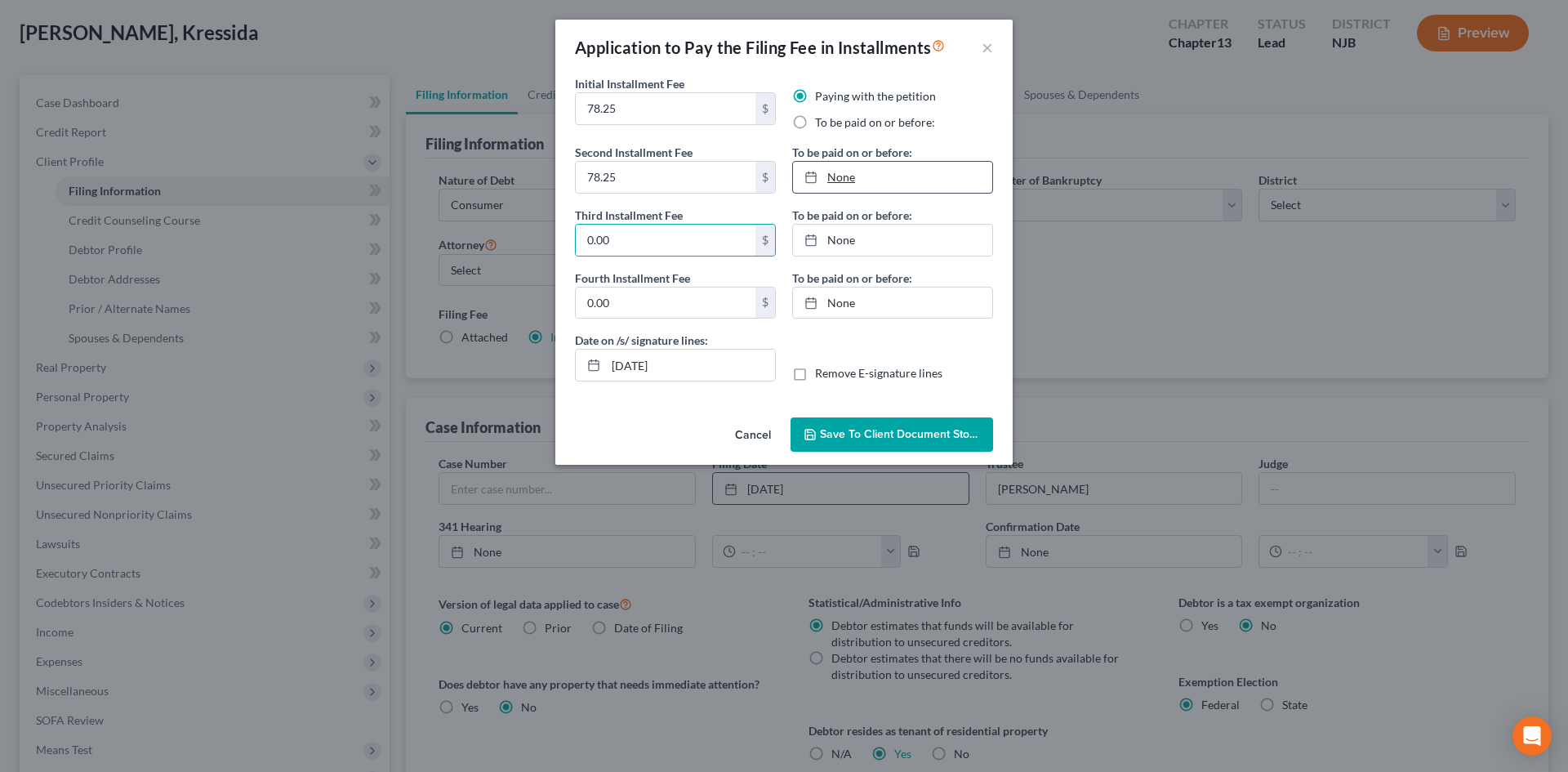
type input "8/12/2025"
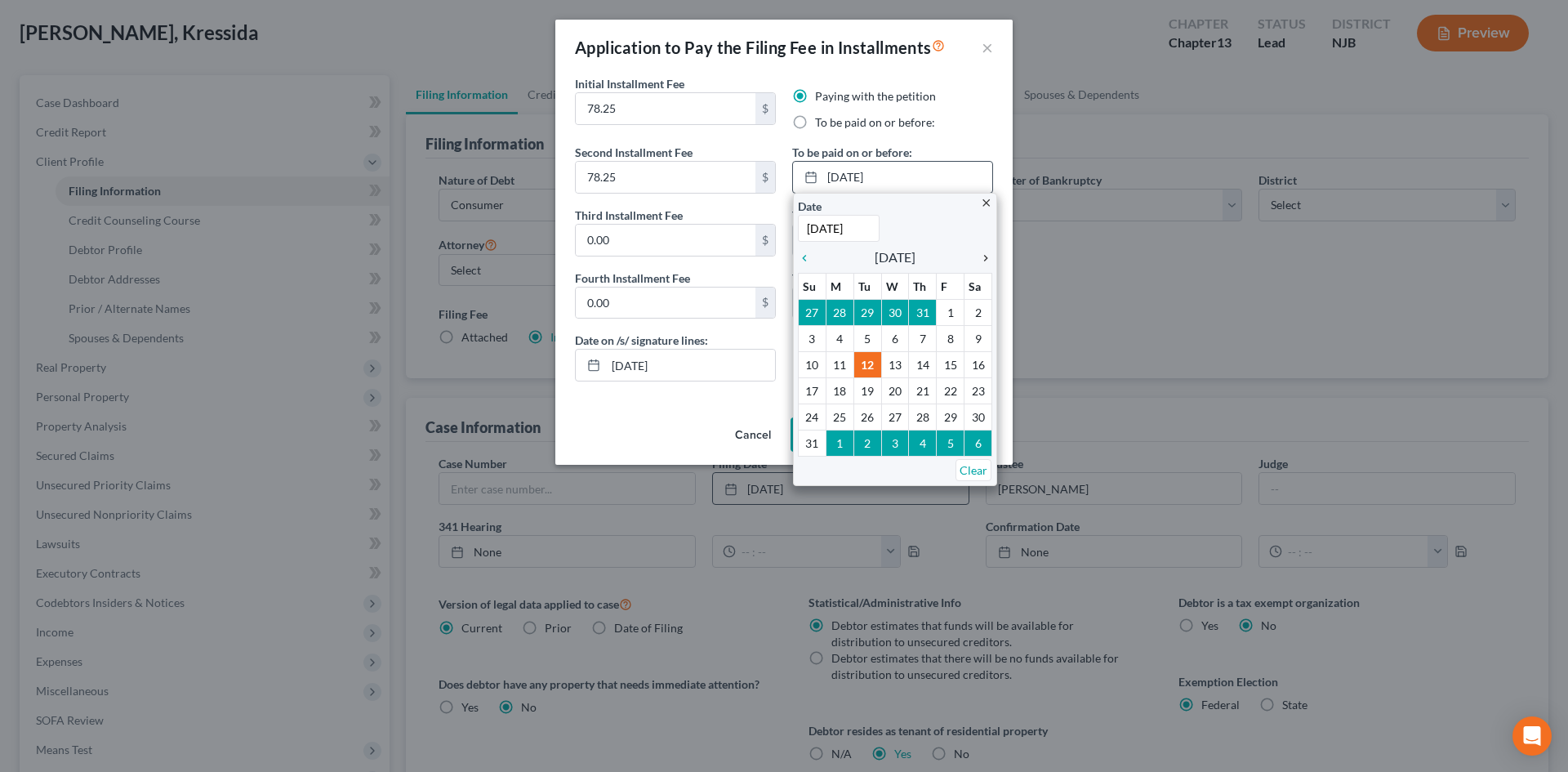
click at [982, 255] on icon "chevron_right" at bounding box center [982, 257] width 22 height 13
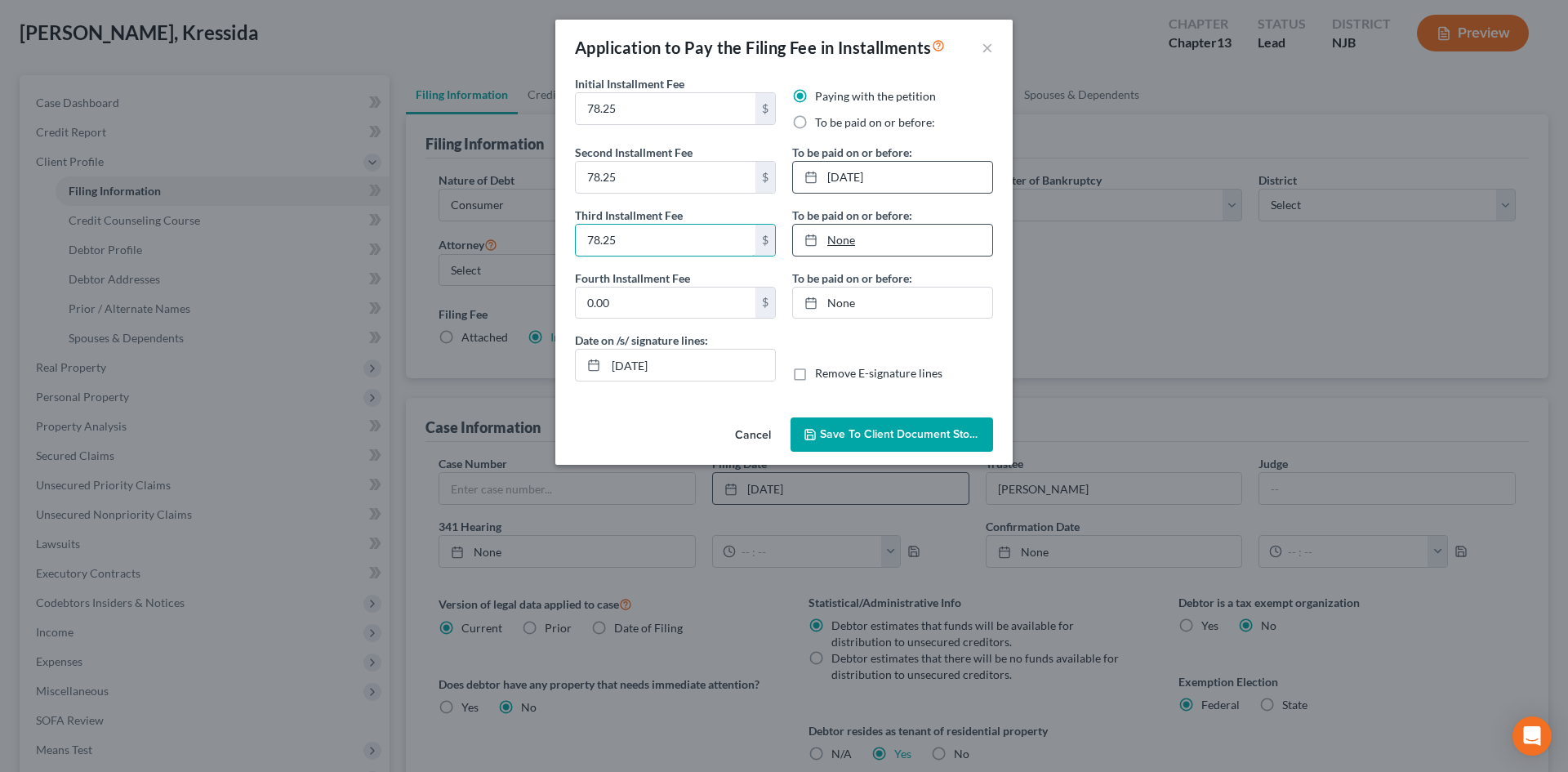
type input "78.25"
click at [845, 244] on link "None" at bounding box center [893, 241] width 200 height 31
type input "8/12/2025"
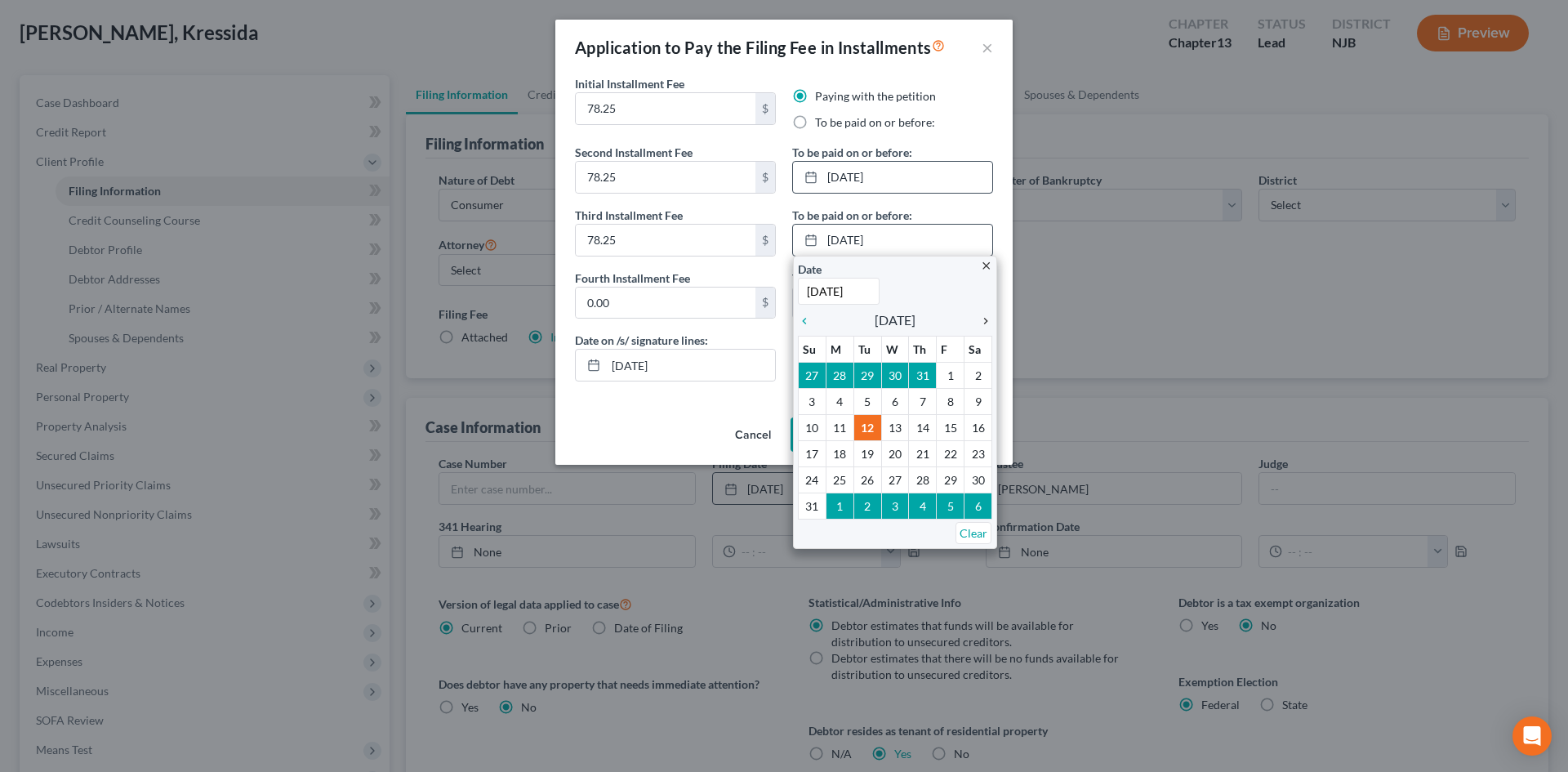
click at [983, 323] on icon "chevron_right" at bounding box center [982, 321] width 22 height 13
click at [983, 322] on icon "chevron_right" at bounding box center [982, 321] width 22 height 13
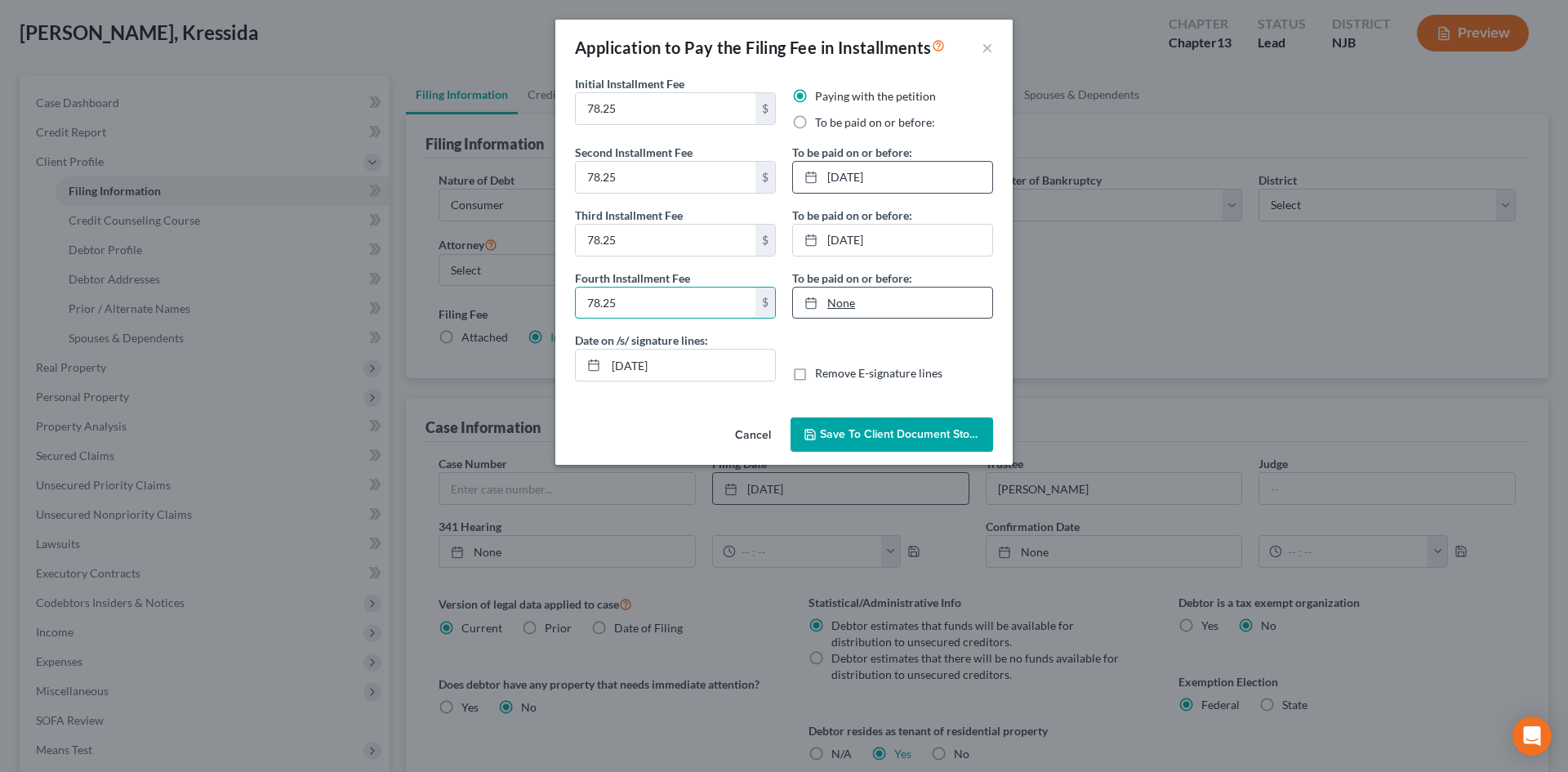
type input "78.25"
click at [848, 305] on link "None" at bounding box center [893, 303] width 200 height 31
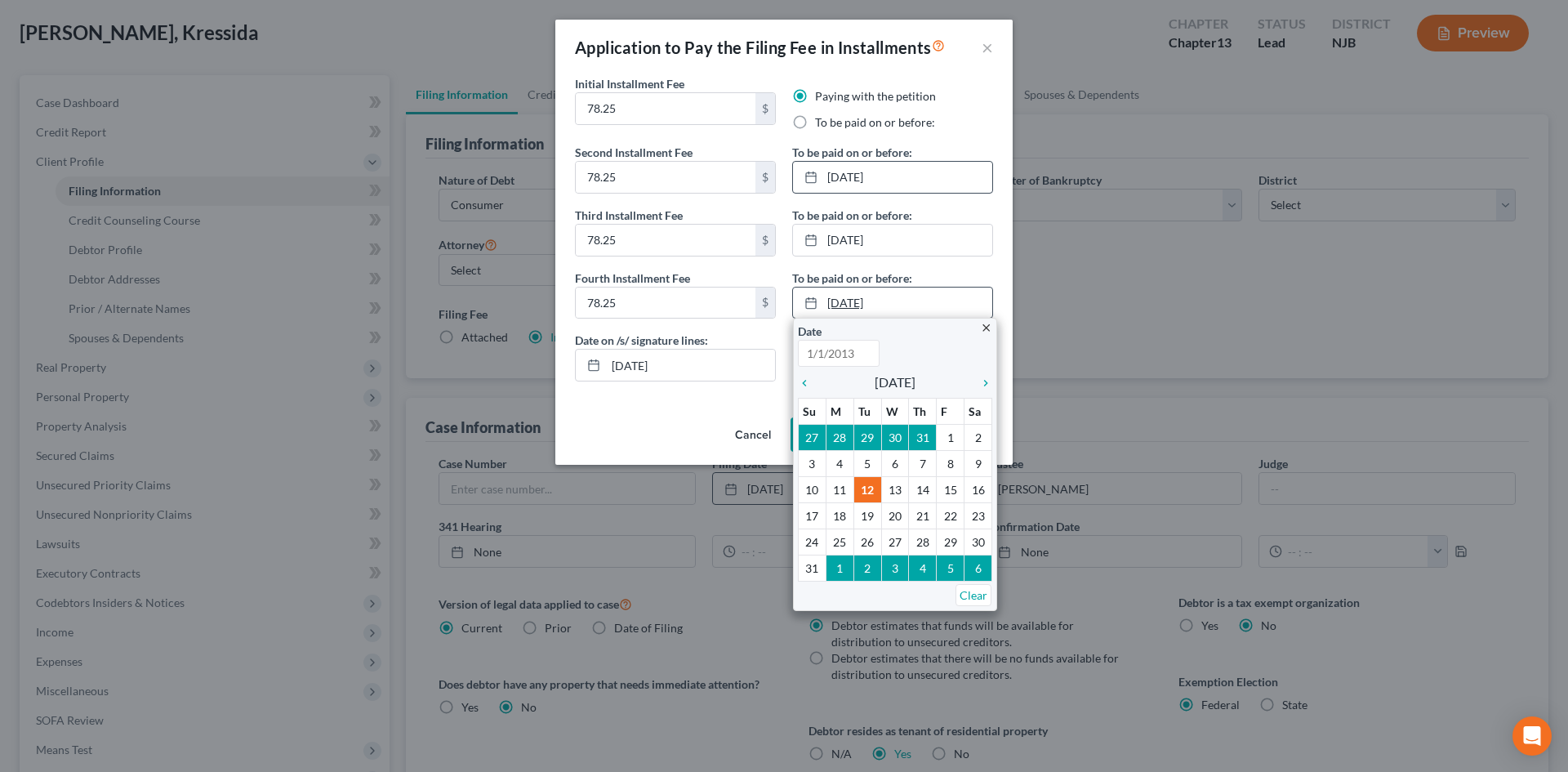
type input "8/12/2025"
click at [988, 382] on icon "chevron_right" at bounding box center [982, 383] width 22 height 13
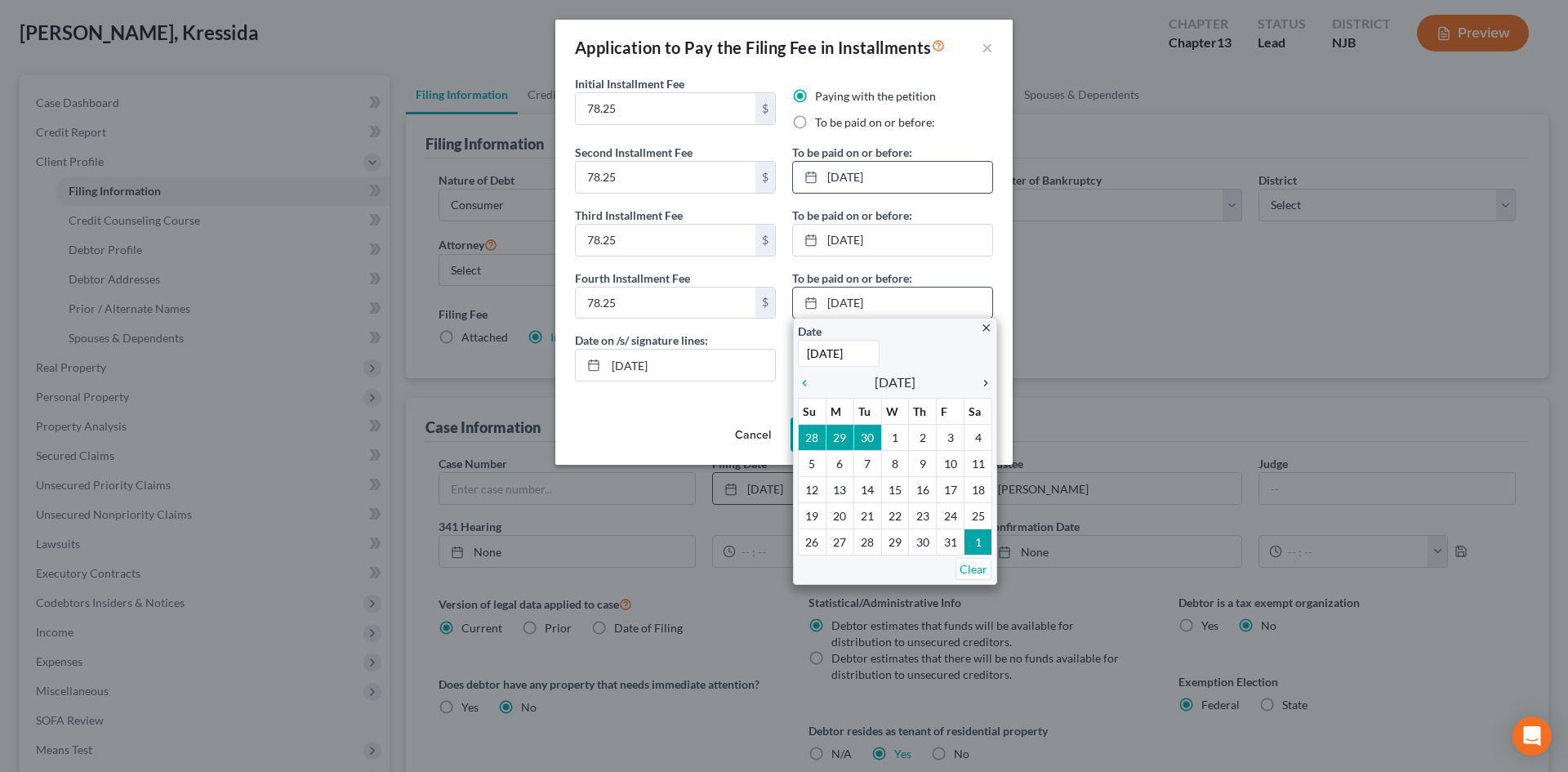
click at [988, 382] on icon "chevron_right" at bounding box center [982, 383] width 22 height 13
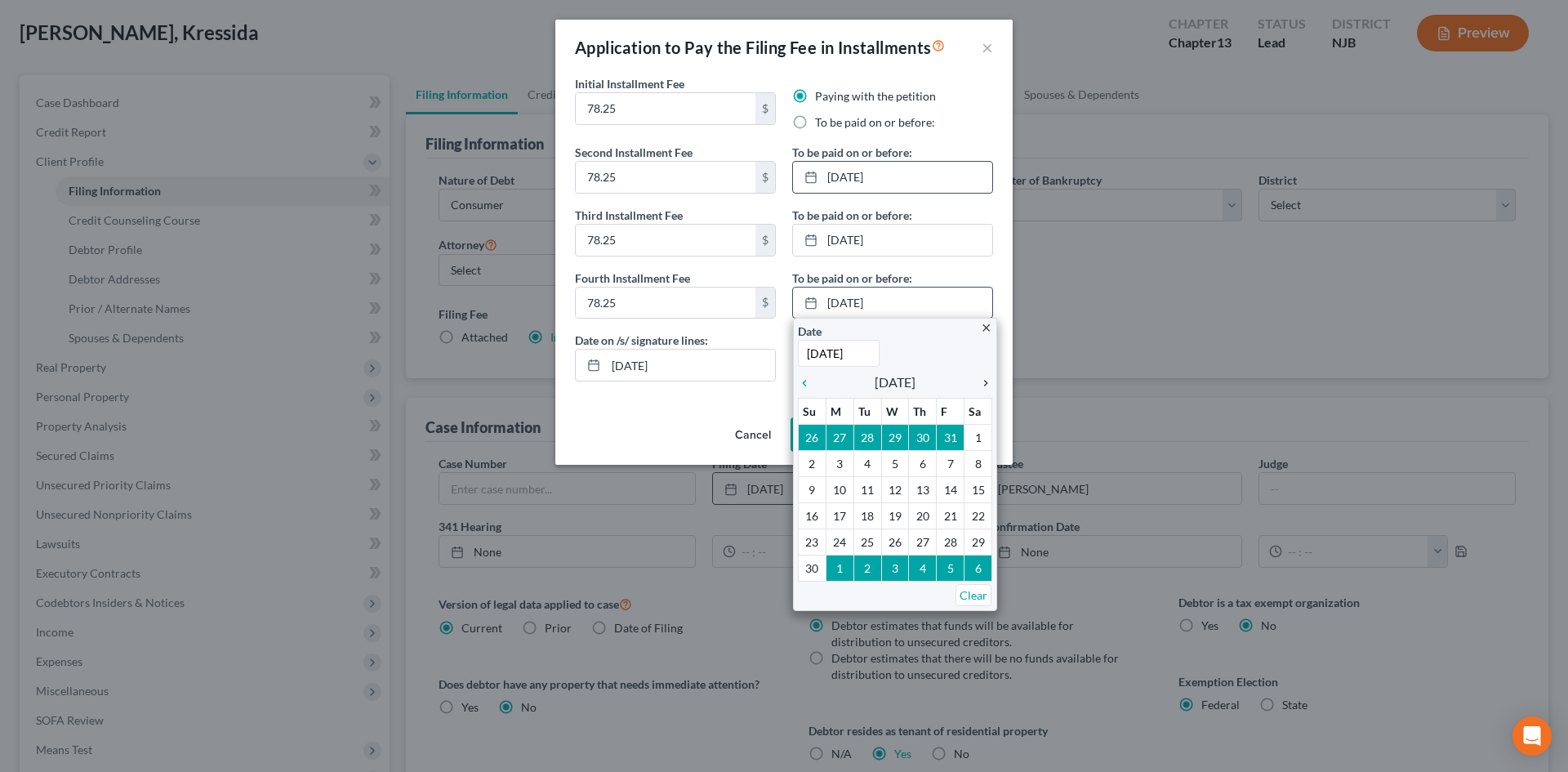
click at [988, 382] on icon "chevron_right" at bounding box center [982, 383] width 22 height 13
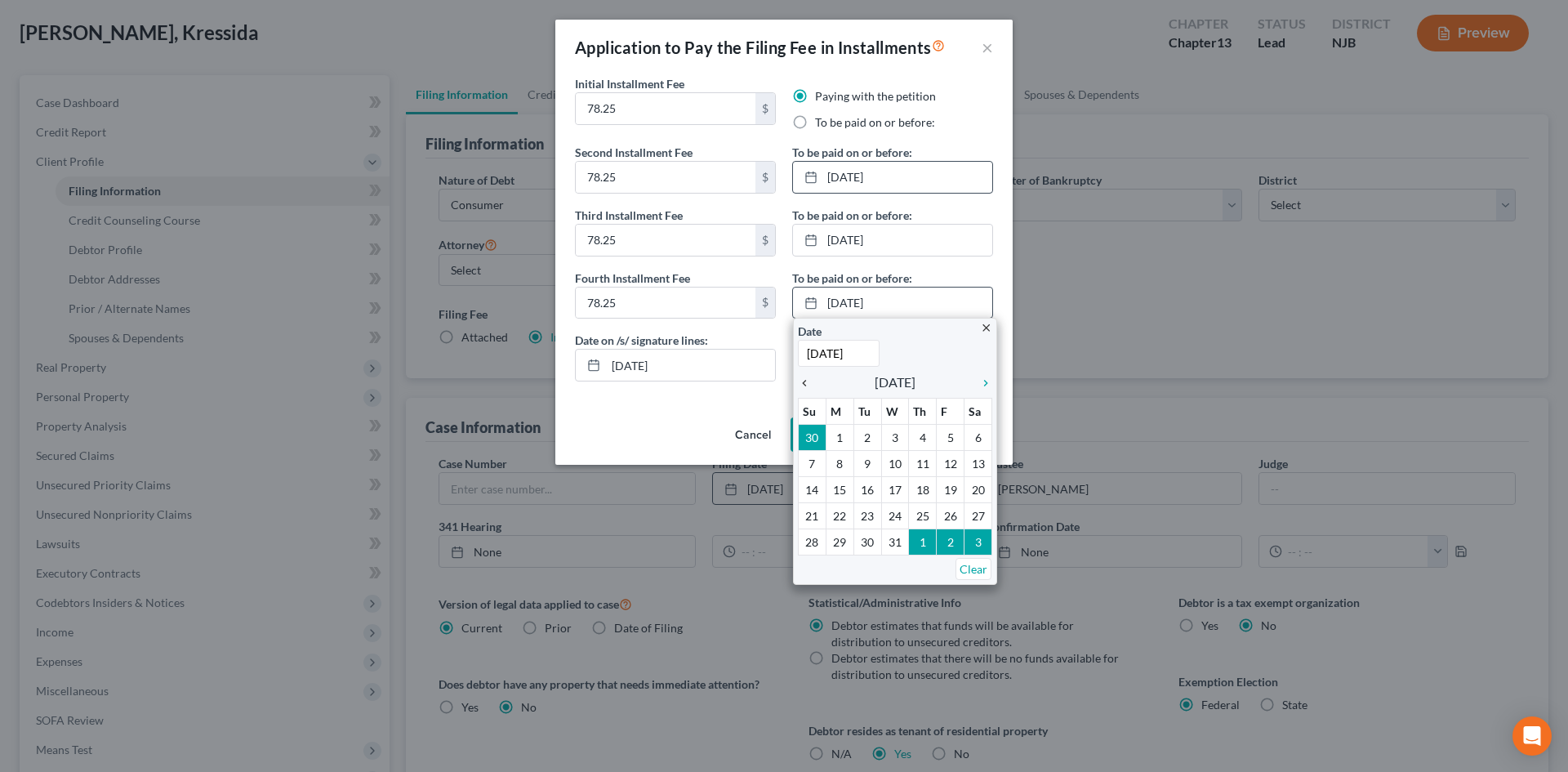
click at [808, 385] on icon "chevron_left" at bounding box center [809, 383] width 22 height 13
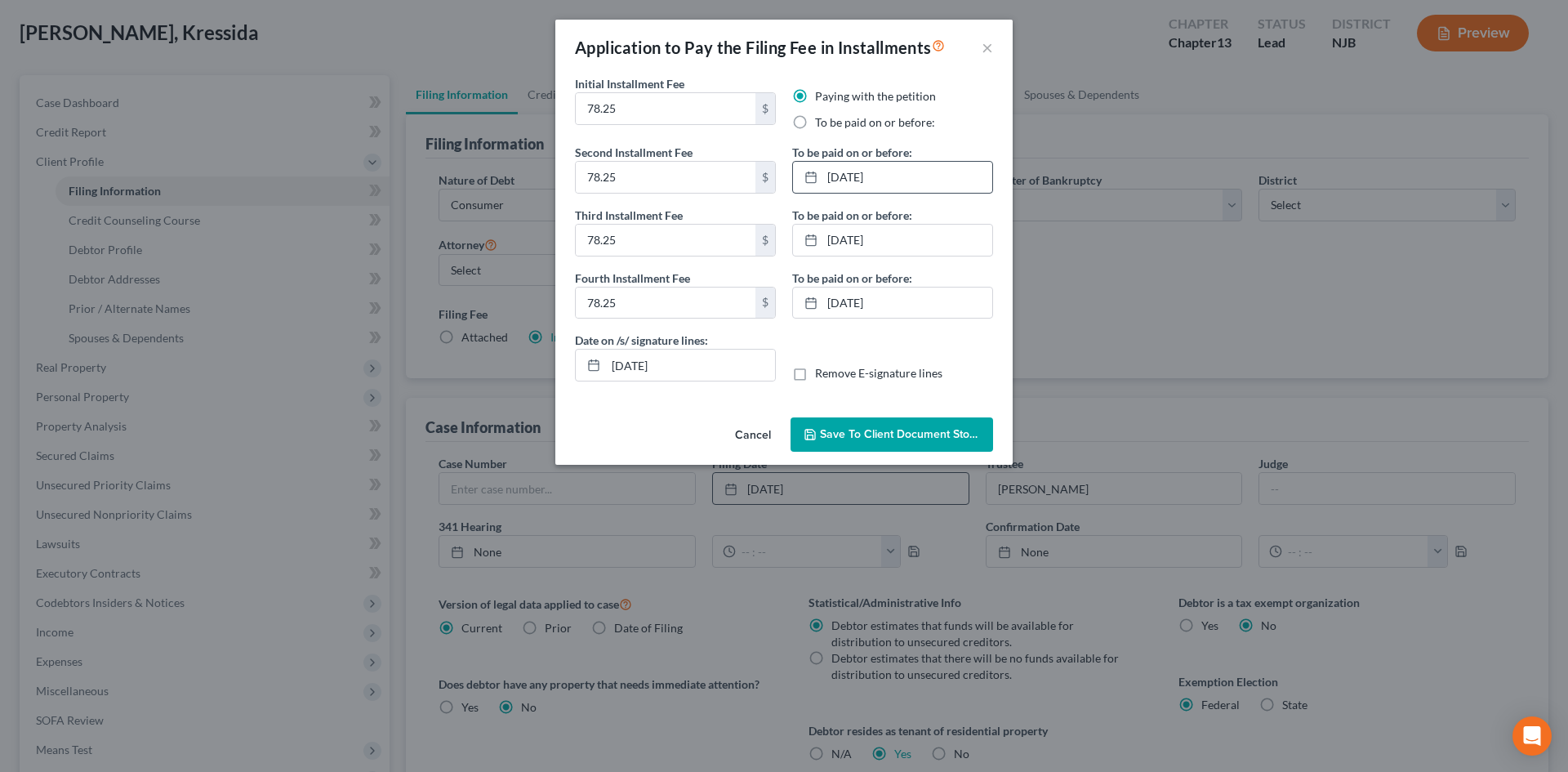
click at [921, 439] on span "Save to Client Document Storage" at bounding box center [906, 434] width 173 height 14
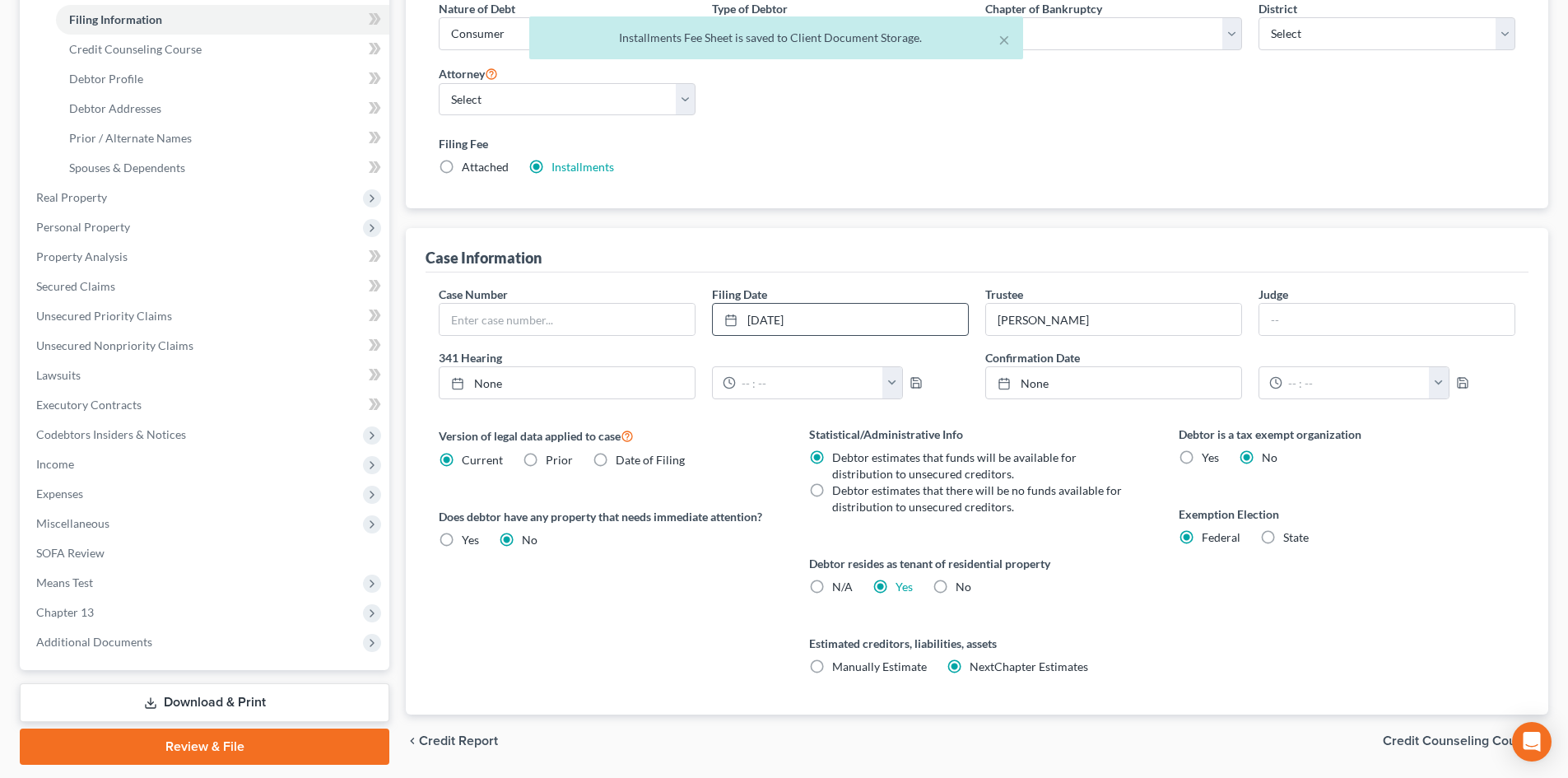
scroll to position [307, 0]
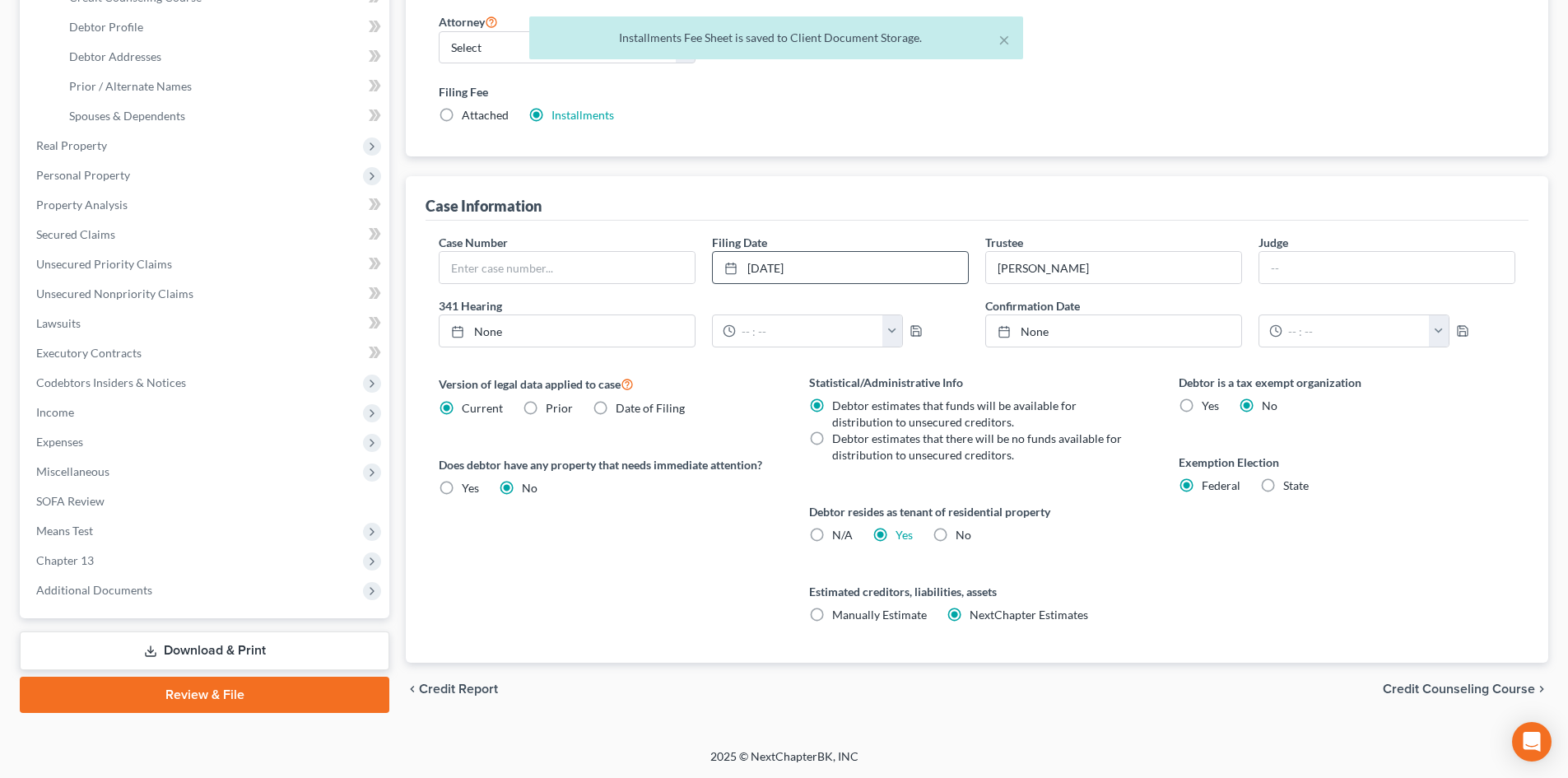
click at [227, 652] on link "Download & Print" at bounding box center [204, 651] width 370 height 38
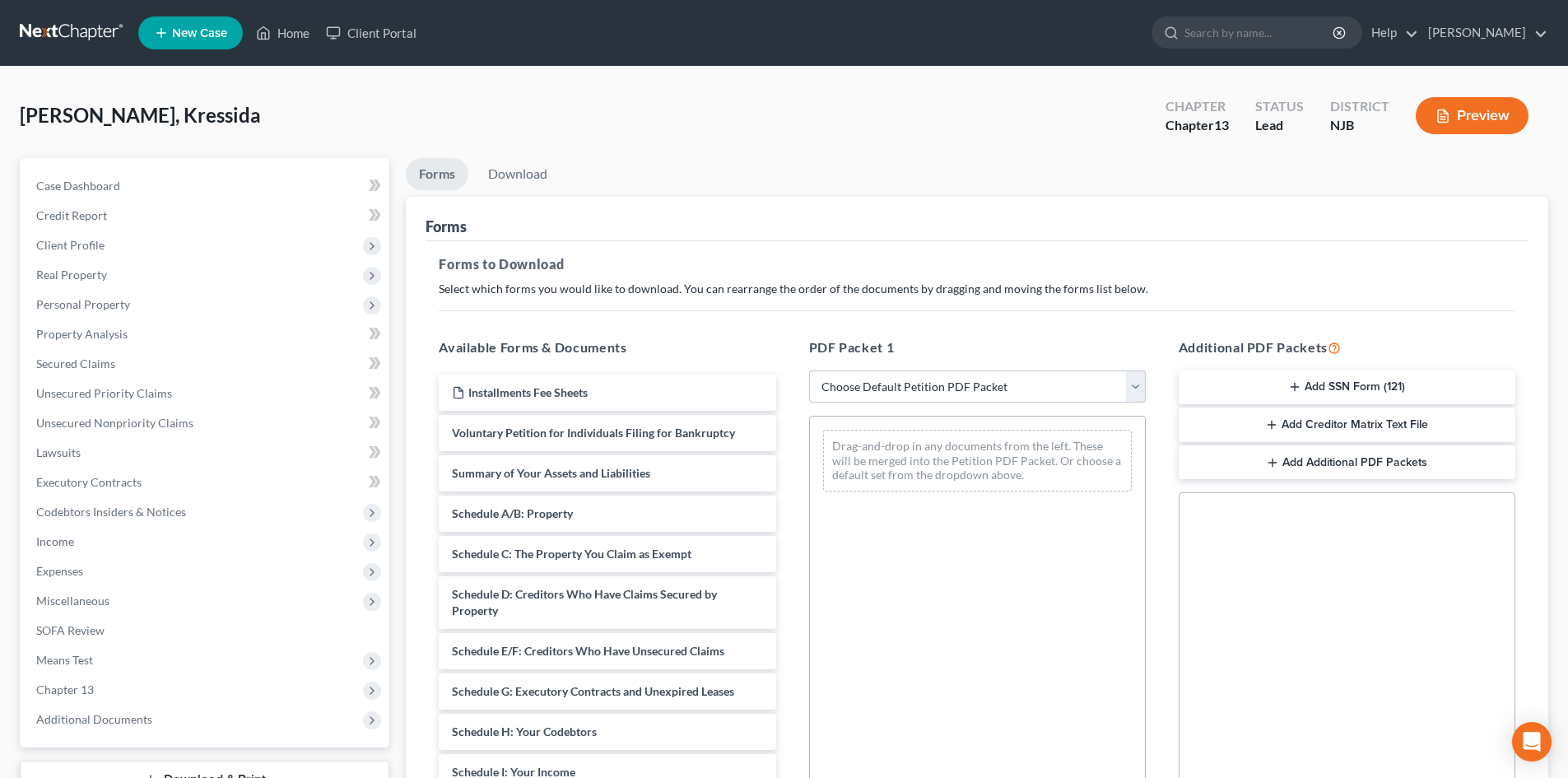
click at [1130, 381] on select "Choose Default Petition PDF Packet Complete Bankruptcy Petition (all forms and …" at bounding box center [978, 387] width 337 height 33
select select "1"
click at [809, 371] on select "Choose Default Petition PDF Packet Complete Bankruptcy Petition (all forms and …" at bounding box center [978, 387] width 337 height 33
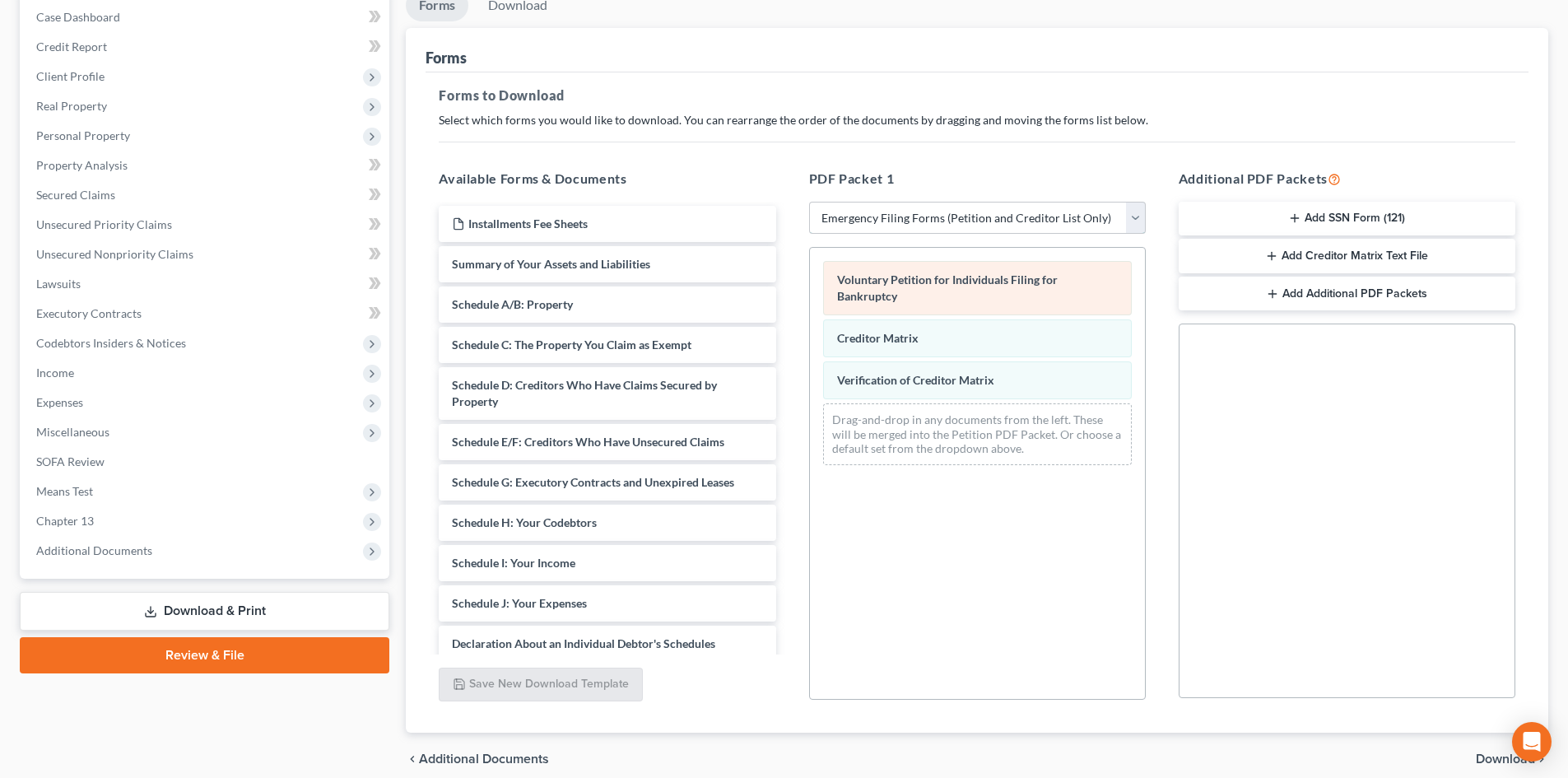
scroll to position [239, 0]
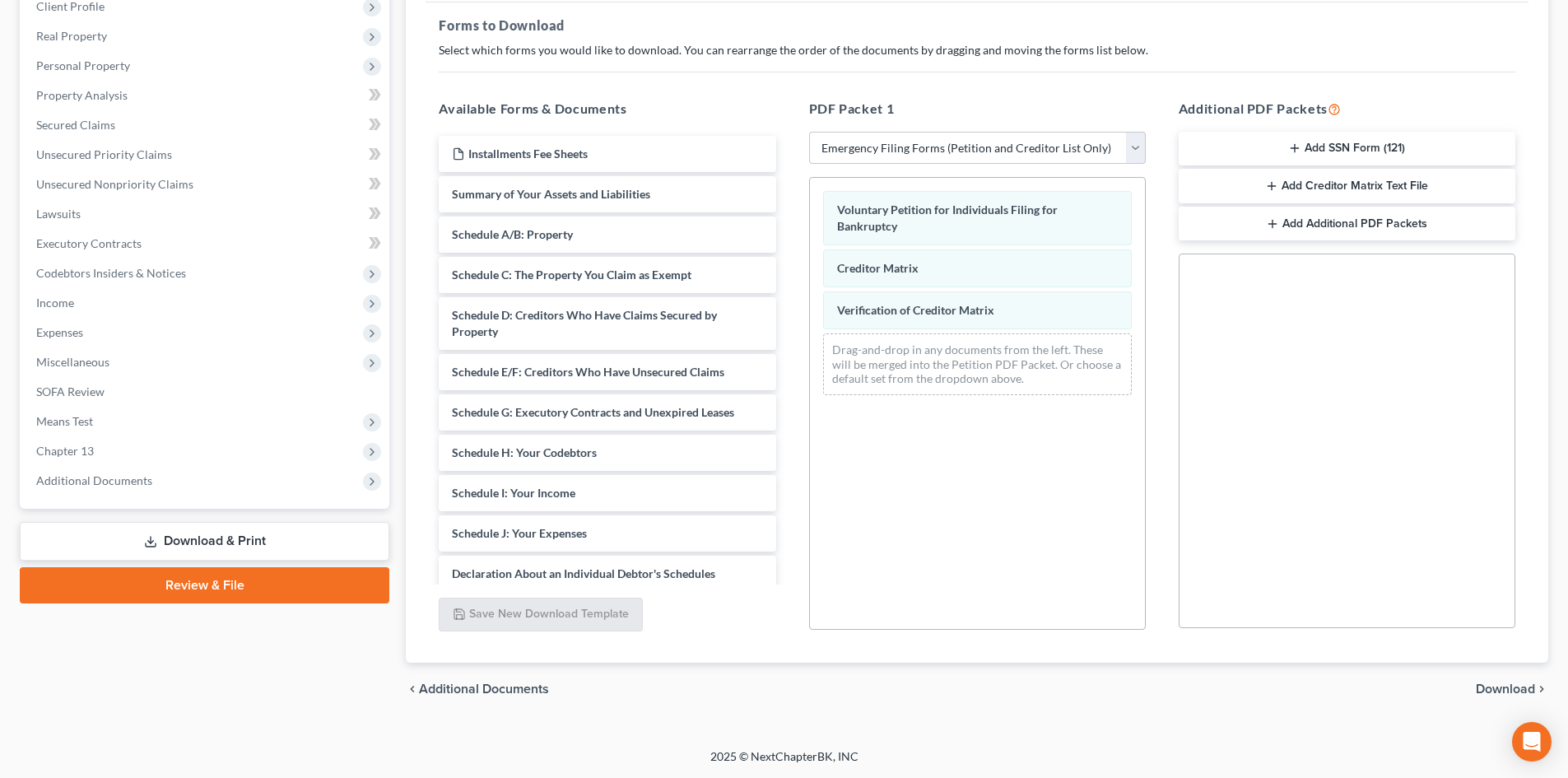
click at [1504, 683] on span "Download" at bounding box center [1505, 688] width 59 height 13
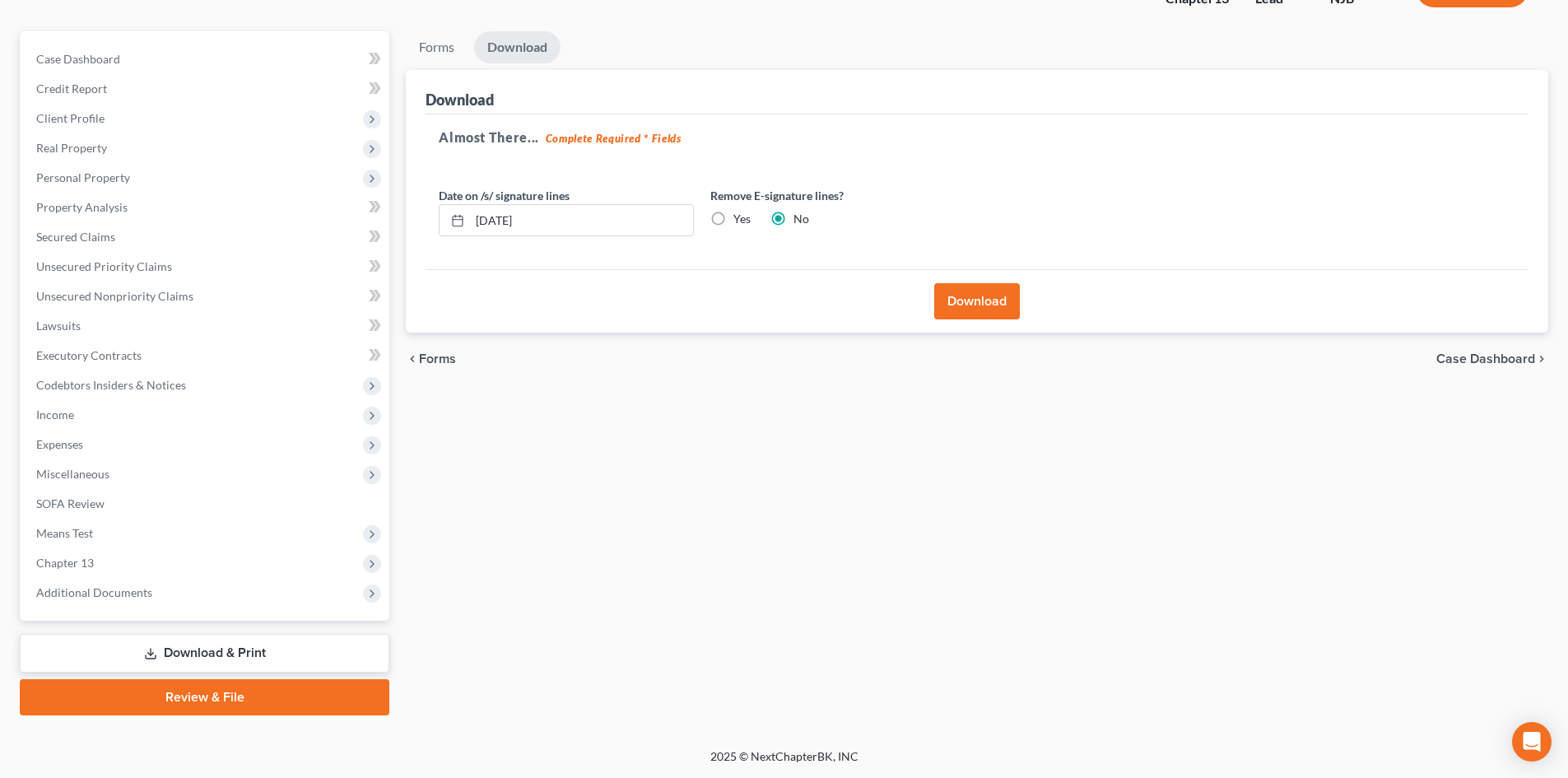
click at [976, 294] on button "Download" at bounding box center [977, 301] width 86 height 36
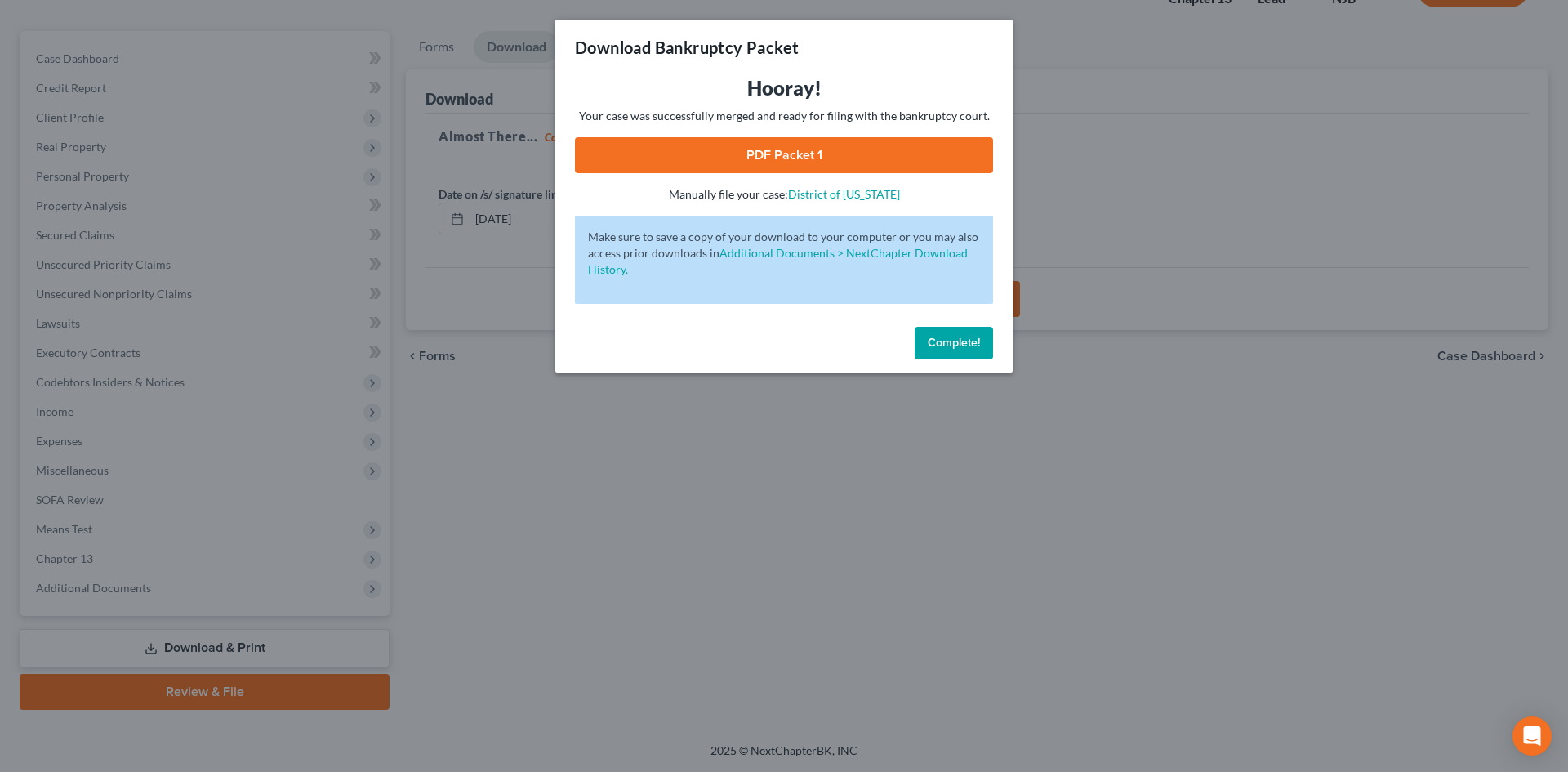
click at [763, 168] on link "PDF Packet 1" at bounding box center [784, 155] width 419 height 36
click at [937, 342] on span "Complete!" at bounding box center [954, 342] width 52 height 14
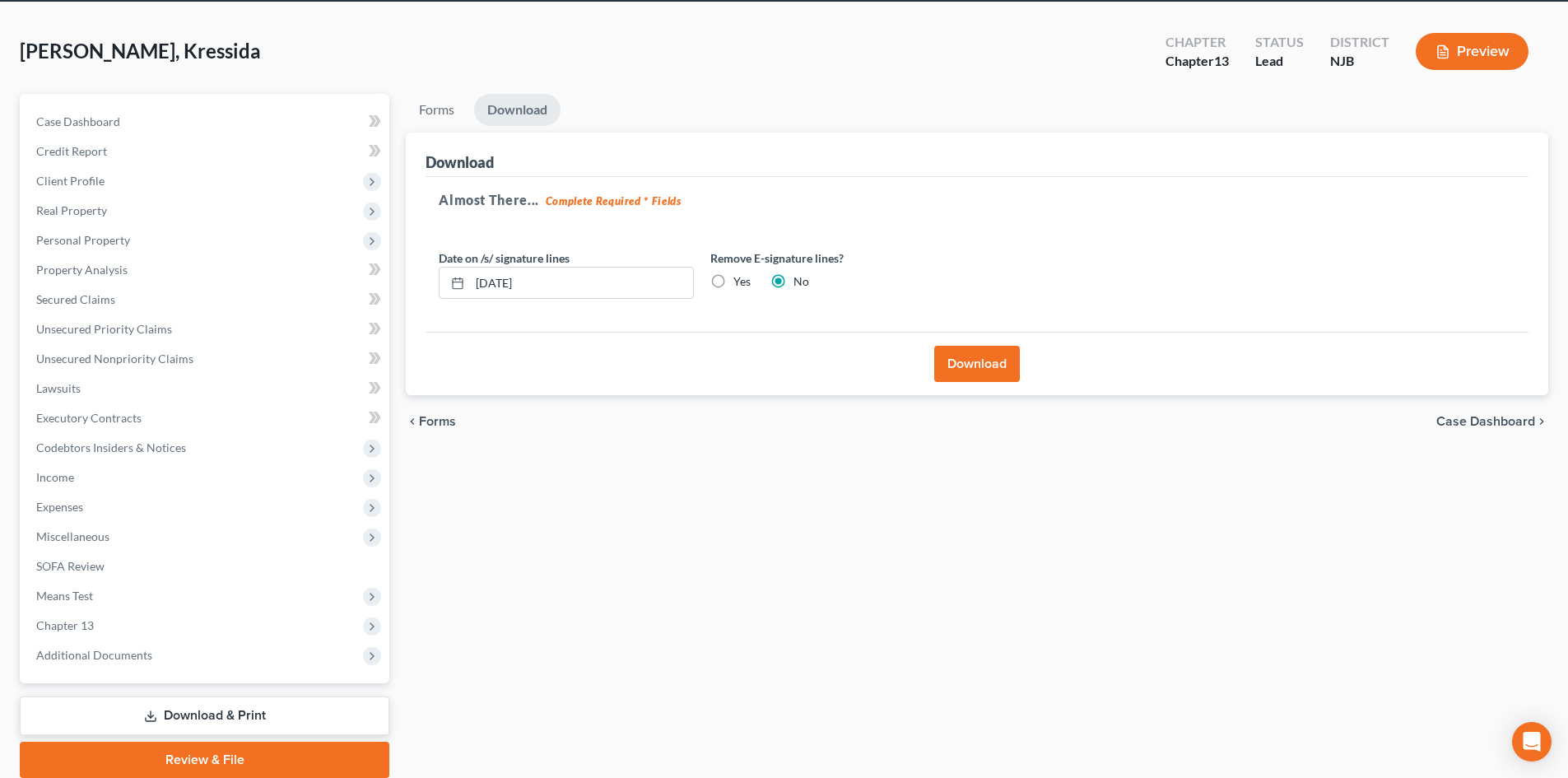
scroll to position [0, 0]
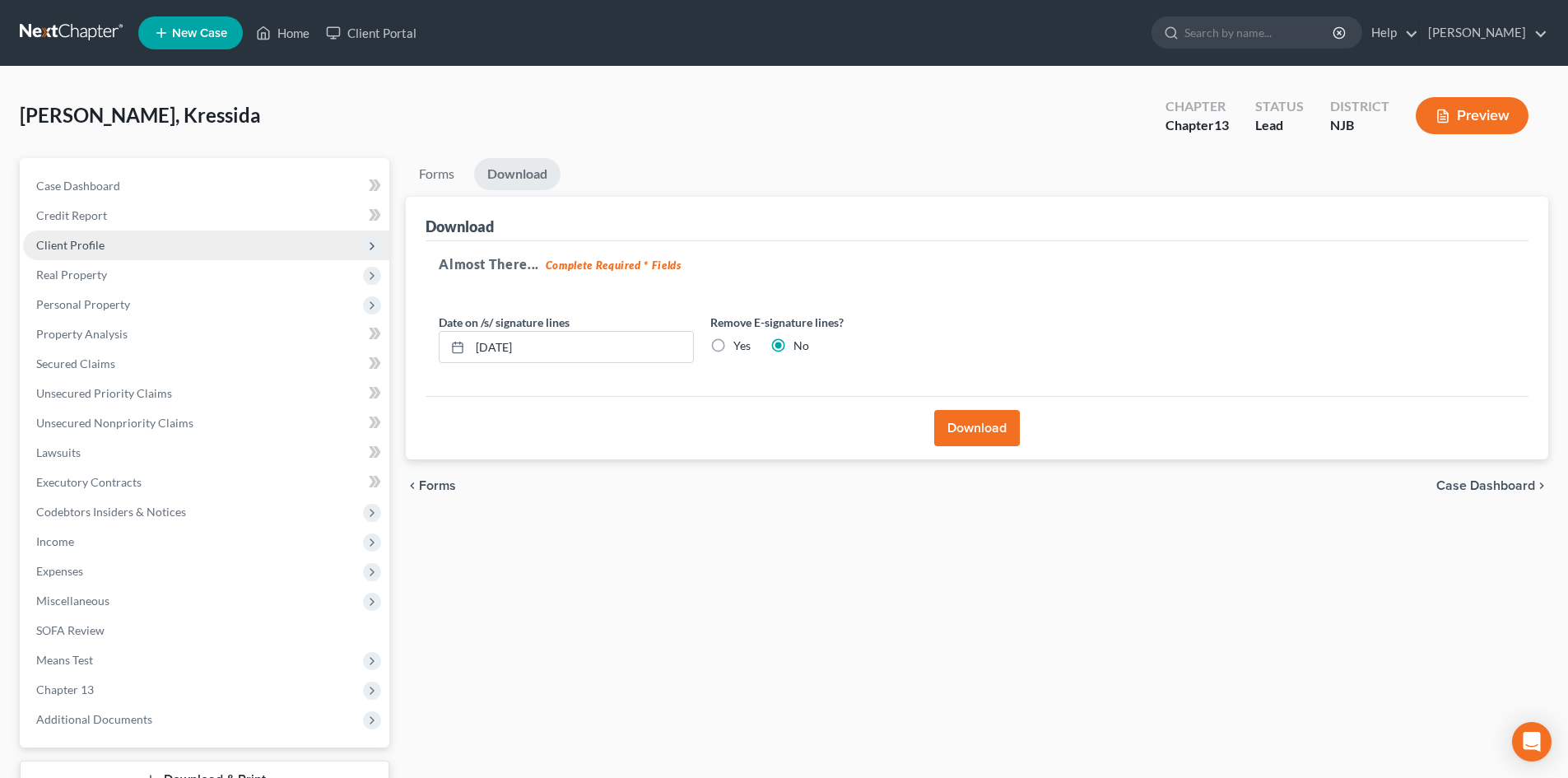
click at [47, 248] on span "Client Profile" at bounding box center [70, 245] width 68 height 14
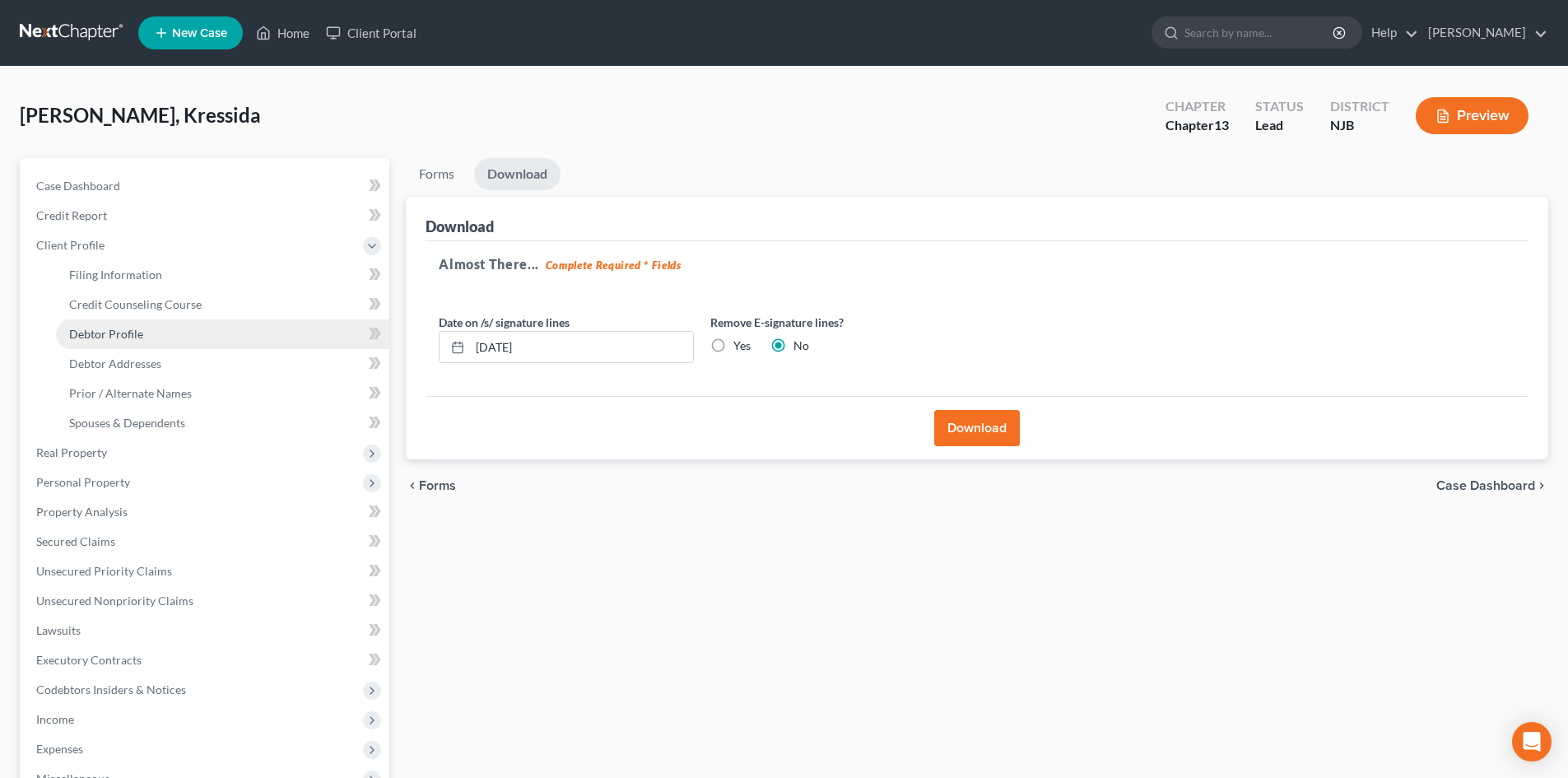
click at [209, 335] on link "Debtor Profile" at bounding box center [223, 334] width 333 height 30
select select "0"
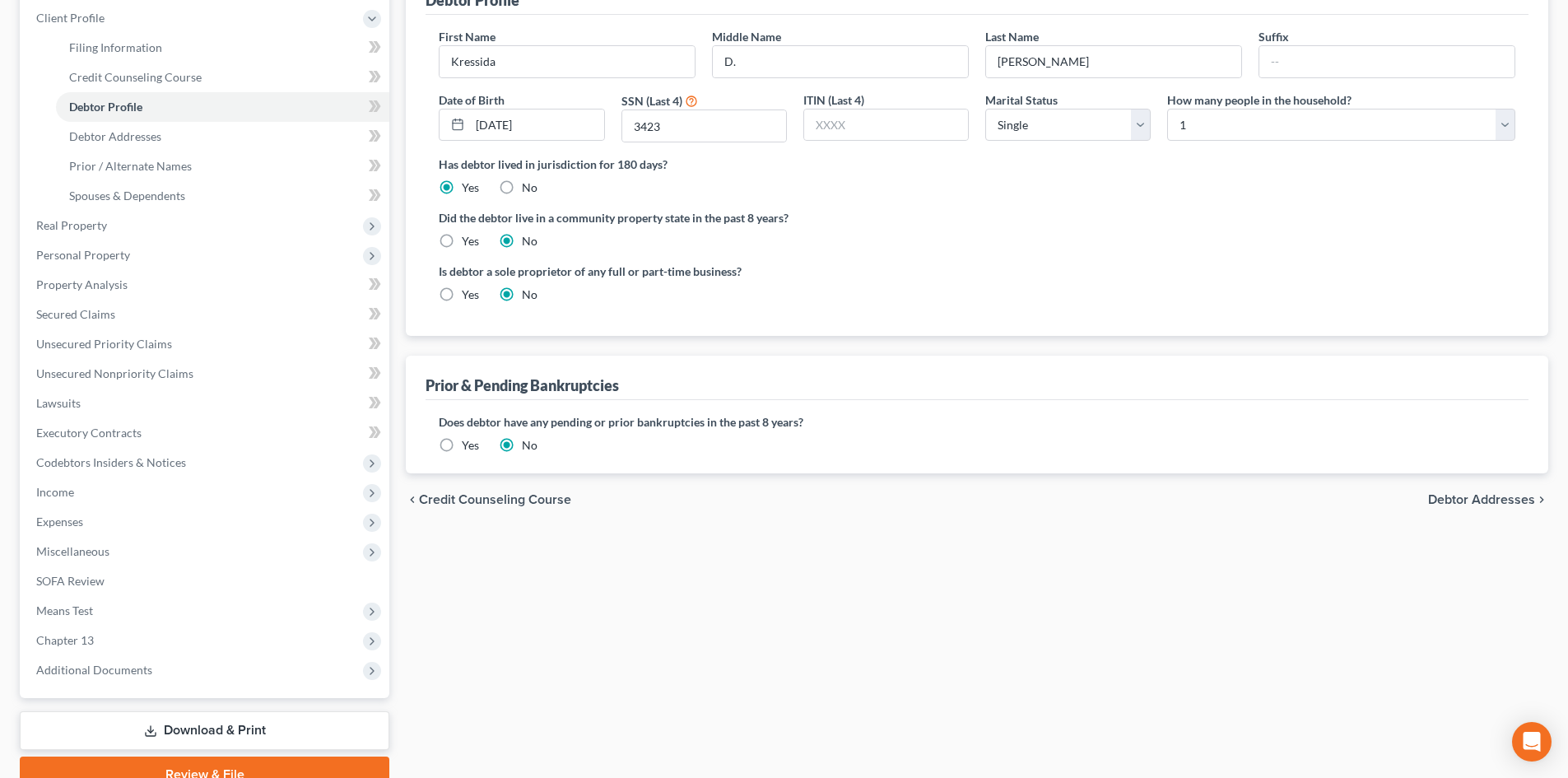
scroll to position [305, 0]
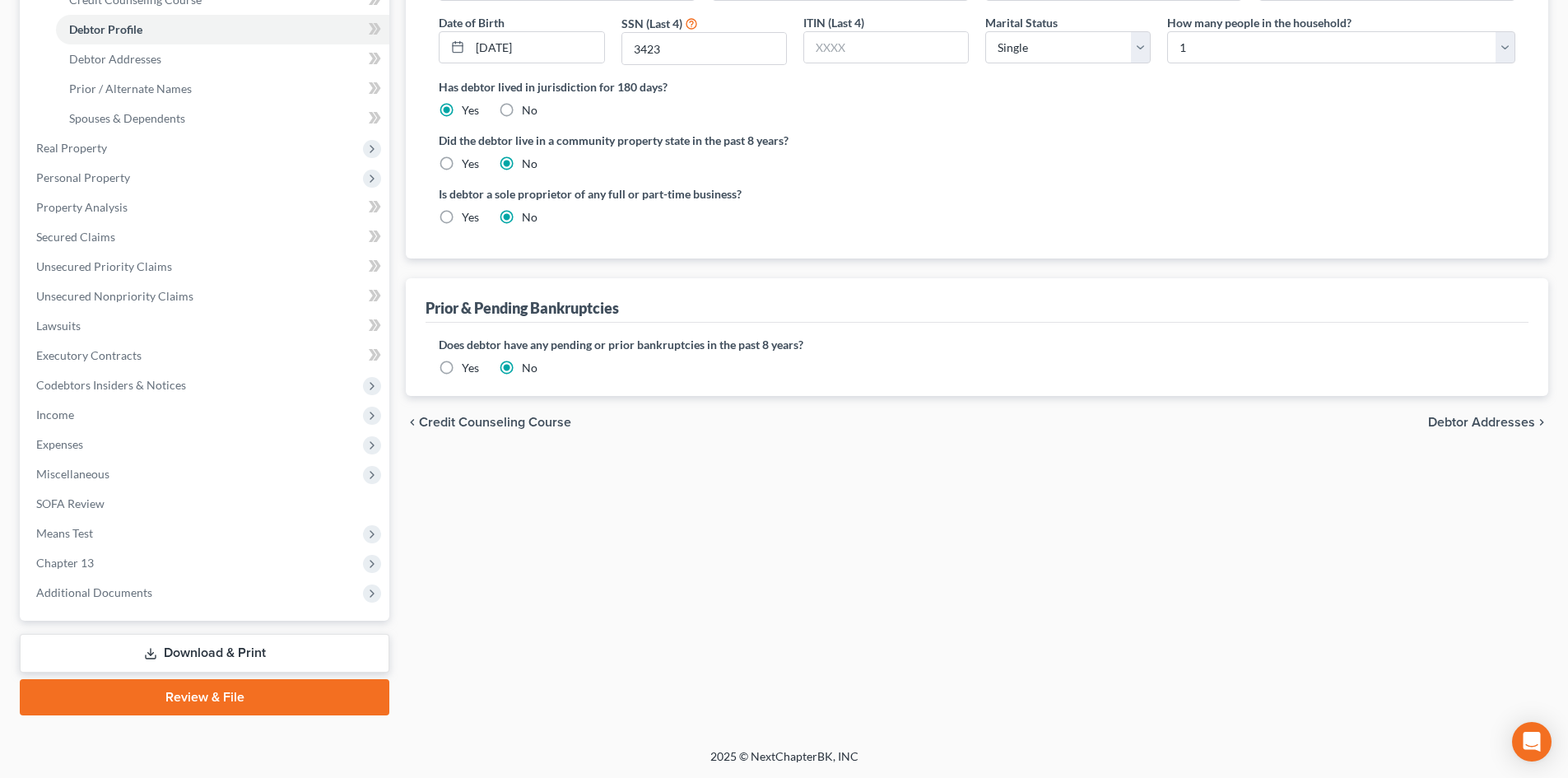
click at [217, 647] on link "Download & Print" at bounding box center [204, 653] width 370 height 38
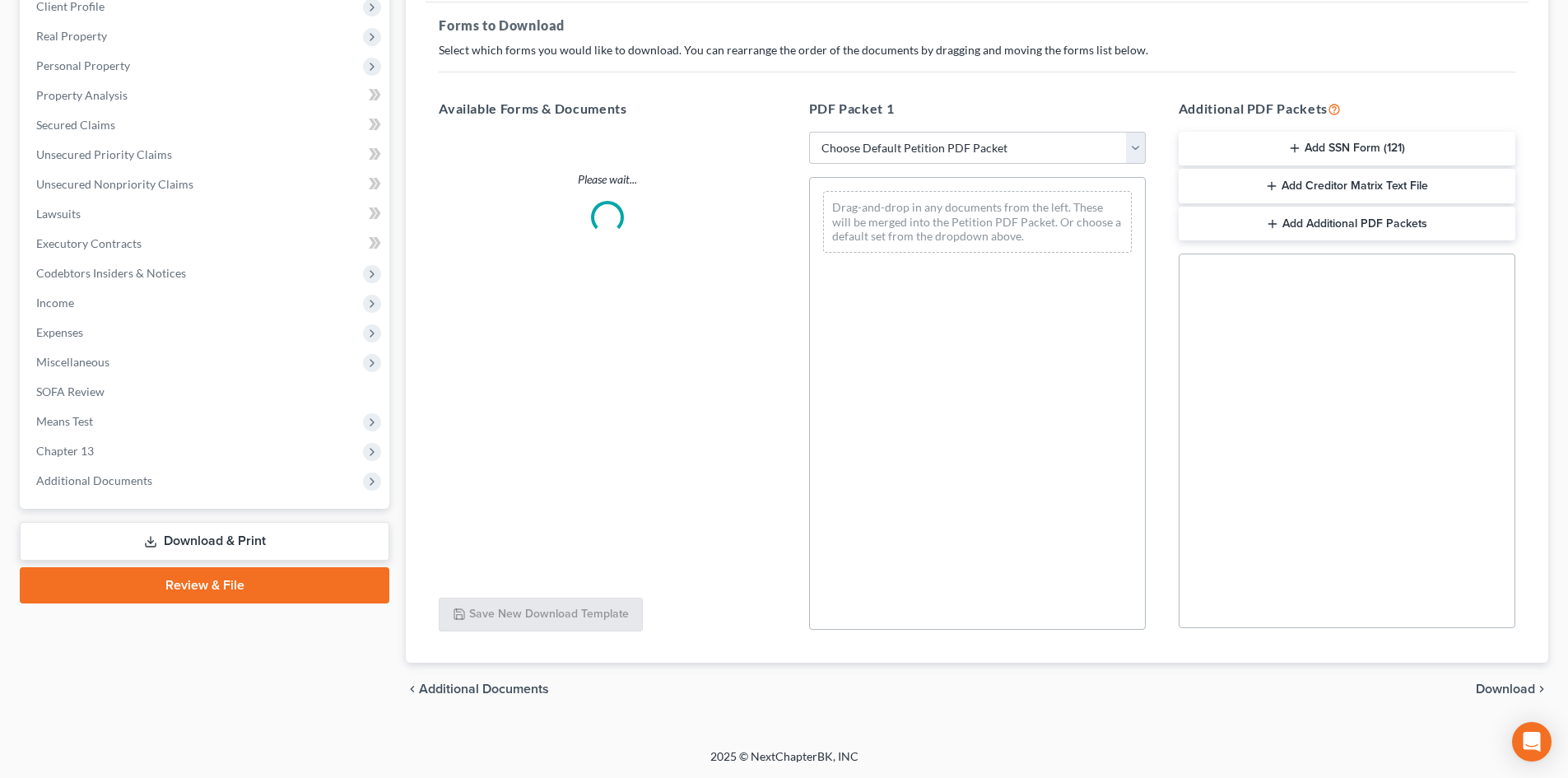
scroll to position [239, 0]
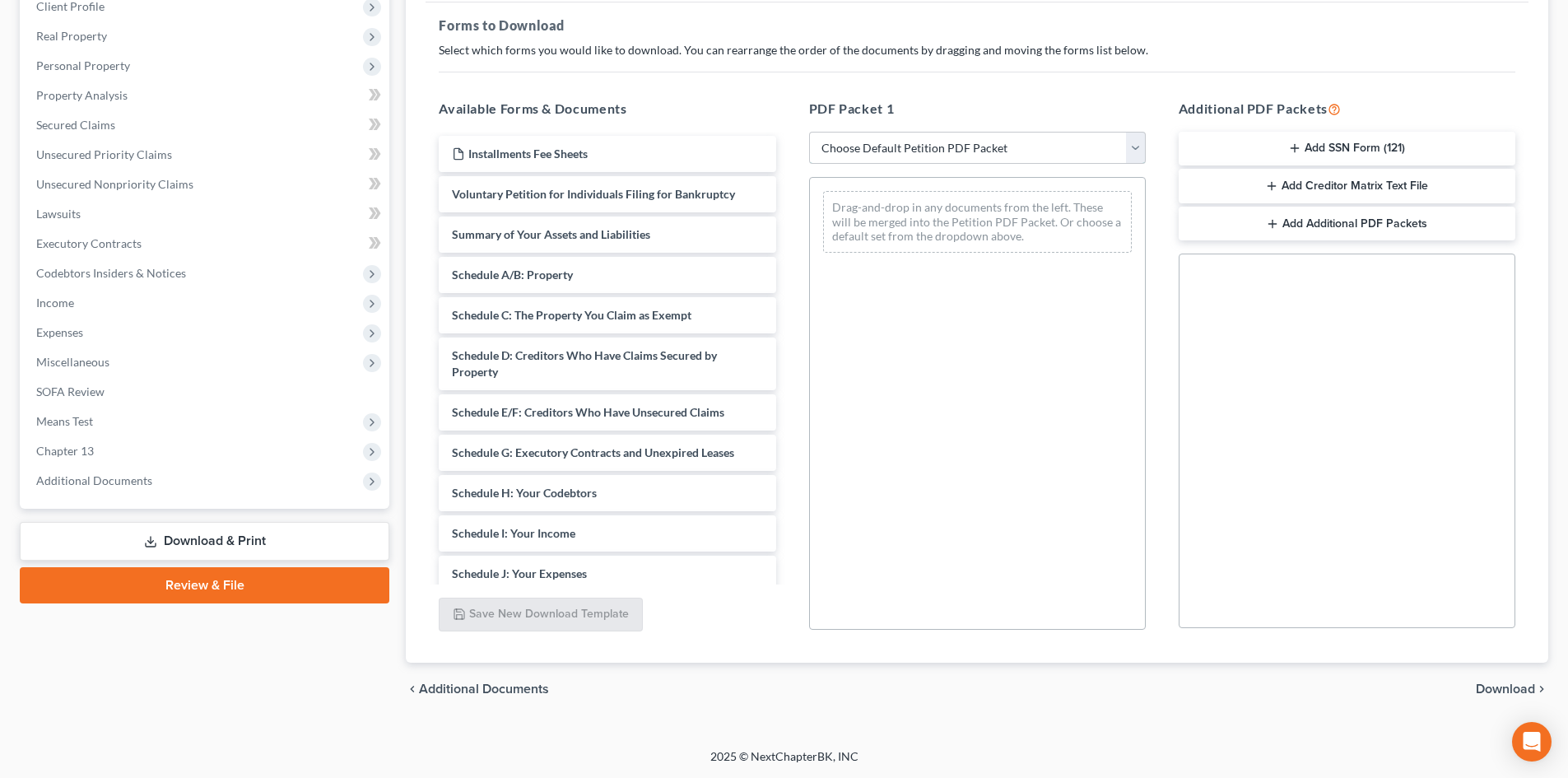
click at [1085, 148] on select "Choose Default Petition PDF Packet Complete Bankruptcy Petition (all forms and …" at bounding box center [978, 148] width 337 height 33
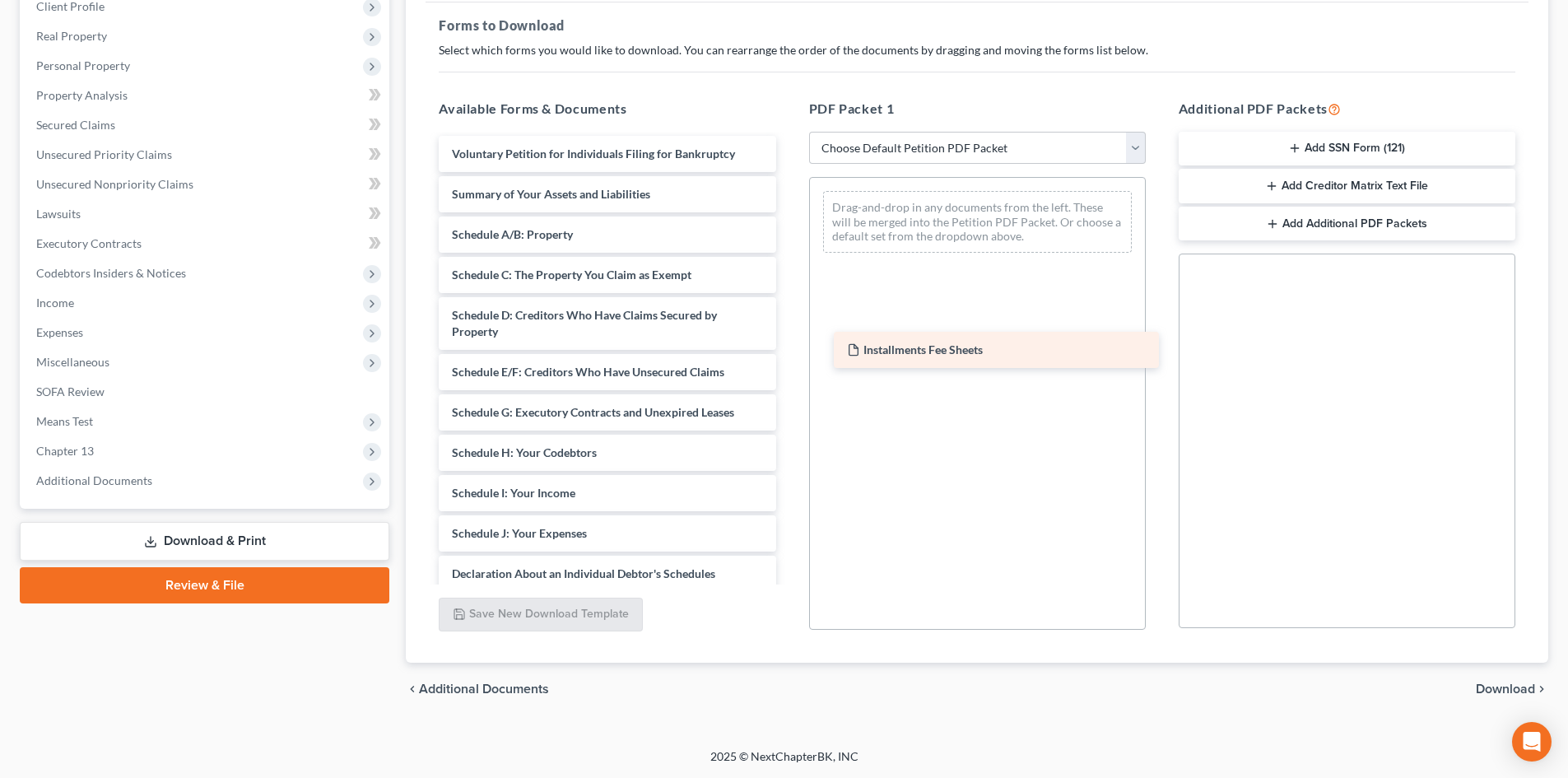
drag, startPoint x: 499, startPoint y: 149, endPoint x: 886, endPoint y: 338, distance: 430.7
click at [788, 338] on div "Installments Fee Sheets Installments Fee Sheets Voluntary Petition for Individu…" at bounding box center [607, 502] width 363 height 732
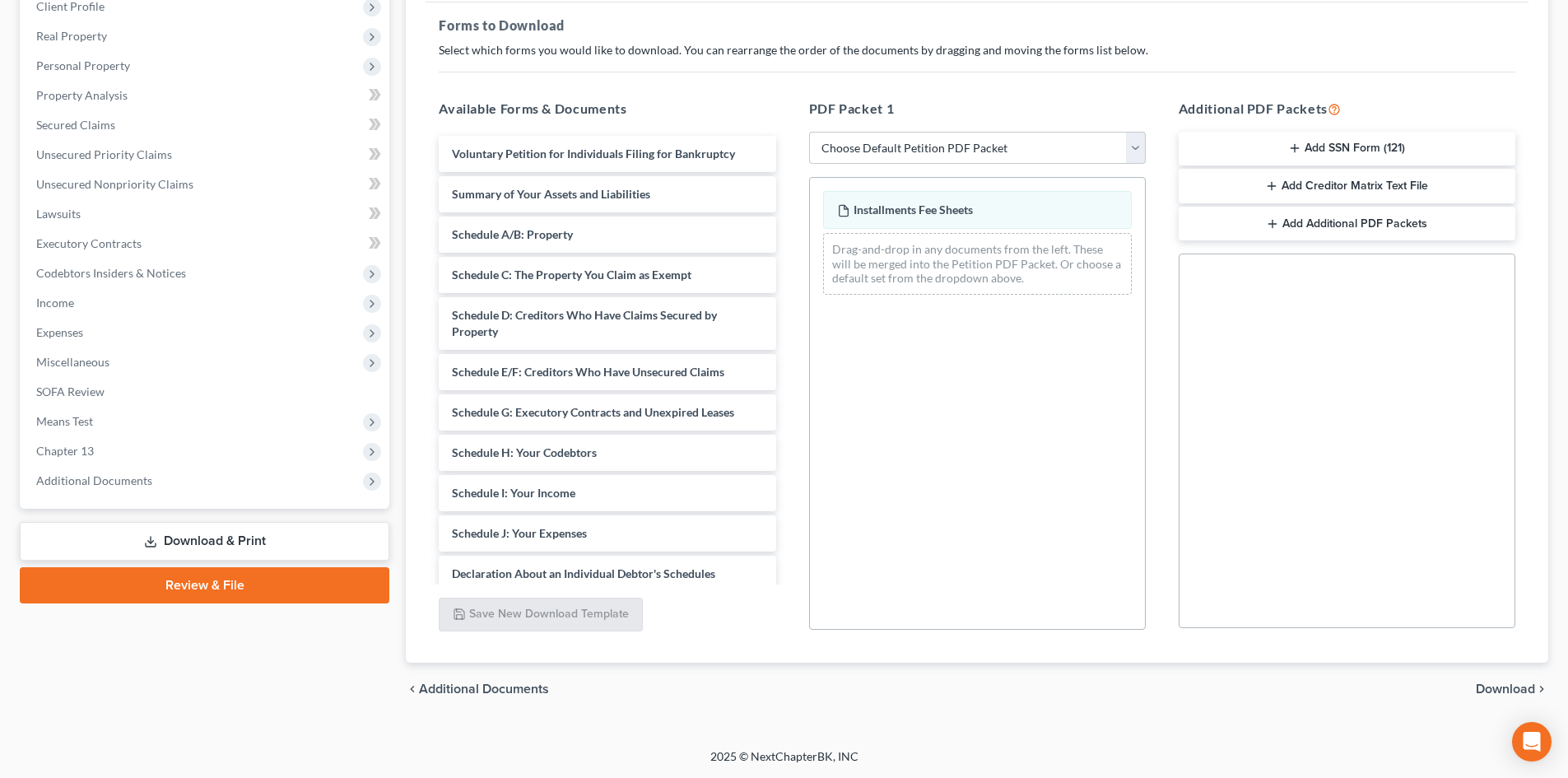
click at [1500, 680] on div "chevron_left Additional Documents Download chevron_right" at bounding box center [977, 688] width 1142 height 52
click at [1500, 692] on span "Download" at bounding box center [1505, 688] width 59 height 13
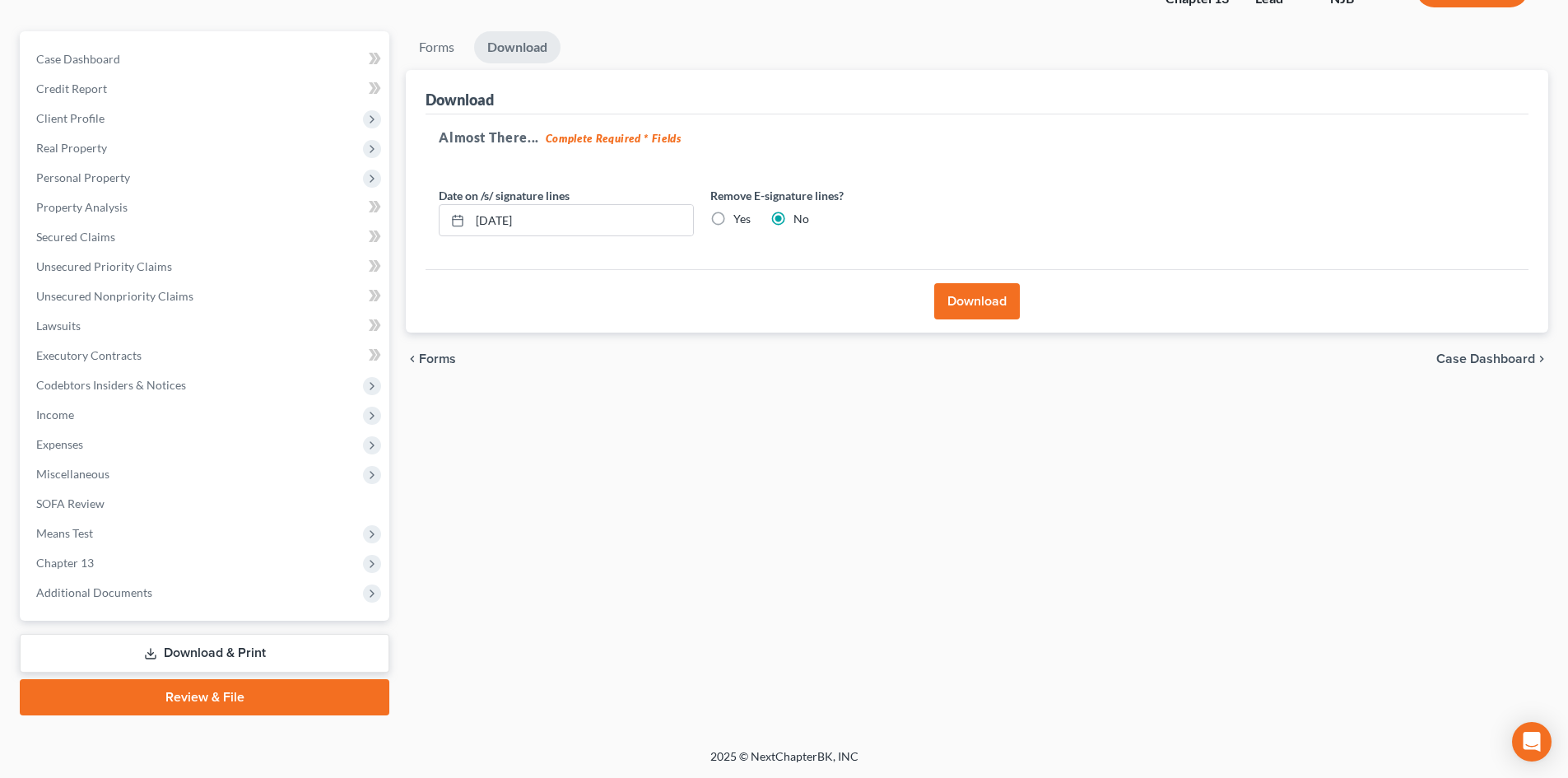
click at [986, 287] on button "Download" at bounding box center [977, 301] width 86 height 36
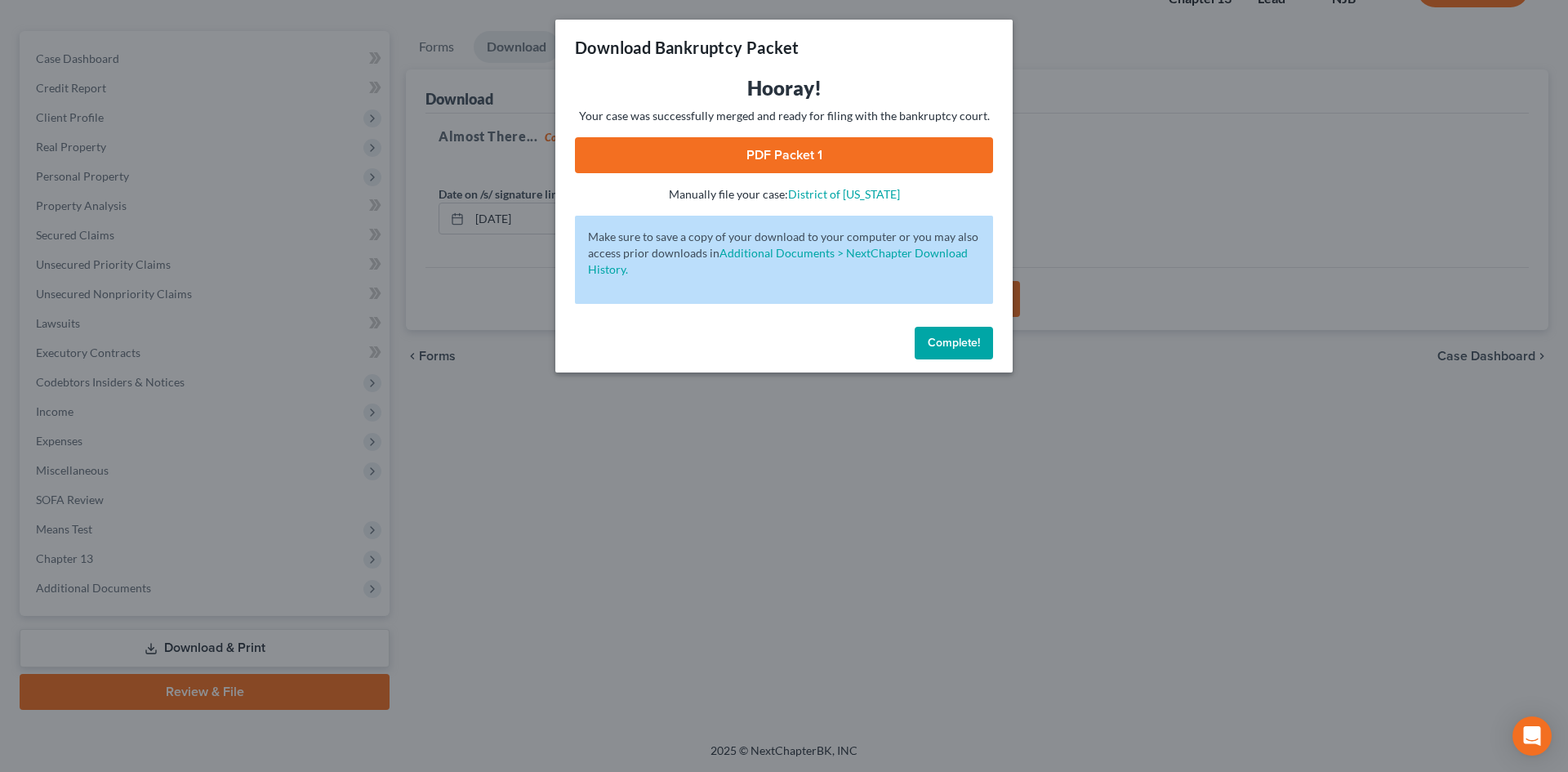
click at [791, 160] on link "PDF Packet 1" at bounding box center [784, 155] width 419 height 36
click at [931, 360] on div "Complete!" at bounding box center [784, 345] width 458 height 52
click at [953, 343] on span "Complete!" at bounding box center [954, 342] width 52 height 14
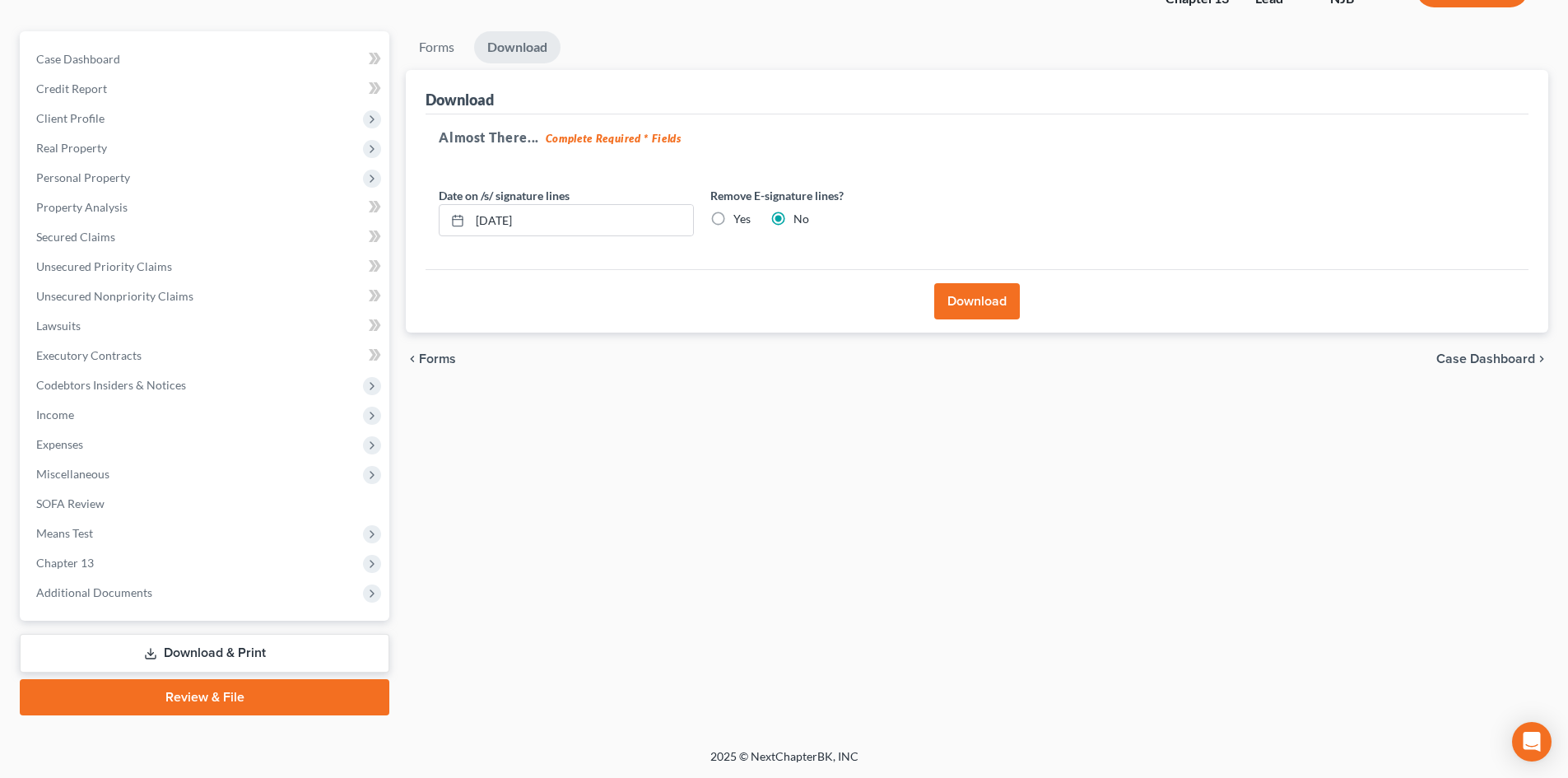
scroll to position [0, 0]
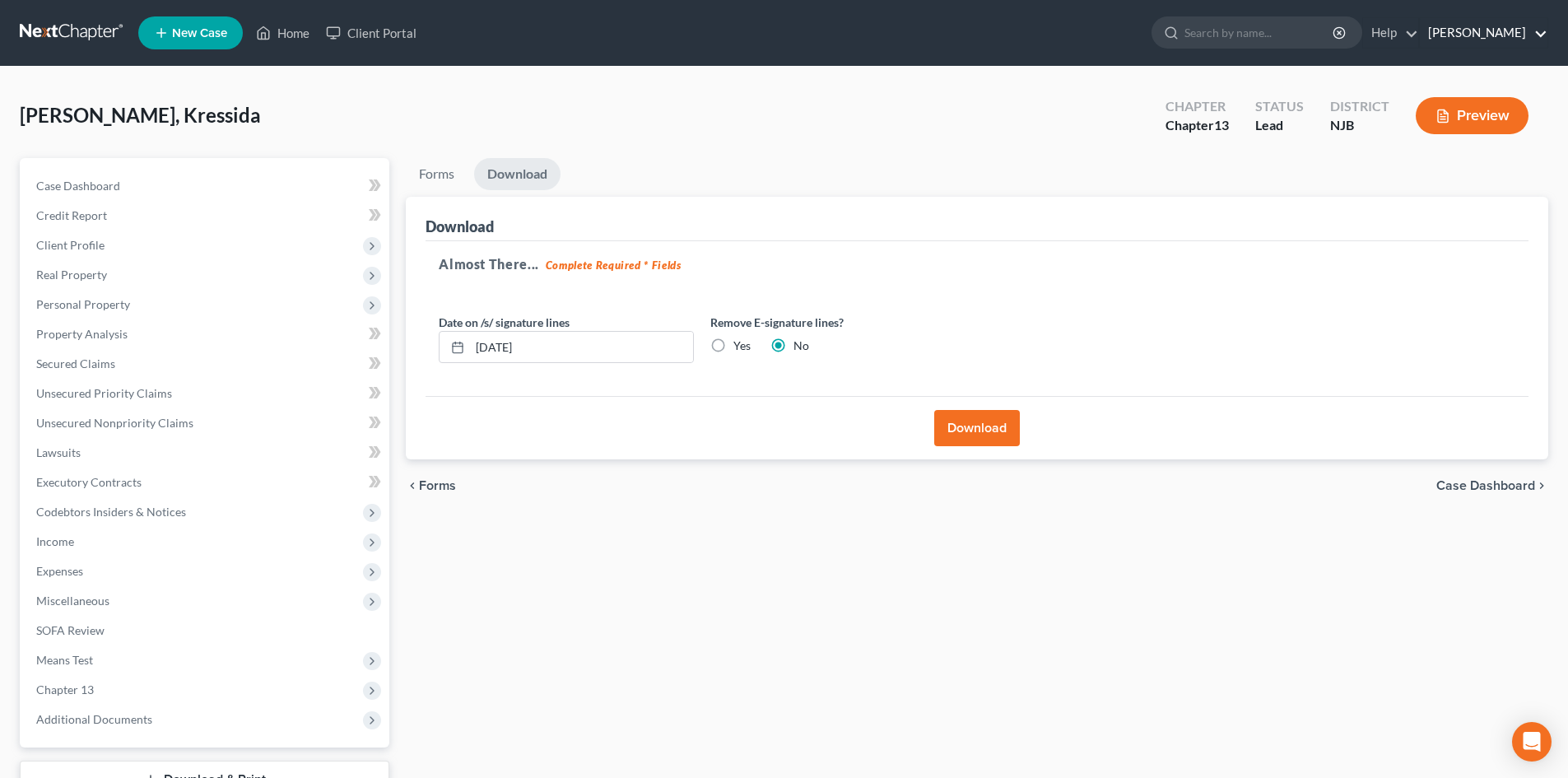
click at [1543, 29] on link "Victor Druziako" at bounding box center [1483, 33] width 127 height 30
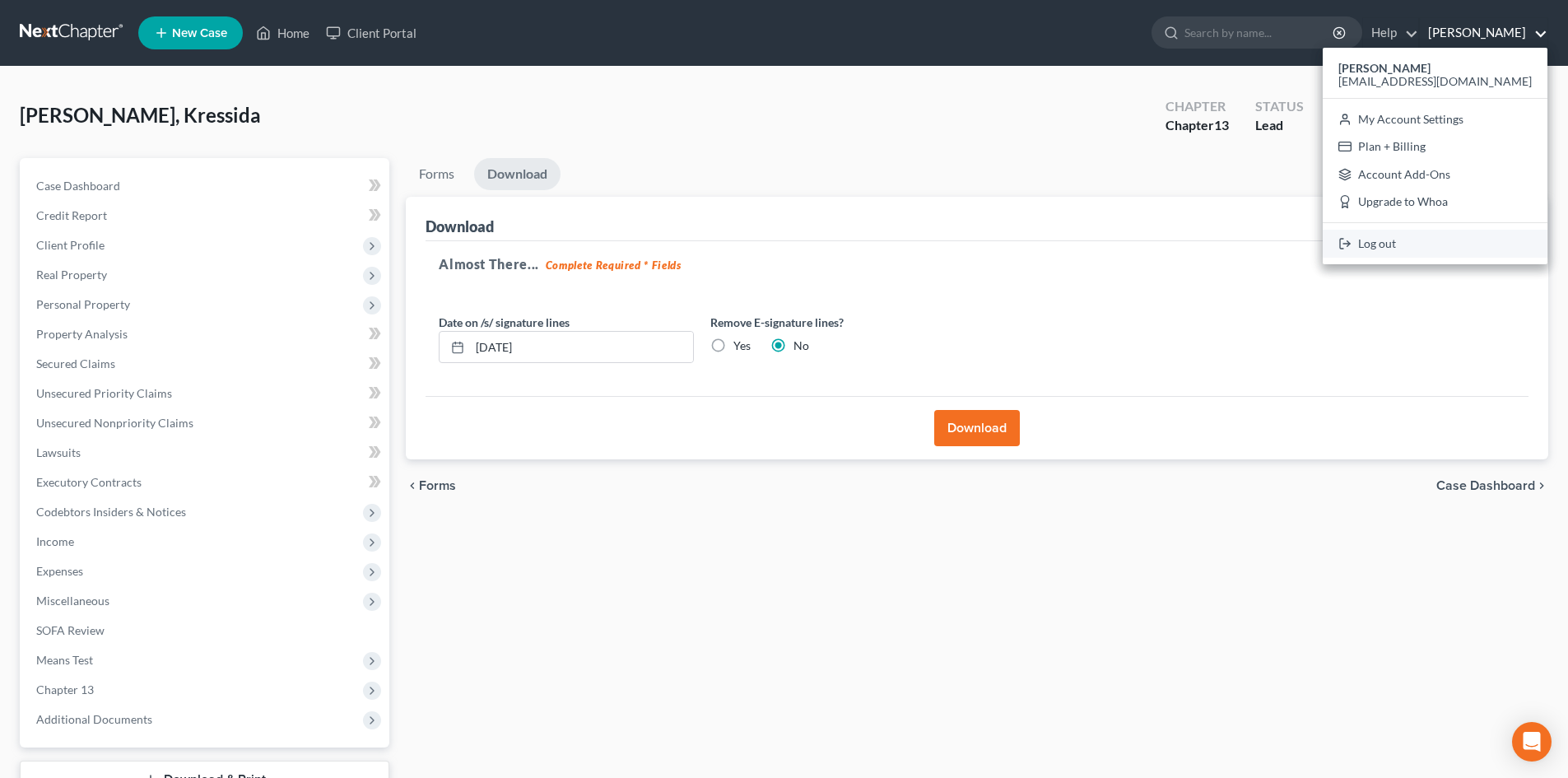
click at [1450, 240] on link "Log out" at bounding box center [1435, 244] width 225 height 28
